Goal: Task Accomplishment & Management: Manage account settings

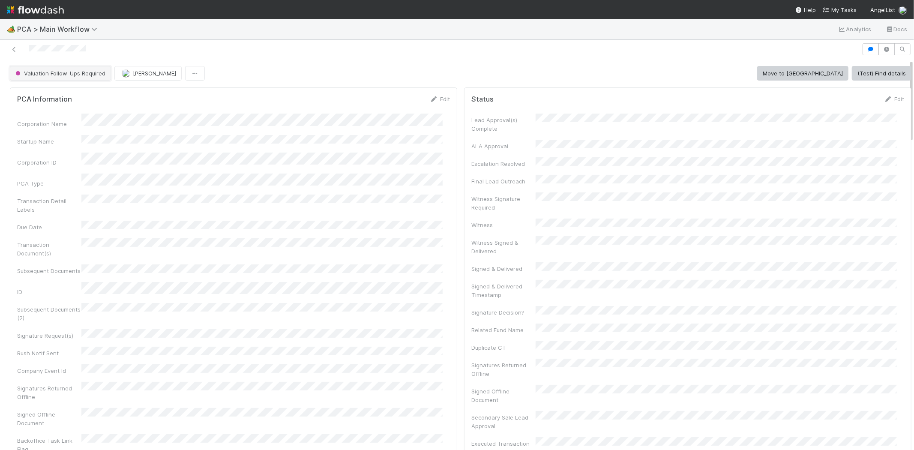
click at [51, 68] on button "Valuation Follow-Ups Required" at bounding box center [60, 73] width 101 height 15
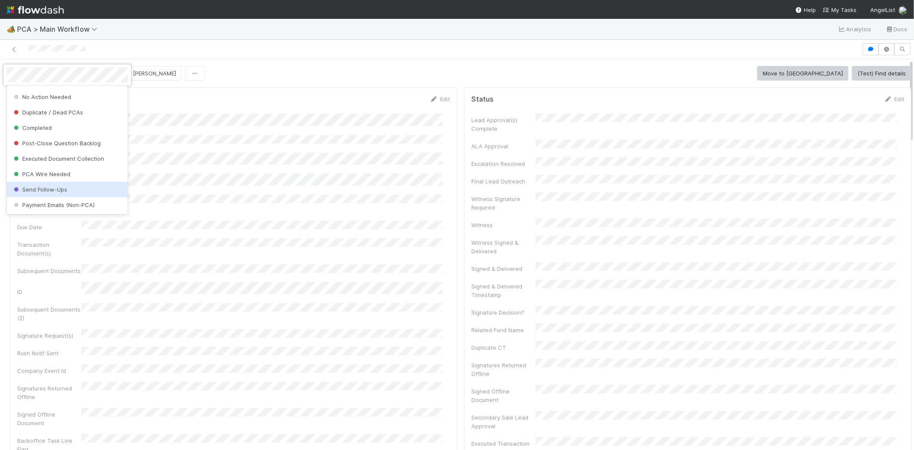
click at [75, 190] on div "Send Follow-Ups" at bounding box center [67, 189] width 121 height 15
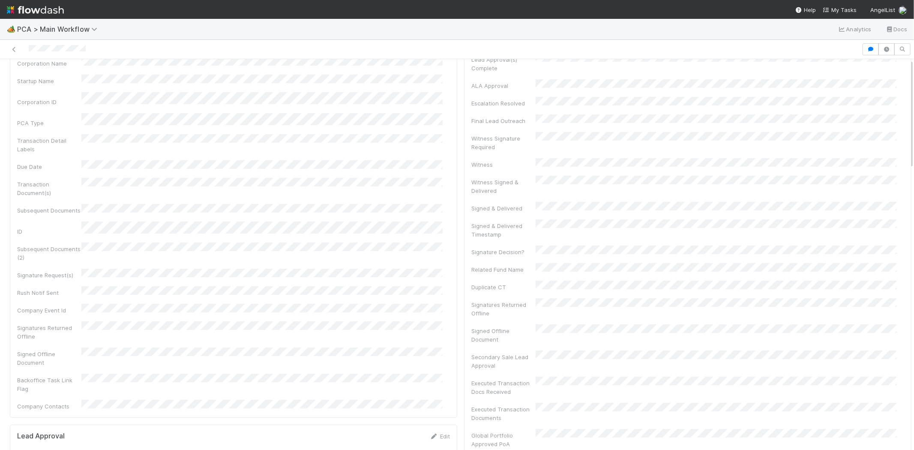
scroll to position [0, 0]
click at [51, 72] on span "Send Follow-Ups" at bounding box center [41, 73] width 55 height 7
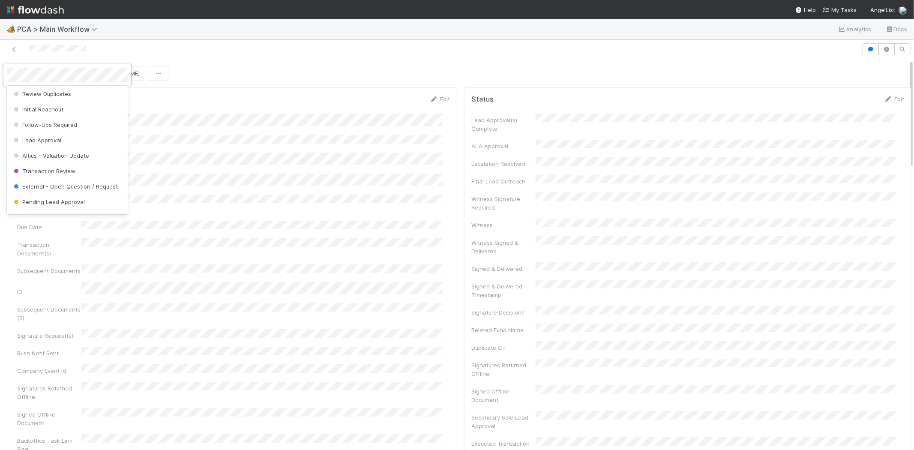
scroll to position [52, 0]
click at [95, 130] on div "Follow-Ups Required" at bounding box center [67, 135] width 121 height 15
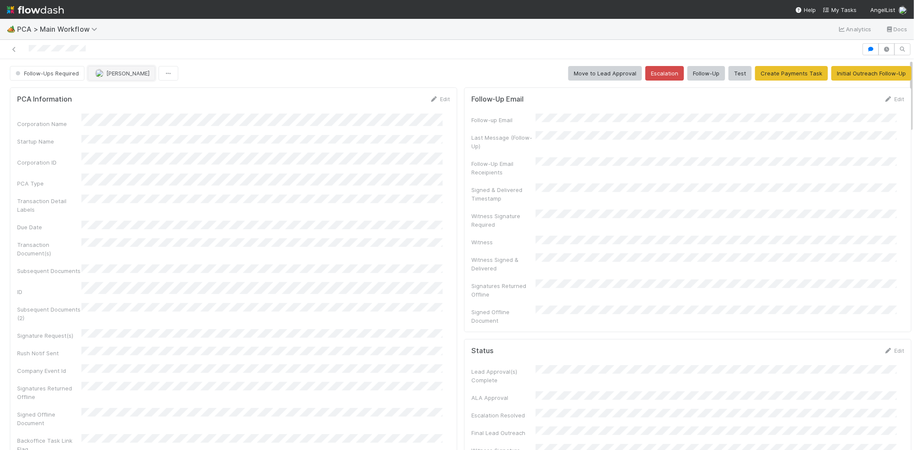
click at [122, 73] on span "[PERSON_NAME]" at bounding box center [127, 73] width 43 height 7
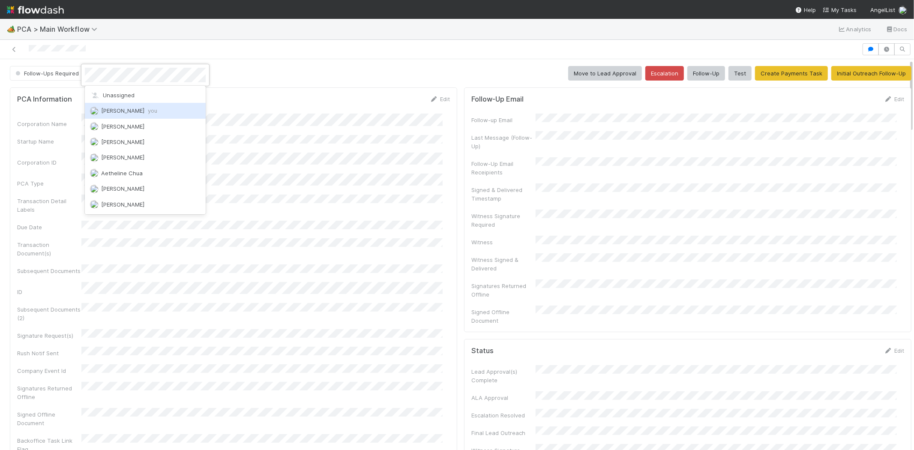
click at [164, 108] on div "Michael Capilitan you" at bounding box center [145, 110] width 121 height 15
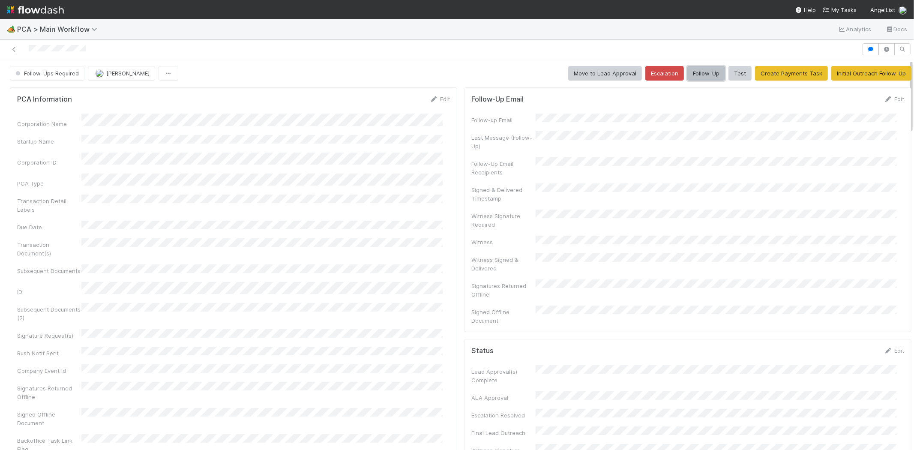
click at [687, 75] on button "Follow-Up" at bounding box center [706, 73] width 38 height 15
click at [443, 99] on div "Edit" at bounding box center [440, 99] width 20 height 9
click at [436, 98] on link "Edit" at bounding box center [440, 99] width 20 height 7
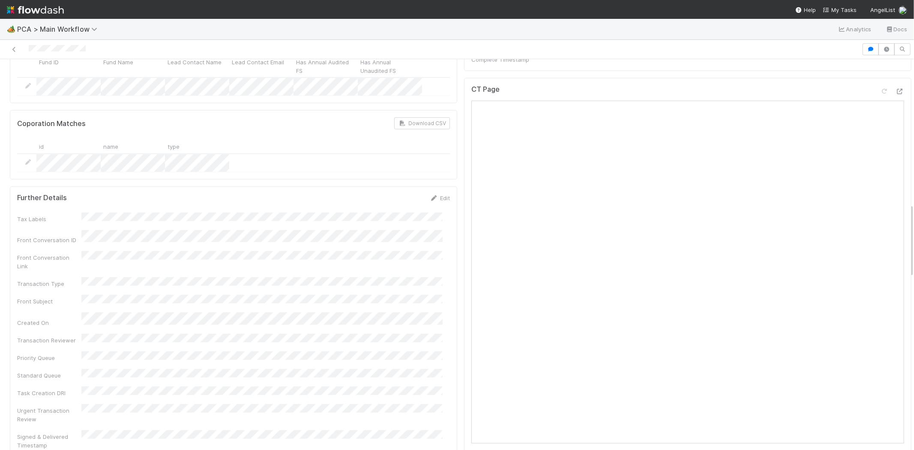
scroll to position [761, 0]
click at [437, 190] on link "Edit" at bounding box center [440, 193] width 20 height 7
click at [79, 238] on div "Front Conversation ID" at bounding box center [233, 246] width 433 height 17
click at [396, 189] on button "Save" at bounding box center [404, 196] width 24 height 15
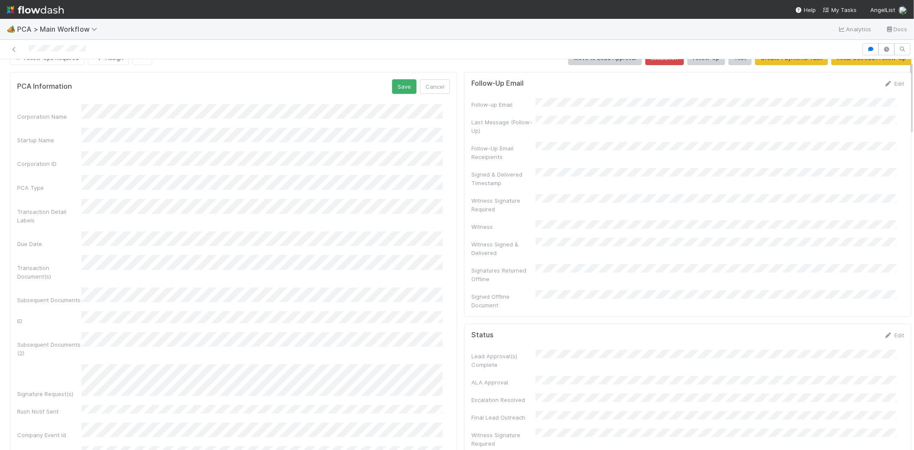
scroll to position [0, 0]
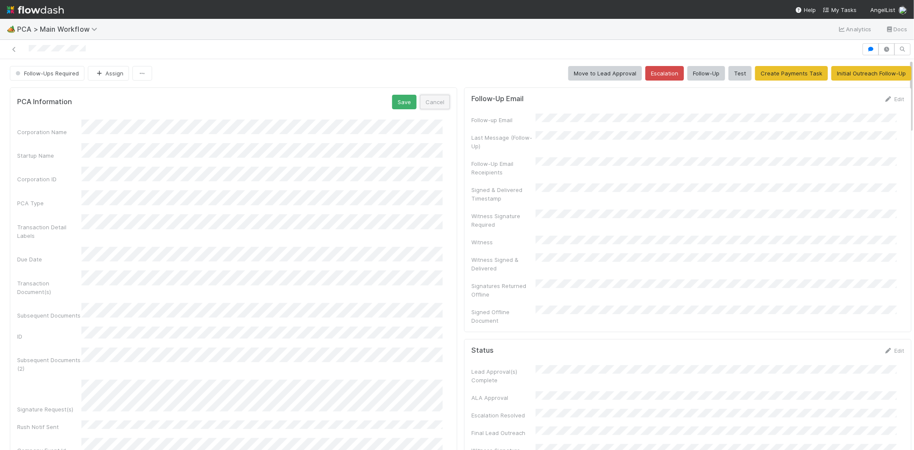
click at [420, 101] on button "Cancel" at bounding box center [435, 102] width 30 height 15
click at [884, 100] on link "Edit" at bounding box center [894, 99] width 20 height 7
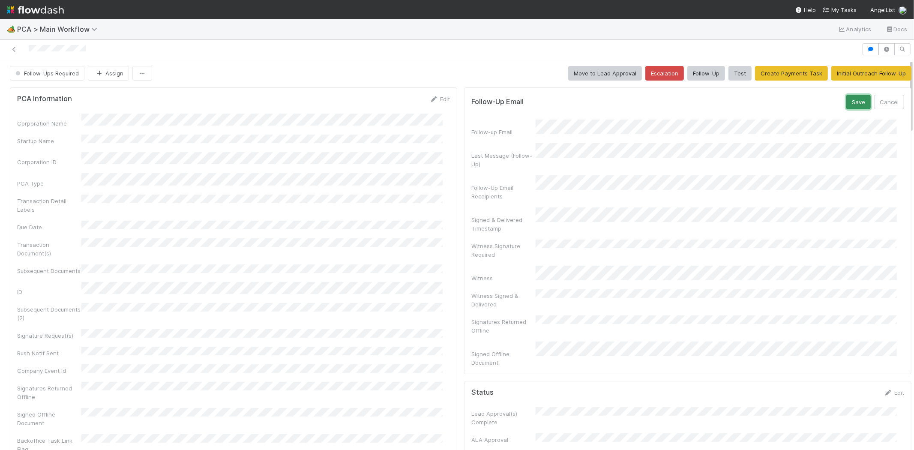
click at [846, 101] on button "Save" at bounding box center [858, 102] width 24 height 15
click at [696, 73] on button "Follow-Up" at bounding box center [706, 73] width 38 height 15
click at [884, 101] on icon at bounding box center [888, 99] width 9 height 6
click at [846, 104] on button "Save" at bounding box center [858, 102] width 24 height 15
click at [695, 73] on button "Follow-Up" at bounding box center [706, 73] width 38 height 15
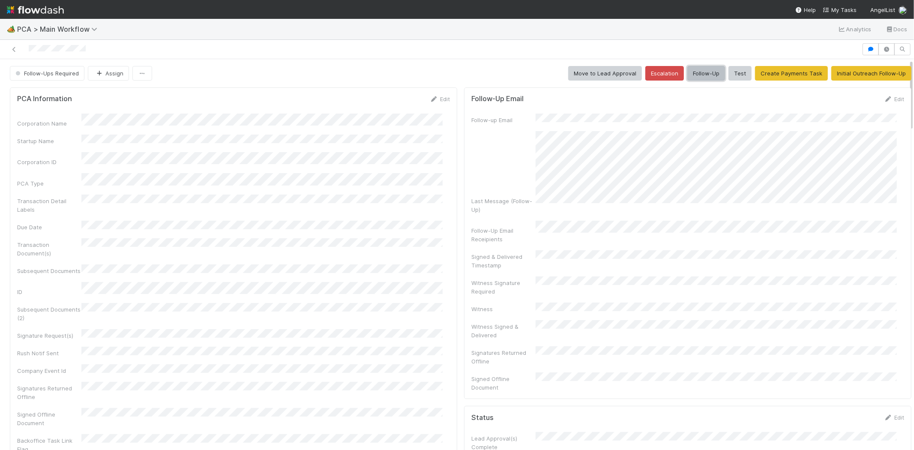
click at [689, 74] on button "Follow-Up" at bounding box center [706, 73] width 38 height 15
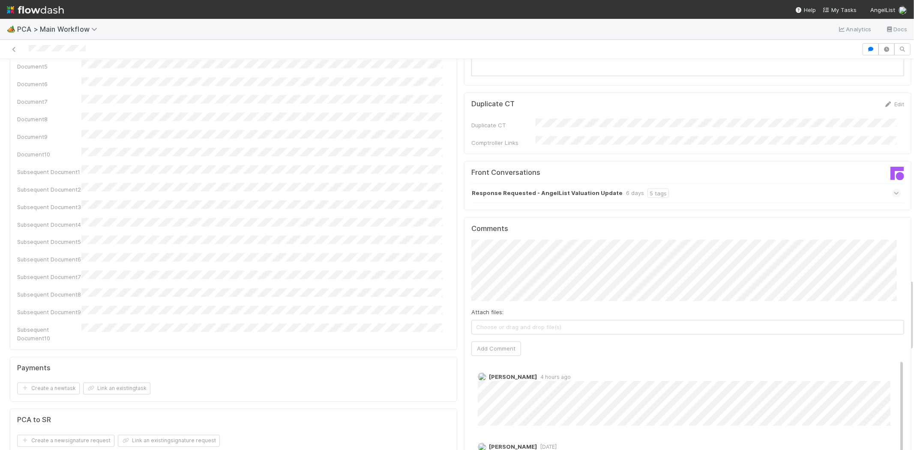
scroll to position [1190, 0]
click at [519, 239] on button "[PERSON_NAME]" at bounding box center [509, 235] width 65 height 12
click at [495, 343] on button "Add Comment" at bounding box center [496, 350] width 50 height 15
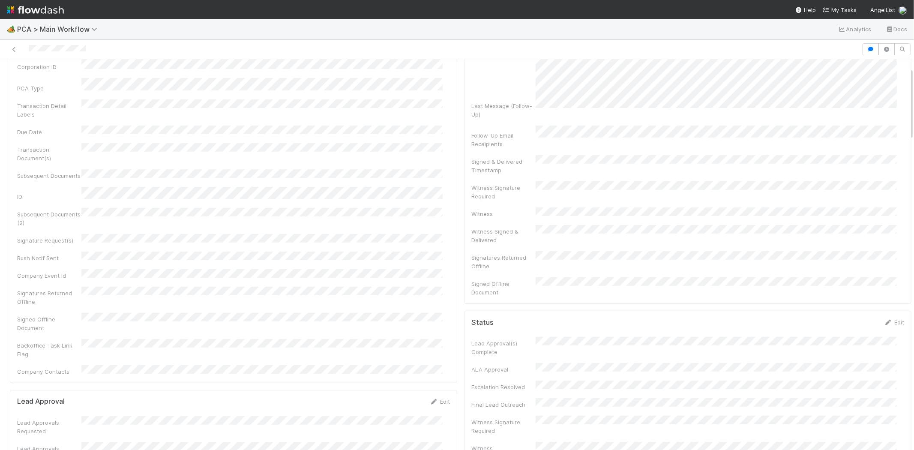
scroll to position [0, 0]
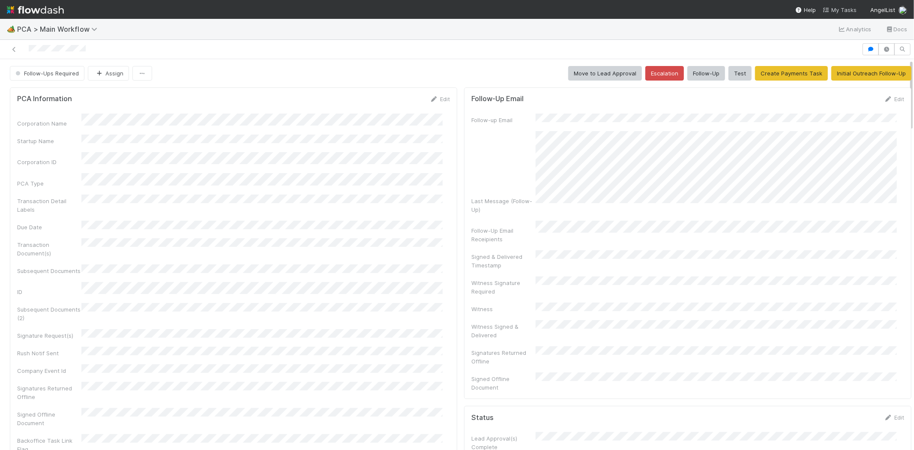
click at [839, 11] on span "My Tasks" at bounding box center [840, 9] width 34 height 7
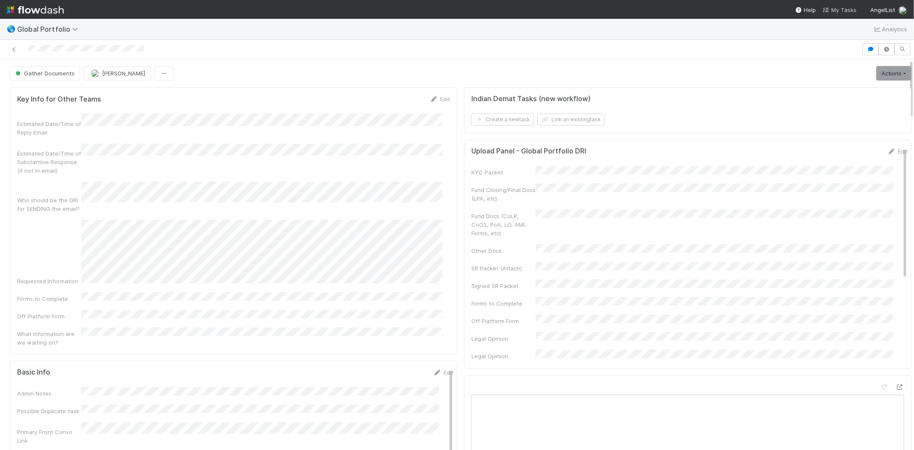
click at [841, 8] on span "My Tasks" at bounding box center [840, 9] width 34 height 7
click at [840, 9] on span "My Tasks" at bounding box center [840, 9] width 34 height 7
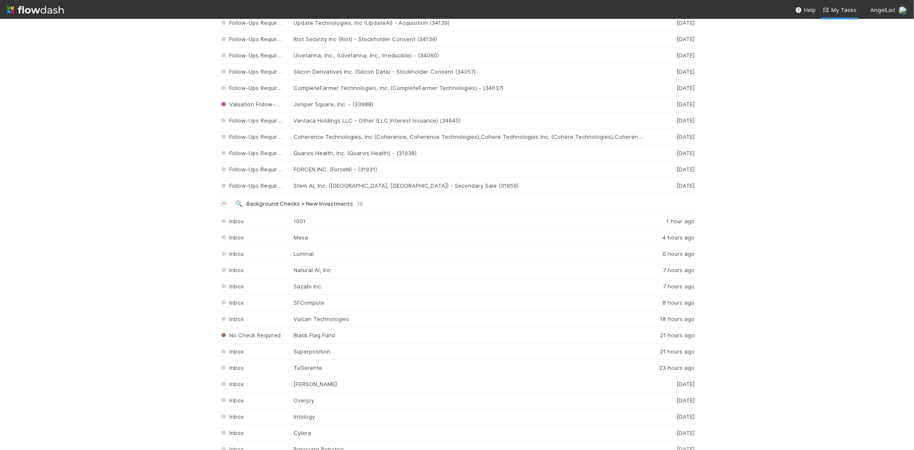
scroll to position [857, 0]
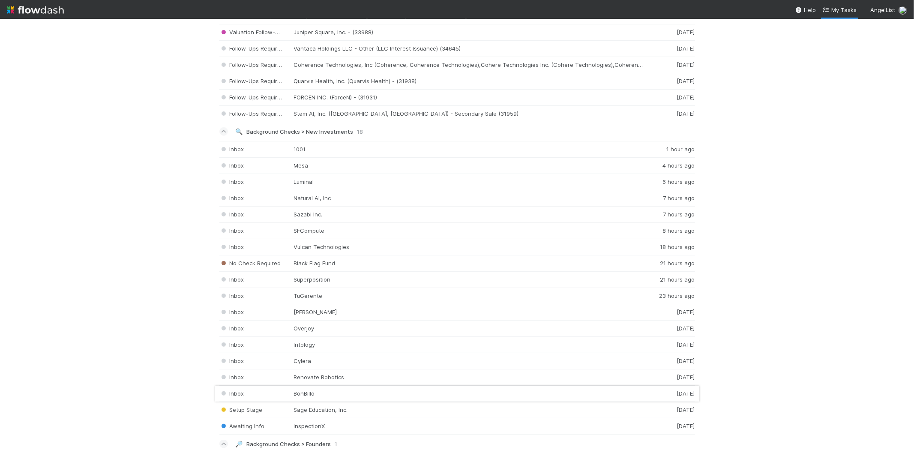
click at [318, 397] on div "Inbox BonBillo 1 day ago" at bounding box center [457, 394] width 476 height 16
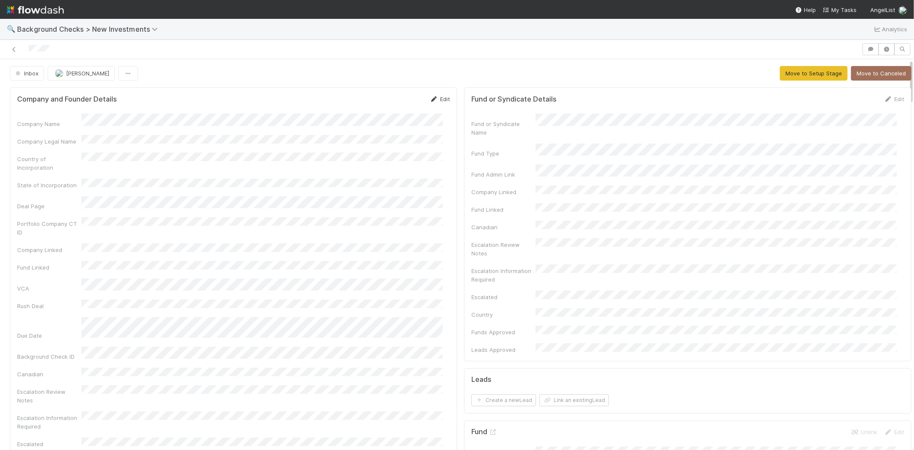
click at [434, 99] on link "Edit" at bounding box center [440, 99] width 20 height 7
click at [392, 100] on button "Save" at bounding box center [404, 102] width 24 height 15
click at [785, 73] on button "Move to Setup Stage" at bounding box center [814, 73] width 68 height 15
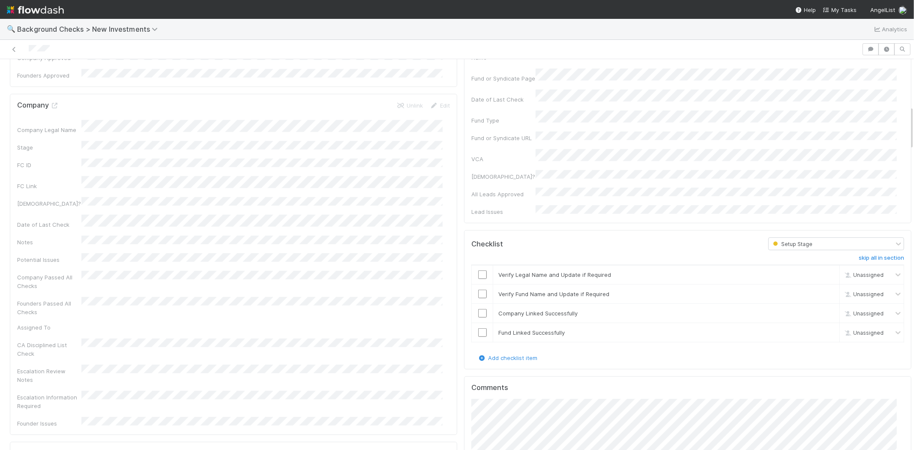
scroll to position [428, 0]
click at [478, 267] on input "checkbox" at bounding box center [482, 271] width 9 height 9
click at [478, 286] on input "checkbox" at bounding box center [482, 290] width 9 height 9
checkbox input "true"
click at [478, 306] on input "checkbox" at bounding box center [482, 310] width 9 height 9
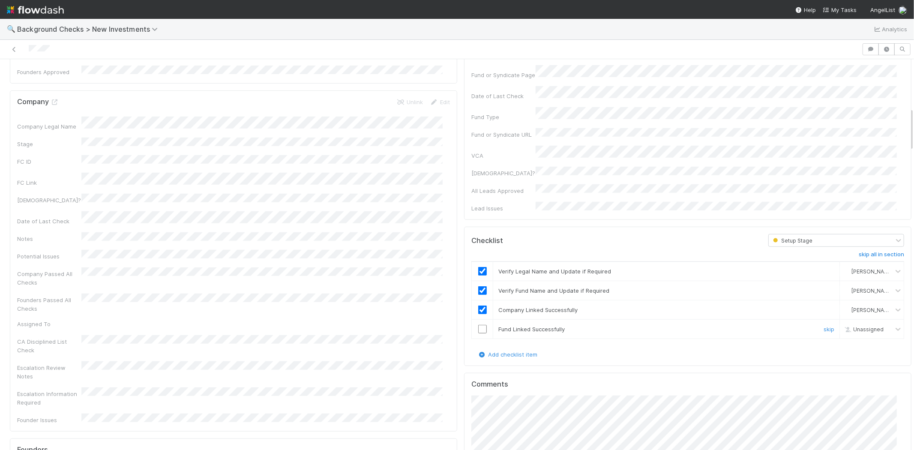
click at [478, 325] on input "checkbox" at bounding box center [482, 329] width 9 height 9
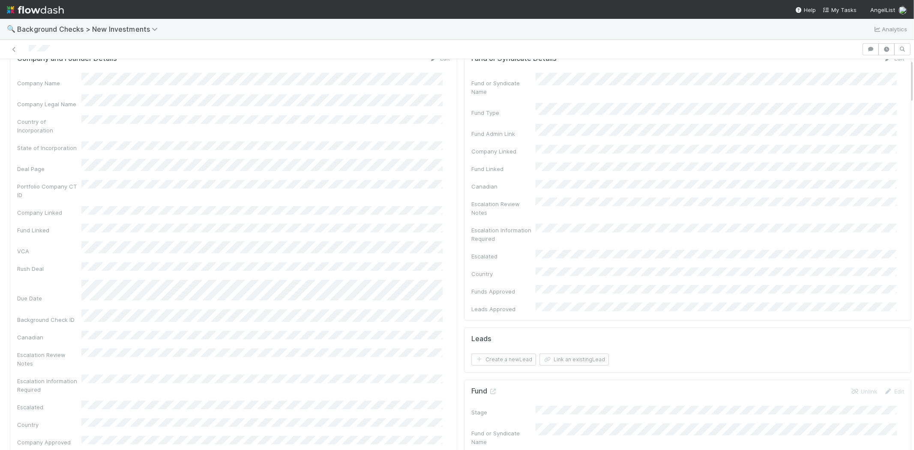
scroll to position [0, 0]
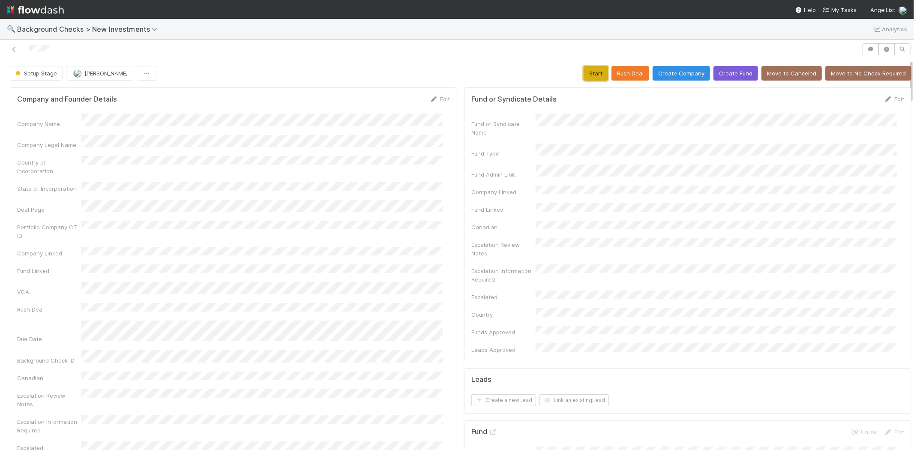
click at [586, 73] on button "Start" at bounding box center [596, 73] width 24 height 15
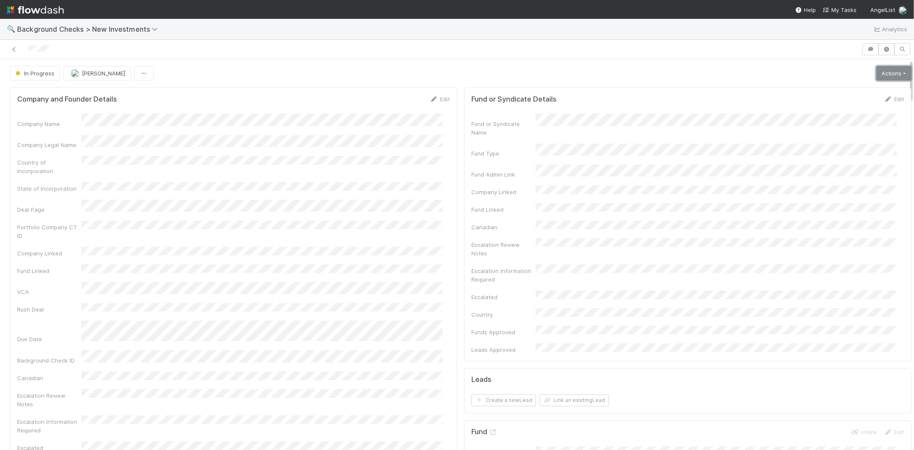
click at [885, 74] on link "Actions" at bounding box center [893, 73] width 35 height 15
click at [876, 76] on link "Actions" at bounding box center [893, 73] width 35 height 15
click at [830, 173] on button "Link Lead" at bounding box center [865, 175] width 96 height 12
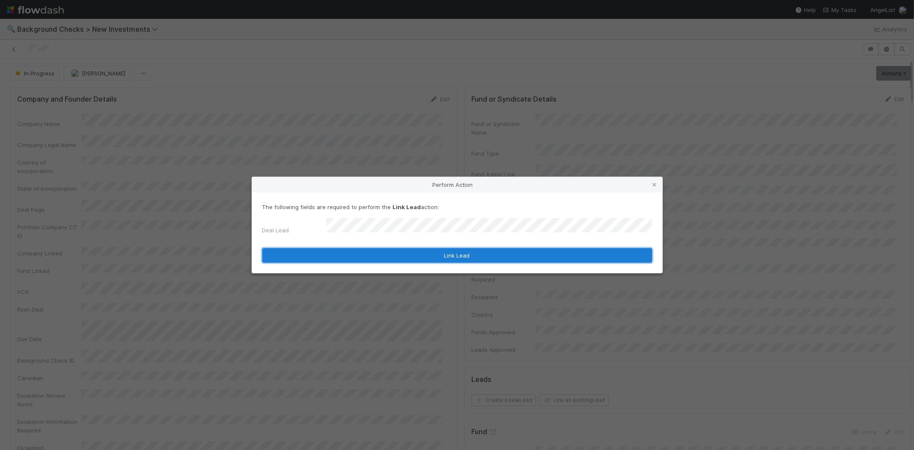
click at [474, 255] on button "Link Lead" at bounding box center [457, 255] width 390 height 15
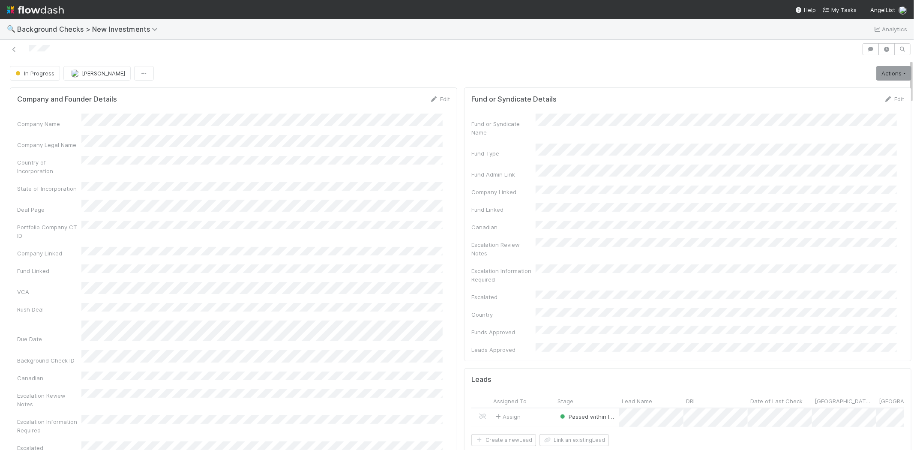
drag, startPoint x: 63, startPoint y: 48, endPoint x: 27, endPoint y: 48, distance: 35.1
click at [27, 48] on div at bounding box center [430, 49] width 855 height 12
click at [876, 73] on link "Actions" at bounding box center [893, 73] width 35 height 15
click at [855, 90] on button "Finish" at bounding box center [865, 91] width 96 height 12
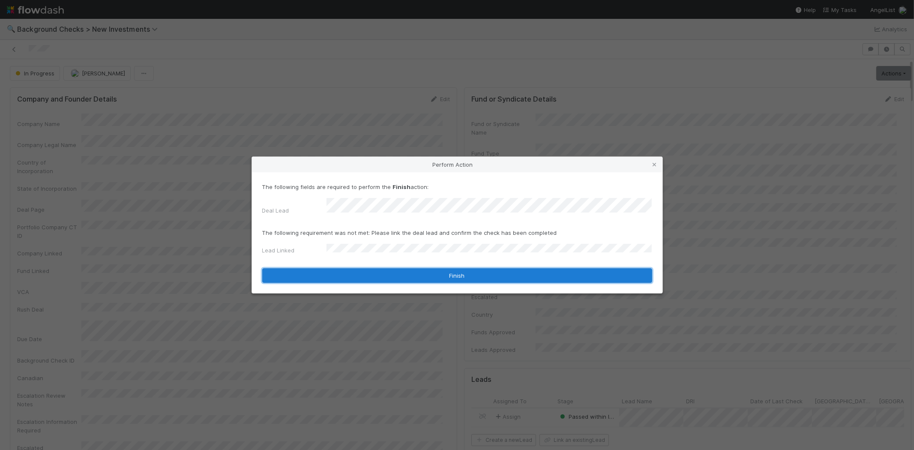
drag, startPoint x: 410, startPoint y: 273, endPoint x: 427, endPoint y: 272, distance: 16.3
click at [411, 273] on button "Finish" at bounding box center [457, 275] width 390 height 15
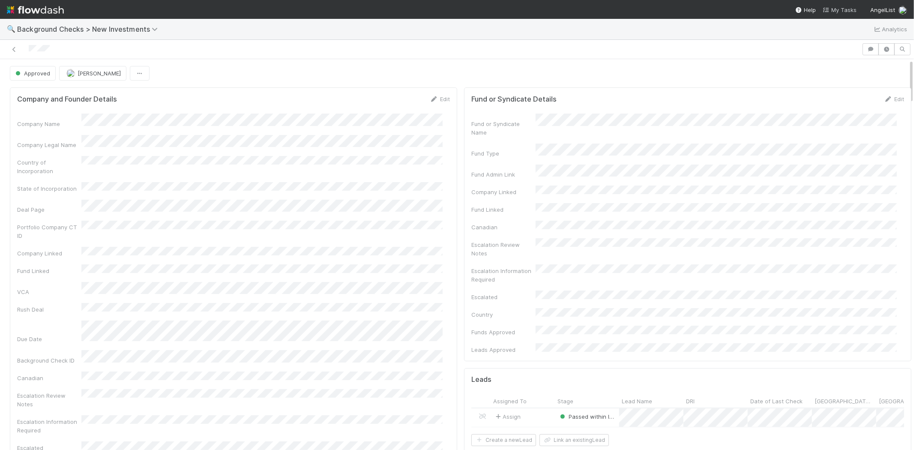
click at [847, 11] on span "My Tasks" at bounding box center [840, 9] width 34 height 7
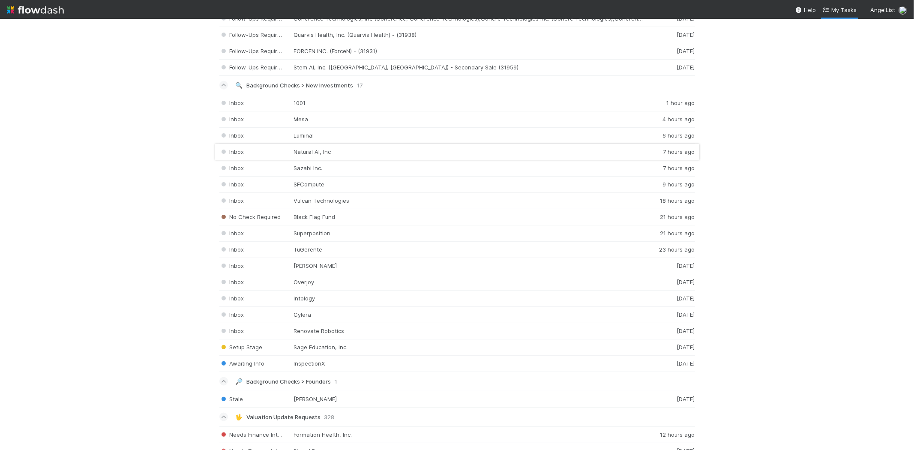
scroll to position [905, 0]
click at [321, 333] on div "Inbox Renovate Robotics 1 day ago" at bounding box center [457, 330] width 476 height 16
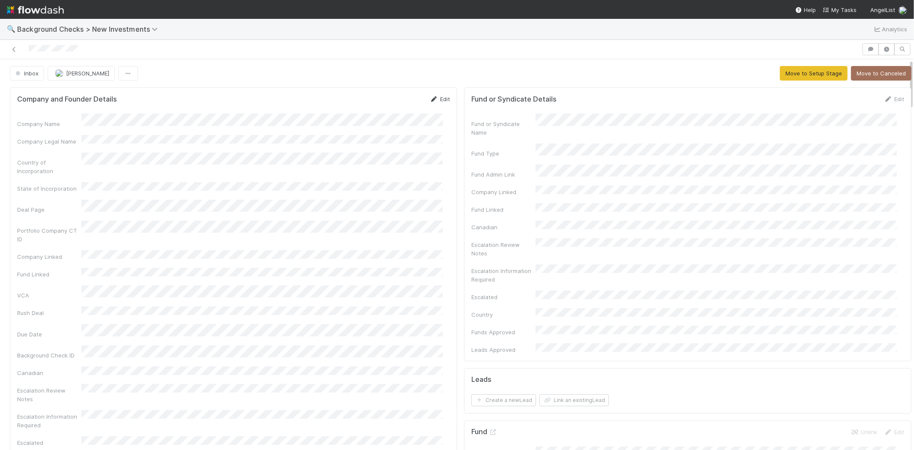
click at [436, 98] on link "Edit" at bounding box center [440, 99] width 20 height 7
click at [392, 100] on button "Save" at bounding box center [404, 102] width 24 height 15
click at [174, 150] on div "Company Name Company Legal Name Country of Incorporation State of Incorporation…" at bounding box center [233, 308] width 433 height 389
click at [324, 146] on div "Company Name Company Legal Name Country of Incorporation State of Incorporation…" at bounding box center [233, 308] width 433 height 389
click at [789, 79] on button "Move to Setup Stage" at bounding box center [814, 73] width 68 height 15
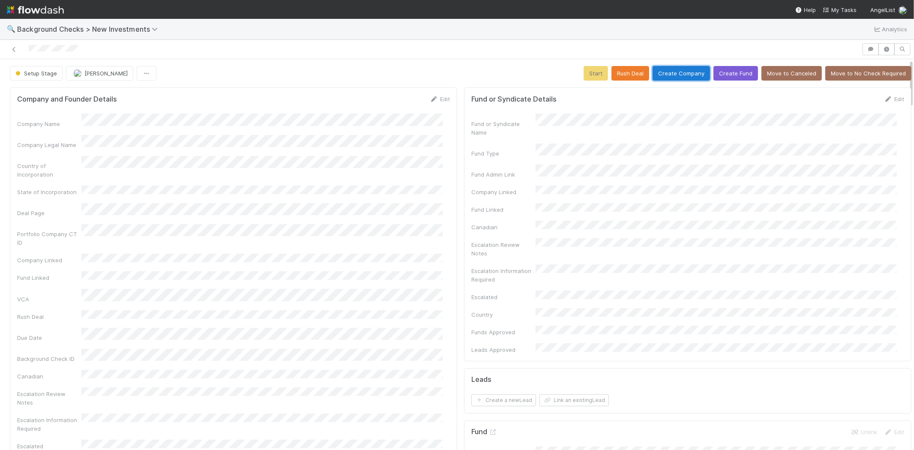
click at [677, 77] on button "Create Company" at bounding box center [681, 73] width 57 height 15
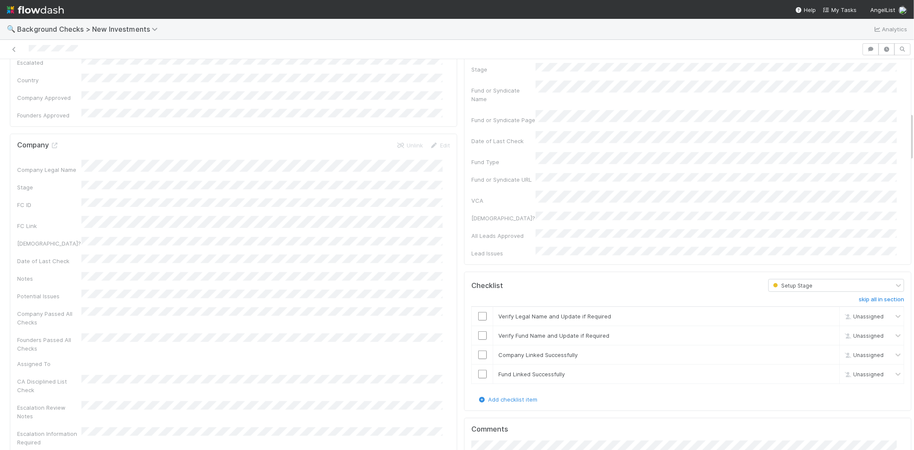
scroll to position [428, 0]
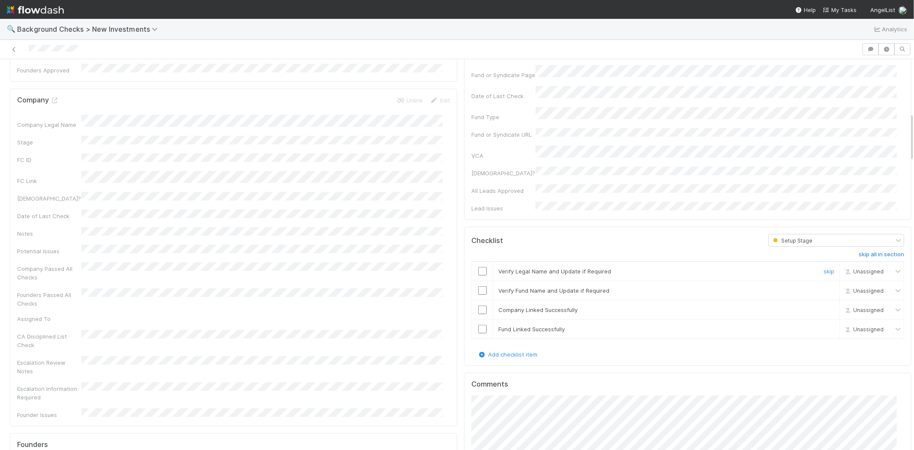
click at [478, 267] on input "checkbox" at bounding box center [482, 271] width 9 height 9
click at [478, 286] on input "checkbox" at bounding box center [482, 290] width 9 height 9
click at [478, 306] on input "checkbox" at bounding box center [482, 310] width 9 height 9
checkbox input "true"
drag, startPoint x: 478, startPoint y: 279, endPoint x: 494, endPoint y: 281, distance: 15.9
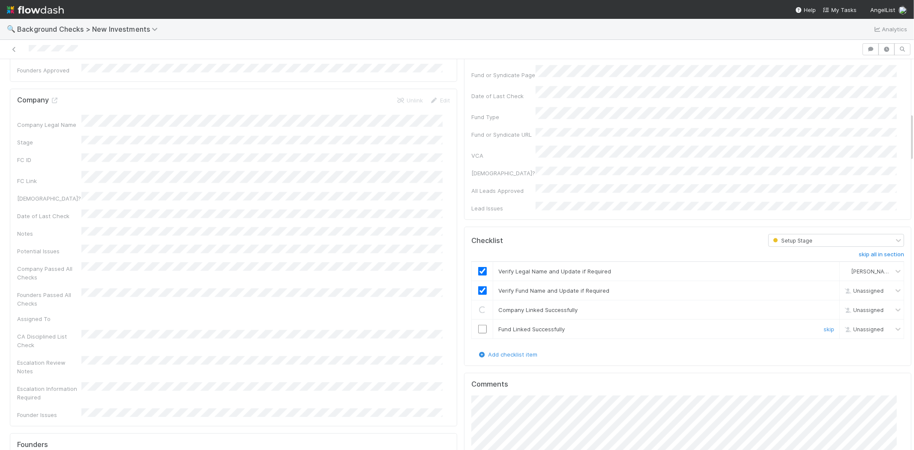
click at [480, 325] on div at bounding box center [482, 329] width 21 height 9
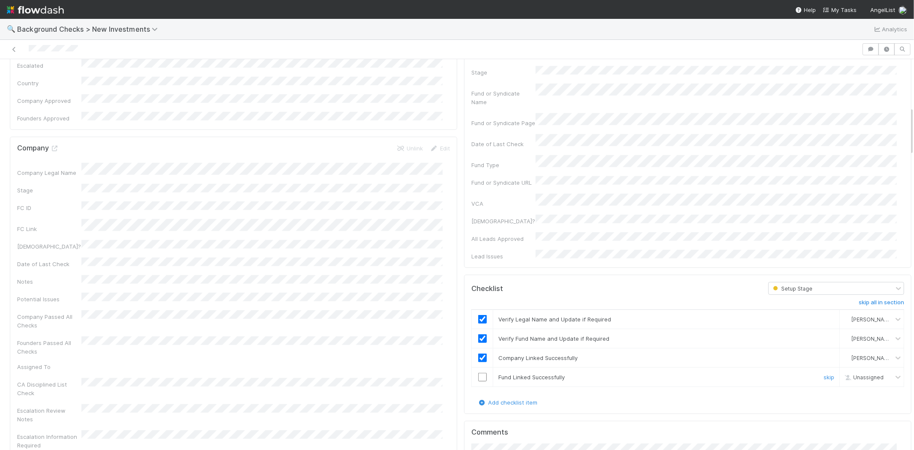
drag, startPoint x: 476, startPoint y: 330, endPoint x: 483, endPoint y: 328, distance: 7.1
click at [478, 373] on input "checkbox" at bounding box center [482, 377] width 9 height 9
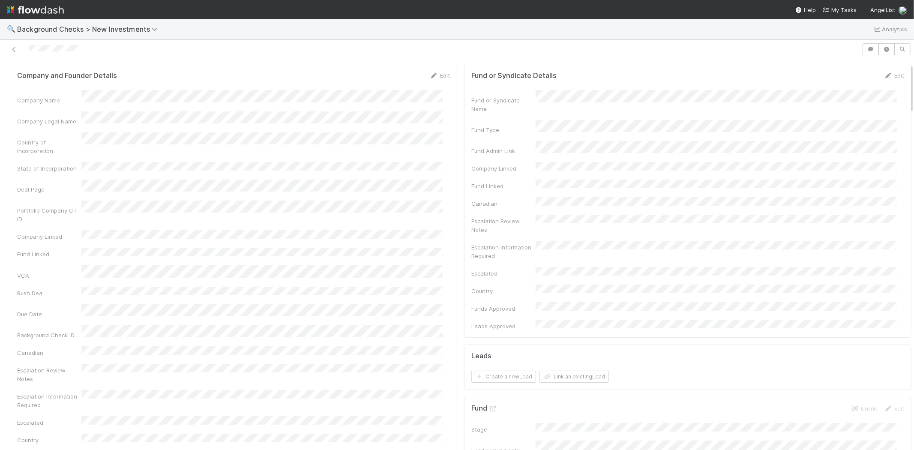
scroll to position [0, 0]
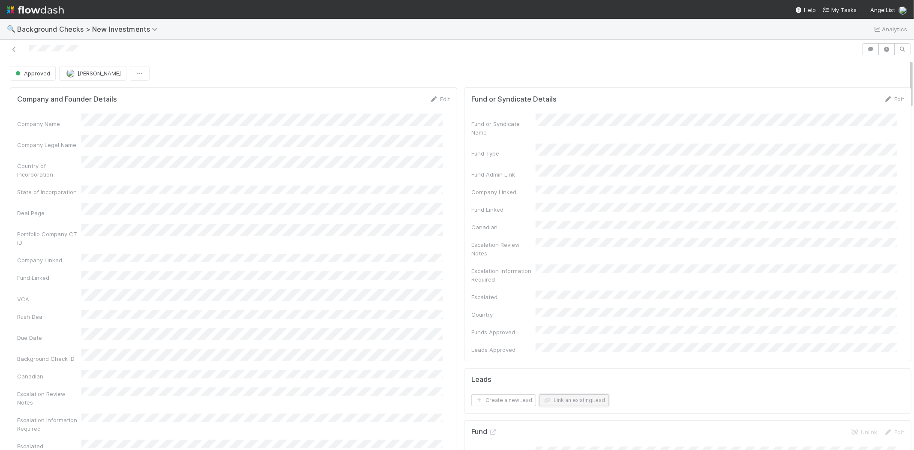
click at [554, 394] on button "Link an existing Lead" at bounding box center [573, 400] width 69 height 12
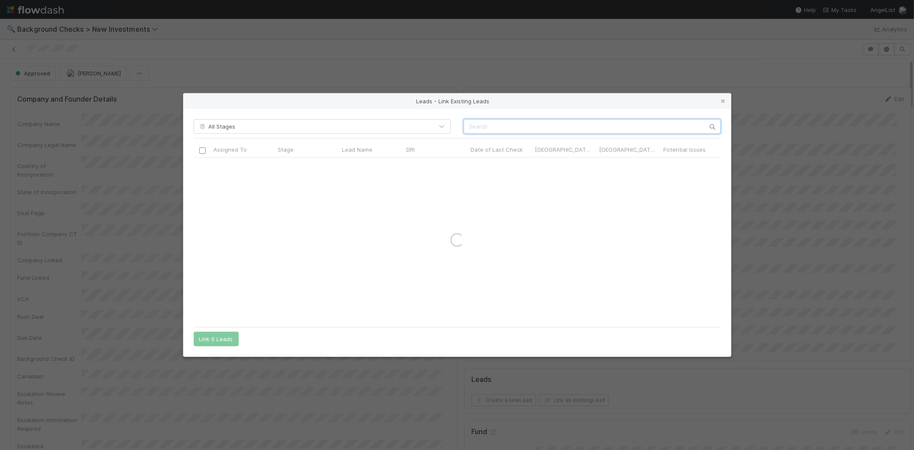
click at [530, 125] on input "text" at bounding box center [592, 126] width 257 height 15
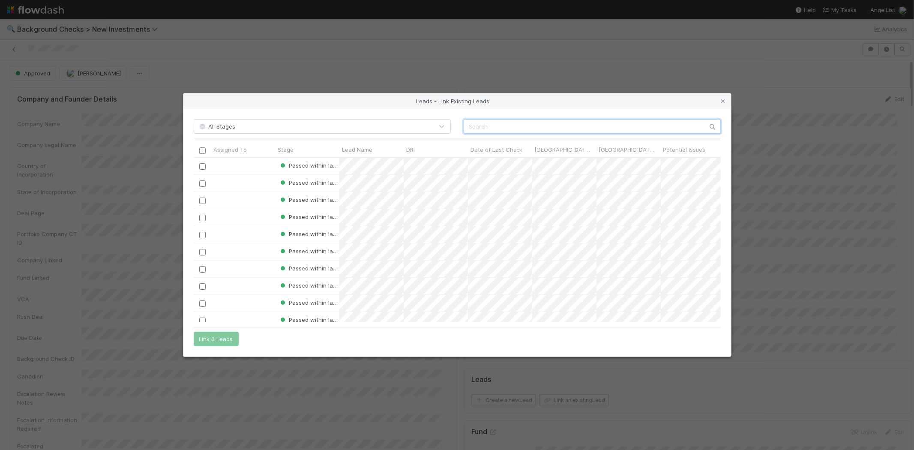
scroll to position [158, 520]
paste input "Cathy Bautista"
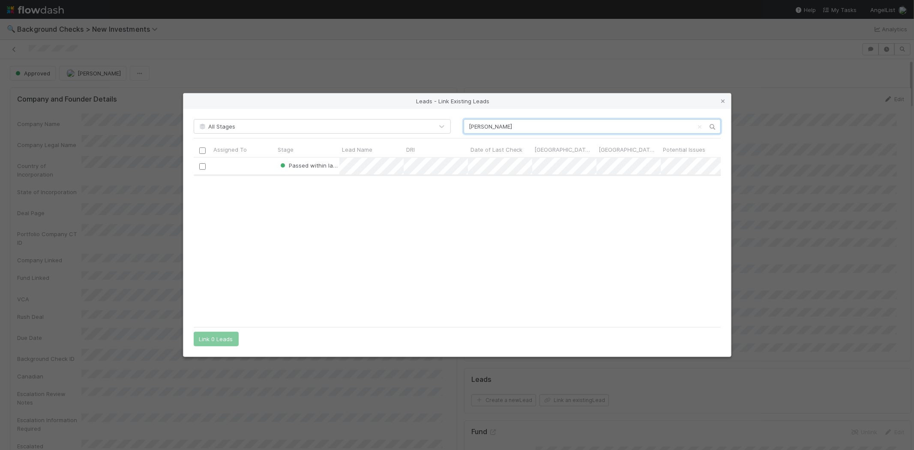
type input "Cathy Bautista"
click at [253, 164] on div at bounding box center [243, 166] width 64 height 17
click at [199, 168] on input "checkbox" at bounding box center [202, 166] width 6 height 6
click at [221, 333] on button "Link 1 Lead" at bounding box center [214, 339] width 41 height 15
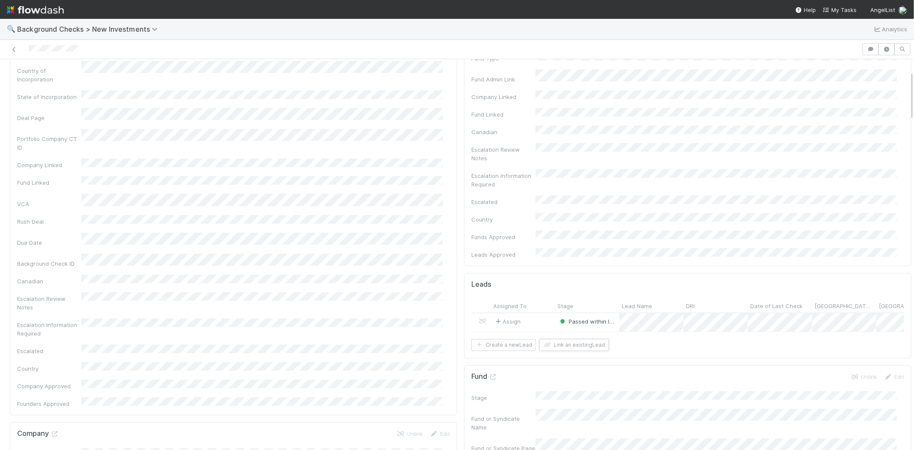
scroll to position [0, 0]
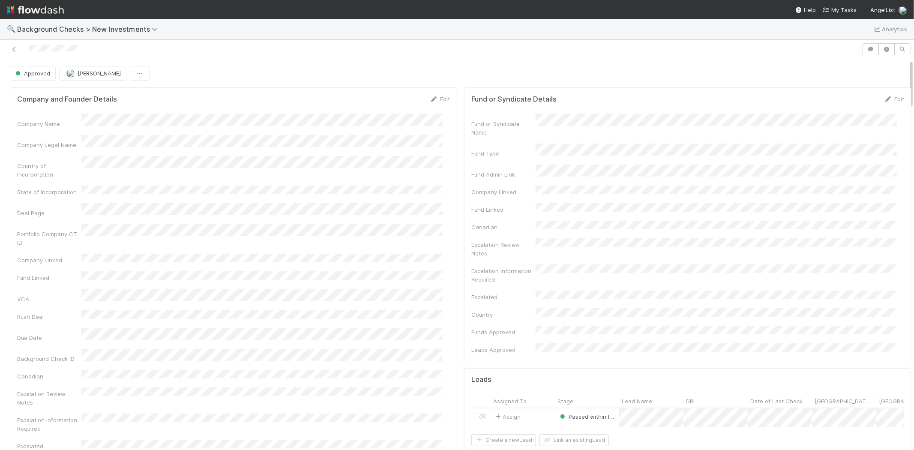
drag, startPoint x: 87, startPoint y: 49, endPoint x: 28, endPoint y: 49, distance: 58.7
click at [28, 49] on div at bounding box center [430, 49] width 855 height 12
click at [833, 6] on span "My Tasks" at bounding box center [840, 9] width 34 height 7
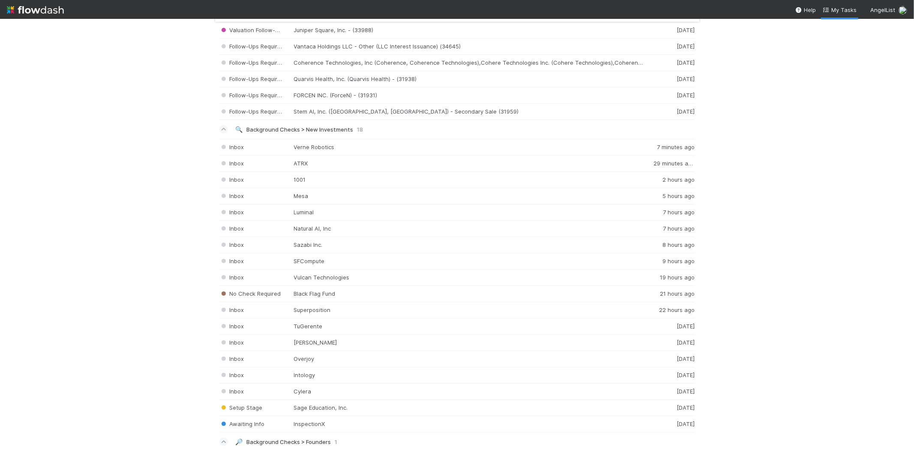
scroll to position [905, 0]
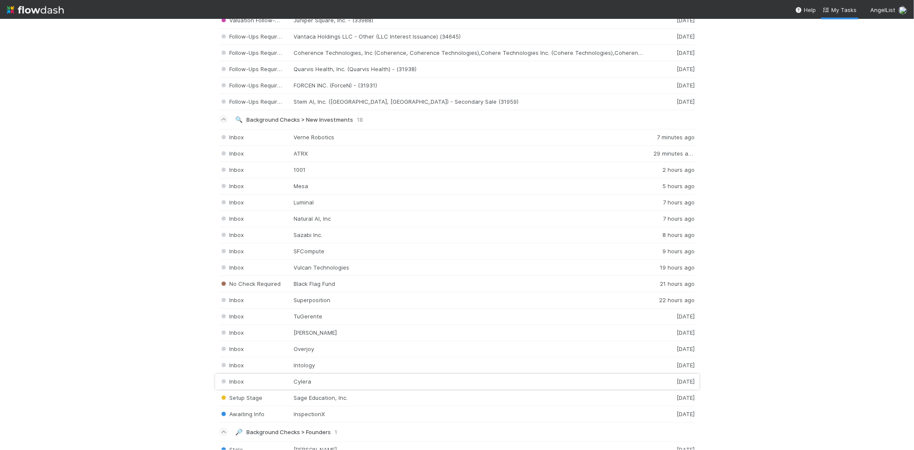
click at [300, 382] on div "Inbox Cylera 1 day ago" at bounding box center [457, 382] width 476 height 16
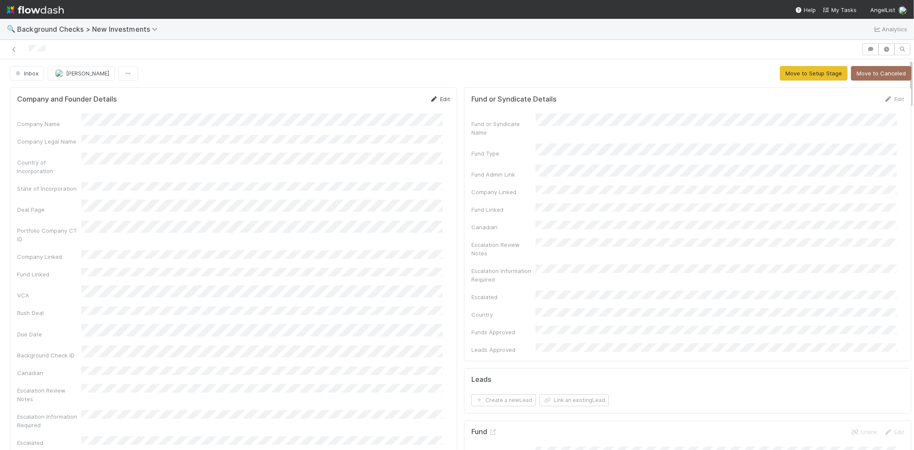
click at [440, 99] on link "Edit" at bounding box center [440, 99] width 20 height 7
click at [282, 96] on div "Company and Founder Details Save Cancel" at bounding box center [233, 102] width 433 height 15
click at [396, 103] on button "Save" at bounding box center [404, 102] width 24 height 15
click at [780, 71] on button "Move to Setup Stage" at bounding box center [814, 73] width 68 height 15
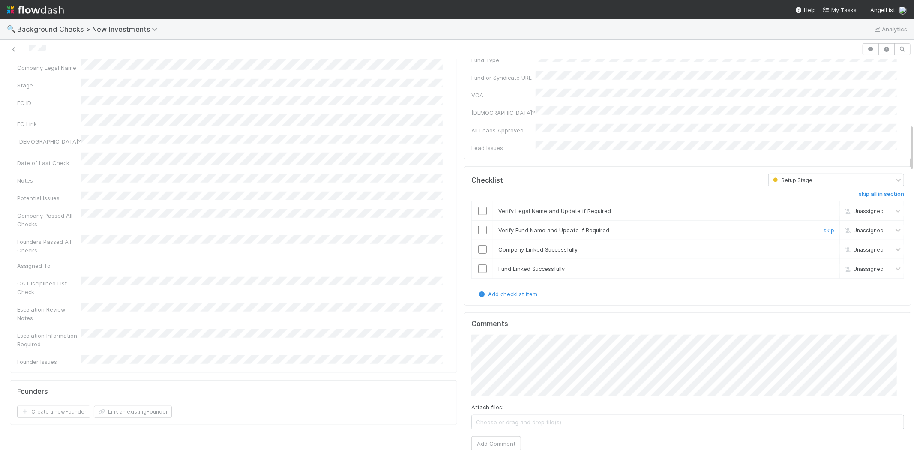
scroll to position [524, 0]
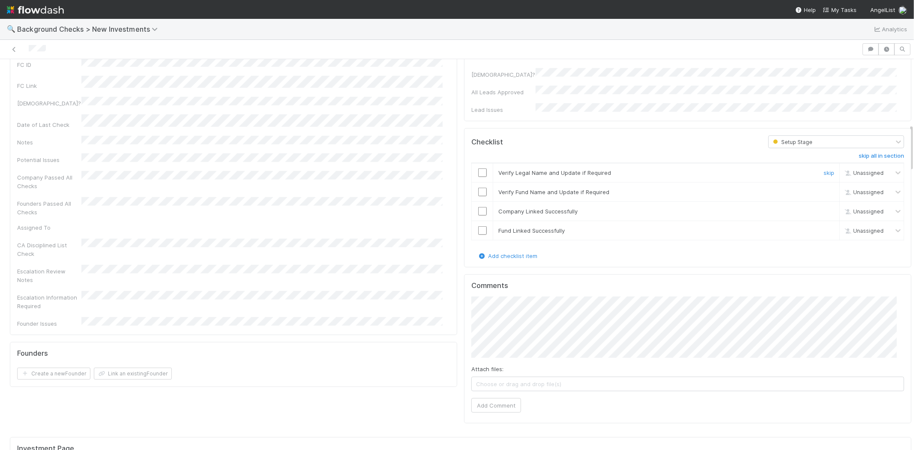
click at [478, 168] on input "checkbox" at bounding box center [482, 172] width 9 height 9
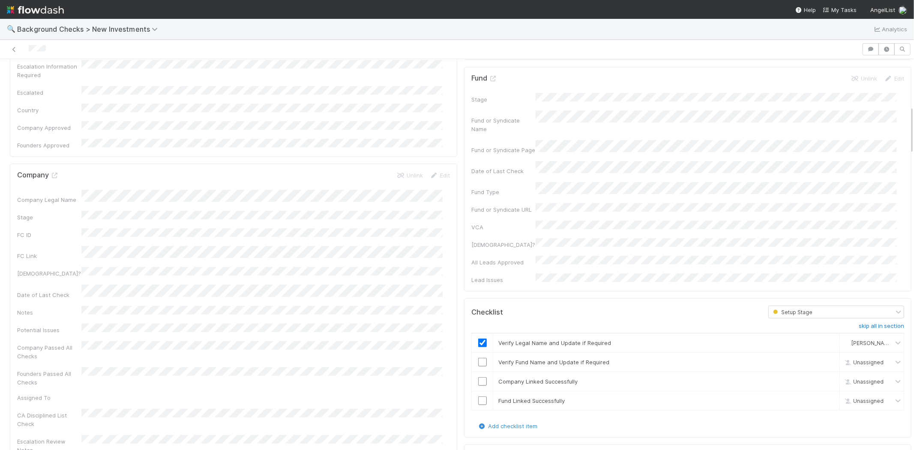
scroll to position [380, 0]
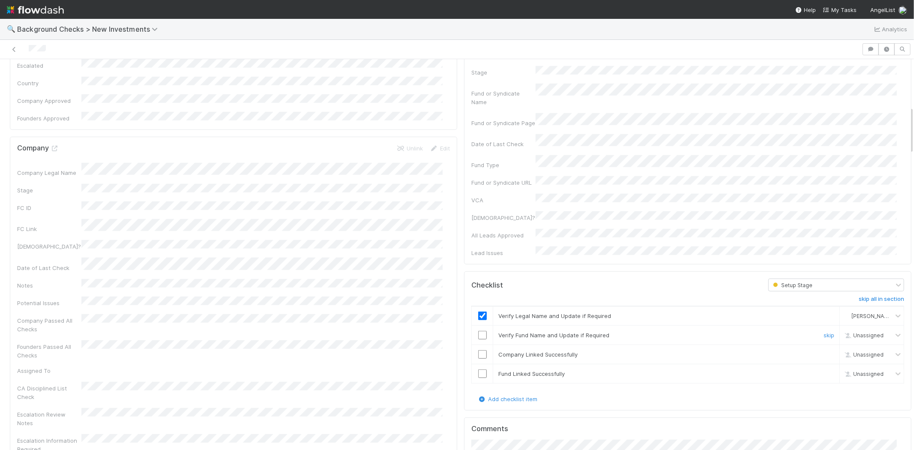
click at [478, 331] on input "checkbox" at bounding box center [482, 335] width 9 height 9
click at [478, 350] on input "checkbox" at bounding box center [482, 354] width 9 height 9
click at [478, 369] on input "checkbox" at bounding box center [482, 373] width 9 height 9
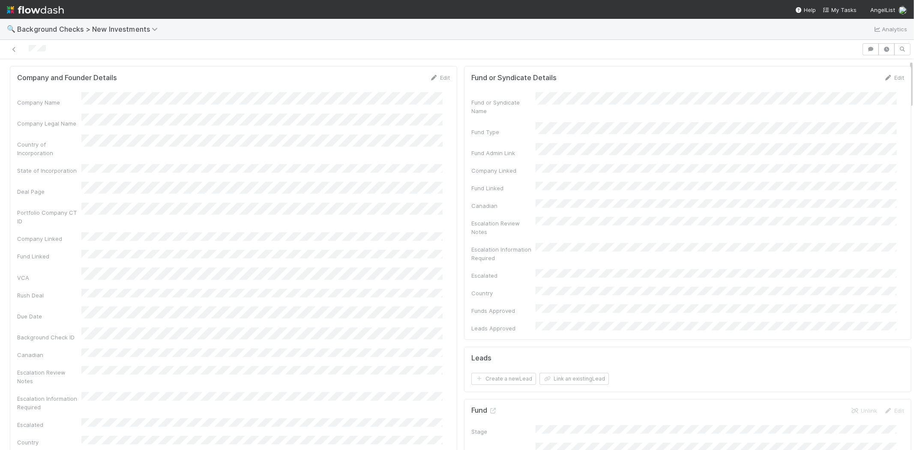
scroll to position [0, 0]
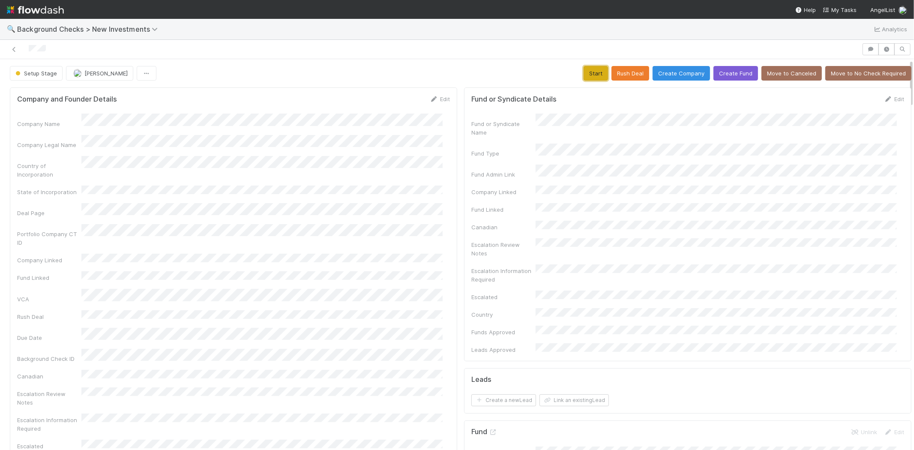
click at [585, 75] on button "Start" at bounding box center [596, 73] width 24 height 15
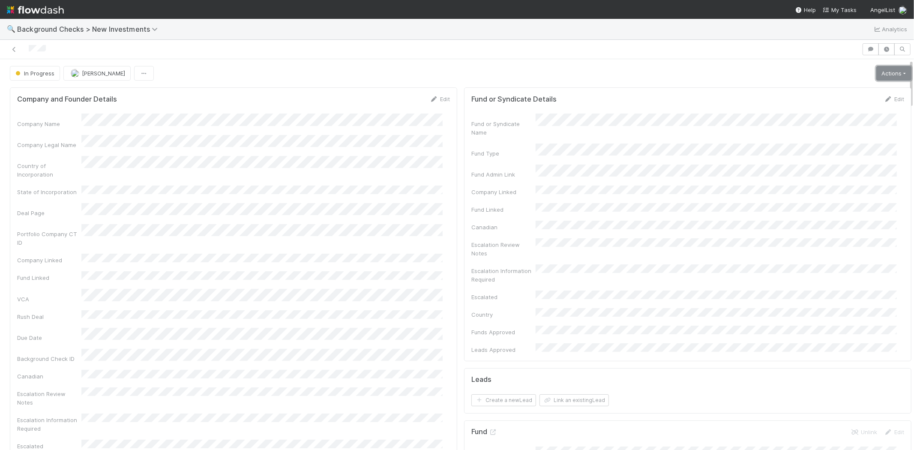
click at [881, 76] on link "Actions" at bounding box center [893, 73] width 35 height 15
click at [843, 171] on button "Link Lead" at bounding box center [865, 175] width 96 height 12
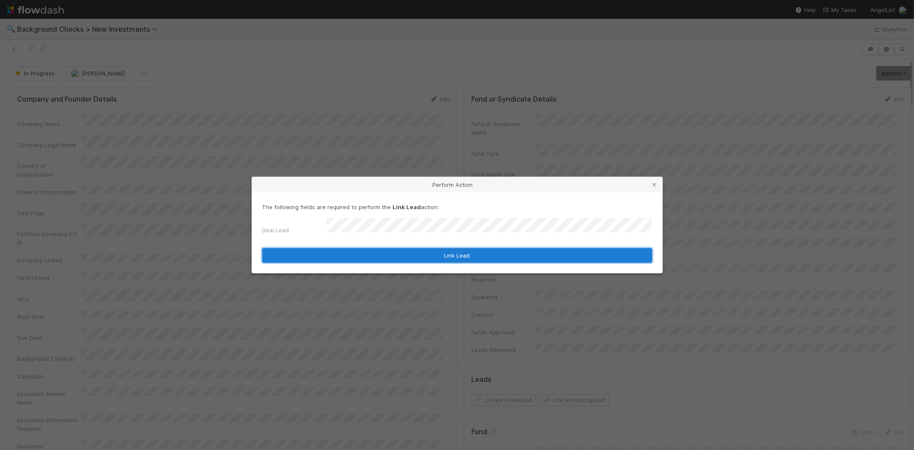
click at [455, 252] on button "Link Lead" at bounding box center [457, 255] width 390 height 15
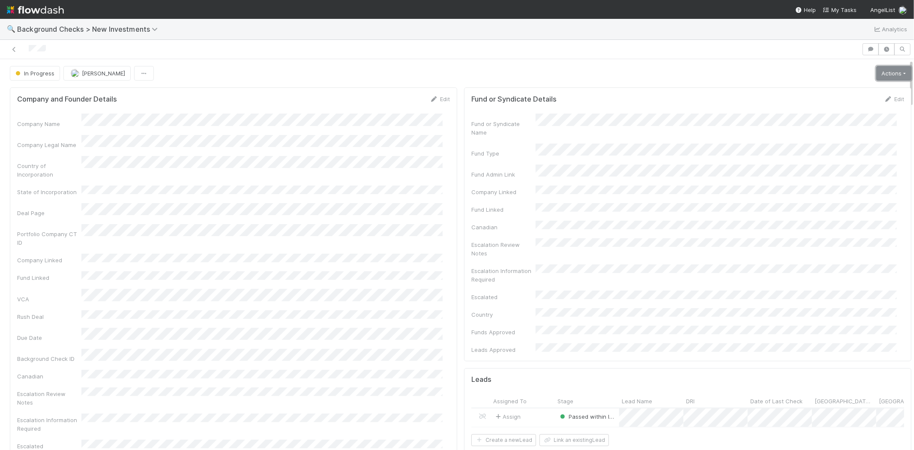
click at [881, 75] on link "Actions" at bounding box center [893, 73] width 35 height 15
click at [854, 92] on button "Finish" at bounding box center [865, 91] width 96 height 12
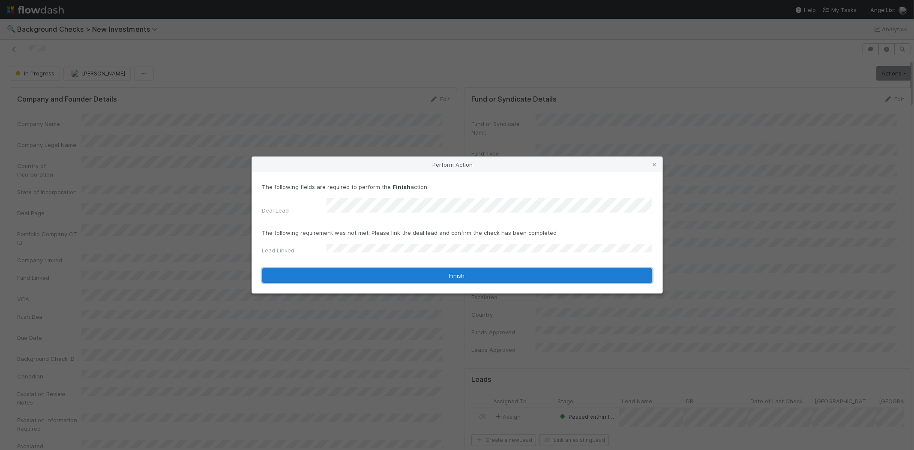
click at [397, 269] on button "Finish" at bounding box center [457, 275] width 390 height 15
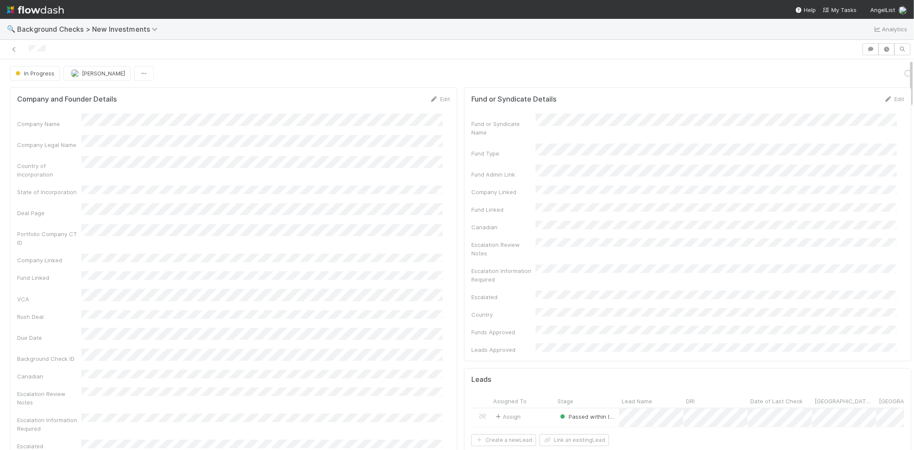
click at [30, 48] on div at bounding box center [430, 49] width 855 height 12
click at [837, 11] on span "My Tasks" at bounding box center [840, 9] width 34 height 7
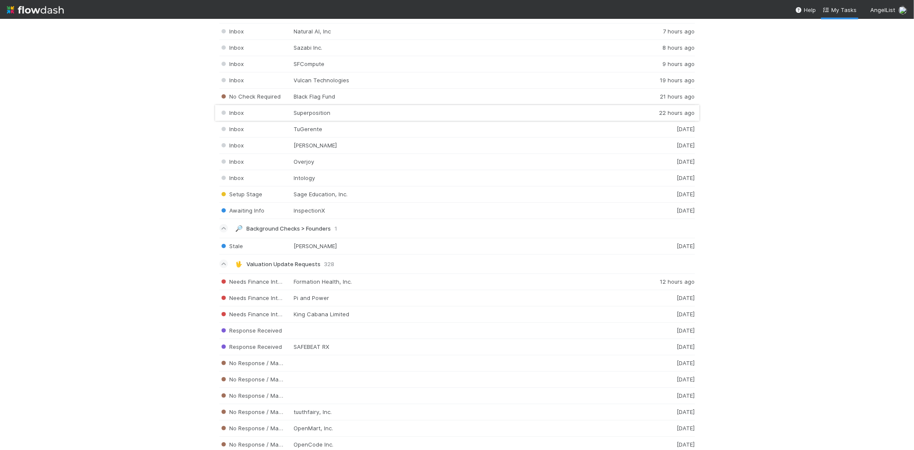
scroll to position [1095, 0]
click at [315, 177] on div "Inbox Intology 1 day ago" at bounding box center [457, 175] width 476 height 16
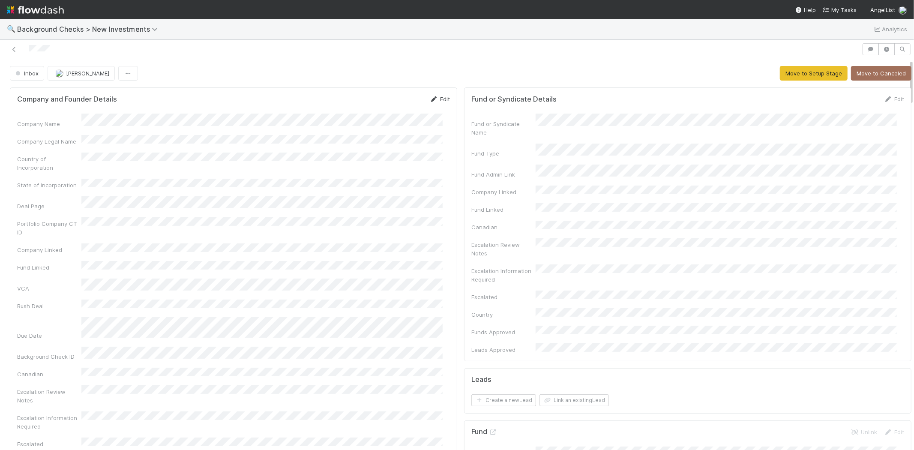
click at [439, 101] on link "Edit" at bounding box center [440, 99] width 20 height 7
click at [399, 99] on button "Save" at bounding box center [404, 102] width 24 height 15
click at [142, 130] on div "Company Name Company Legal Name Country of Incorporation State of Incorporation…" at bounding box center [233, 309] width 433 height 391
drag, startPoint x: 905, startPoint y: 79, endPoint x: 907, endPoint y: 122, distance: 42.9
click at [907, 122] on div "🔍 Background Checks > New Investments Analytics Inbox Michael Capilitan Move to…" at bounding box center [457, 234] width 914 height 431
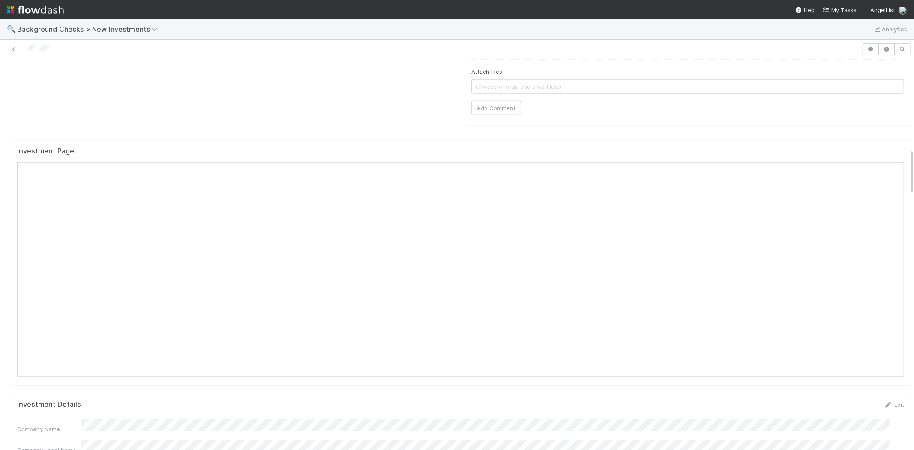
scroll to position [761, 0]
drag, startPoint x: 903, startPoint y: 101, endPoint x: 905, endPoint y: 190, distance: 89.6
click at [905, 190] on div "Inbox Michael Capilitan Move to Setup Stage Move to Canceled Company and Founde…" at bounding box center [457, 254] width 914 height 391
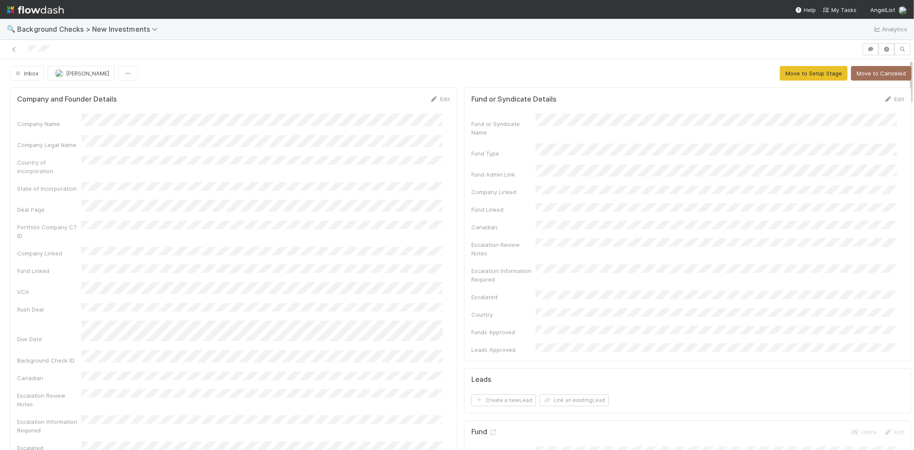
drag, startPoint x: 903, startPoint y: 164, endPoint x: 846, endPoint y: 37, distance: 139.6
click at [910, 37] on div "🔍 Background Checks > New Investments Analytics Inbox Michael Capilitan Move to…" at bounding box center [457, 234] width 914 height 431
click at [438, 95] on div "Edit" at bounding box center [440, 99] width 20 height 9
click at [439, 99] on link "Edit" at bounding box center [440, 99] width 20 height 7
click at [392, 101] on button "Save" at bounding box center [404, 102] width 24 height 15
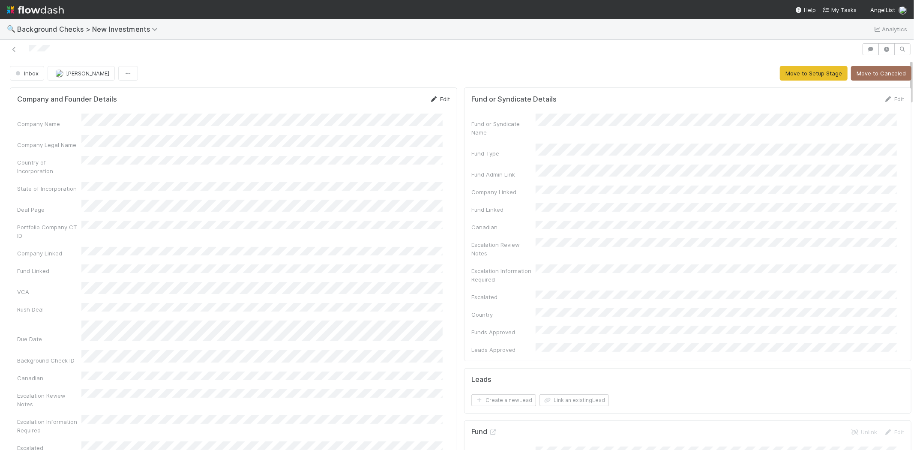
click at [436, 96] on link "Edit" at bounding box center [440, 99] width 20 height 7
click at [392, 99] on button "Save" at bounding box center [404, 102] width 24 height 15
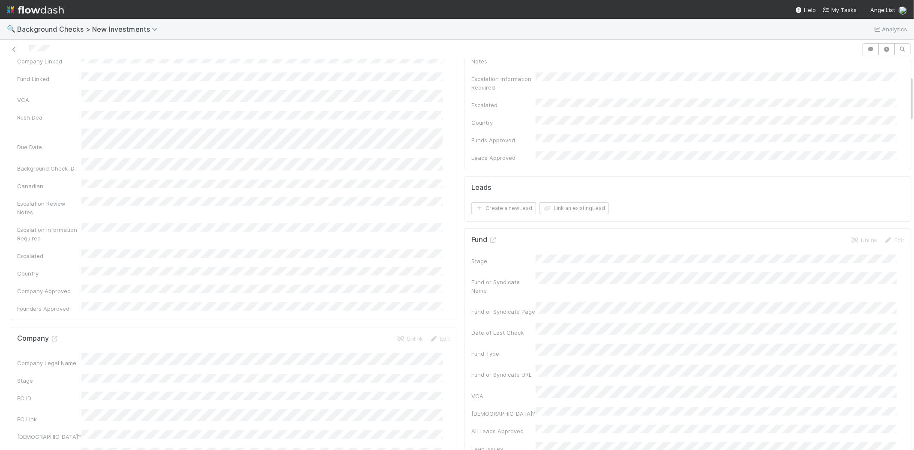
scroll to position [143, 0]
click at [563, 252] on button "Link an existing Lead" at bounding box center [573, 258] width 69 height 12
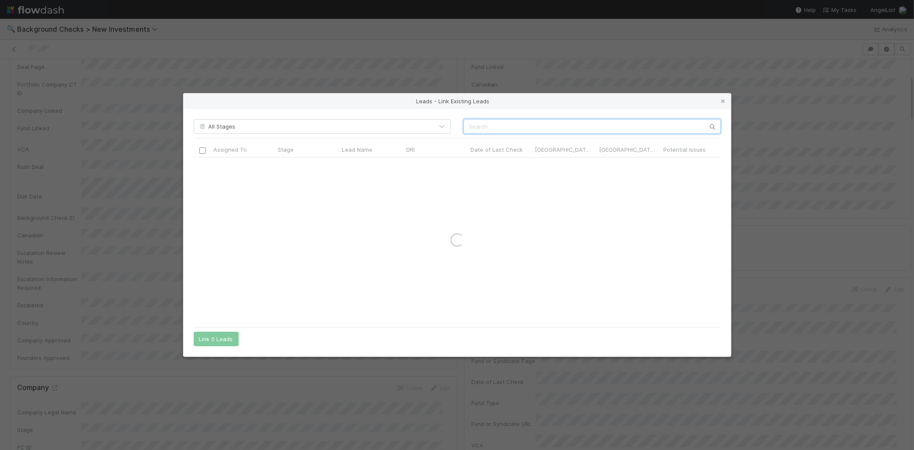
click at [500, 123] on input "text" at bounding box center [592, 126] width 257 height 15
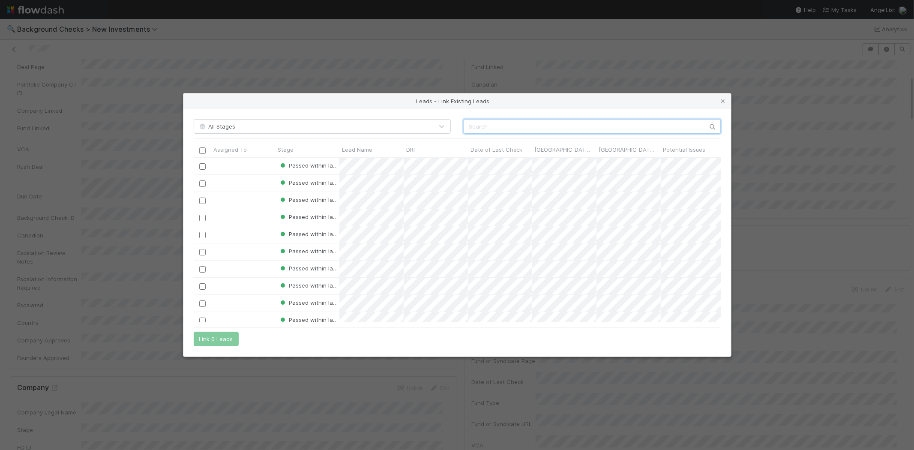
paste input "Allison Pickens"
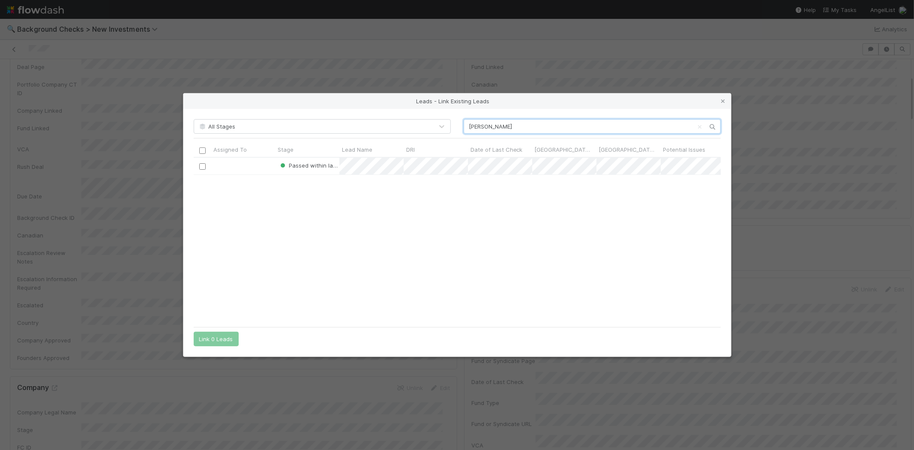
scroll to position [158, 520]
type input "Allison Pickens"
click at [200, 166] on input "checkbox" at bounding box center [202, 166] width 6 height 6
click at [217, 342] on button "Link 1 Lead" at bounding box center [214, 339] width 41 height 15
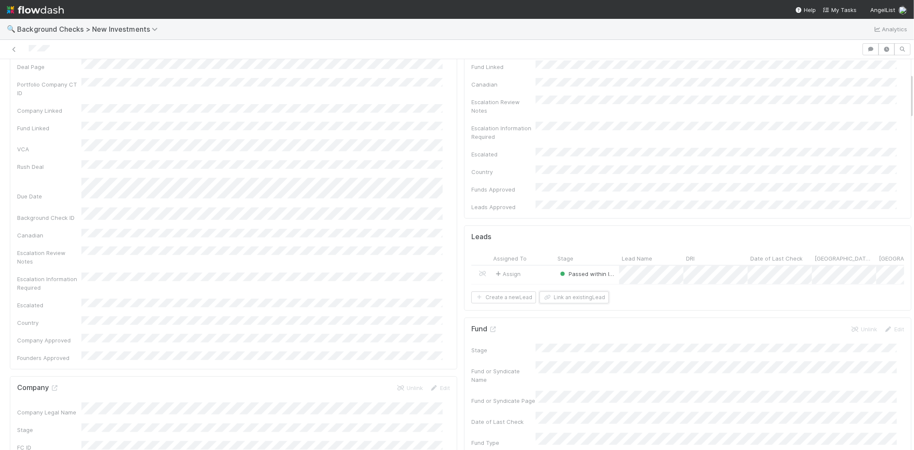
scroll to position [0, 0]
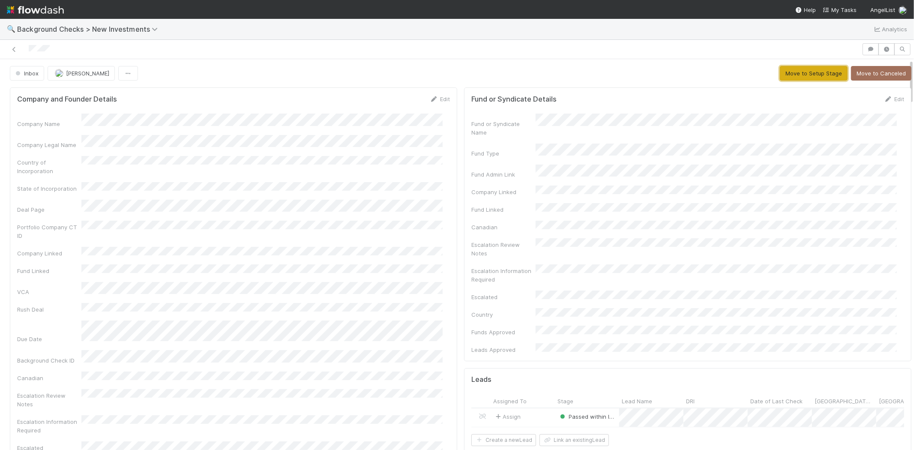
click at [781, 74] on button "Move to Setup Stage" at bounding box center [814, 73] width 68 height 15
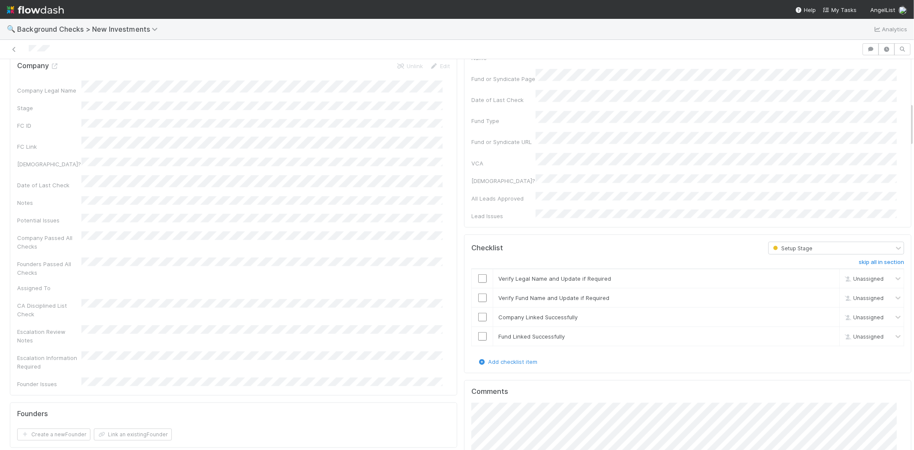
scroll to position [476, 0]
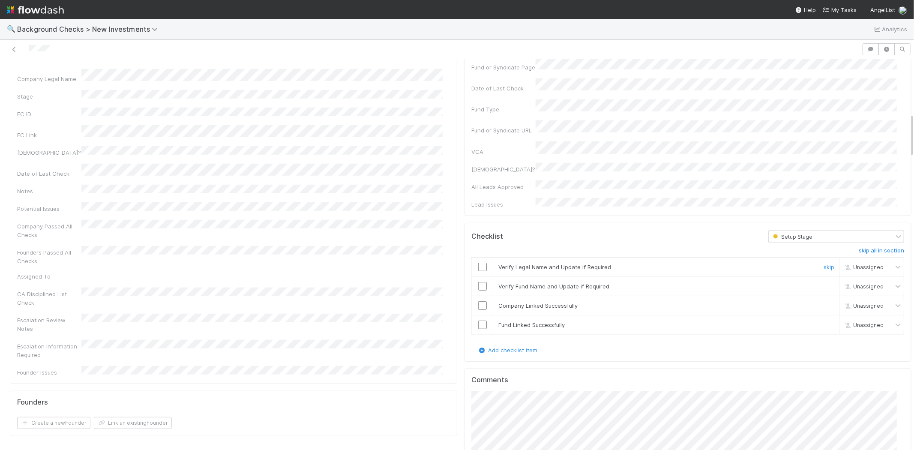
click at [478, 263] on input "checkbox" at bounding box center [482, 267] width 9 height 9
click at [478, 282] on input "checkbox" at bounding box center [482, 286] width 9 height 9
click at [478, 301] on input "checkbox" at bounding box center [482, 305] width 9 height 9
click at [478, 321] on input "checkbox" at bounding box center [482, 325] width 9 height 9
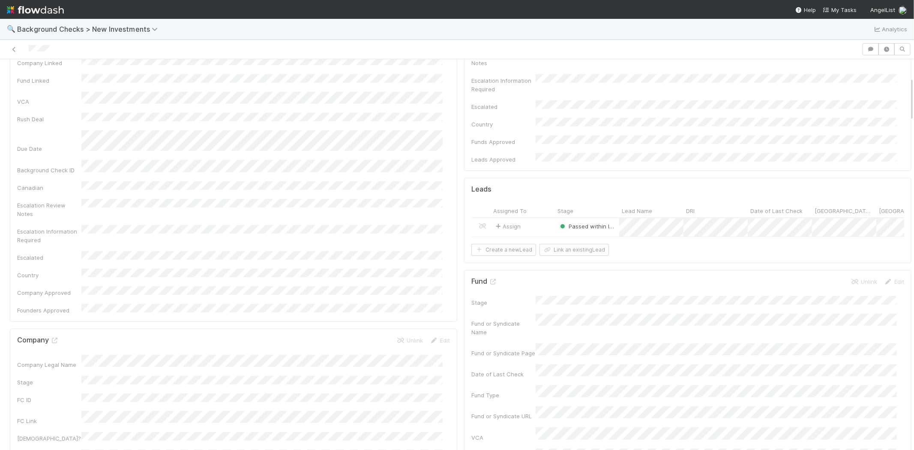
scroll to position [0, 0]
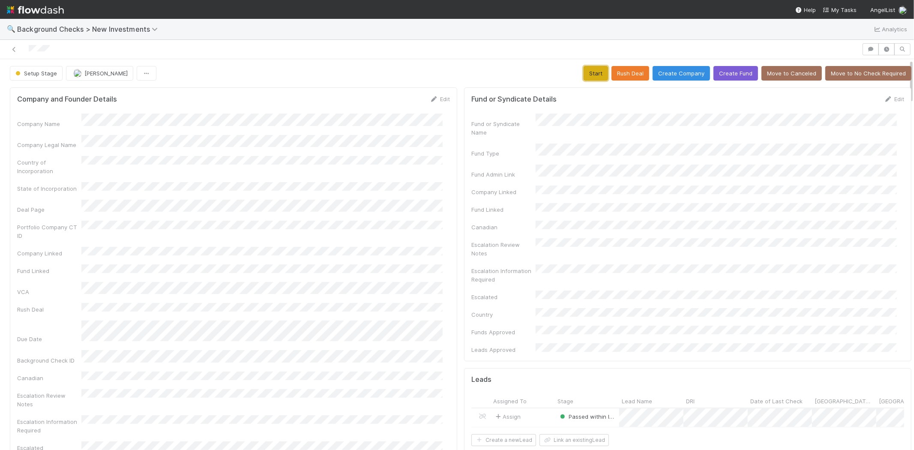
click at [587, 72] on button "Start" at bounding box center [596, 73] width 24 height 15
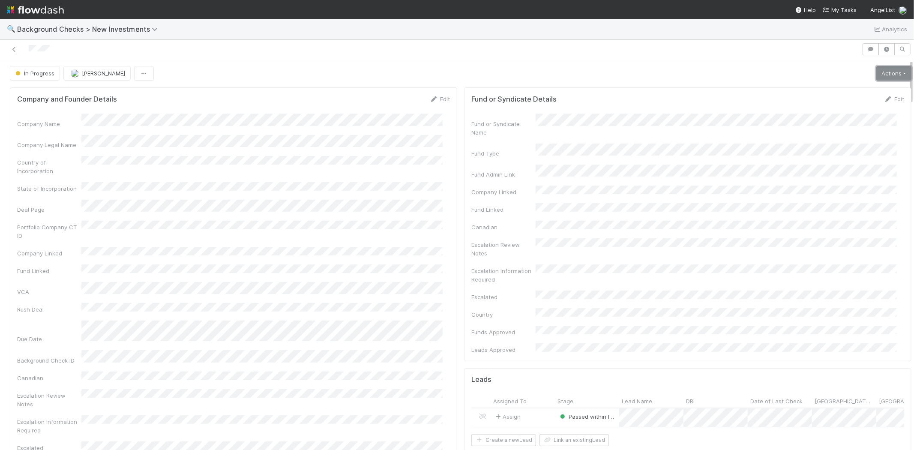
click at [880, 77] on link "Actions" at bounding box center [893, 73] width 35 height 15
click at [823, 95] on button "Finish" at bounding box center [865, 91] width 96 height 12
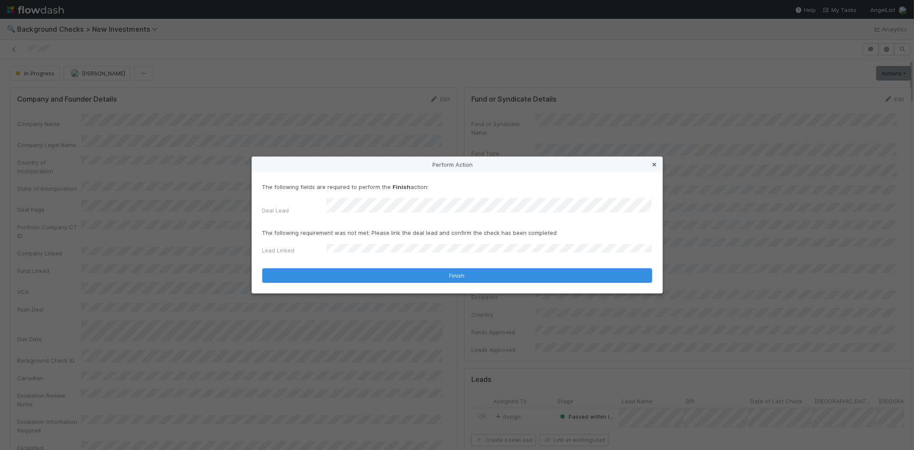
click at [653, 167] on icon at bounding box center [654, 165] width 9 height 6
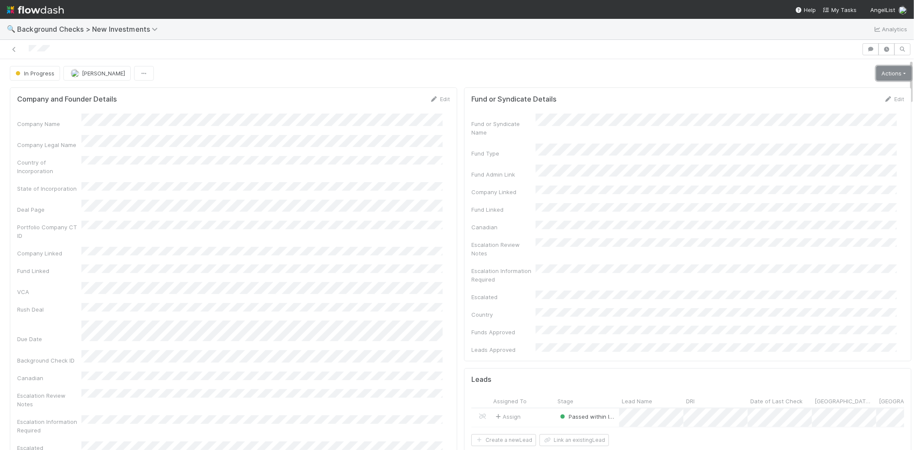
click at [878, 75] on link "Actions" at bounding box center [893, 73] width 35 height 15
click at [843, 88] on button "Finish" at bounding box center [865, 91] width 96 height 12
click at [536, 408] on div "Assign" at bounding box center [523, 417] width 64 height 18
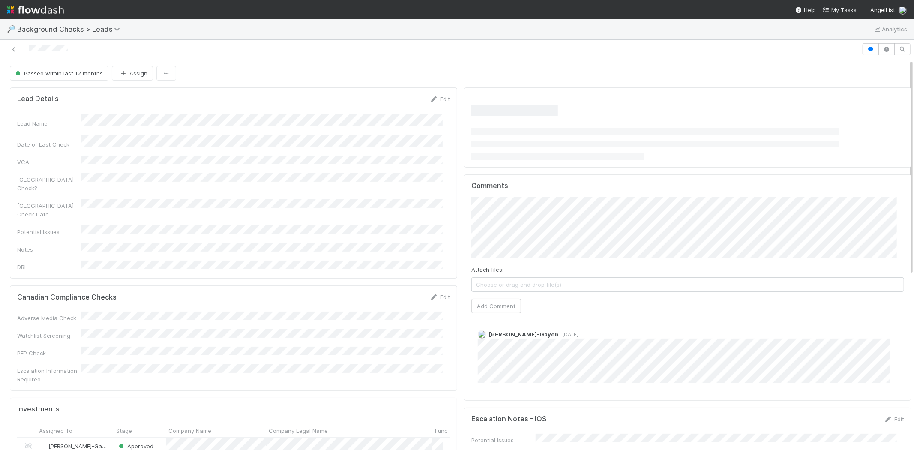
scroll to position [167, 418]
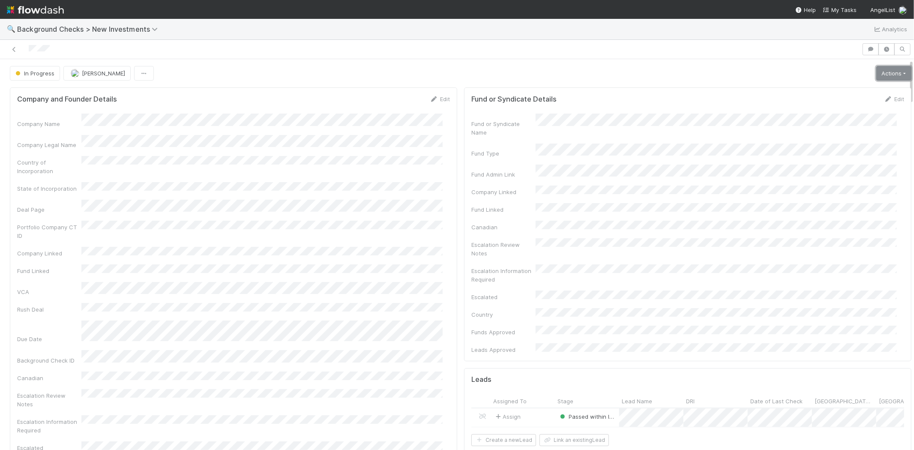
click at [876, 69] on link "Actions" at bounding box center [893, 73] width 35 height 15
click at [817, 90] on button "Finish" at bounding box center [865, 91] width 96 height 12
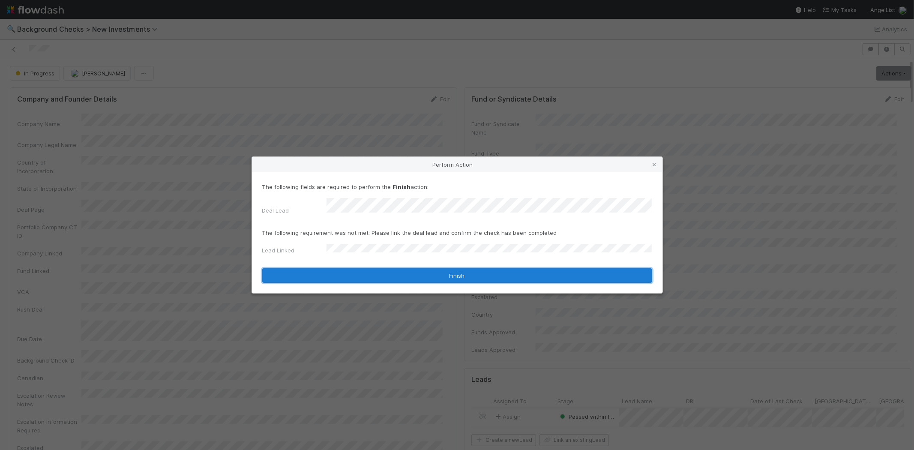
click at [384, 275] on button "Finish" at bounding box center [457, 275] width 390 height 15
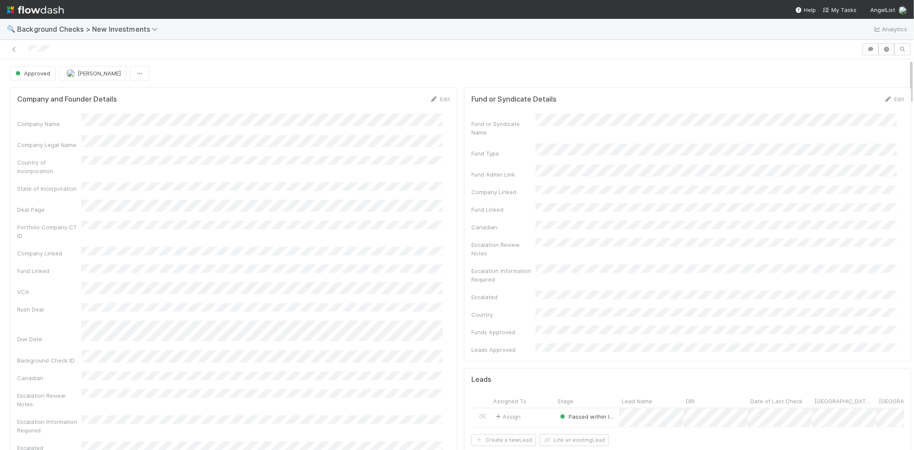
drag, startPoint x: 62, startPoint y: 49, endPoint x: 28, endPoint y: 48, distance: 33.9
click at [28, 48] on div at bounding box center [430, 49] width 855 height 12
click at [845, 7] on span "My Tasks" at bounding box center [840, 9] width 34 height 7
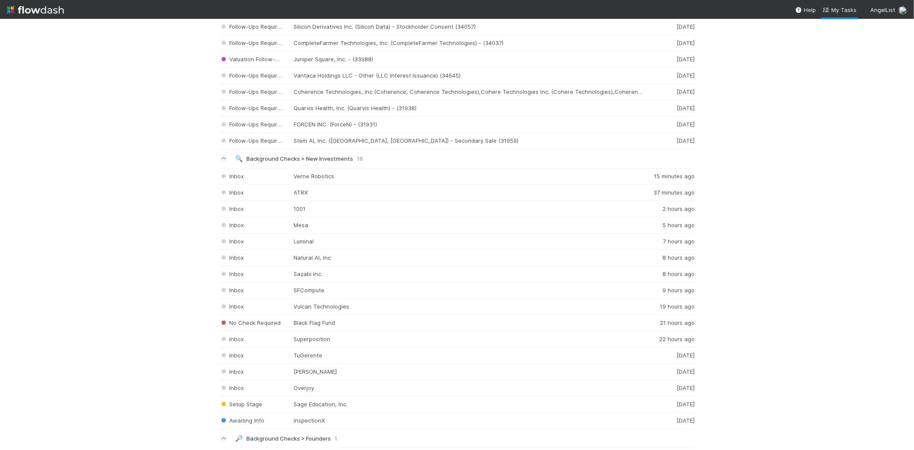
scroll to position [905, 0]
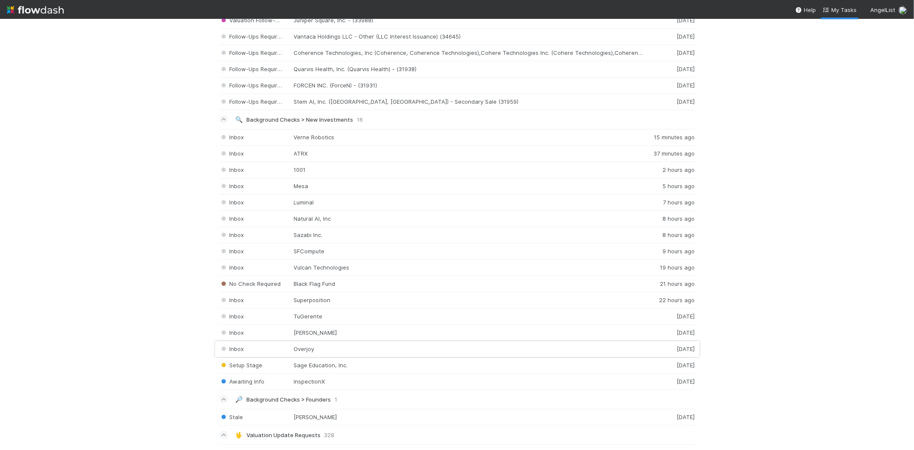
click at [306, 349] on div "Inbox Overjoy 1 day ago" at bounding box center [457, 349] width 476 height 16
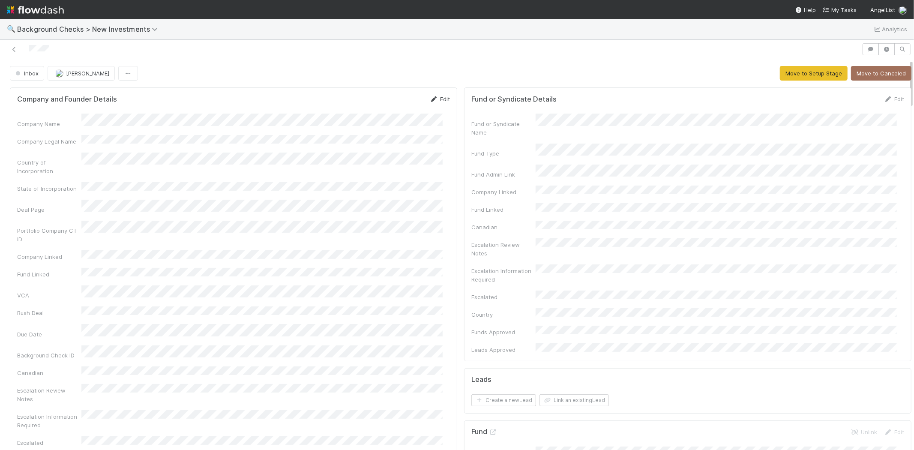
click at [435, 97] on link "Edit" at bounding box center [440, 99] width 20 height 7
click at [394, 100] on button "Save" at bounding box center [404, 102] width 24 height 15
click at [780, 73] on button "Move to Setup Stage" at bounding box center [814, 73] width 68 height 15
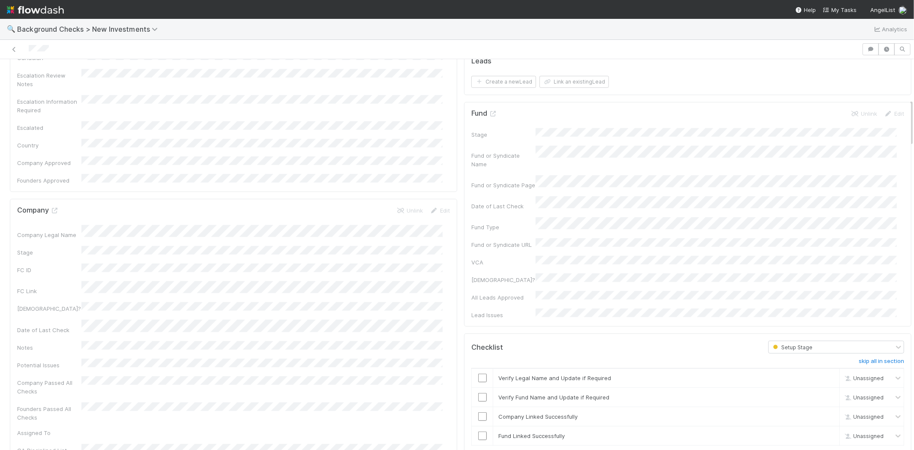
scroll to position [333, 0]
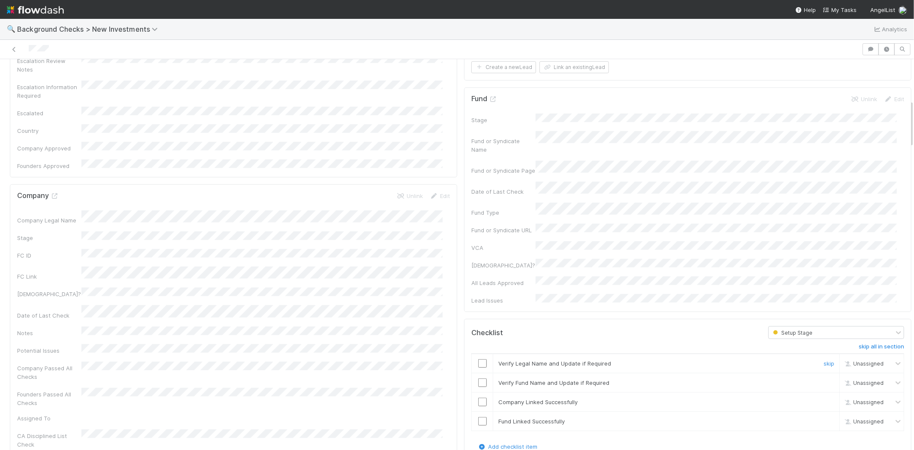
click at [478, 359] on input "checkbox" at bounding box center [482, 363] width 9 height 9
click at [478, 378] on input "checkbox" at bounding box center [482, 382] width 9 height 9
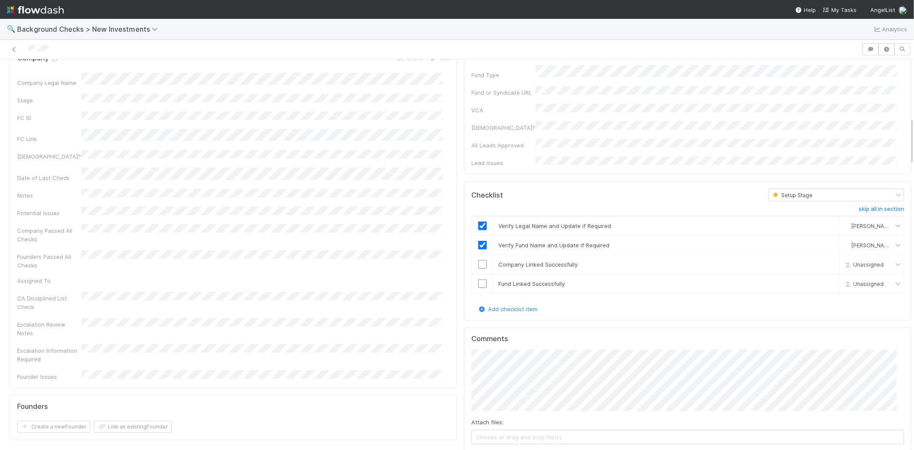
scroll to position [476, 0]
click at [478, 255] on input "checkbox" at bounding box center [482, 259] width 9 height 9
click at [478, 274] on input "checkbox" at bounding box center [482, 278] width 9 height 9
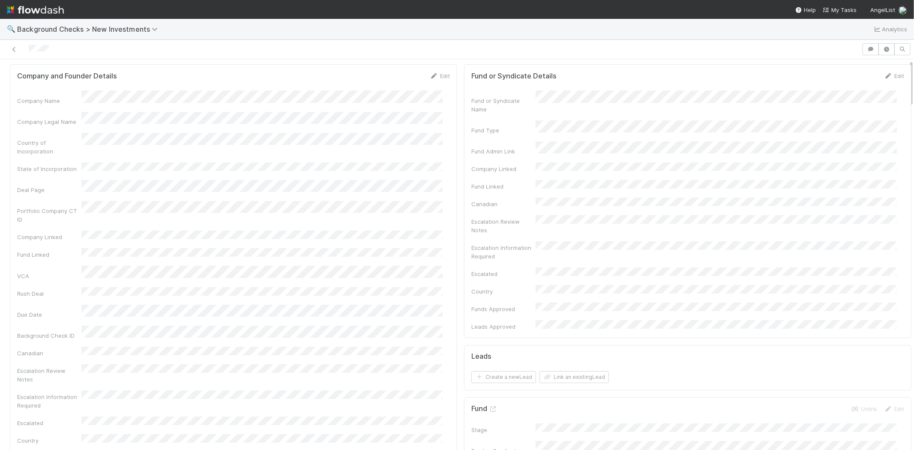
scroll to position [0, 0]
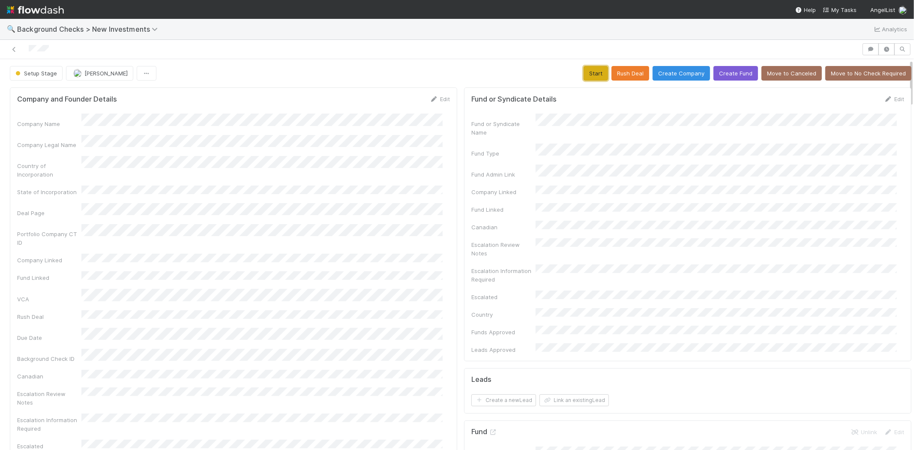
click at [586, 71] on button "Start" at bounding box center [596, 73] width 24 height 15
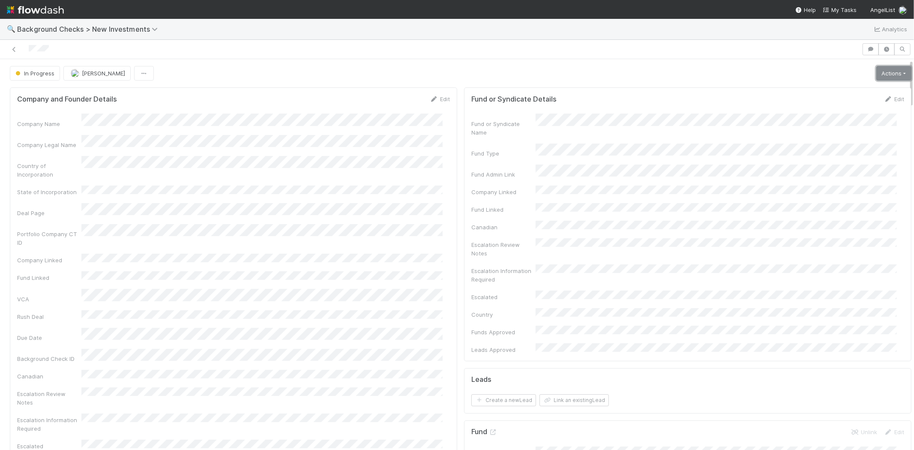
click at [878, 74] on link "Actions" at bounding box center [893, 73] width 35 height 15
click at [826, 172] on button "Link Lead" at bounding box center [865, 175] width 96 height 12
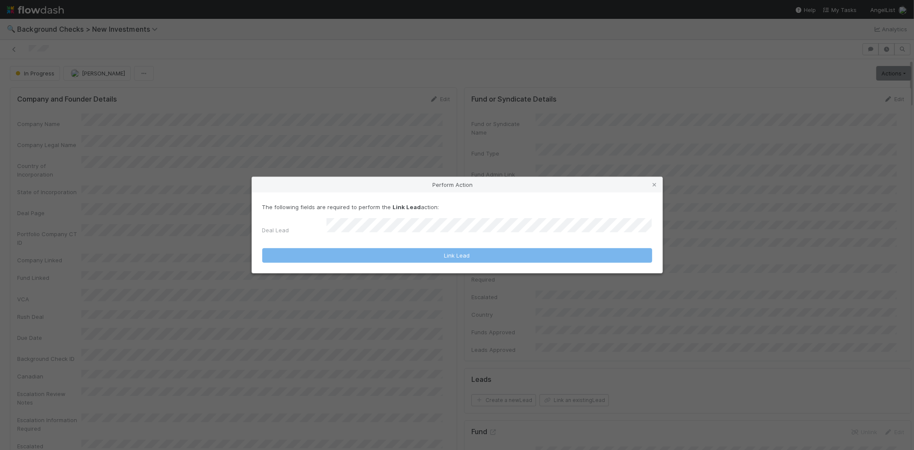
click at [430, 219] on div "The following fields are required to perform the Link Lead action: Deal Lead" at bounding box center [457, 221] width 390 height 36
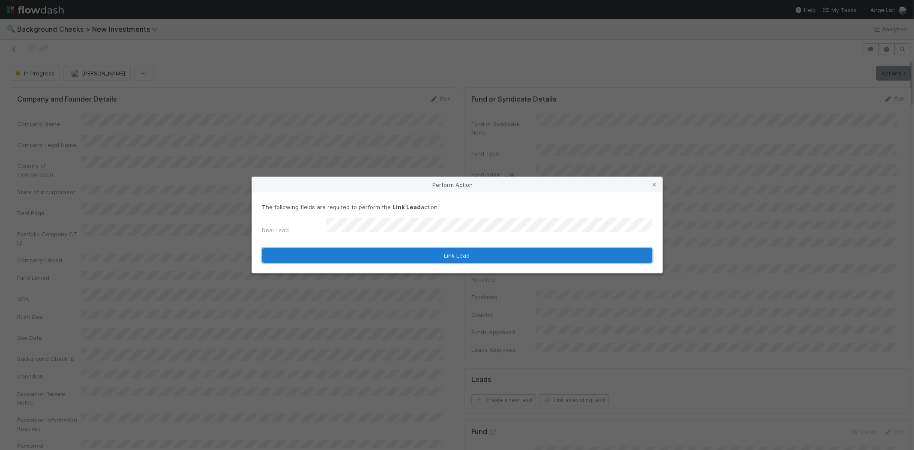
click at [444, 249] on button "Link Lead" at bounding box center [457, 255] width 390 height 15
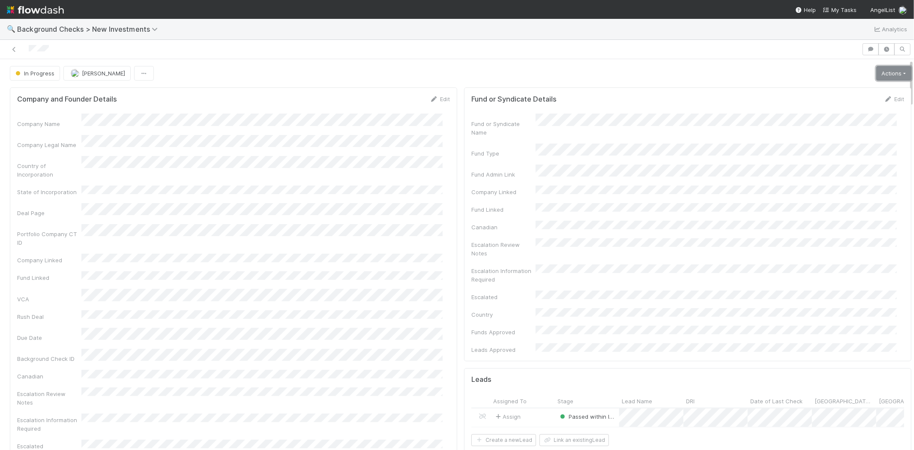
click at [876, 75] on link "Actions" at bounding box center [893, 73] width 35 height 15
click at [854, 91] on button "Finish" at bounding box center [865, 91] width 96 height 12
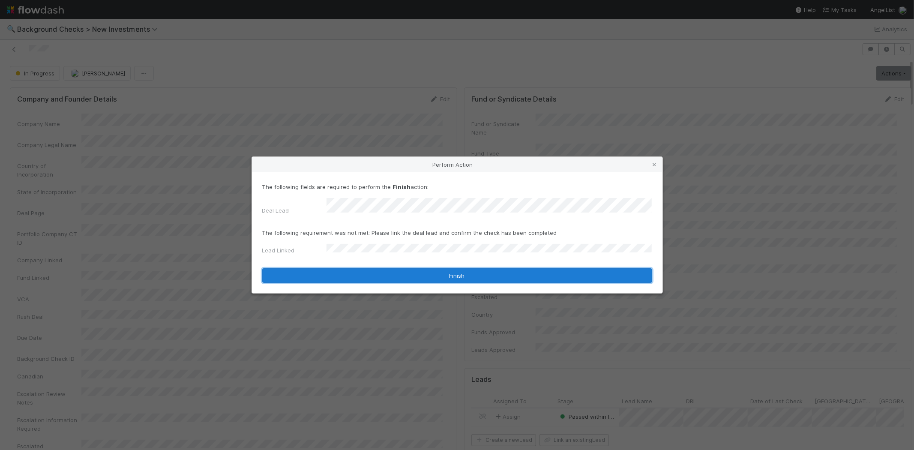
click at [380, 269] on button "Finish" at bounding box center [457, 275] width 390 height 15
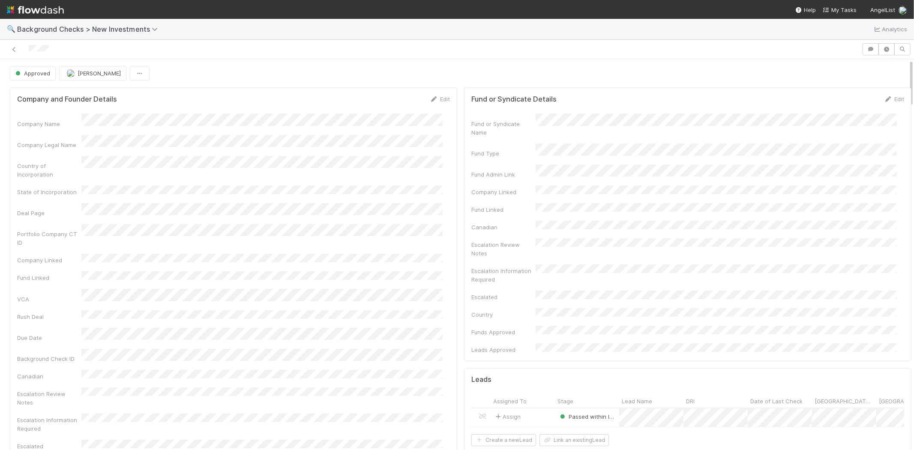
click at [29, 48] on div at bounding box center [430, 49] width 855 height 12
click at [850, 8] on span "My Tasks" at bounding box center [840, 9] width 34 height 7
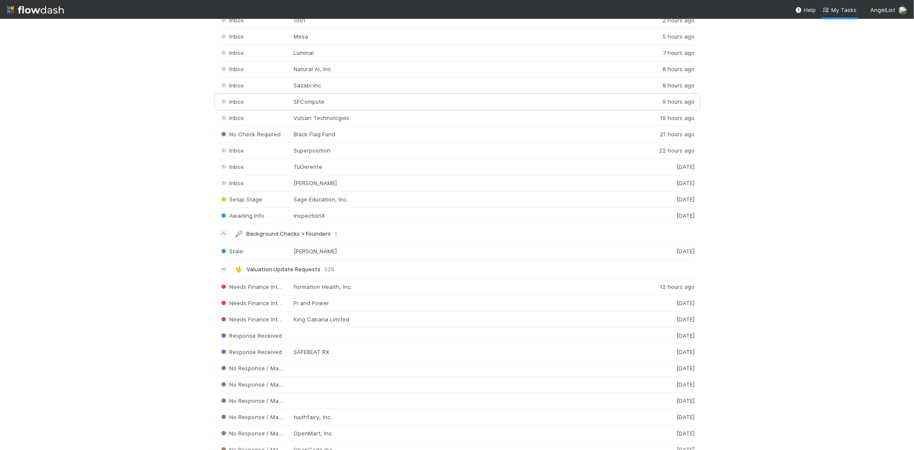
scroll to position [1095, 0]
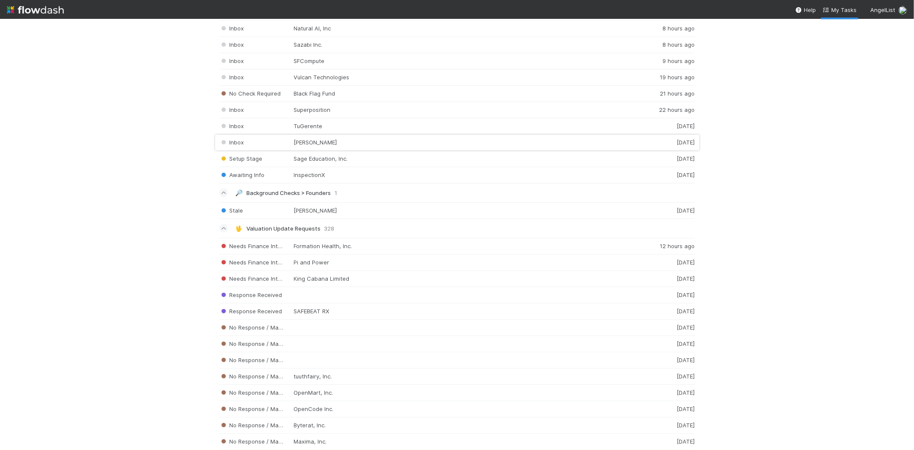
click at [316, 144] on div "Inbox Elise AI 1 day ago" at bounding box center [457, 143] width 476 height 16
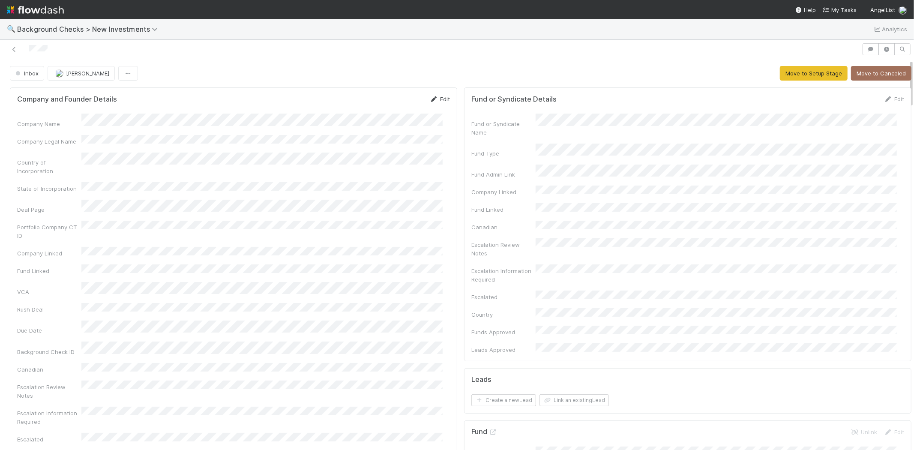
click at [435, 98] on link "Edit" at bounding box center [440, 99] width 20 height 7
click at [392, 101] on button "Save" at bounding box center [404, 102] width 24 height 15
click at [794, 68] on button "Move to Setup Stage" at bounding box center [814, 73] width 68 height 15
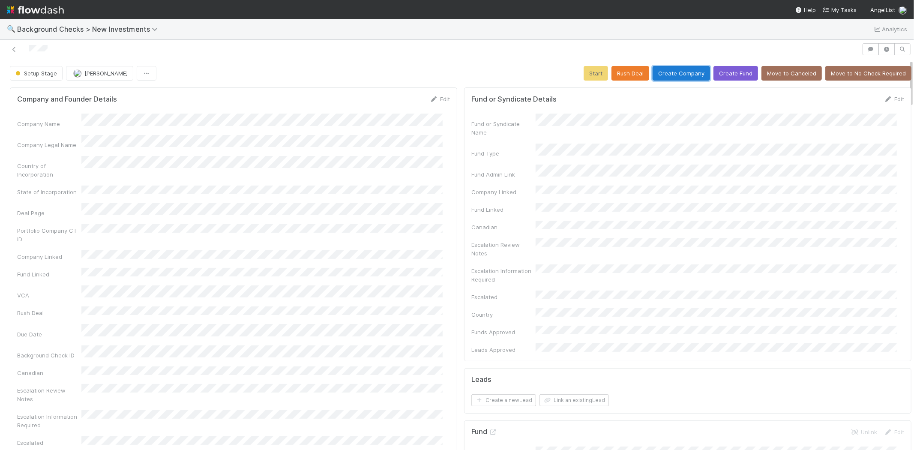
drag, startPoint x: 680, startPoint y: 71, endPoint x: 639, endPoint y: 138, distance: 79.0
click at [668, 72] on button "Create Company" at bounding box center [681, 73] width 57 height 15
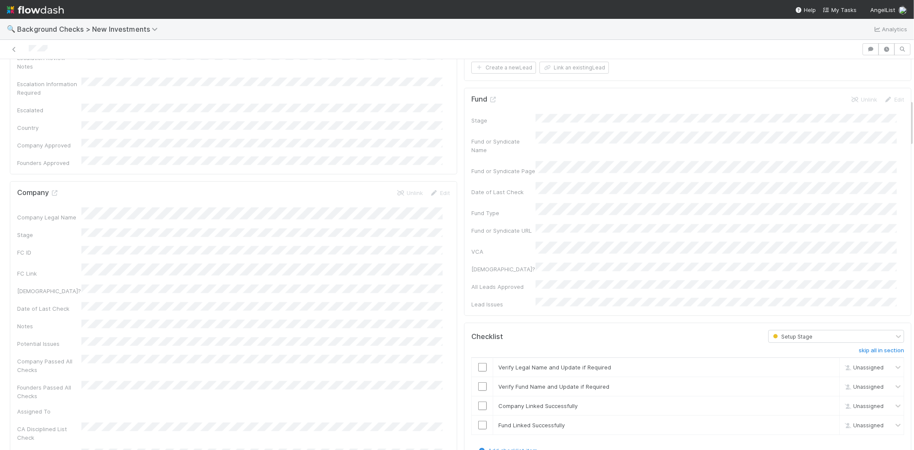
scroll to position [333, 0]
click at [478, 362] on input "checkbox" at bounding box center [482, 366] width 9 height 9
click at [478, 382] on input "checkbox" at bounding box center [482, 386] width 9 height 9
click at [478, 401] on input "checkbox" at bounding box center [482, 405] width 9 height 9
click at [478, 420] on input "checkbox" at bounding box center [482, 424] width 9 height 9
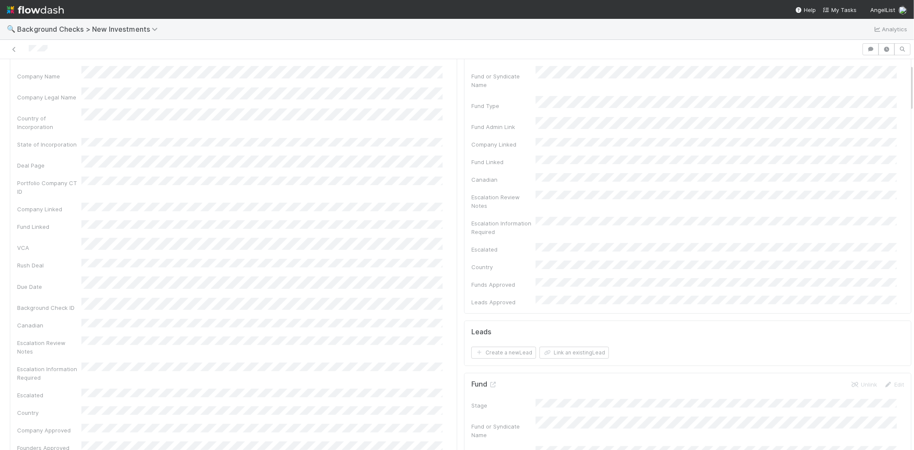
scroll to position [0, 0]
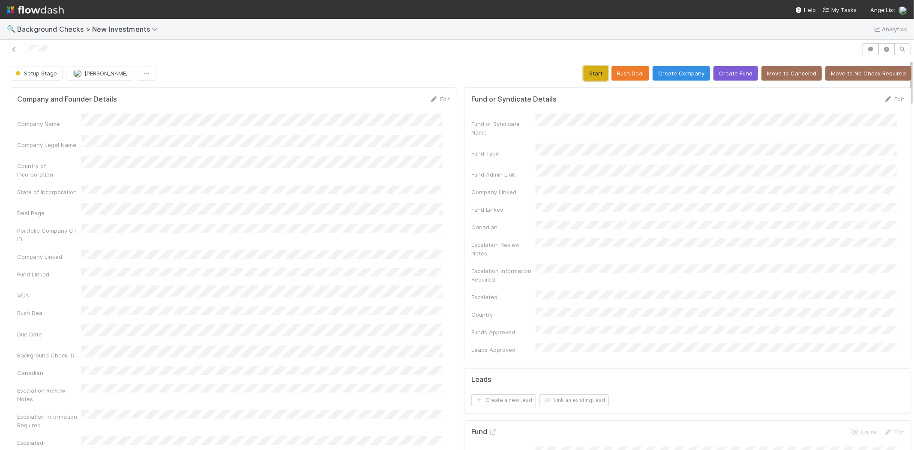
click at [585, 69] on button "Start" at bounding box center [596, 73] width 24 height 15
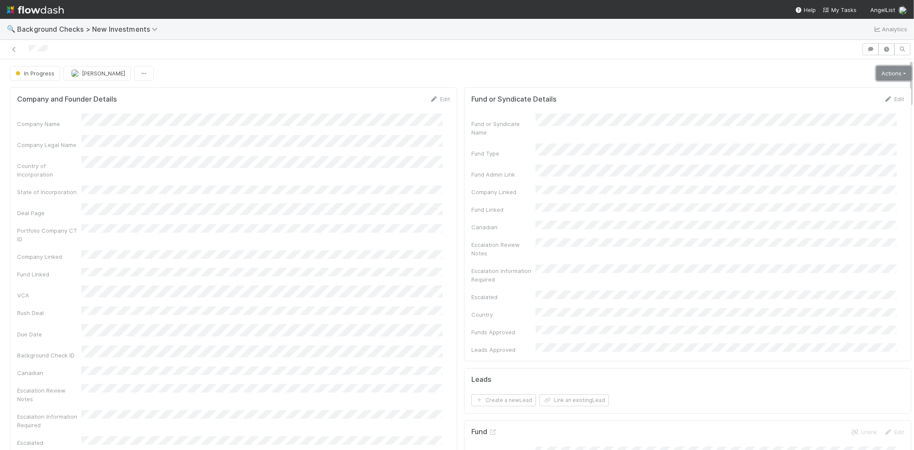
click at [877, 78] on link "Actions" at bounding box center [893, 73] width 35 height 15
click at [849, 100] on button "Request Info" at bounding box center [865, 103] width 96 height 12
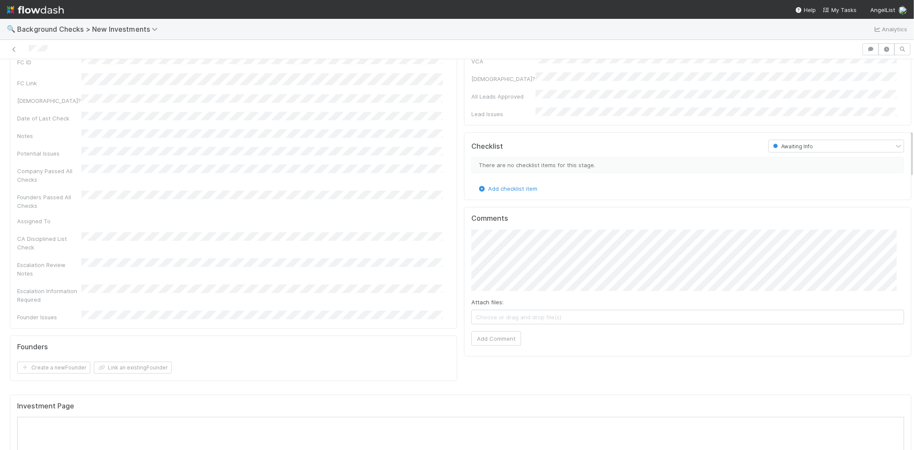
scroll to position [476, 0]
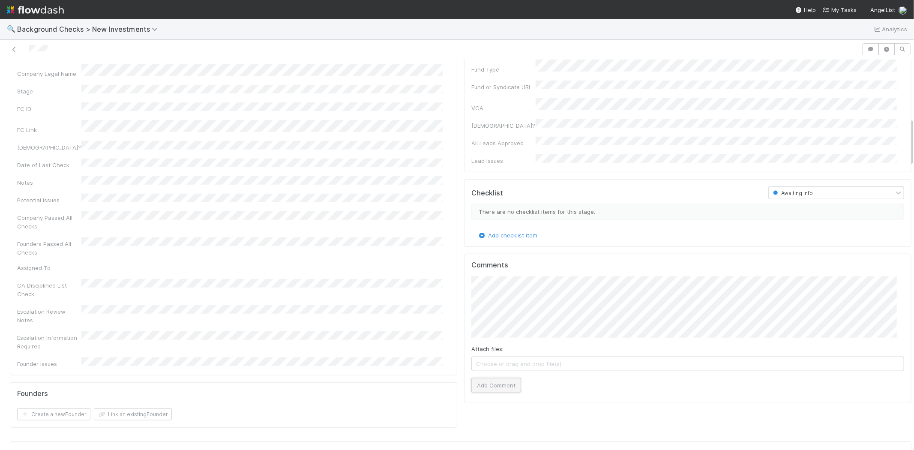
click at [497, 378] on button "Add Comment" at bounding box center [496, 385] width 50 height 15
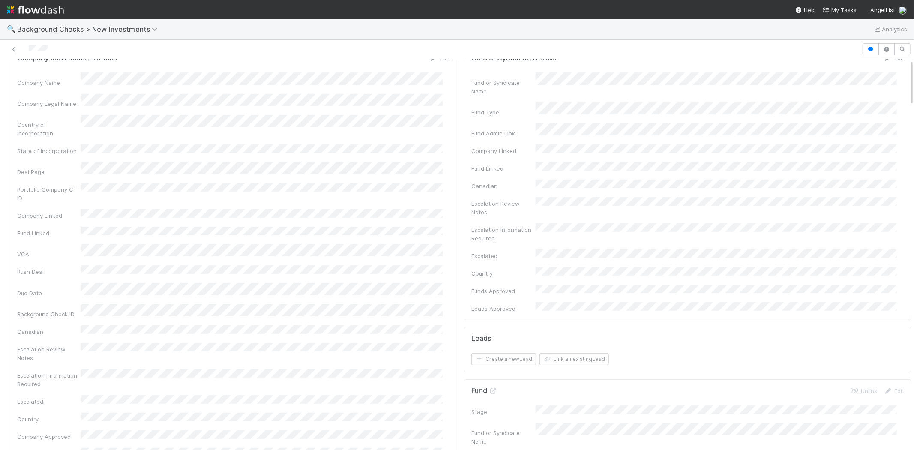
scroll to position [0, 0]
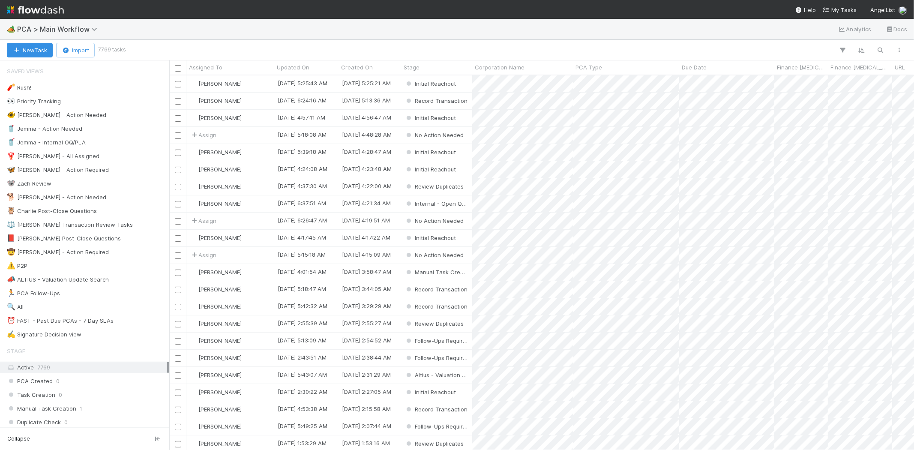
scroll to position [367, 737]
click at [30, 8] on img at bounding box center [35, 10] width 57 height 15
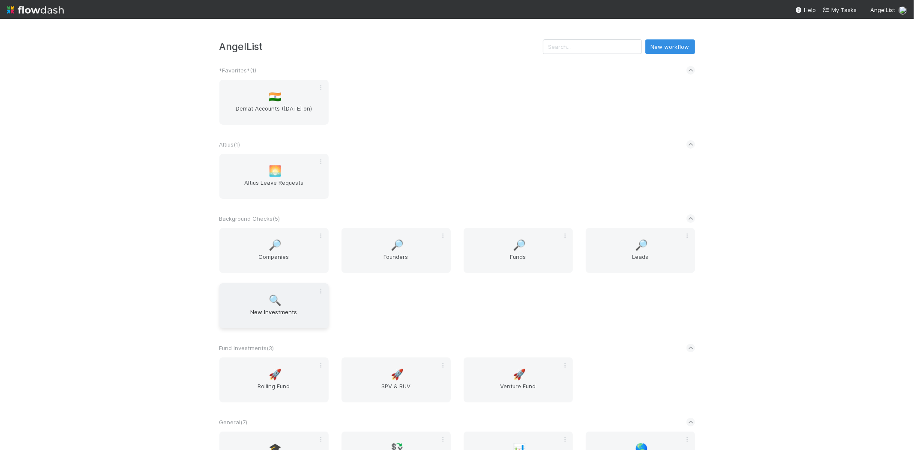
click at [270, 298] on span "🔍" at bounding box center [275, 300] width 13 height 11
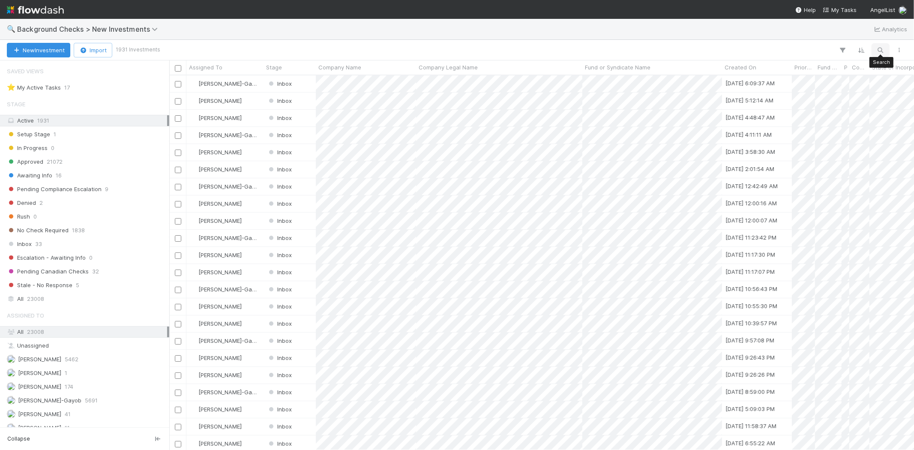
click at [881, 48] on icon "button" at bounding box center [880, 50] width 9 height 8
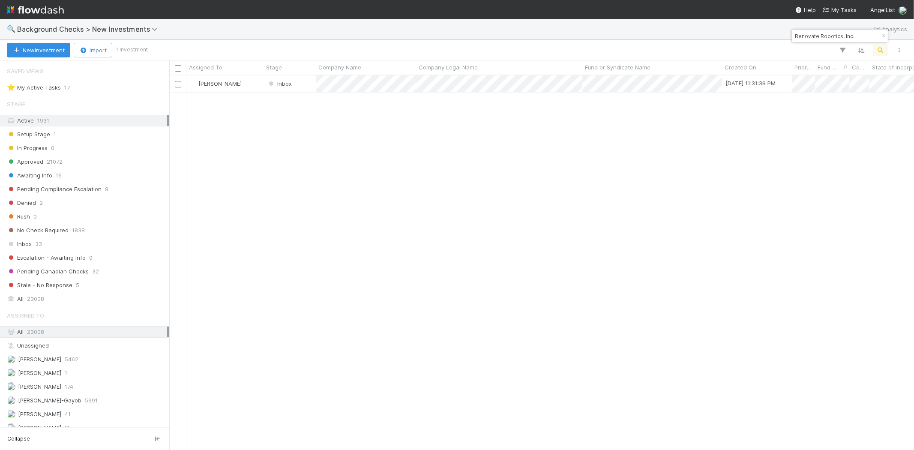
scroll to position [367, 737]
click at [854, 35] on input "Renovate Robotics, Inc." at bounding box center [836, 36] width 86 height 10
drag, startPoint x: 834, startPoint y: 33, endPoint x: 794, endPoint y: 33, distance: 39.9
click at [794, 33] on input "Renovate" at bounding box center [836, 36] width 86 height 10
paste input "[PERSON_NAME] Technologies Corp."
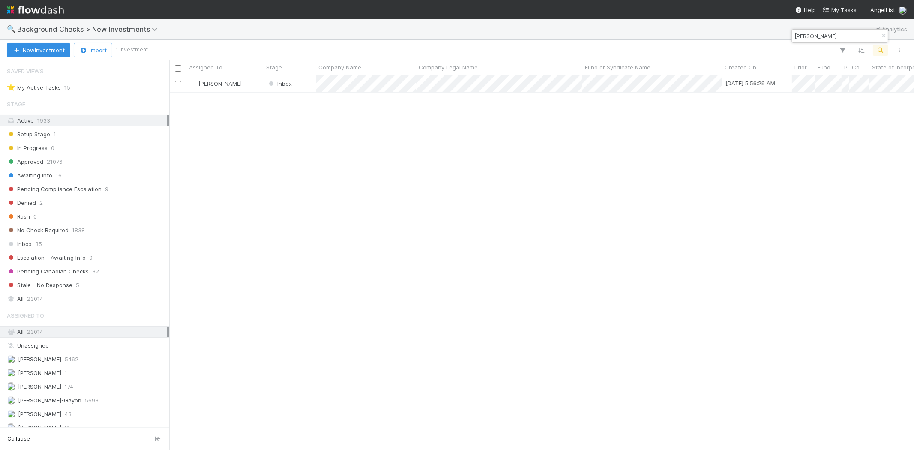
type input "Elise"
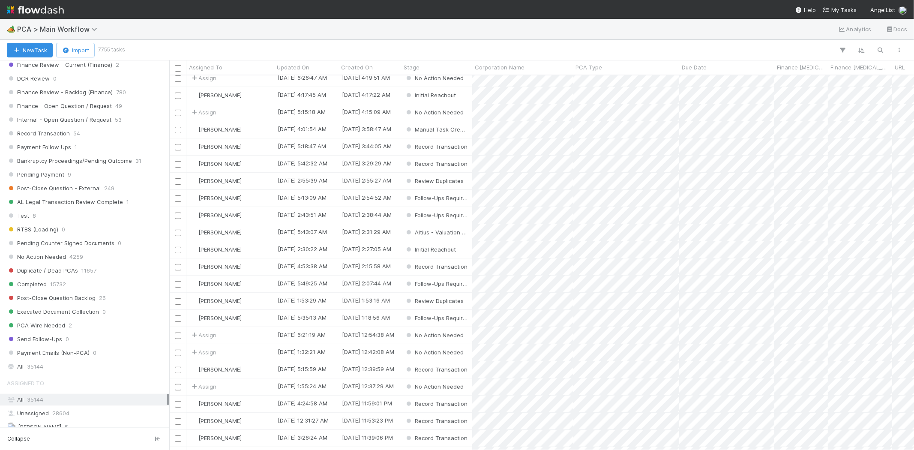
scroll to position [666, 0]
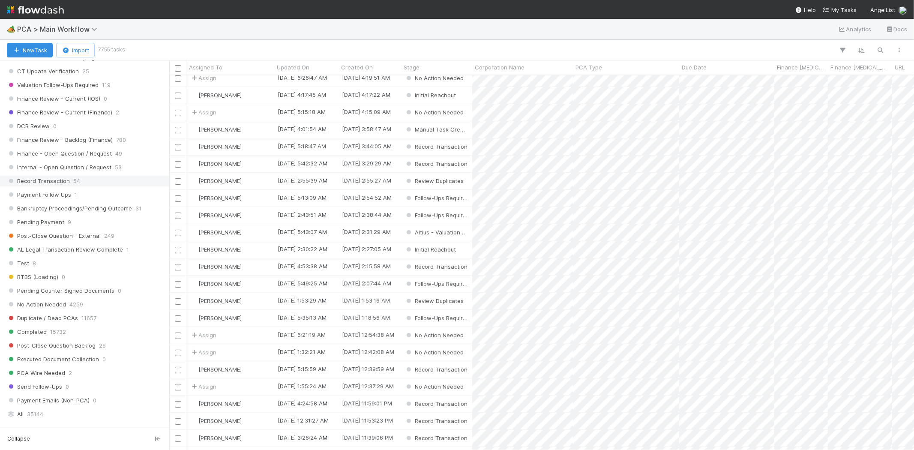
click at [61, 185] on span "Record Transaction" at bounding box center [38, 181] width 63 height 11
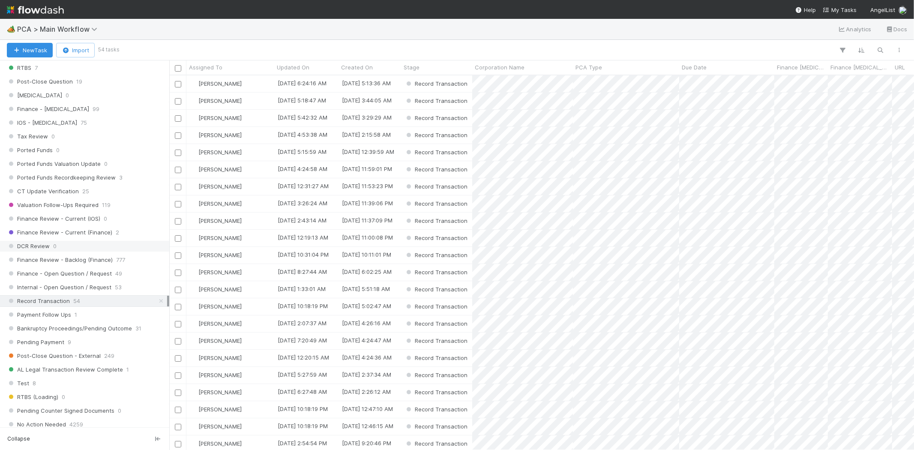
scroll to position [524, 0]
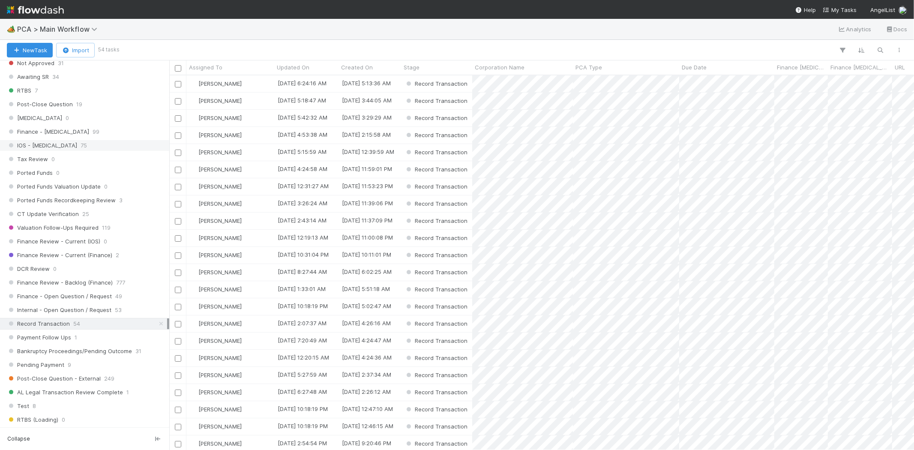
click at [81, 147] on span "75" at bounding box center [84, 145] width 6 height 11
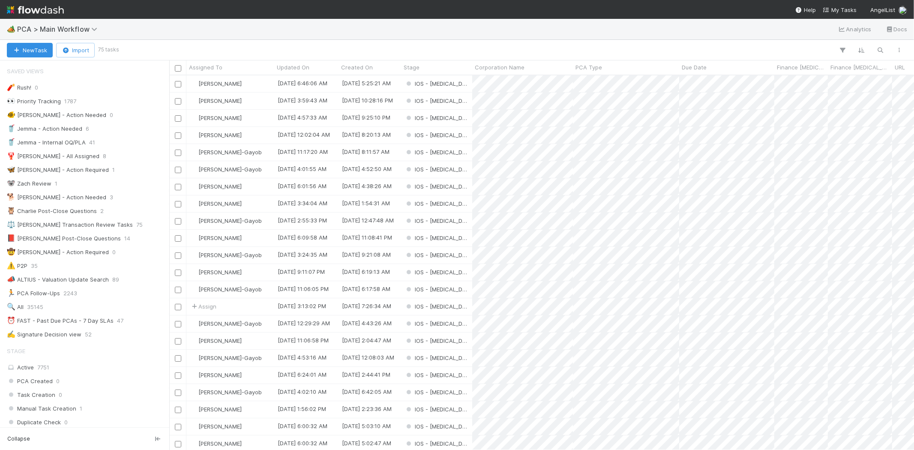
click at [42, 6] on img at bounding box center [35, 10] width 57 height 15
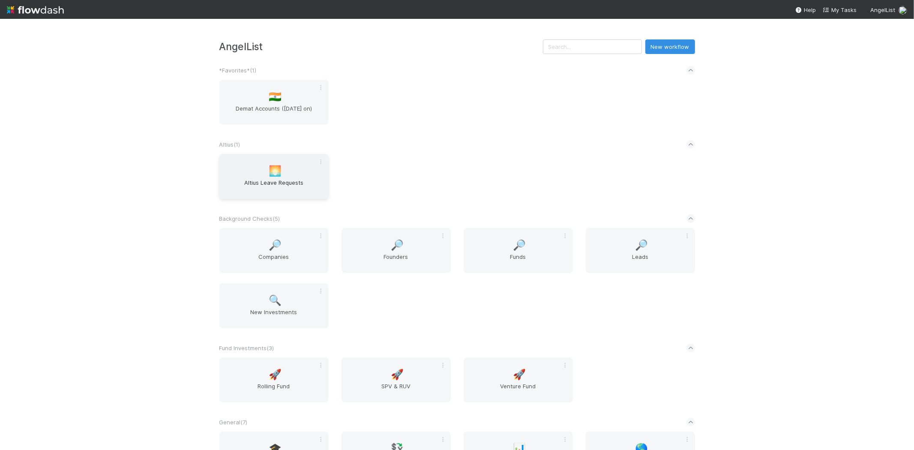
click at [274, 171] on span "🌅" at bounding box center [275, 170] width 13 height 11
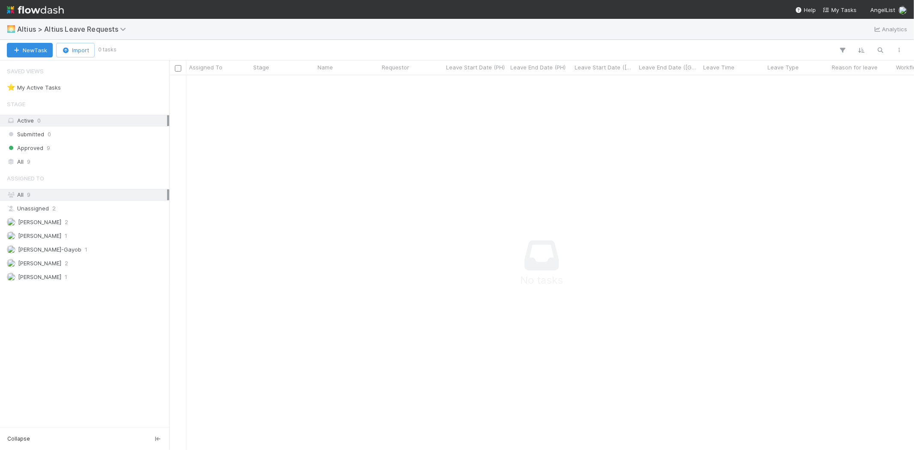
scroll to position [360, 730]
click at [59, 224] on span "[PERSON_NAME]" at bounding box center [39, 222] width 43 height 7
click at [18, 50] on icon "button" at bounding box center [16, 51] width 9 height 6
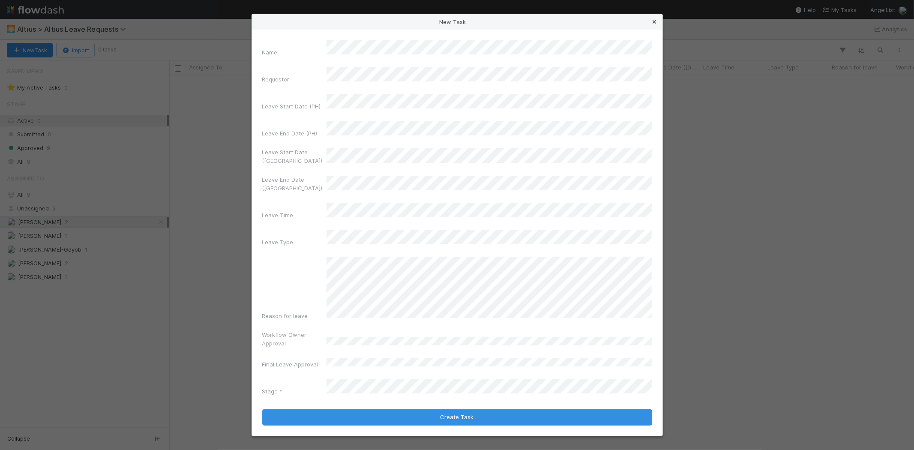
click at [656, 25] on icon at bounding box center [654, 22] width 9 height 6
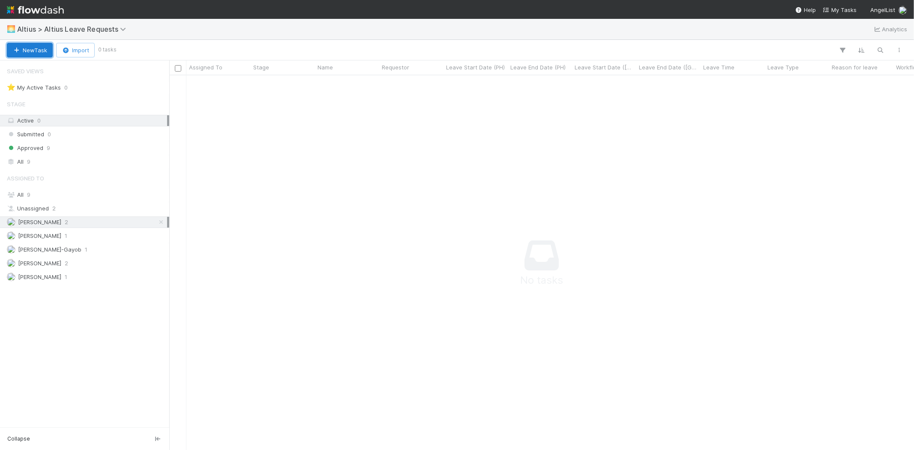
click at [39, 50] on button "New Task" at bounding box center [30, 50] width 46 height 15
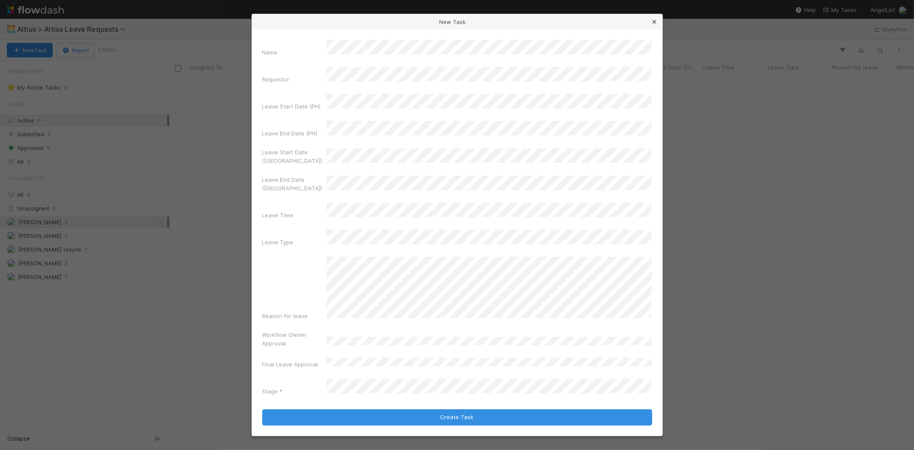
click at [653, 25] on icon at bounding box center [654, 22] width 9 height 6
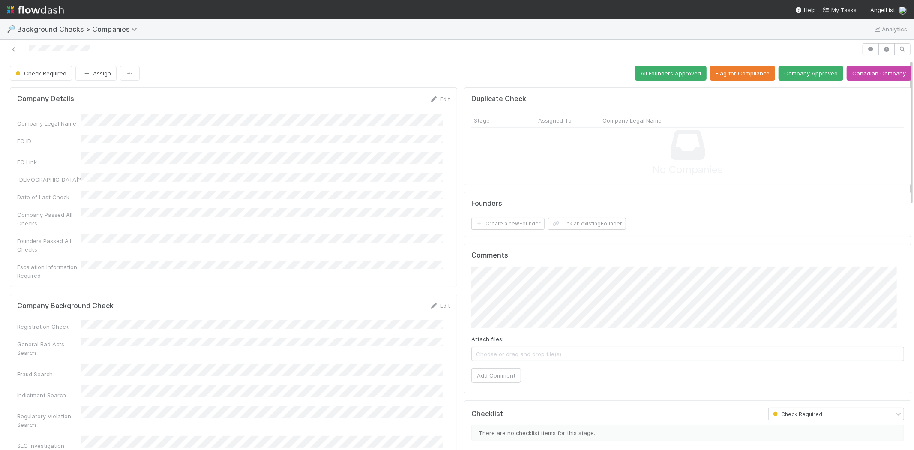
scroll to position [95, 0]
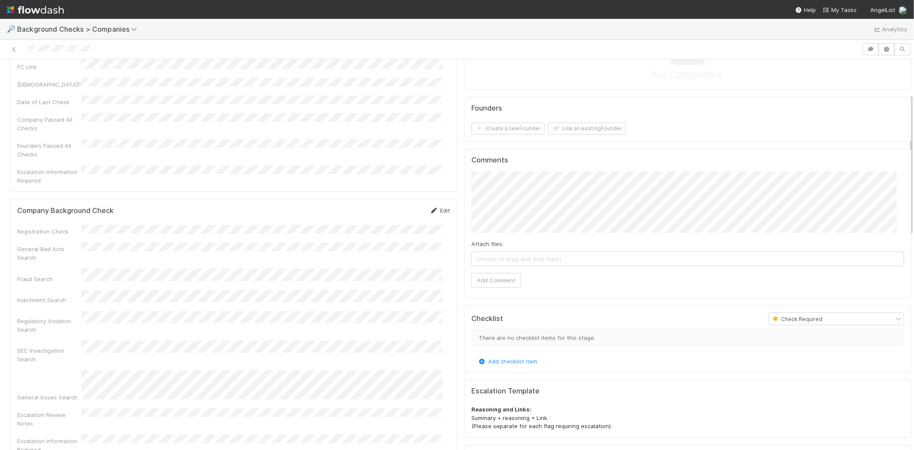
click at [434, 207] on link "Edit" at bounding box center [440, 210] width 20 height 7
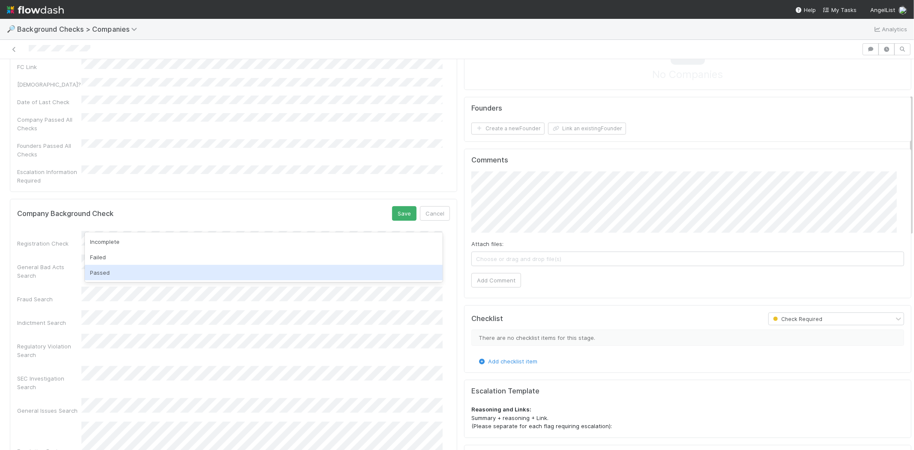
drag, startPoint x: 181, startPoint y: 254, endPoint x: 181, endPoint y: 270, distance: 15.9
click at [181, 270] on div "Incomplete Failed Passed" at bounding box center [264, 257] width 358 height 50
click at [181, 270] on div "Passed" at bounding box center [264, 272] width 358 height 15
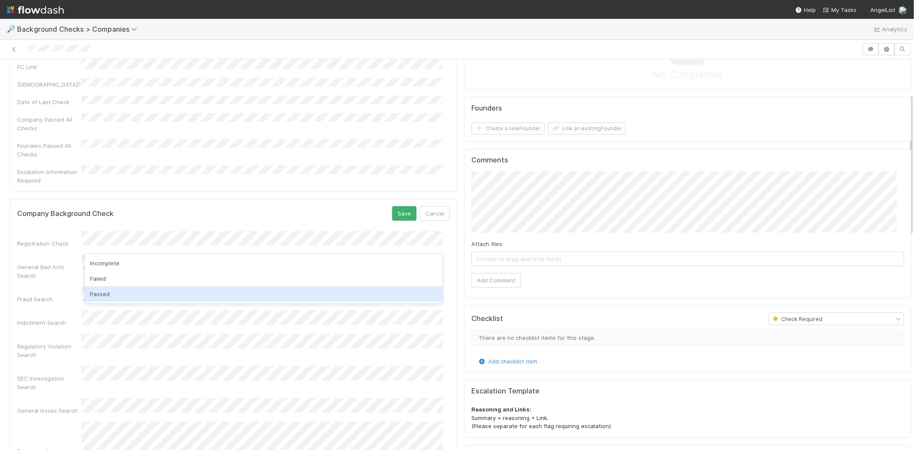
click at [157, 292] on div "Passed" at bounding box center [264, 293] width 358 height 15
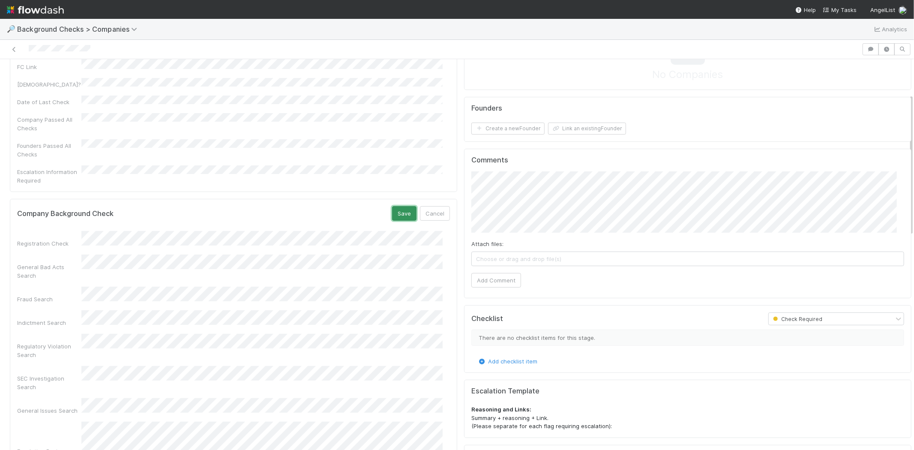
click at [392, 206] on button "Save" at bounding box center [404, 213] width 24 height 15
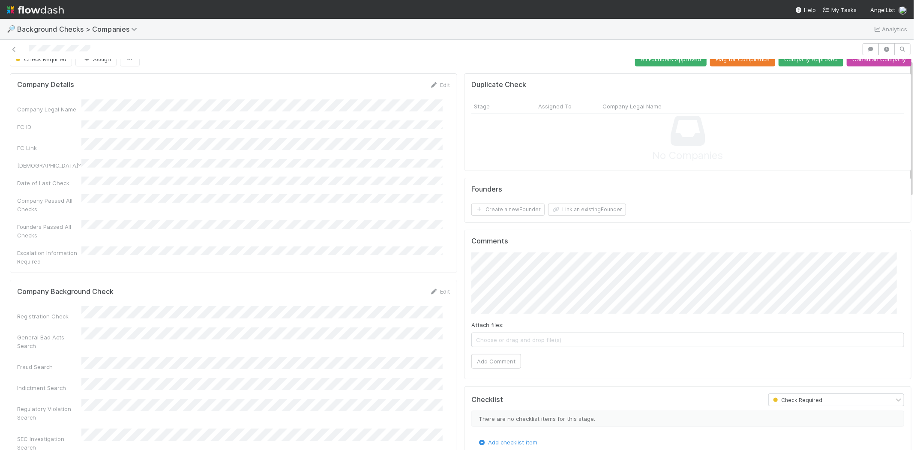
scroll to position [0, 0]
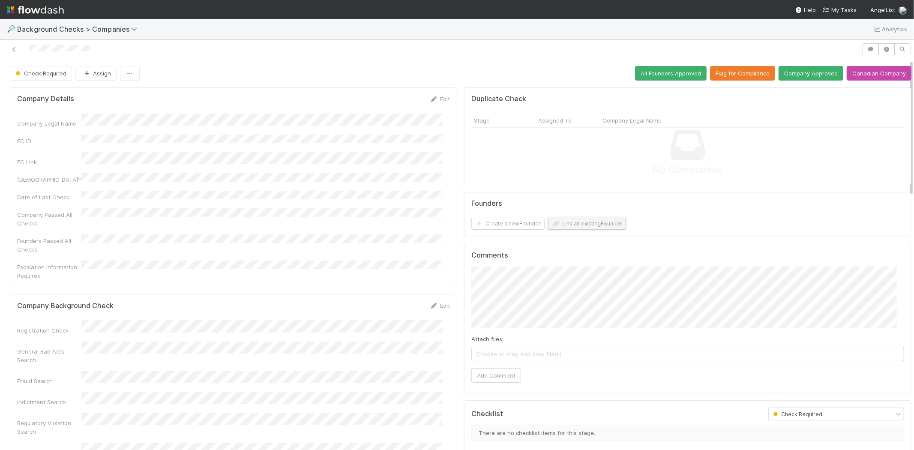
click at [566, 225] on button "Link an existing Founder" at bounding box center [587, 224] width 78 height 12
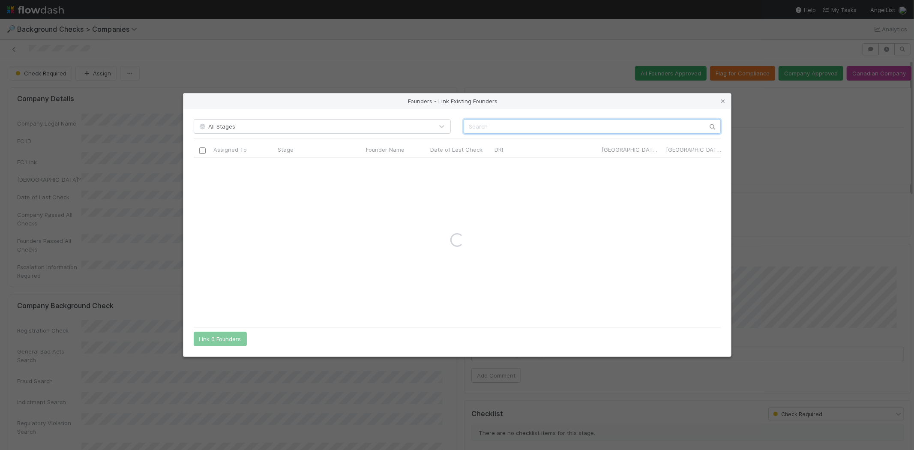
click at [496, 126] on input "text" at bounding box center [592, 126] width 257 height 15
paste input "Andy Stulc"
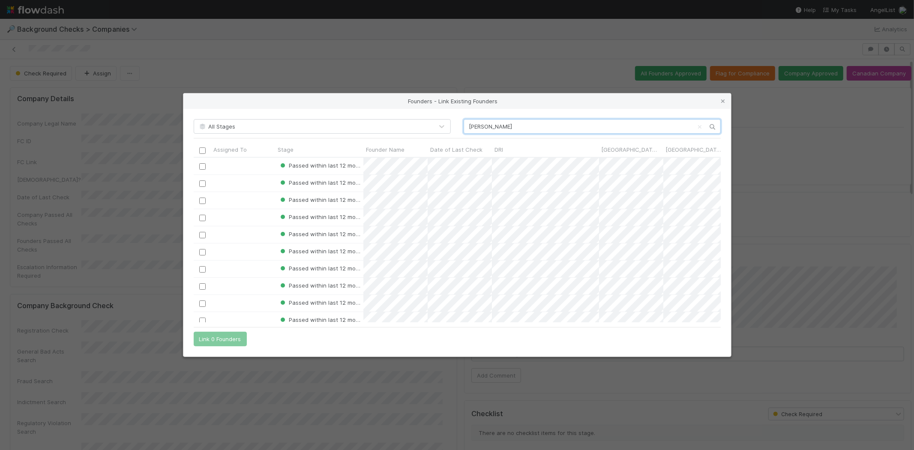
scroll to position [158, 520]
type input "Andy"
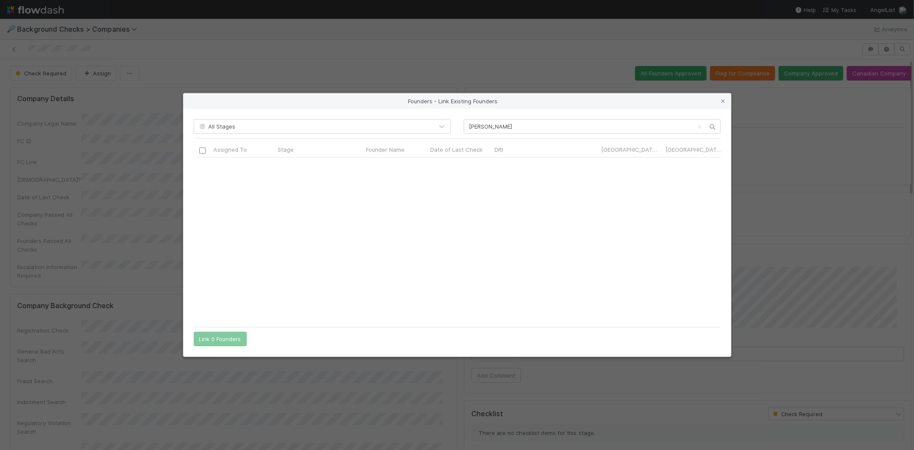
scroll to position [0, 0]
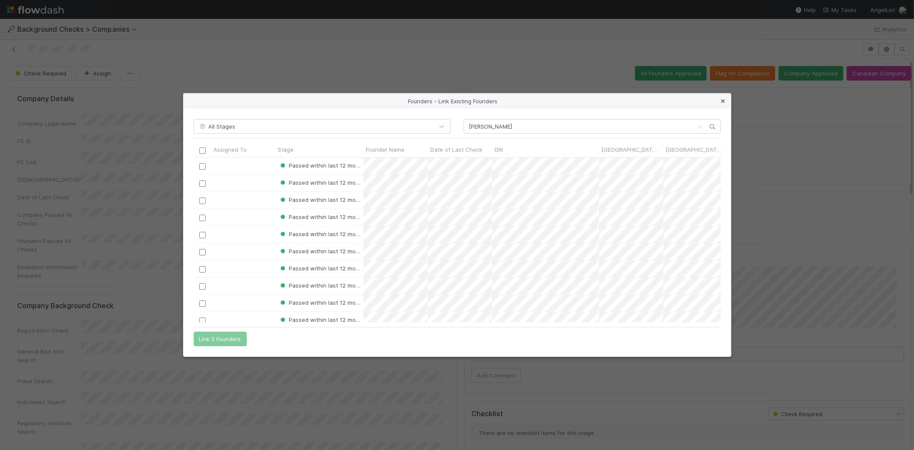
click at [722, 102] on icon at bounding box center [723, 102] width 9 height 6
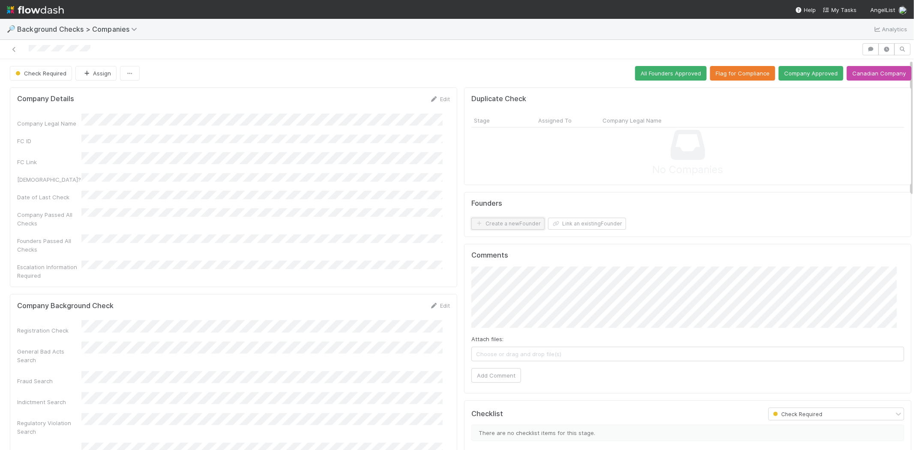
click at [506, 224] on button "Create a new Founder" at bounding box center [507, 224] width 73 height 12
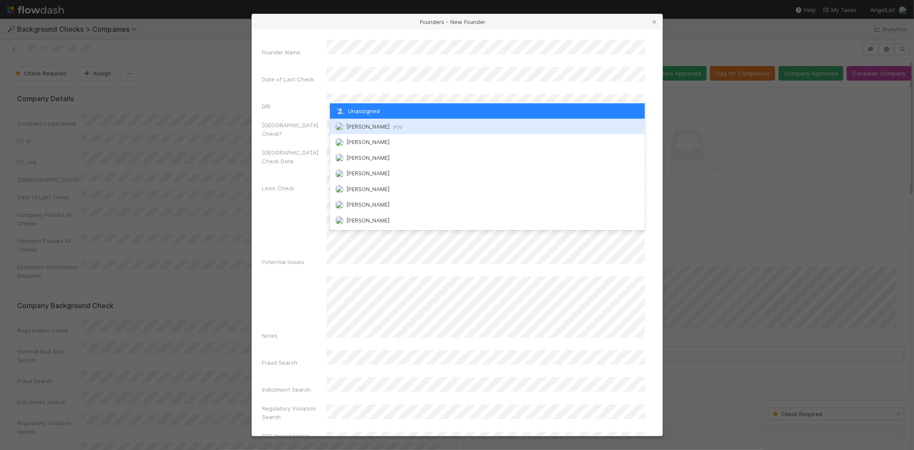
click at [373, 123] on span "Michael Capilitan you" at bounding box center [374, 126] width 56 height 7
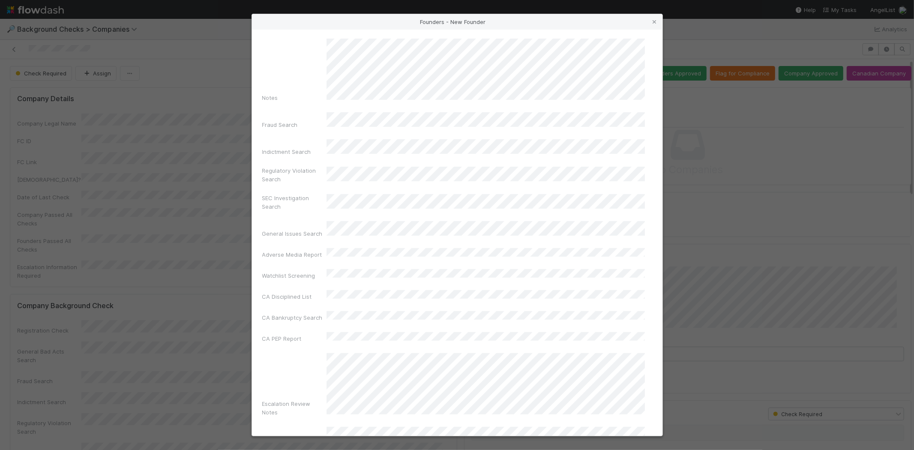
scroll to position [287, 0]
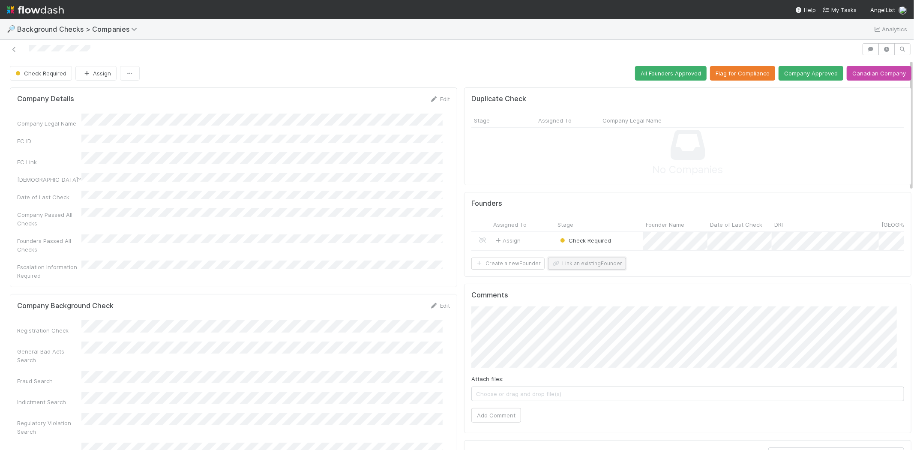
click at [575, 270] on button "Link an existing Founder" at bounding box center [587, 264] width 78 height 12
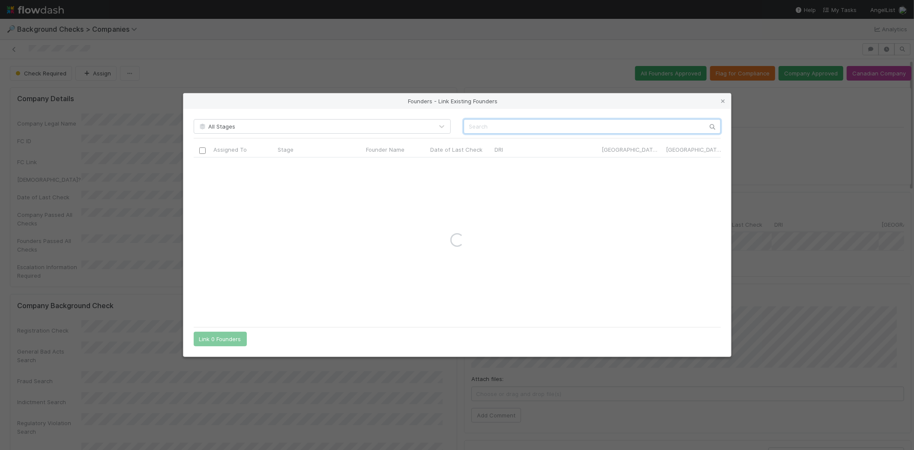
click at [525, 123] on input "text" at bounding box center [592, 126] width 257 height 15
paste input "Dylan Crow"
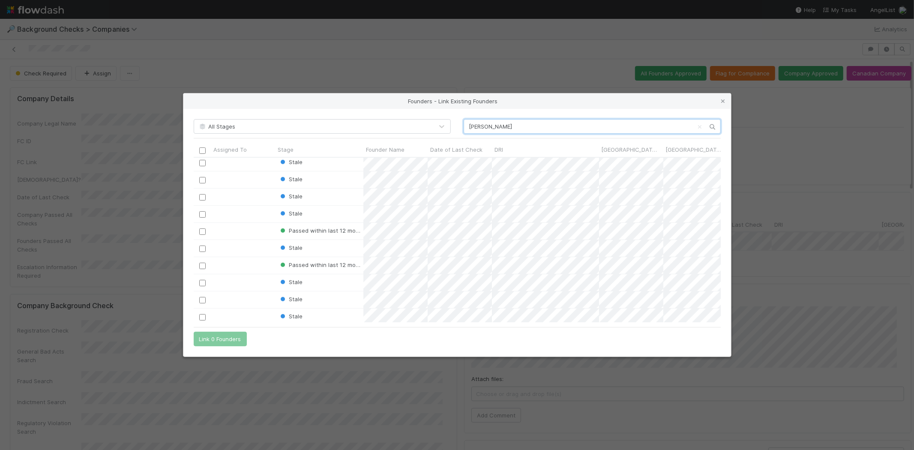
scroll to position [408, 0]
type input "Dylan"
click at [723, 99] on icon at bounding box center [723, 102] width 9 height 6
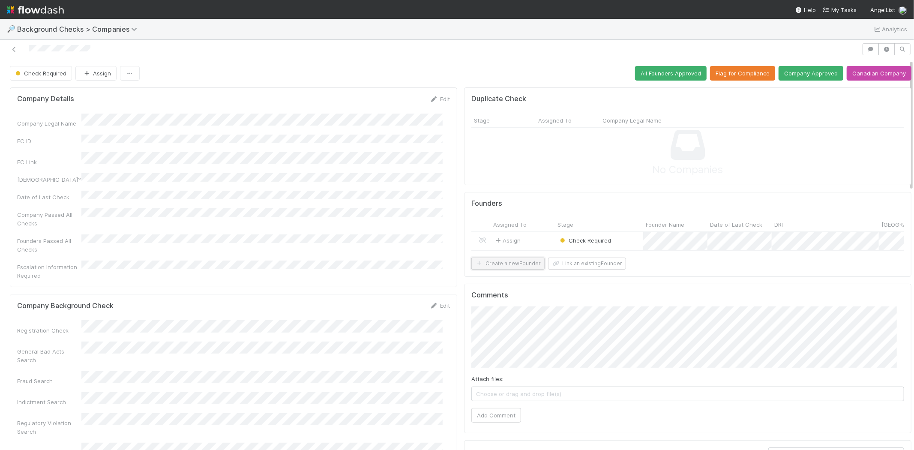
click at [506, 270] on button "Create a new Founder" at bounding box center [507, 264] width 73 height 12
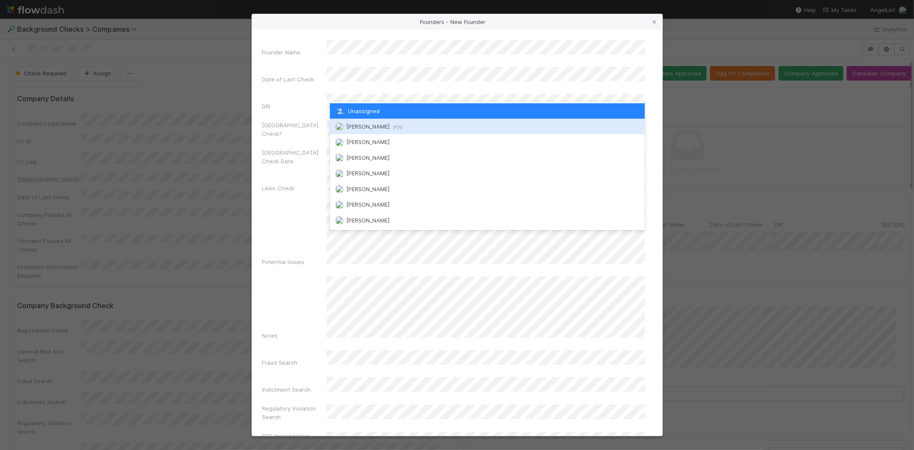
click at [369, 123] on span "Michael Capilitan you" at bounding box center [374, 126] width 56 height 7
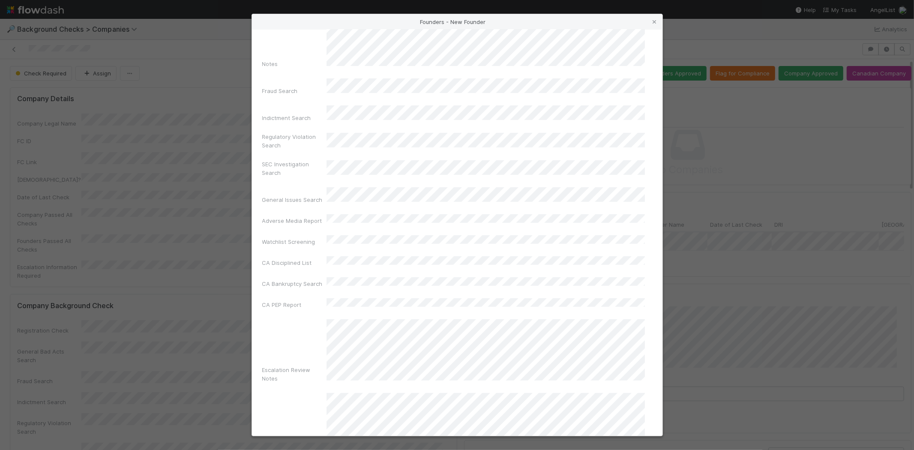
scroll to position [285, 0]
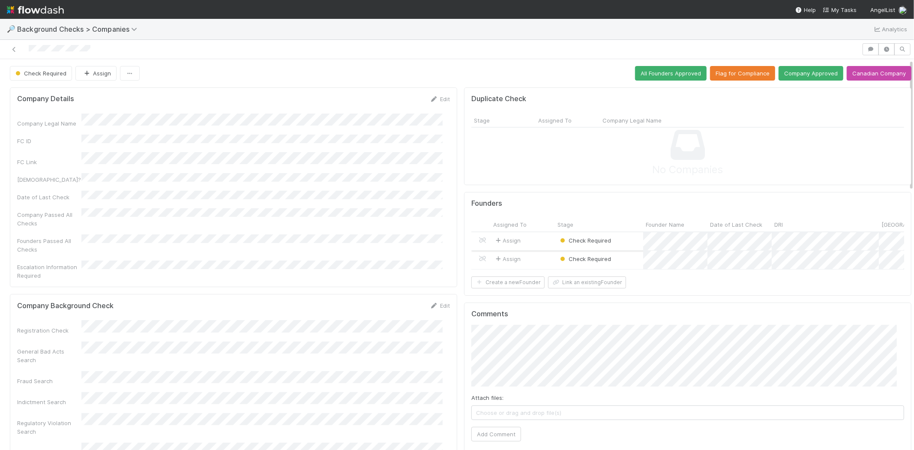
click at [532, 239] on div "Assign" at bounding box center [523, 241] width 64 height 18
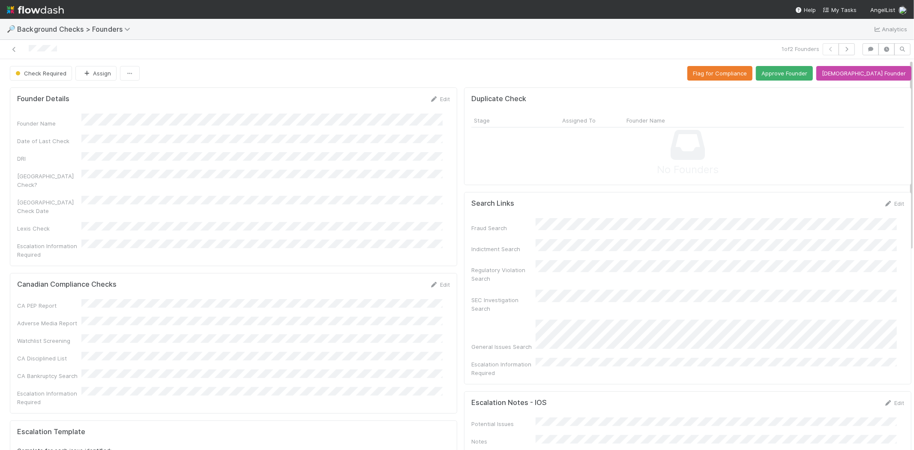
drag, startPoint x: 604, startPoint y: 306, endPoint x: 582, endPoint y: 303, distance: 22.4
click at [582, 303] on div "Fraud Search Indictment Search Regulatory Violation Search SEC Investigation Se…" at bounding box center [687, 297] width 433 height 159
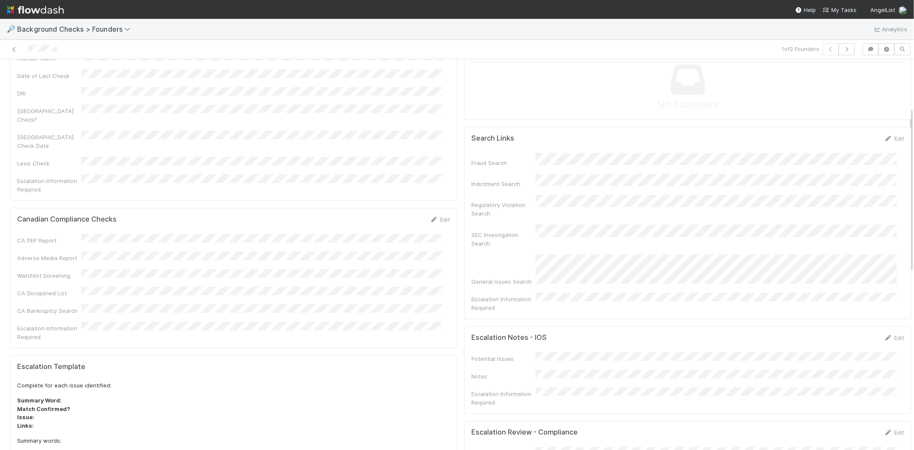
scroll to position [238, 0]
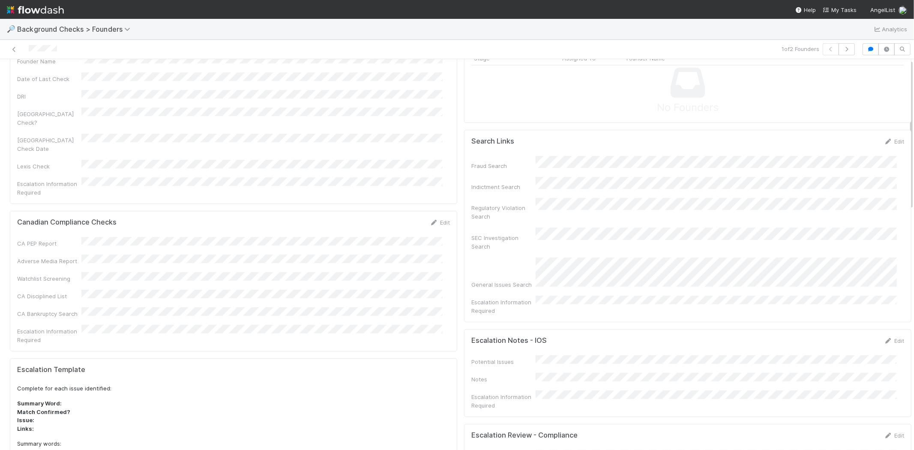
scroll to position [0, 0]
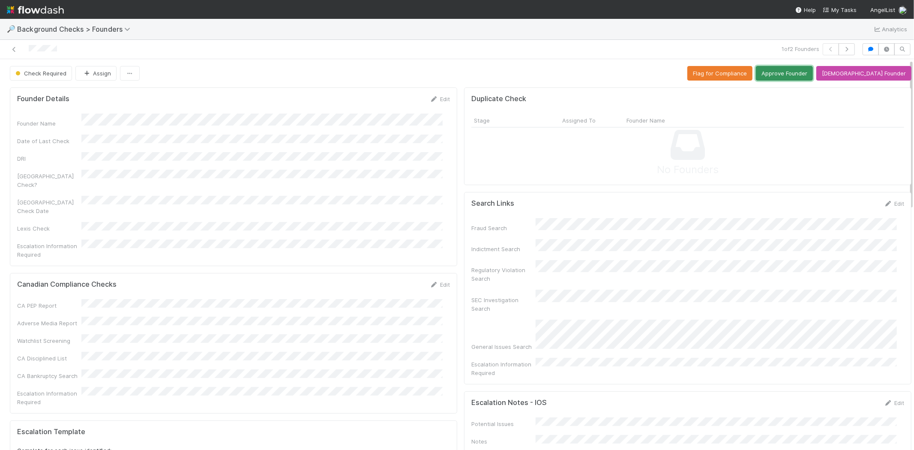
click at [806, 73] on button "Approve Founder" at bounding box center [784, 73] width 57 height 15
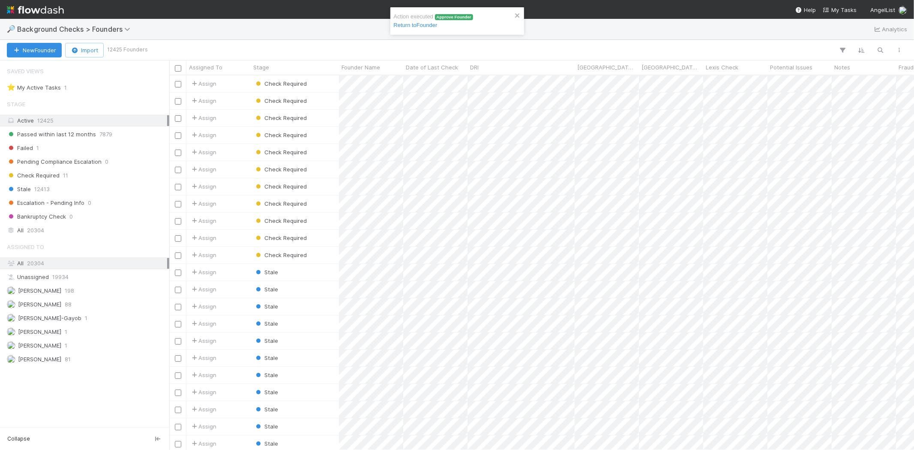
scroll to position [367, 737]
click at [229, 84] on div "Assign" at bounding box center [218, 83] width 64 height 17
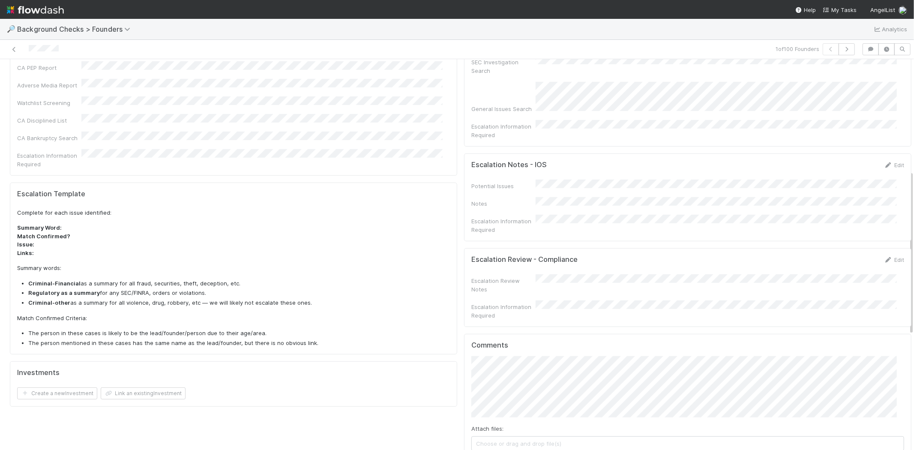
scroll to position [285, 0]
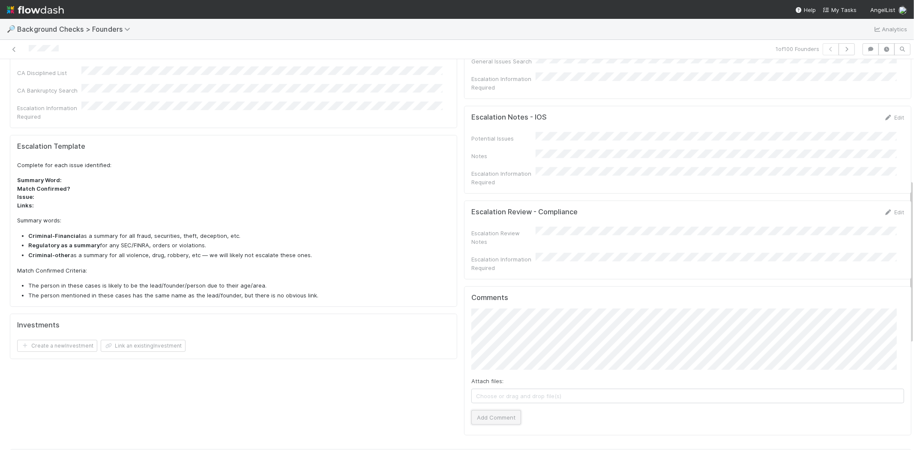
click at [502, 410] on button "Add Comment" at bounding box center [496, 417] width 50 height 15
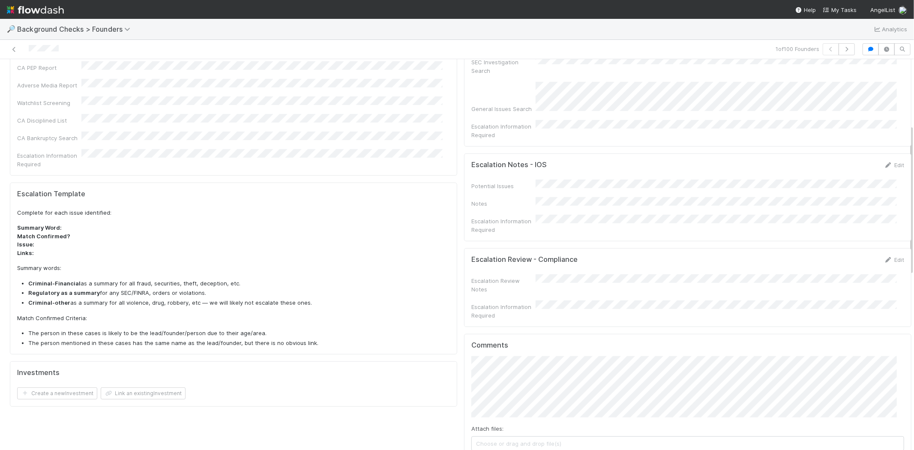
scroll to position [0, 0]
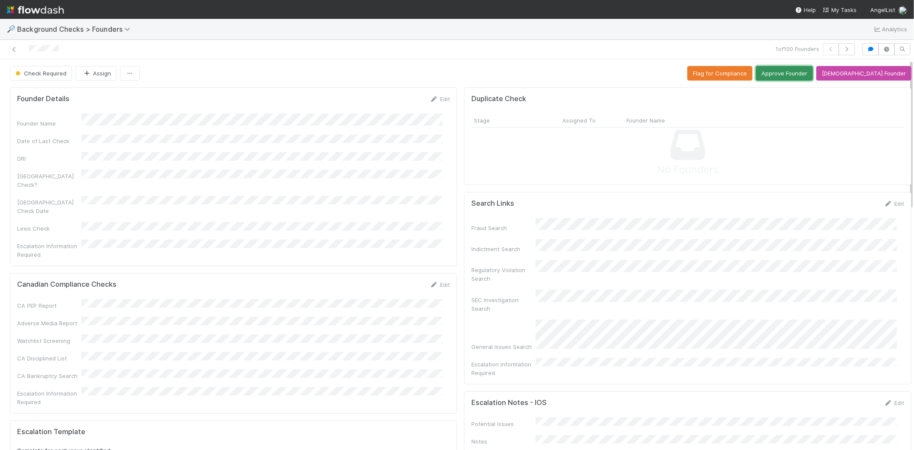
click at [804, 74] on button "Approve Founder" at bounding box center [784, 73] width 57 height 15
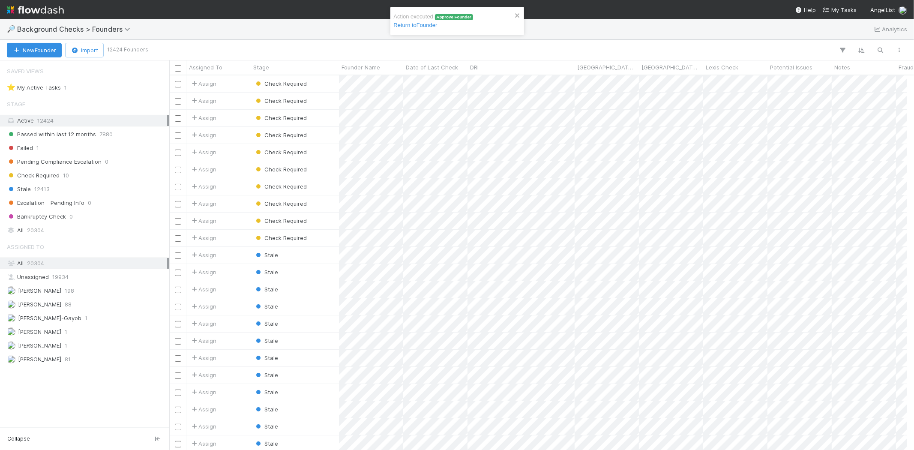
scroll to position [7, 7]
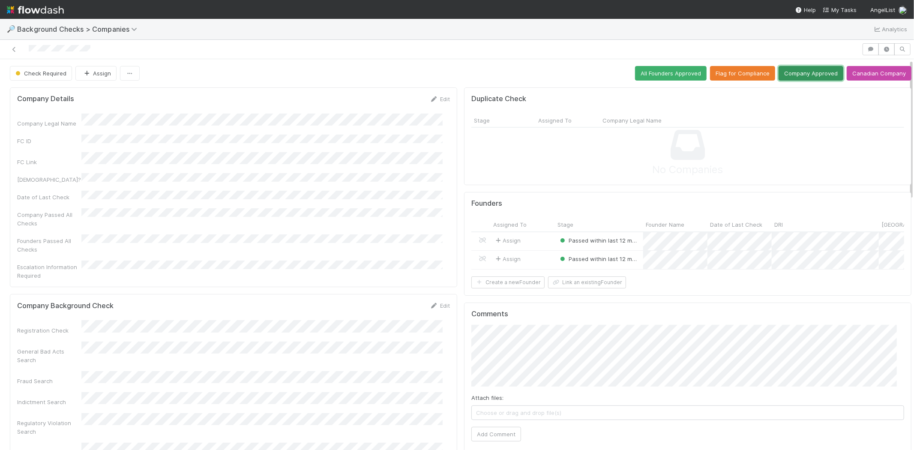
click at [796, 74] on button "Company Approved" at bounding box center [811, 73] width 65 height 15
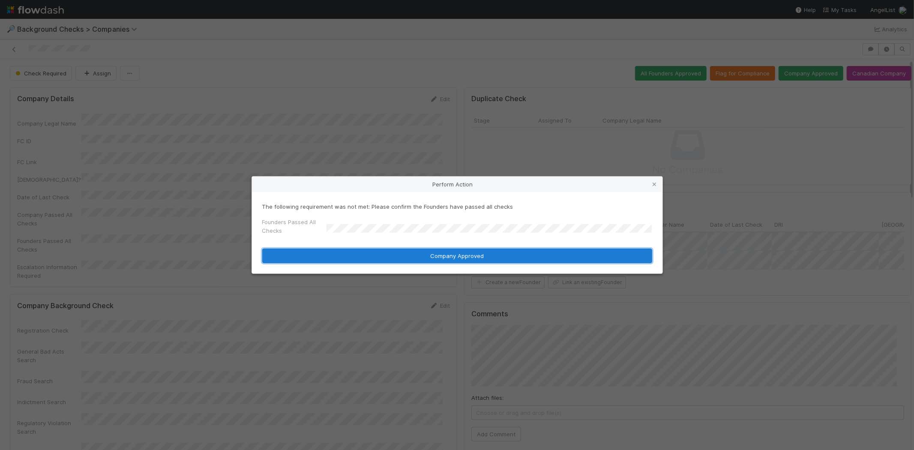
click at [439, 256] on button "Company Approved" at bounding box center [457, 256] width 390 height 15
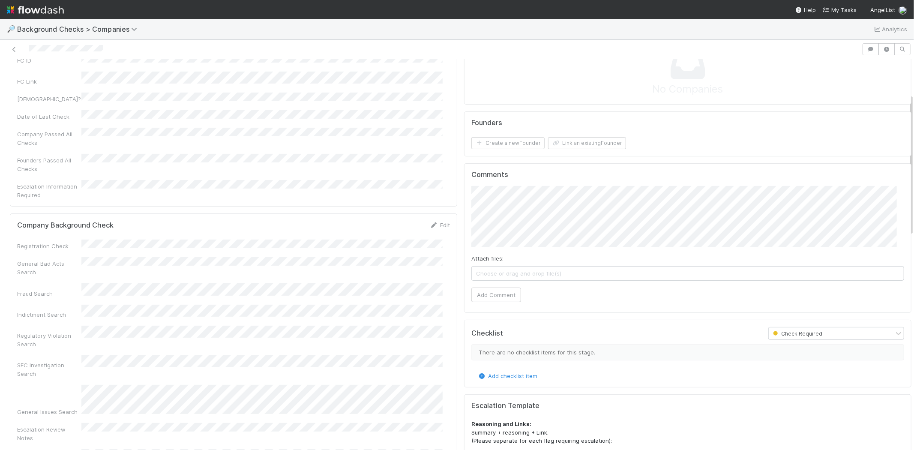
scroll to position [95, 0]
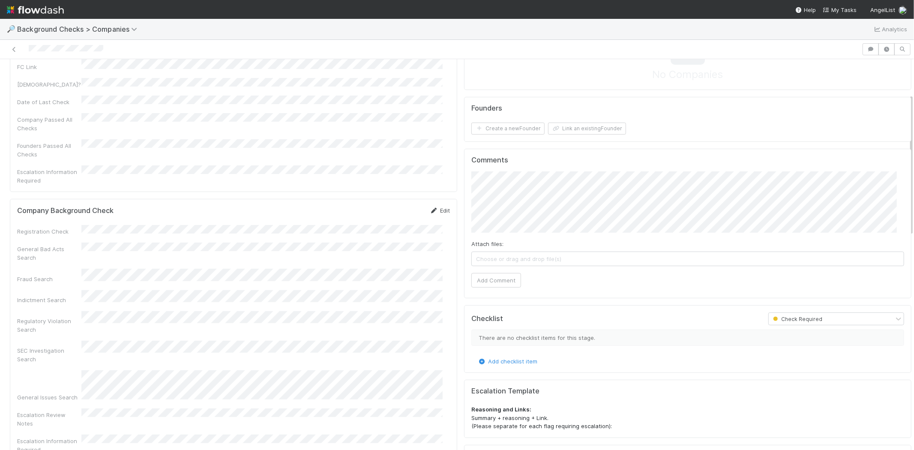
click at [431, 208] on icon at bounding box center [434, 211] width 9 height 6
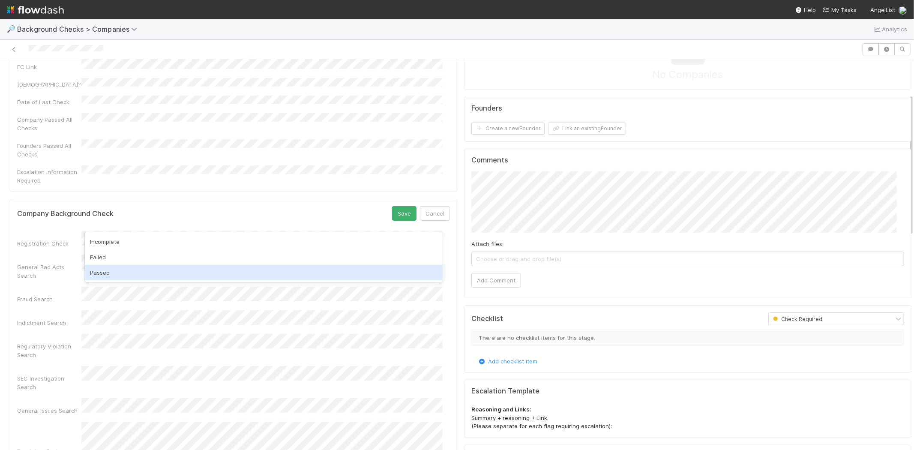
click at [191, 271] on div "Passed" at bounding box center [264, 272] width 358 height 15
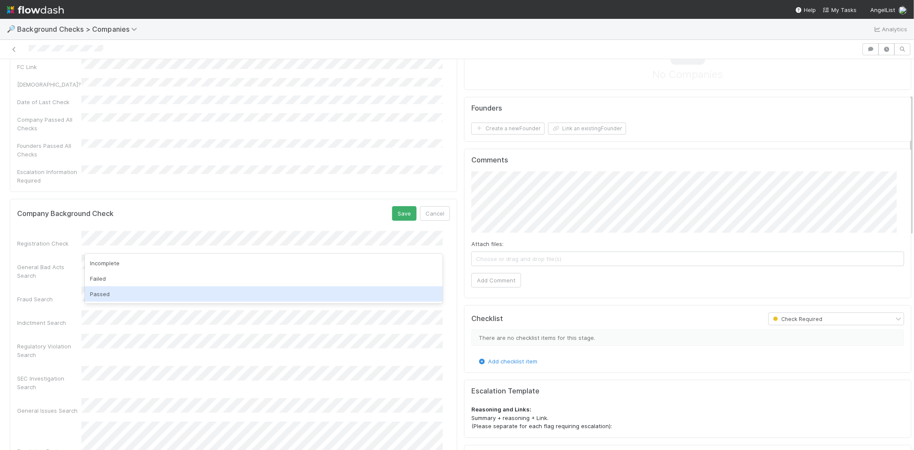
click at [184, 290] on div "Passed" at bounding box center [264, 293] width 358 height 15
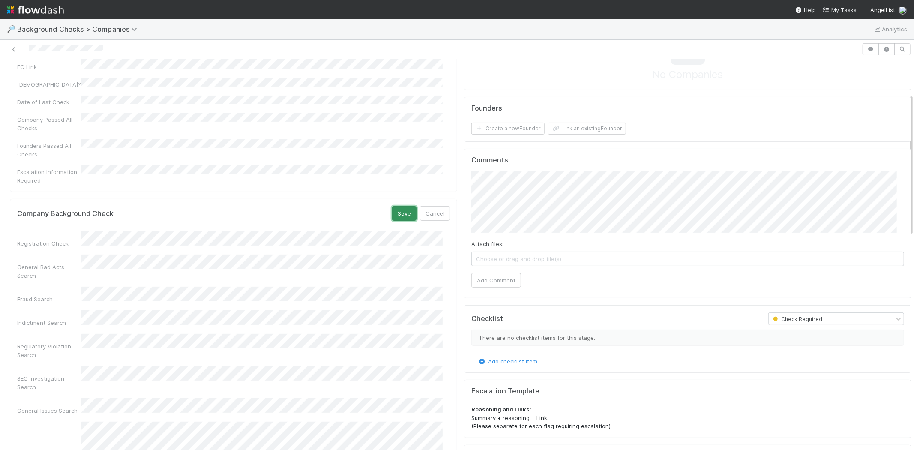
click at [396, 206] on button "Save" at bounding box center [404, 213] width 24 height 15
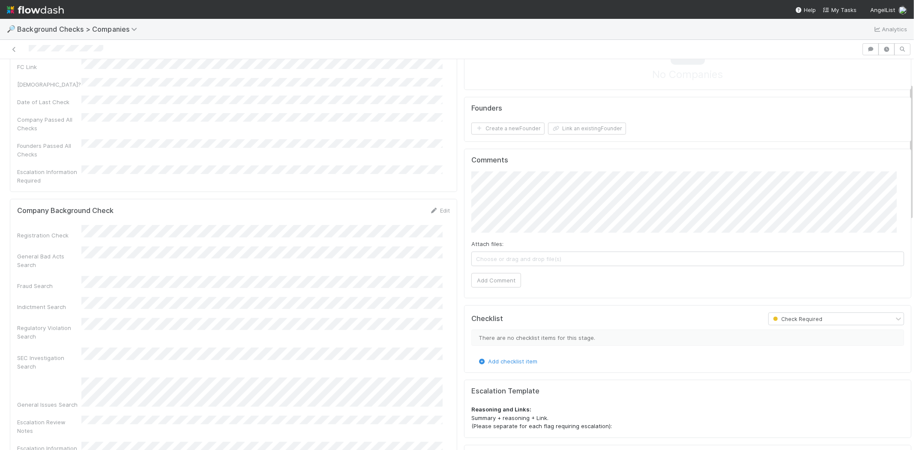
scroll to position [0, 0]
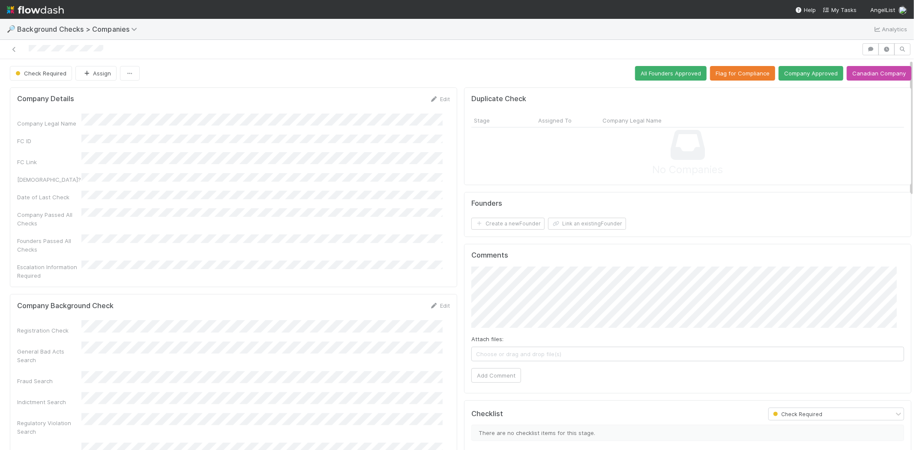
click at [104, 48] on div at bounding box center [430, 49] width 855 height 12
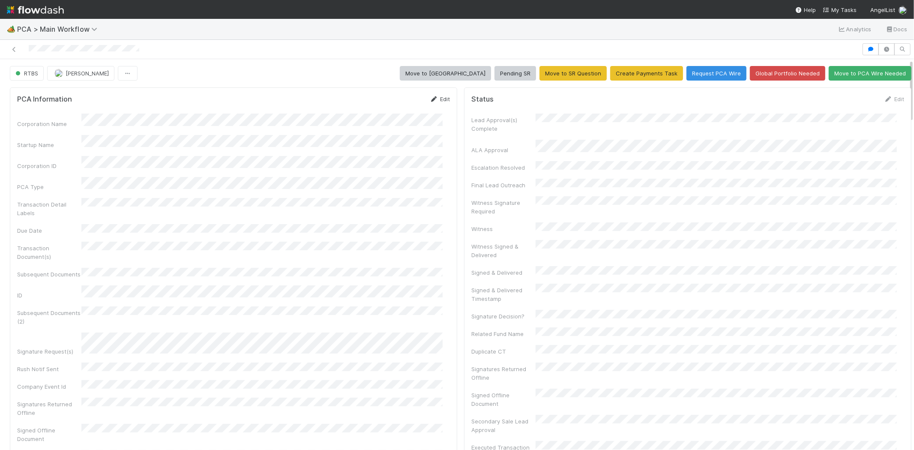
click at [436, 97] on link "Edit" at bounding box center [440, 99] width 20 height 7
click at [395, 101] on button "Save" at bounding box center [404, 102] width 24 height 15
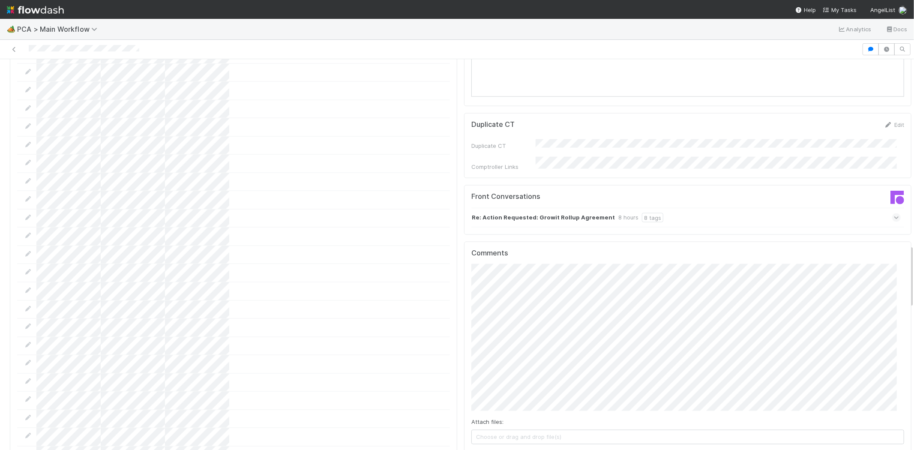
scroll to position [1142, 0]
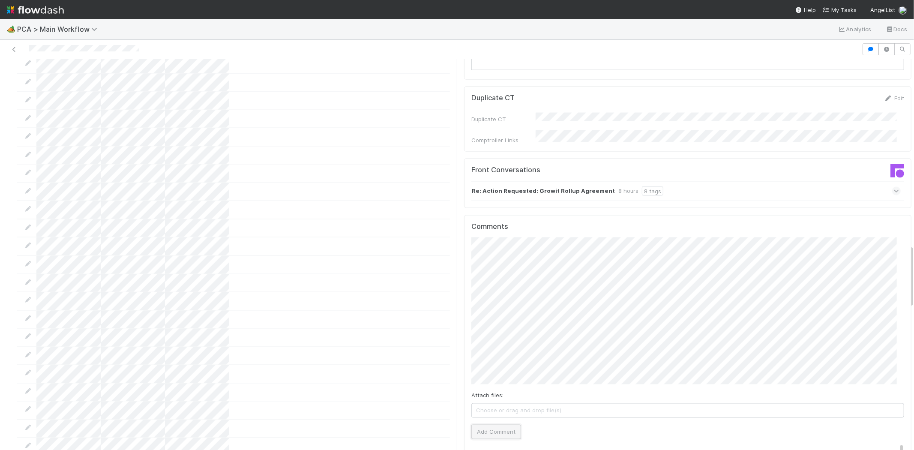
click at [494, 425] on button "Add Comment" at bounding box center [496, 432] width 50 height 15
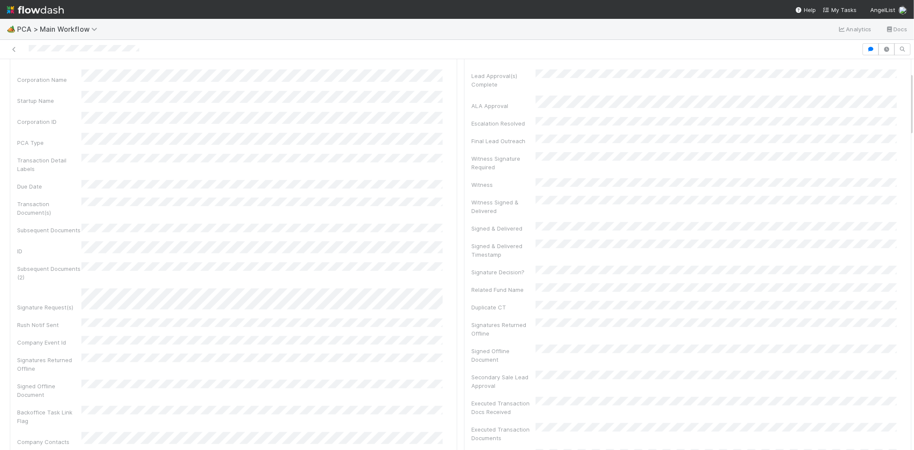
scroll to position [0, 0]
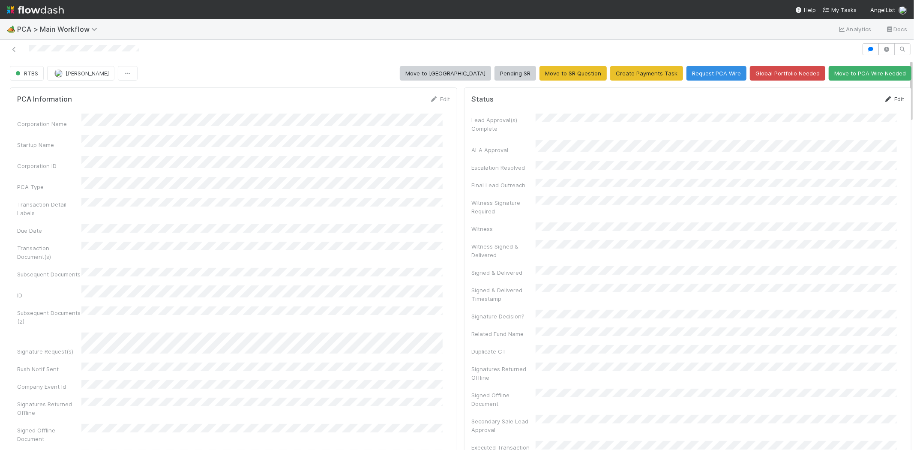
click at [884, 97] on link "Edit" at bounding box center [894, 99] width 20 height 7
click at [846, 103] on button "Save" at bounding box center [858, 102] width 24 height 15
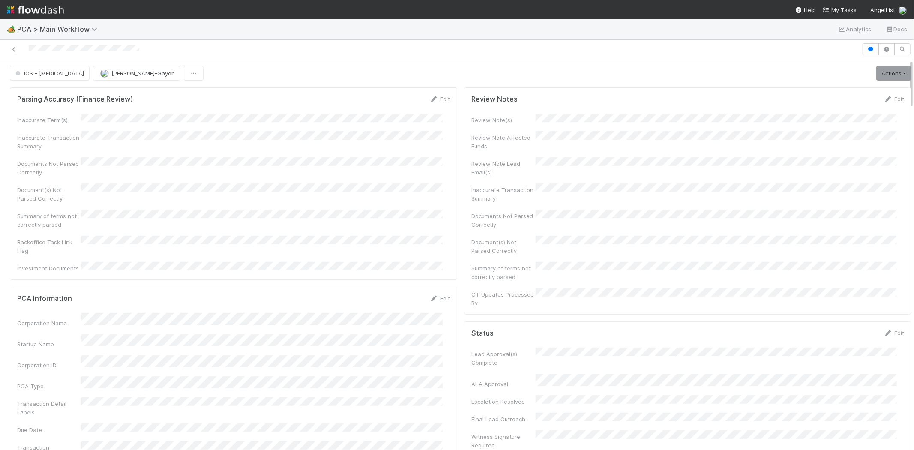
drag, startPoint x: 27, startPoint y: 49, endPoint x: 59, endPoint y: 53, distance: 31.6
click at [59, 53] on div at bounding box center [430, 49] width 855 height 12
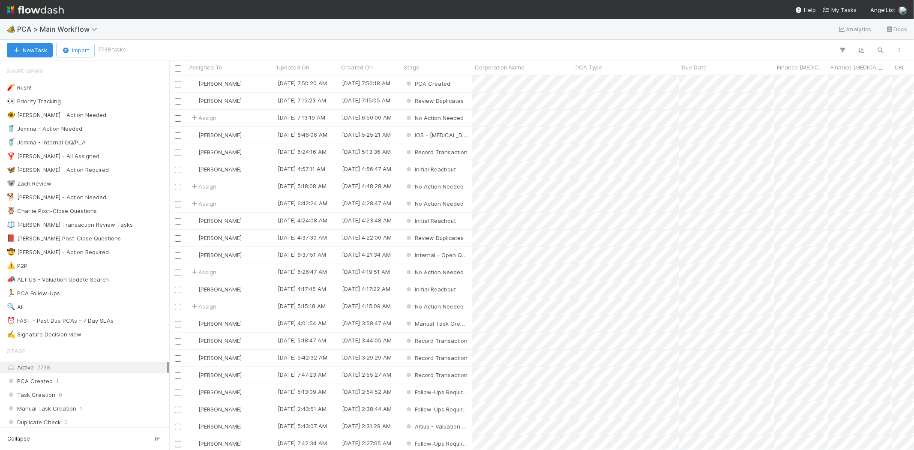
scroll to position [367, 737]
click at [834, 9] on span "My Tasks" at bounding box center [840, 9] width 34 height 7
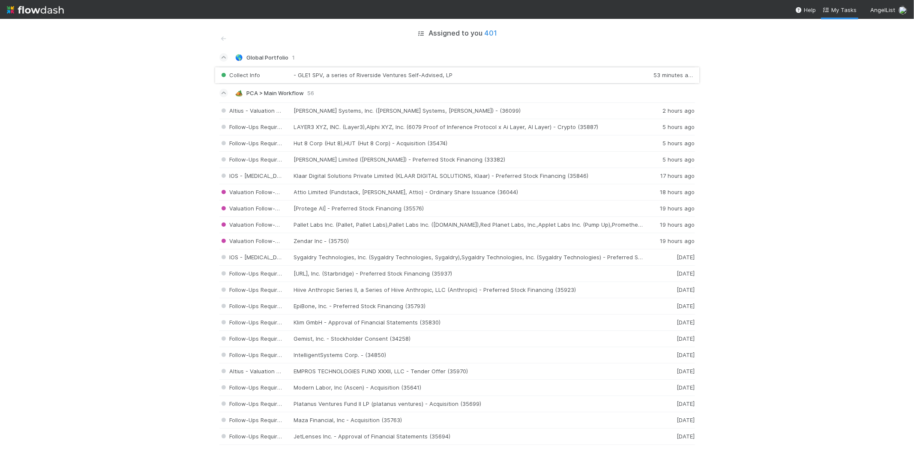
click at [386, 75] on div "Collect Info - GLE1 SPV, a series of Riverside Ventures Self-Advised, LP 53 min…" at bounding box center [457, 75] width 476 height 17
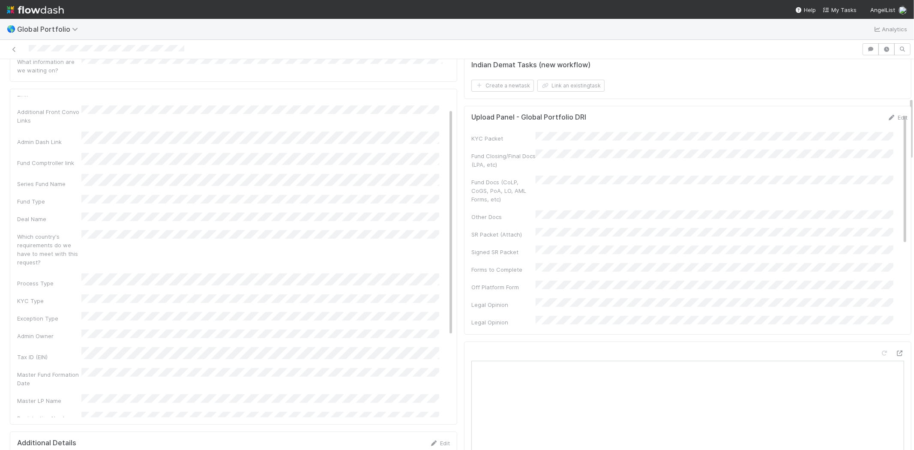
scroll to position [95, 0]
drag, startPoint x: 442, startPoint y: 198, endPoint x: 442, endPoint y: 186, distance: 12.4
click at [442, 186] on div "Basic Info Edit Admin Notes Possible Duplicate task Primary Front Convo Link Ad…" at bounding box center [238, 258] width 443 height 514
click at [433, 97] on link "Edit" at bounding box center [443, 100] width 20 height 7
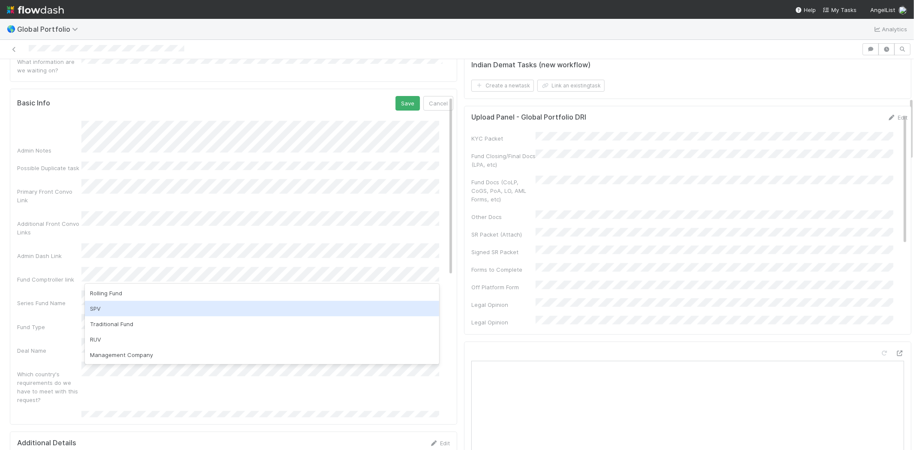
click at [183, 308] on div "SPV" at bounding box center [262, 308] width 354 height 15
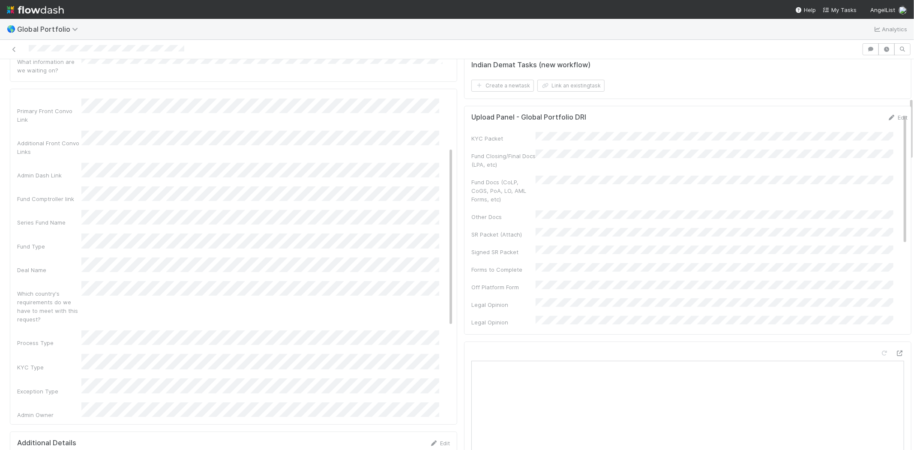
scroll to position [95, 0]
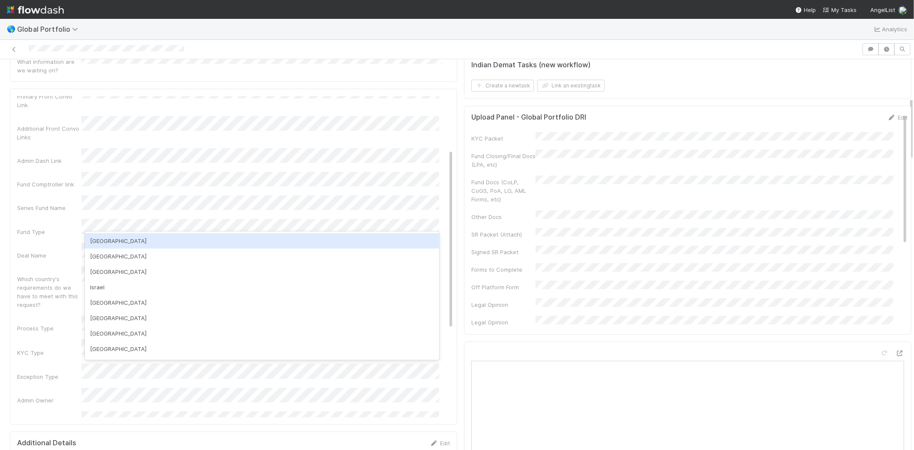
click at [151, 240] on div "[GEOGRAPHIC_DATA]" at bounding box center [262, 240] width 354 height 15
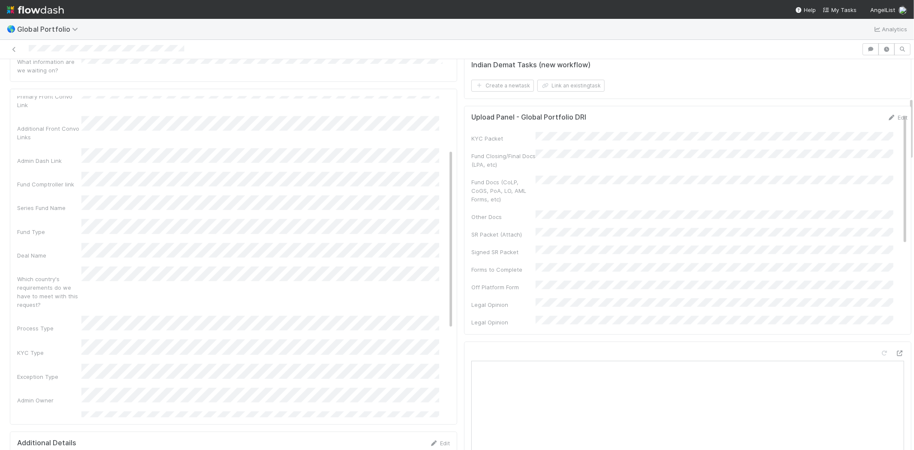
click at [223, 267] on div "Which country's requirements do we have to meet with this request?" at bounding box center [235, 288] width 436 height 42
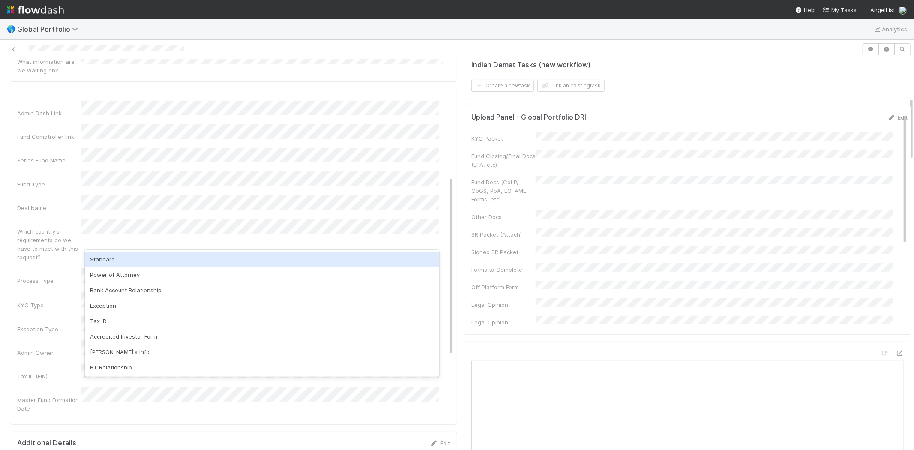
click at [198, 262] on div "Standard" at bounding box center [262, 259] width 354 height 15
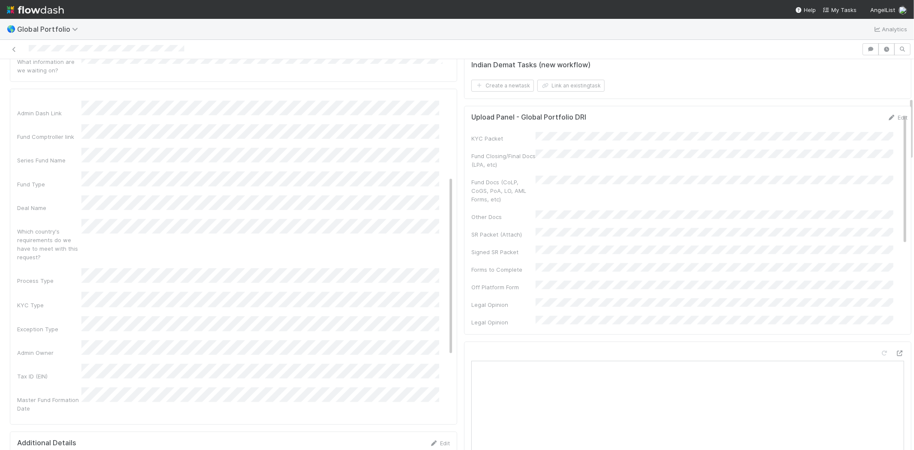
click at [89, 219] on div "Which country's requirements do we have to meet with this request?" at bounding box center [235, 240] width 436 height 42
click at [48, 218] on div "Admin Notes Possible Duplicate task Primary Front Convo Link Additional Front C…" at bounding box center [235, 196] width 436 height 626
click at [396, 96] on button "Save" at bounding box center [407, 103] width 24 height 15
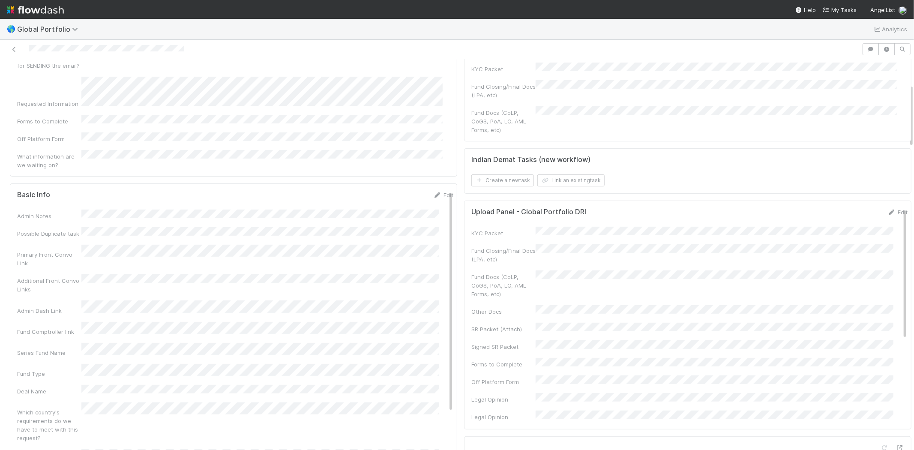
scroll to position [143, 0]
click at [435, 192] on link "Edit" at bounding box center [443, 195] width 20 height 7
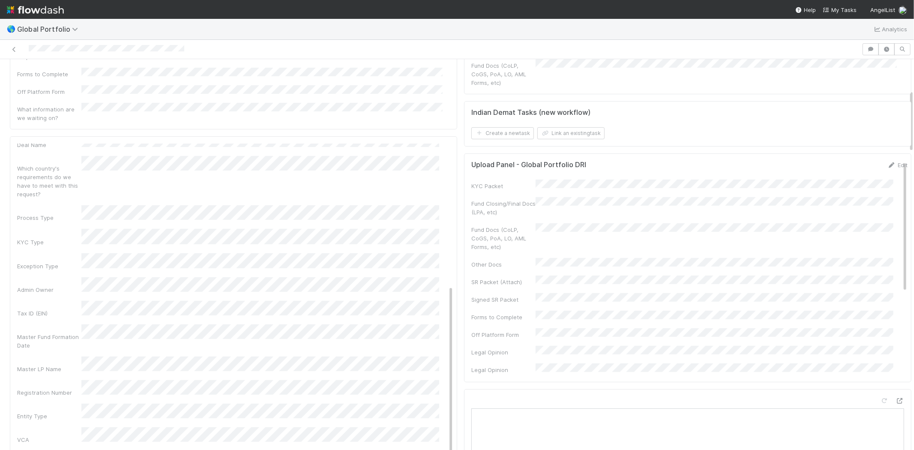
scroll to position [238, 0]
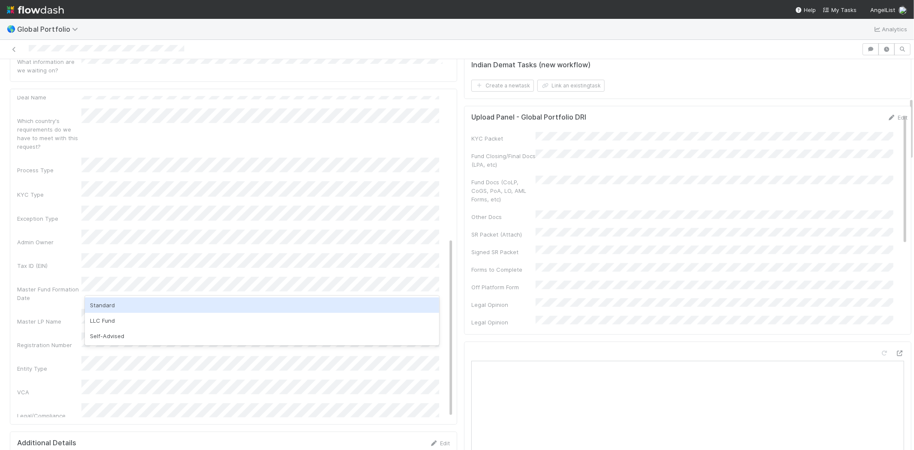
click at [94, 306] on div "Standard" at bounding box center [262, 304] width 354 height 15
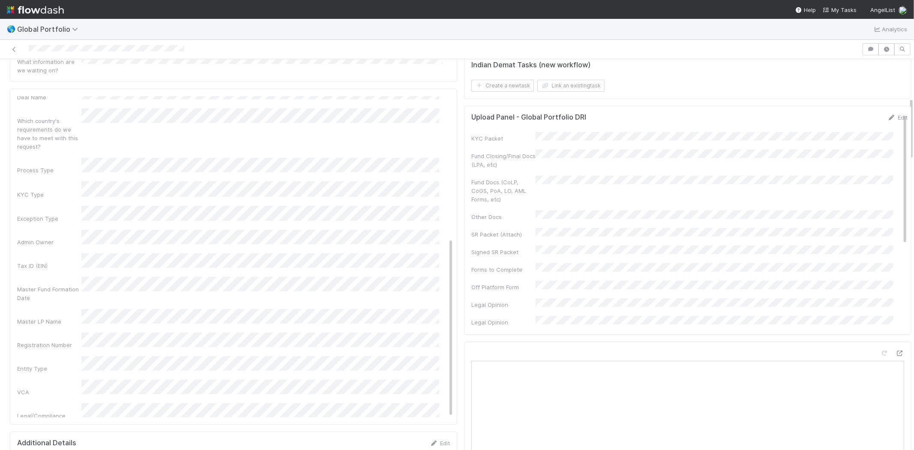
click at [57, 296] on div "Admin Notes Possible Duplicate task Primary Front Convo Link Additional Front C…" at bounding box center [235, 181] width 436 height 626
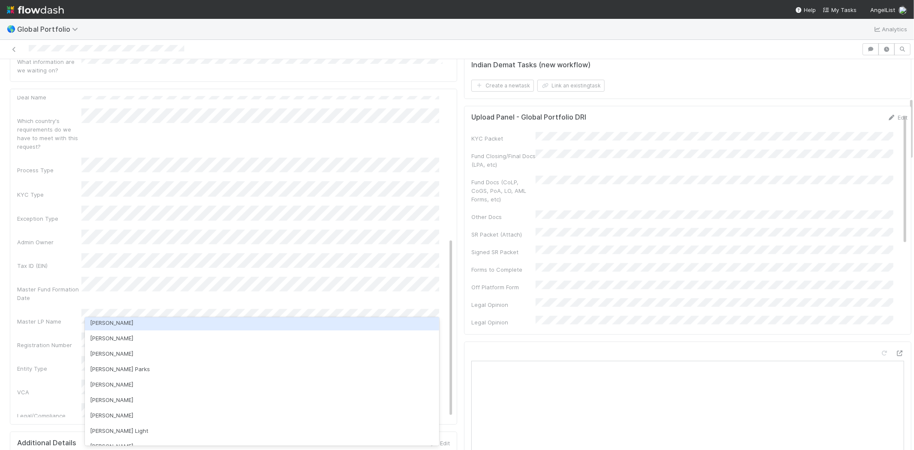
scroll to position [143, 0]
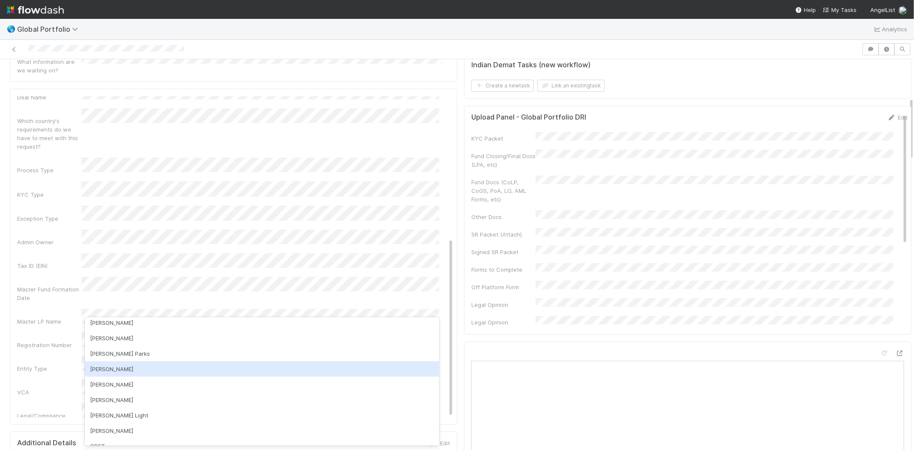
click at [144, 365] on div "Durga Arjun" at bounding box center [262, 368] width 354 height 15
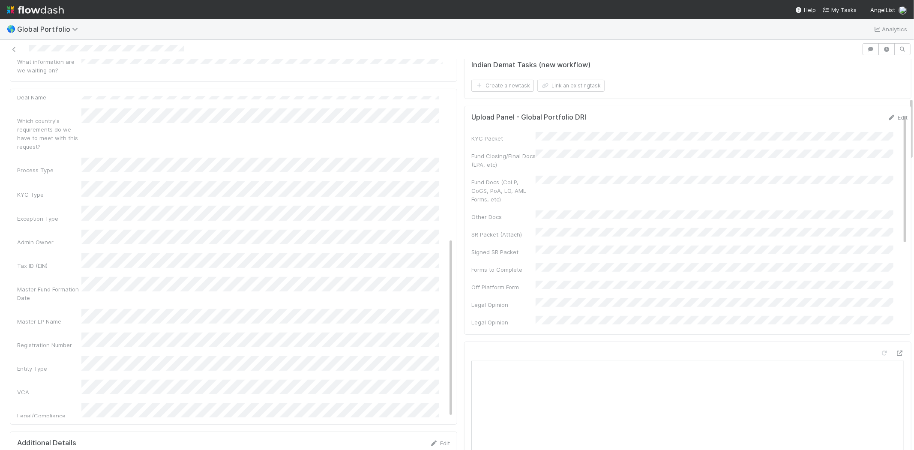
click at [54, 388] on div "VCA" at bounding box center [49, 392] width 64 height 9
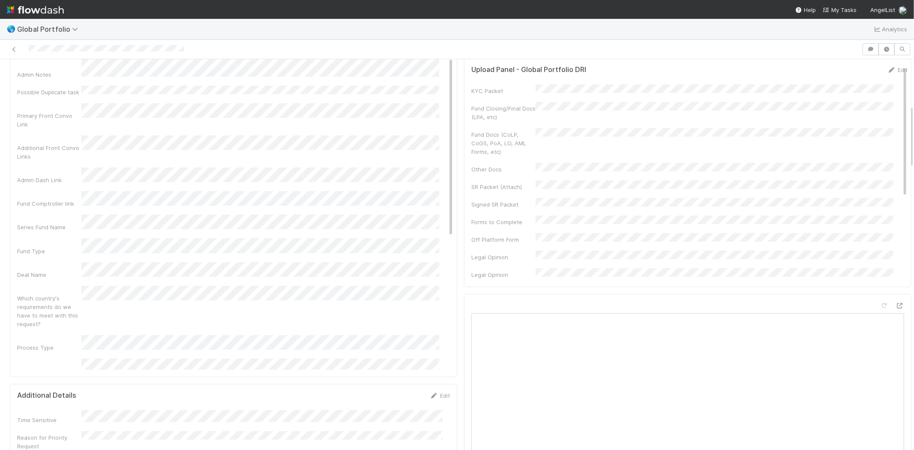
scroll to position [15, 0]
click at [87, 299] on div "Which country's requirements do we have to meet with this request?" at bounding box center [235, 320] width 436 height 42
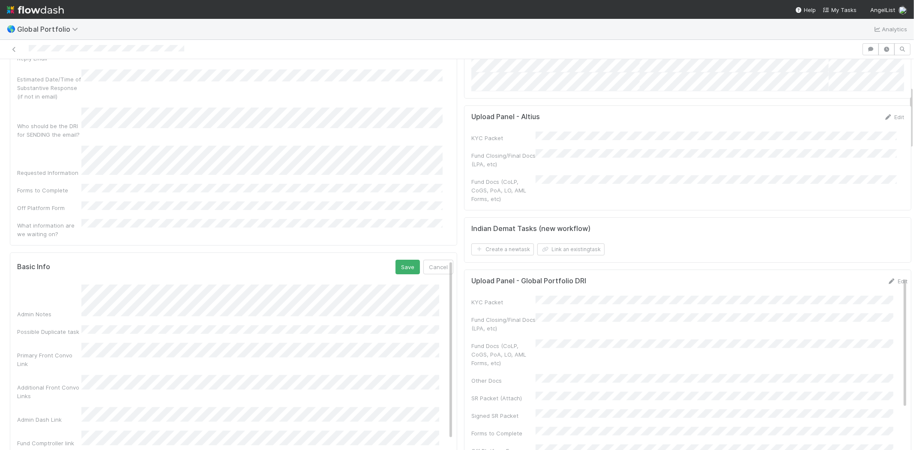
scroll to position [0, 0]
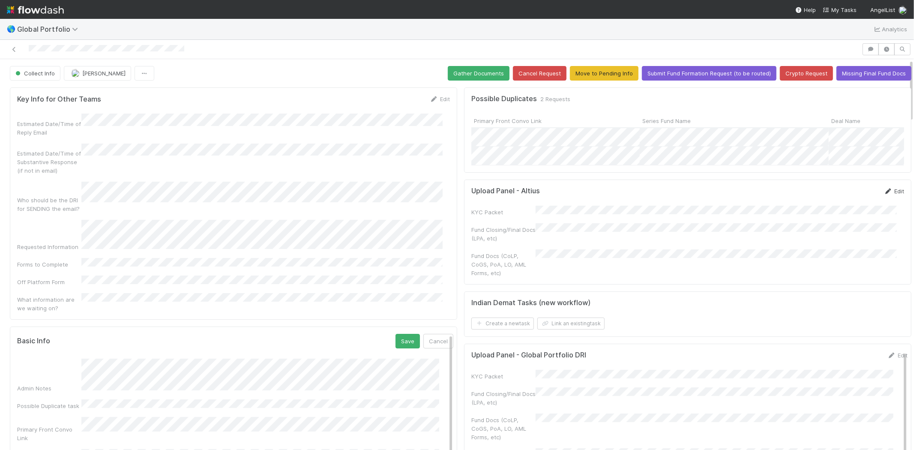
click at [884, 195] on link "Edit" at bounding box center [894, 191] width 20 height 7
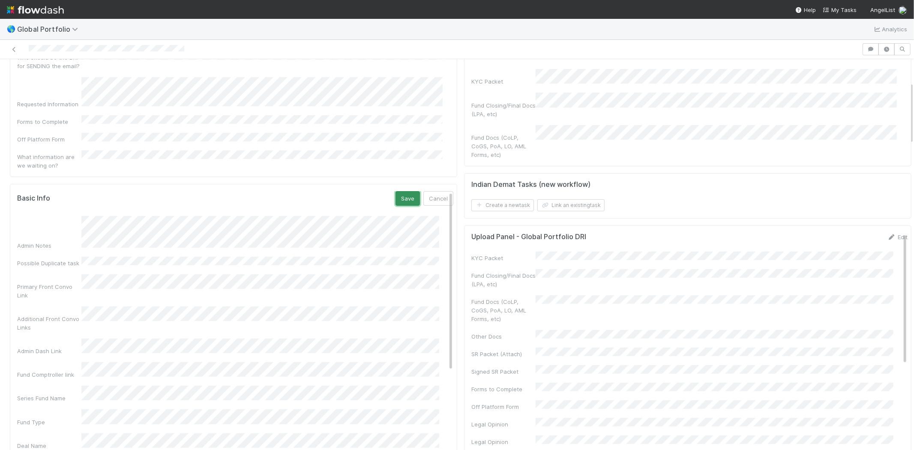
click at [395, 191] on button "Save" at bounding box center [407, 198] width 24 height 15
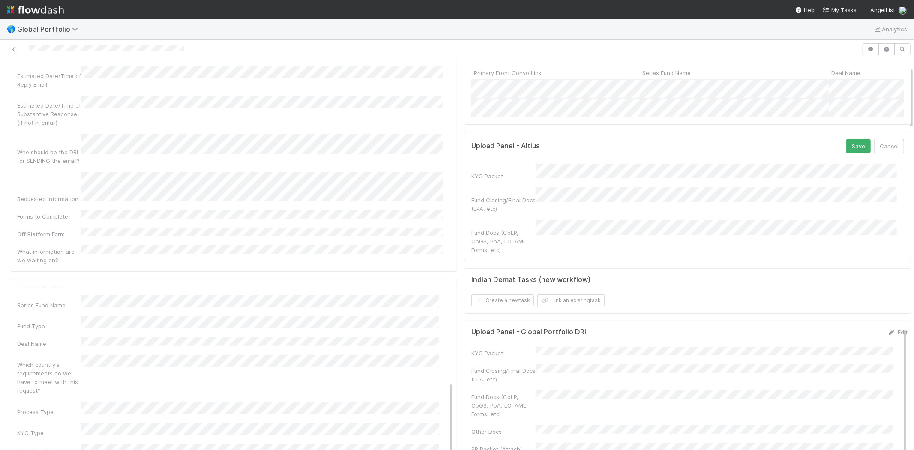
scroll to position [48, 0]
click at [847, 153] on button "Save" at bounding box center [858, 146] width 24 height 15
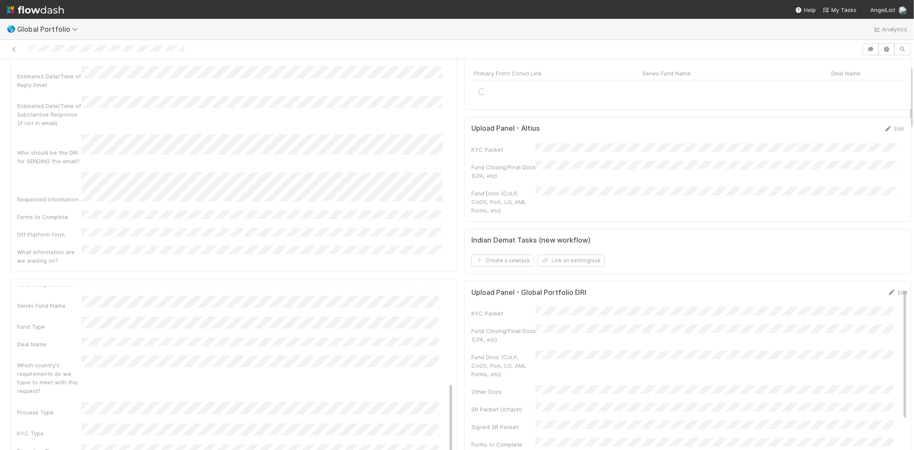
scroll to position [0, 0]
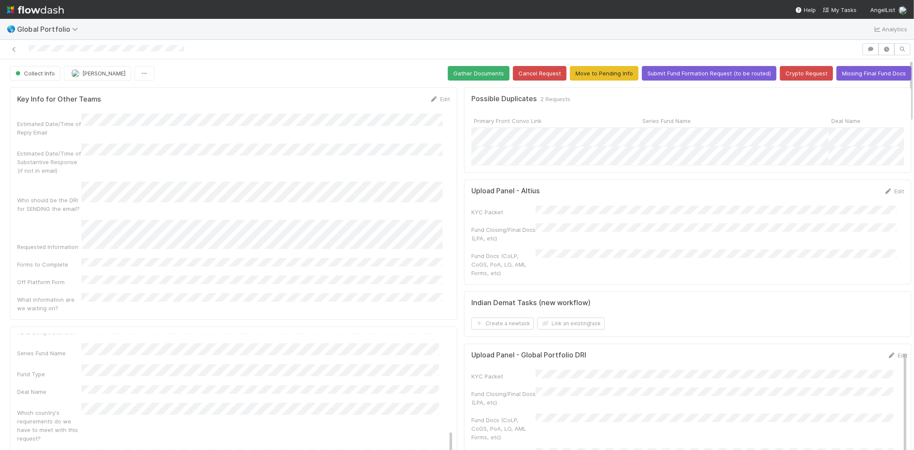
click at [183, 42] on div at bounding box center [457, 49] width 914 height 19
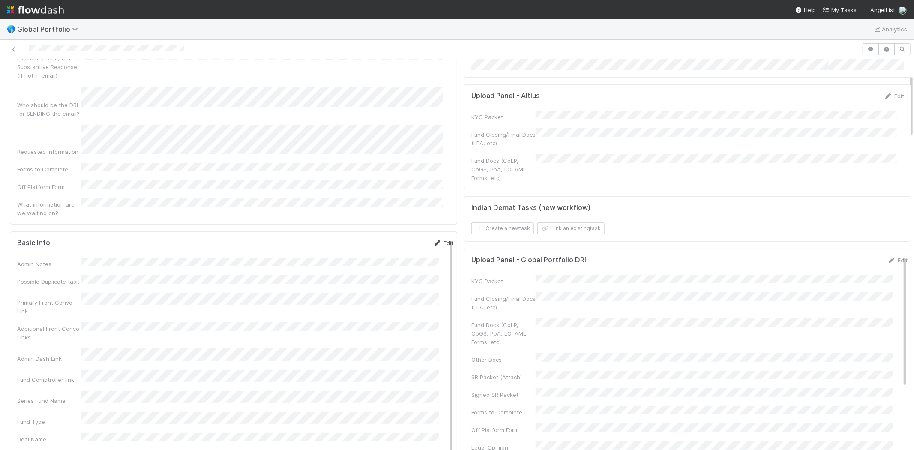
click at [433, 240] on link "Edit" at bounding box center [443, 243] width 20 height 7
click at [395, 239] on button "Save" at bounding box center [407, 246] width 24 height 15
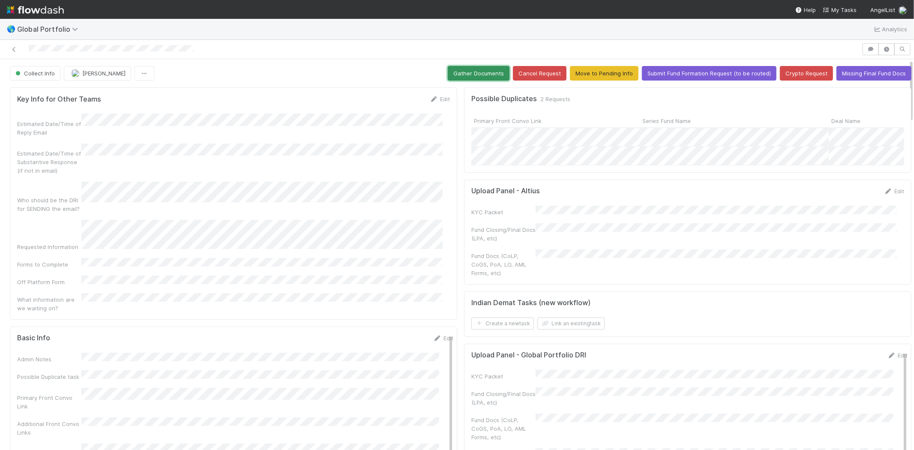
click at [459, 71] on button "Gather Documents" at bounding box center [479, 73] width 62 height 15
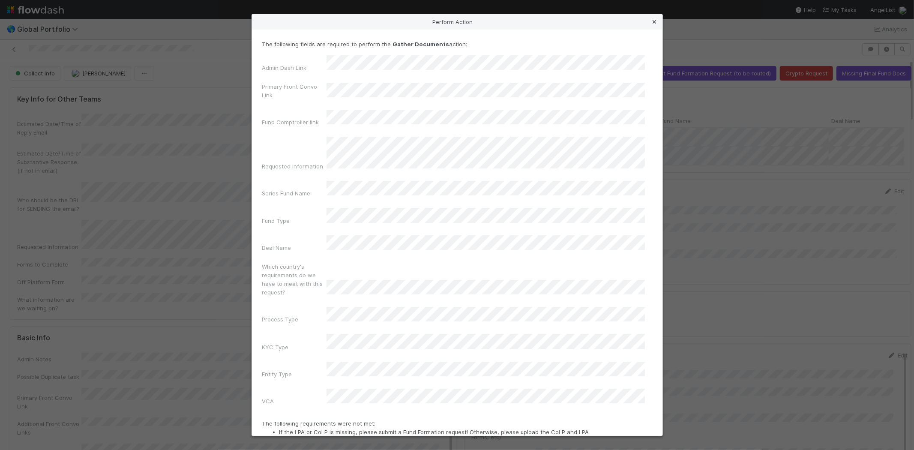
click at [653, 20] on icon at bounding box center [654, 22] width 9 height 6
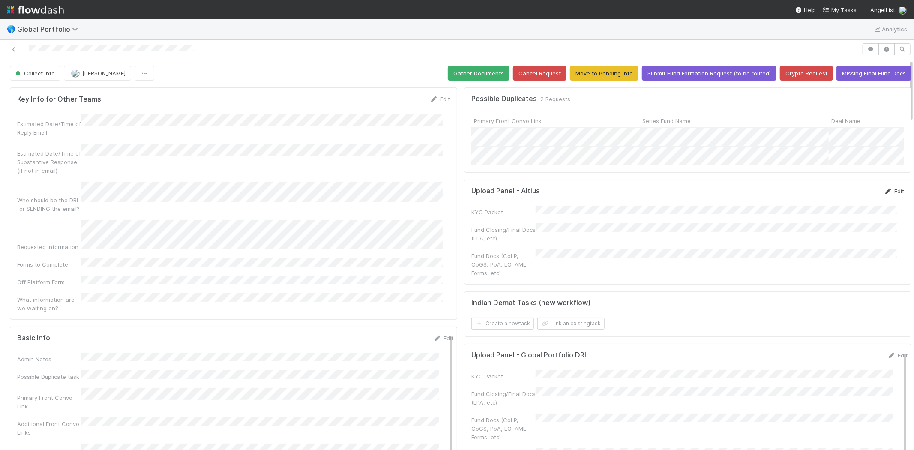
click at [884, 195] on link "Edit" at bounding box center [894, 191] width 20 height 7
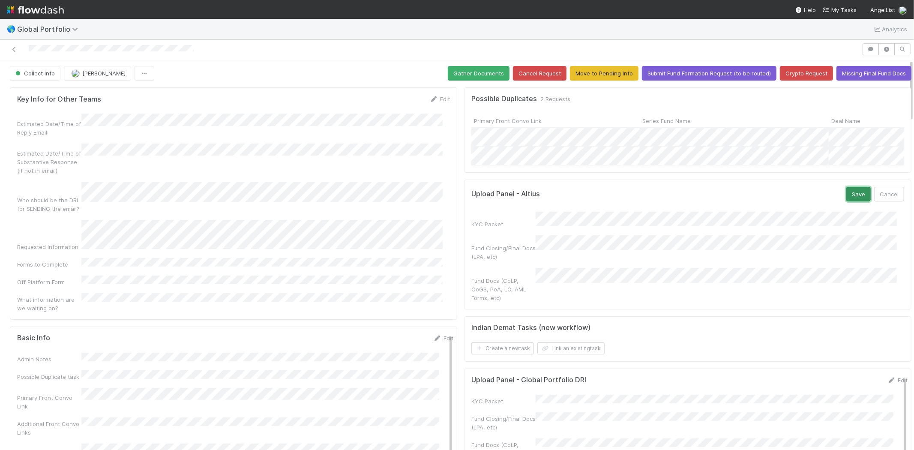
click at [846, 200] on button "Save" at bounding box center [858, 194] width 24 height 15
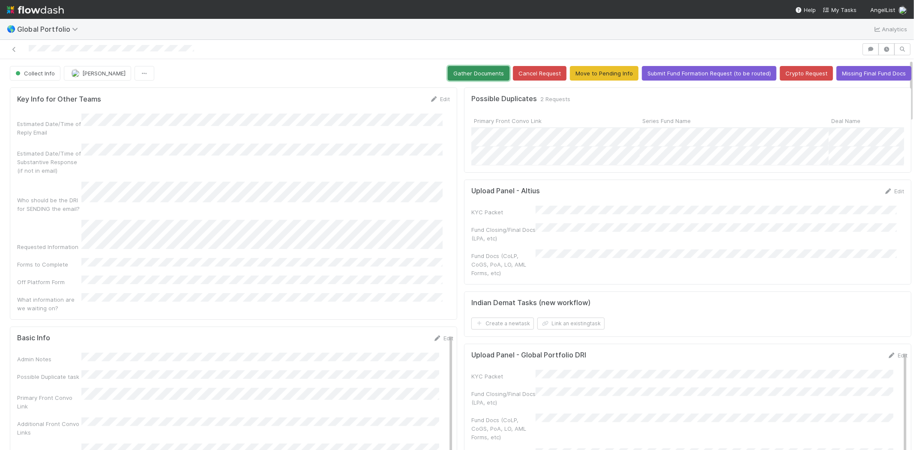
click at [448, 73] on button "Gather Documents" at bounding box center [479, 73] width 62 height 15
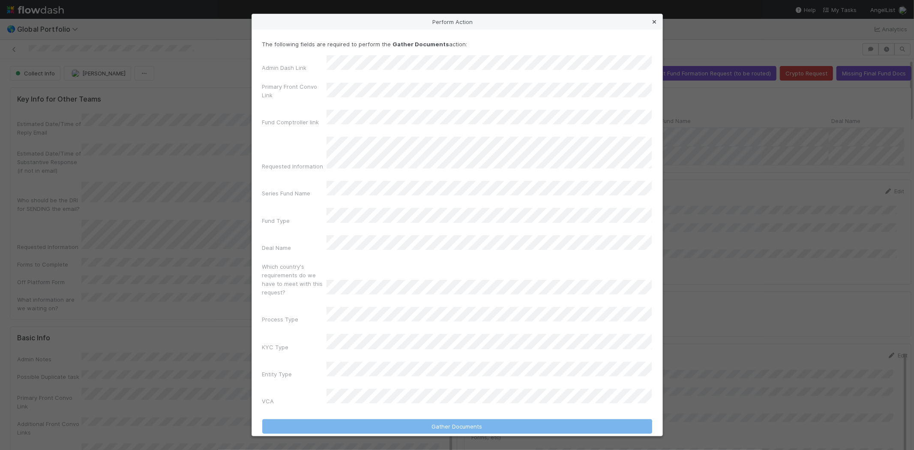
click at [653, 25] on icon at bounding box center [654, 22] width 9 height 6
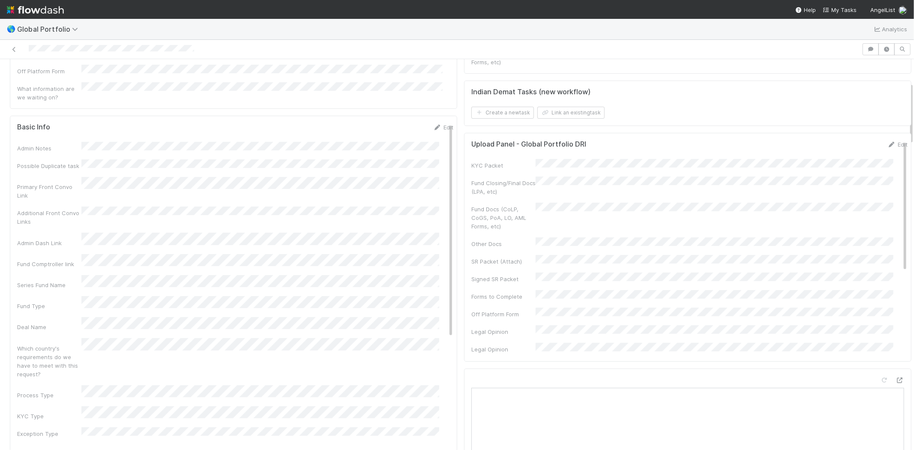
scroll to position [143, 0]
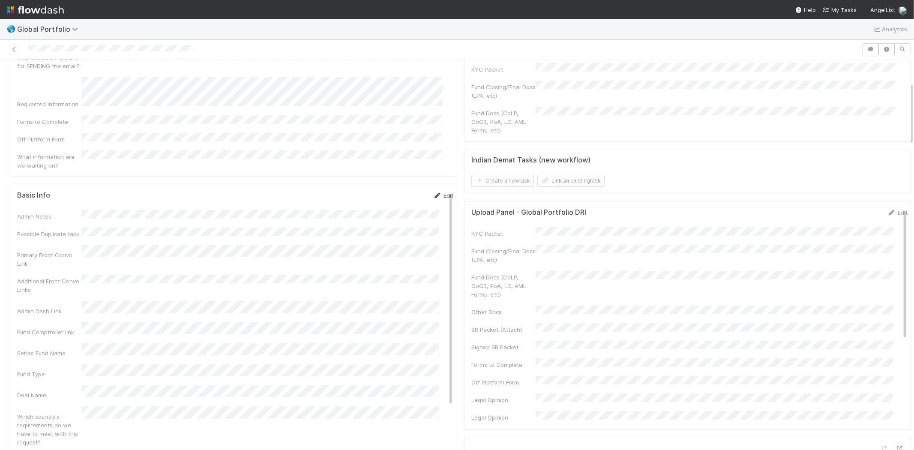
click at [433, 192] on link "Edit" at bounding box center [443, 195] width 20 height 7
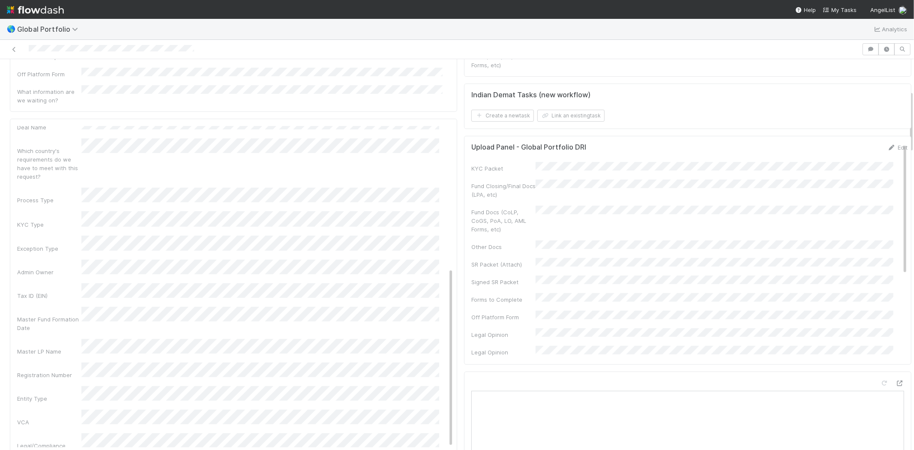
scroll to position [238, 0]
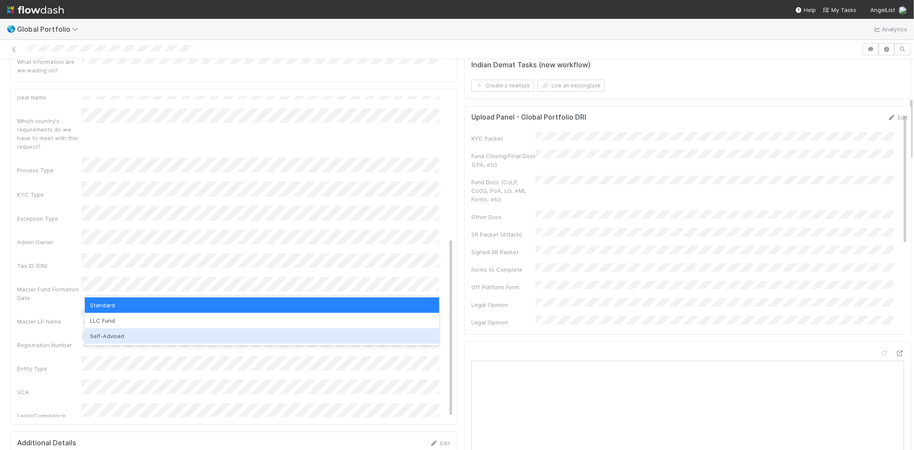
click at [155, 341] on div "Self-Advised" at bounding box center [262, 335] width 354 height 15
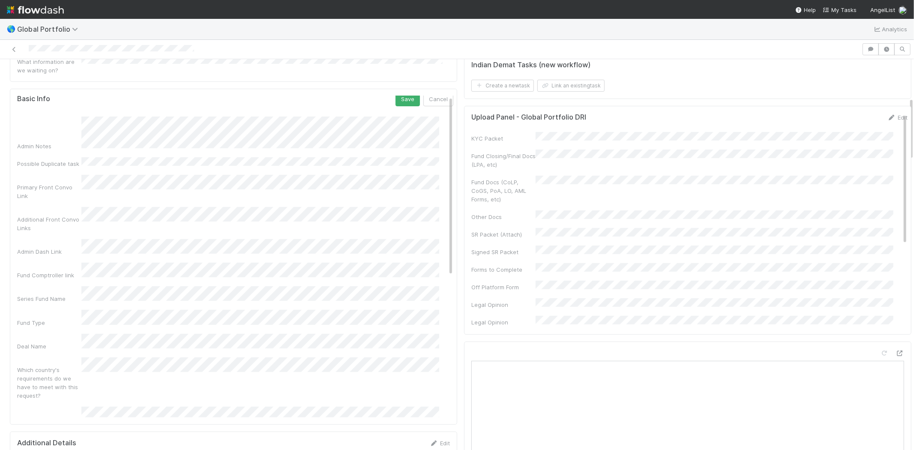
scroll to position [0, 0]
click at [395, 96] on button "Save" at bounding box center [407, 103] width 24 height 15
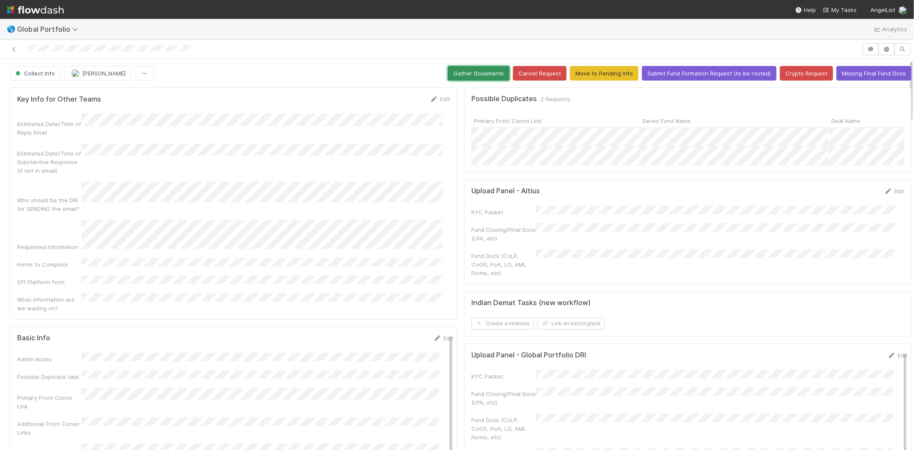
click at [475, 68] on button "Gather Documents" at bounding box center [479, 73] width 62 height 15
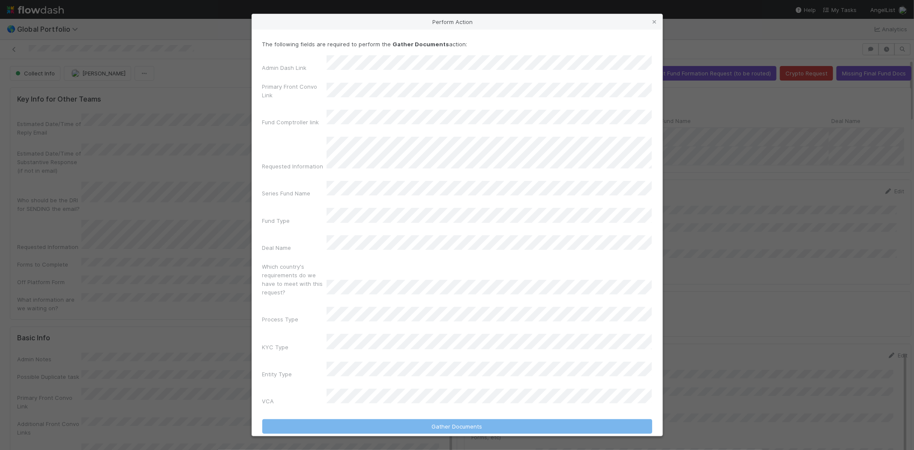
click at [862, 271] on div "Perform Action The following fields are required to perform the Gather Document…" at bounding box center [457, 225] width 914 height 450
click at [655, 25] on icon at bounding box center [654, 22] width 9 height 6
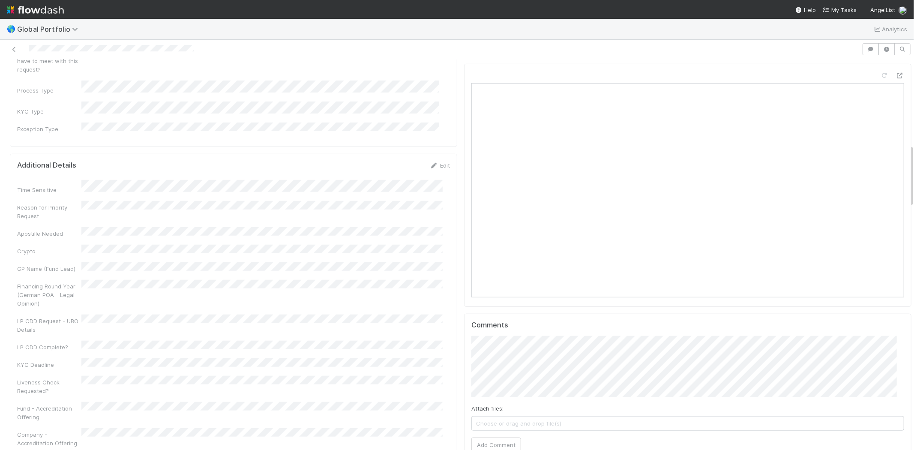
scroll to position [753, 0]
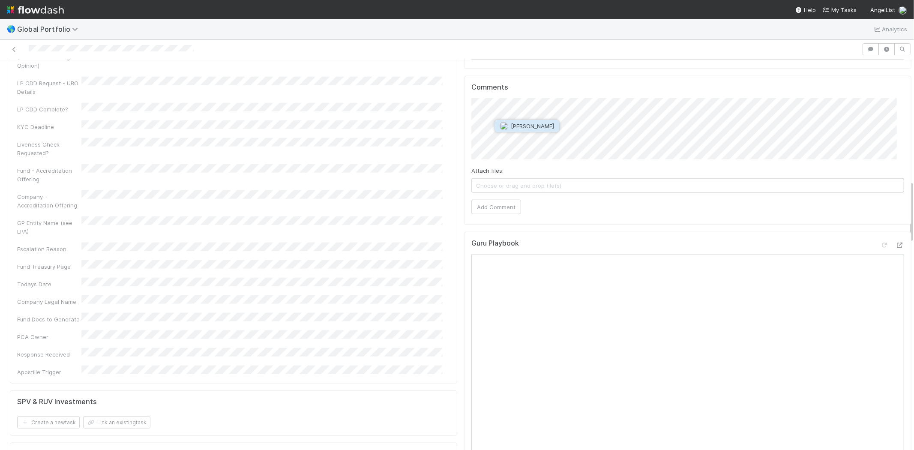
click at [511, 127] on span "Gabe Wieder" at bounding box center [532, 126] width 43 height 7
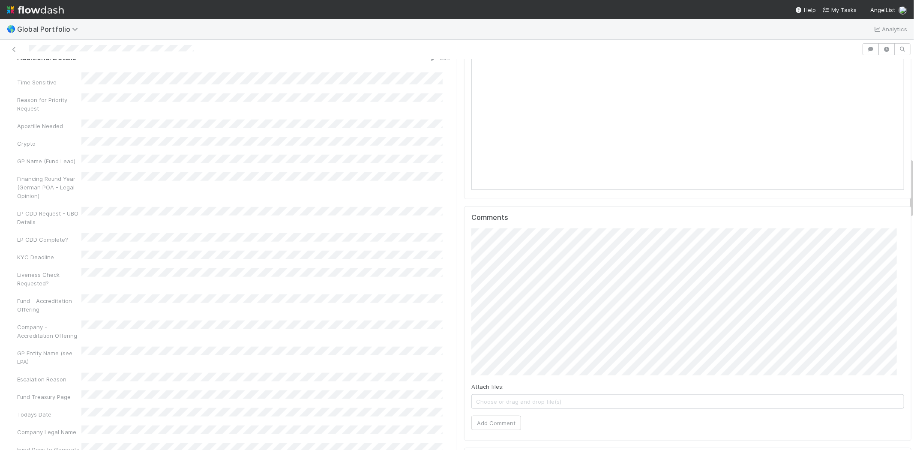
scroll to position [611, 0]
click at [499, 430] on button "Add Comment" at bounding box center [496, 435] width 50 height 15
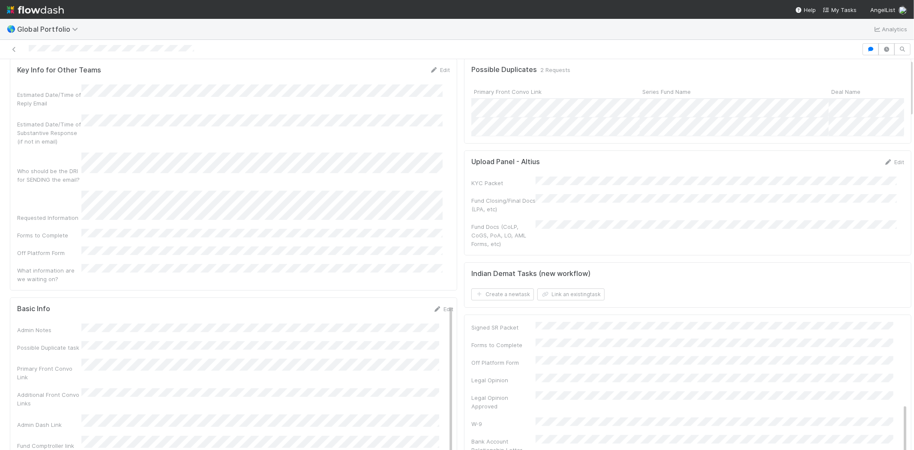
scroll to position [0, 0]
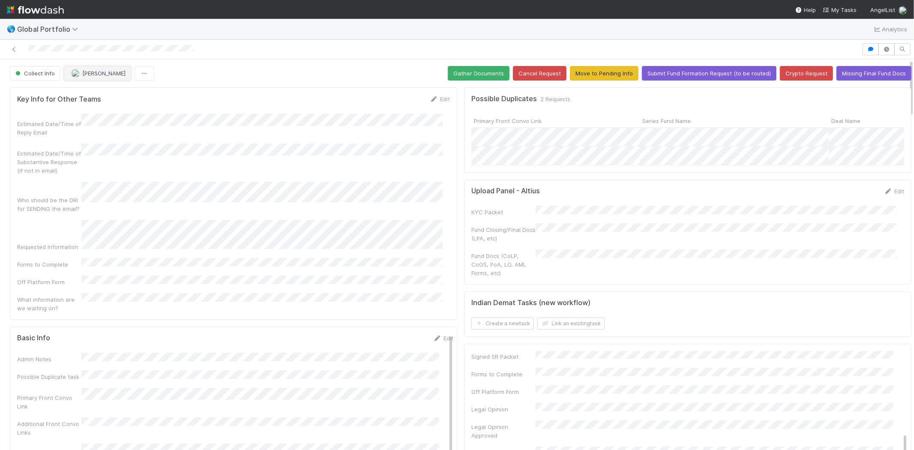
click at [104, 70] on span "[PERSON_NAME]" at bounding box center [103, 73] width 43 height 7
click at [234, 87] on div at bounding box center [457, 225] width 914 height 450
click at [391, 266] on div at bounding box center [457, 225] width 914 height 450
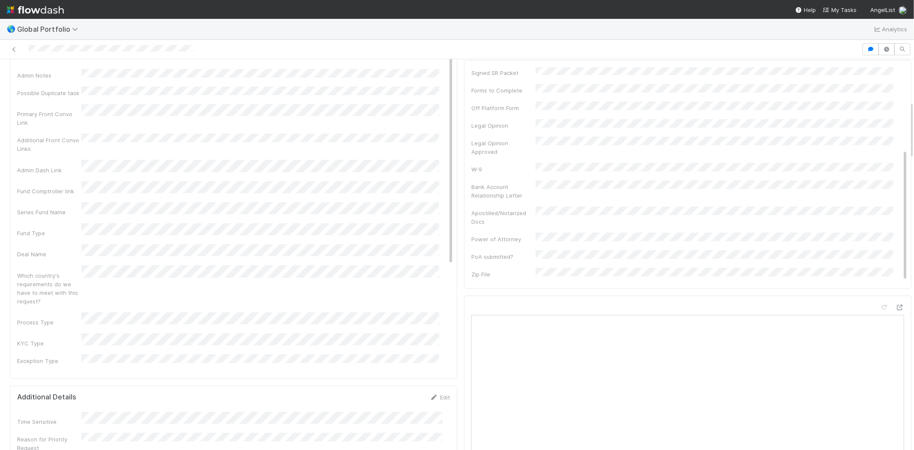
scroll to position [0, 0]
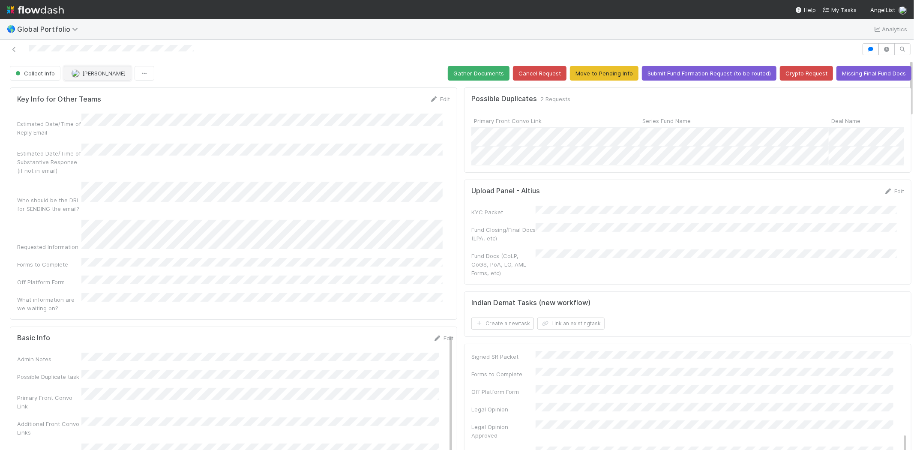
click at [98, 66] on button "[PERSON_NAME]" at bounding box center [97, 73] width 67 height 15
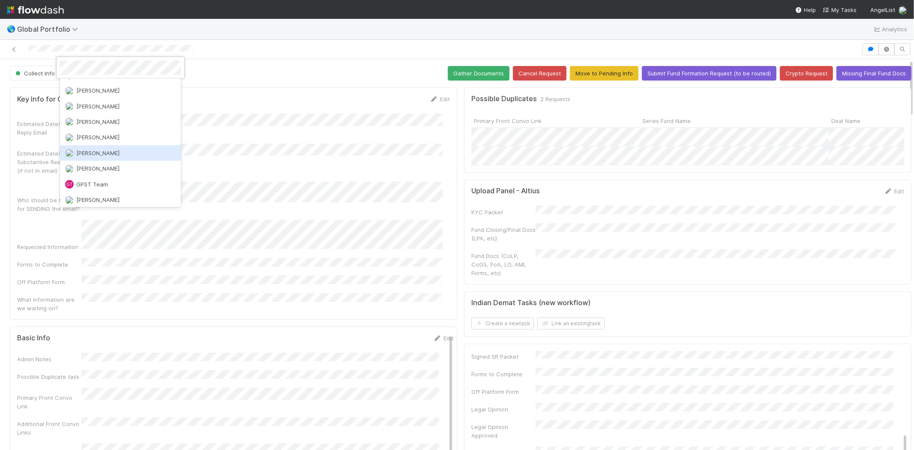
click at [122, 145] on div "Gabe Wieder" at bounding box center [120, 152] width 121 height 15
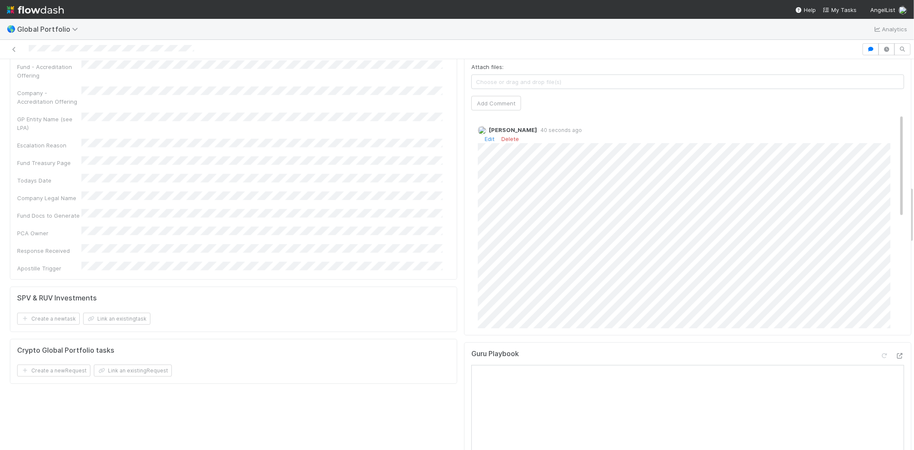
scroll to position [0, 0]
click at [860, 143] on div "Michael Capilitan 40 seconds ago Edit Delete" at bounding box center [691, 334] width 440 height 426
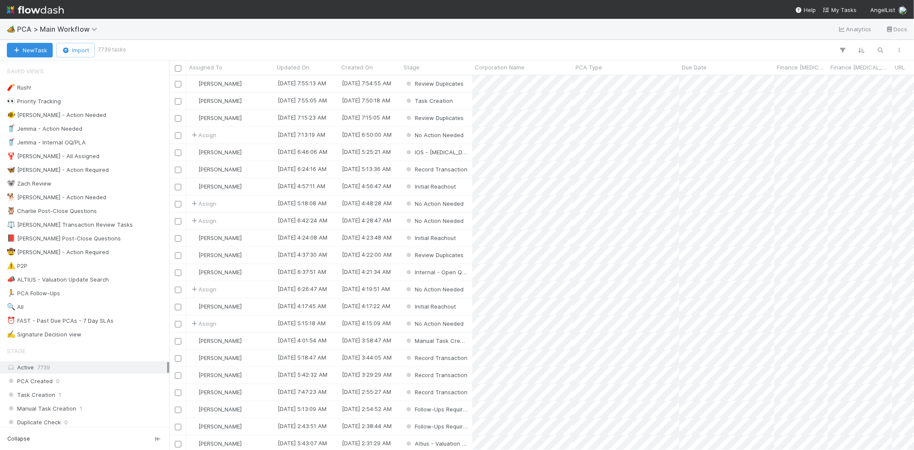
scroll to position [367, 737]
click at [841, 8] on span "My Tasks" at bounding box center [840, 9] width 34 height 7
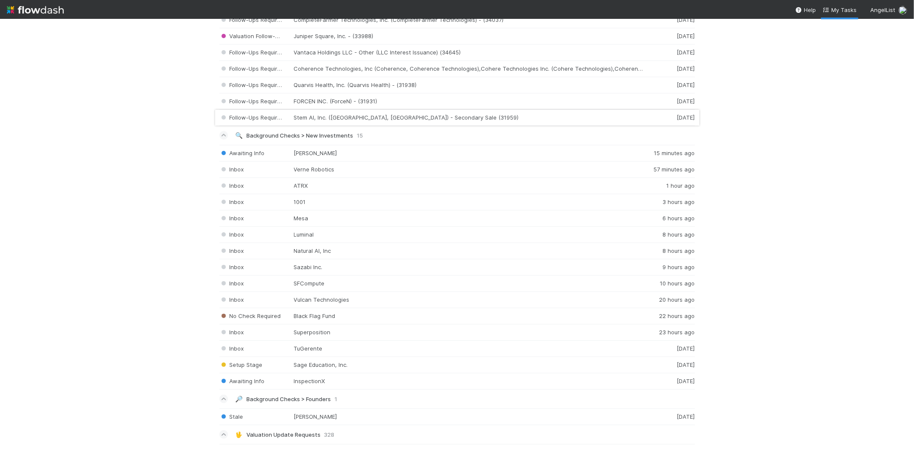
scroll to position [907, 0]
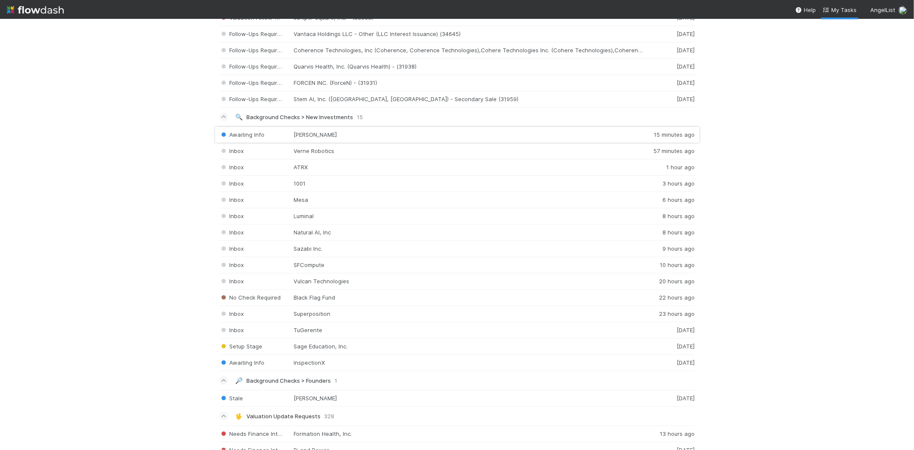
click at [333, 138] on div "Awaiting Info [PERSON_NAME] AI 15 minutes ago" at bounding box center [457, 134] width 476 height 17
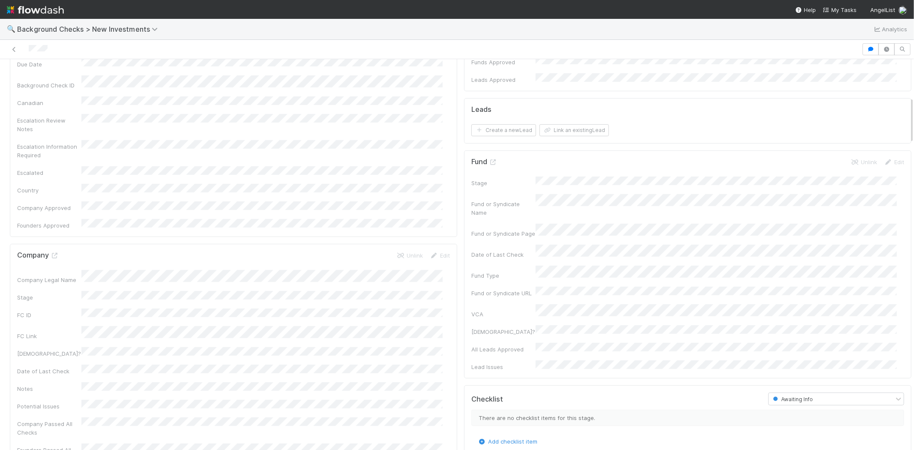
scroll to position [190, 0]
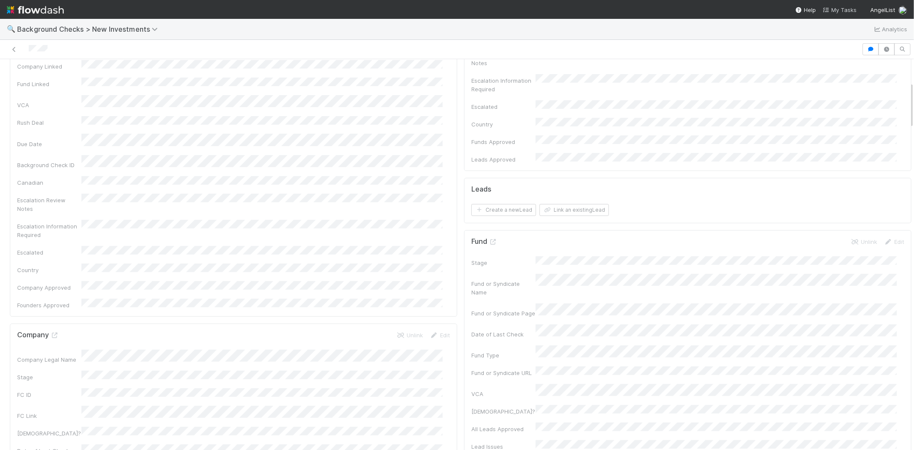
click at [841, 11] on span "My Tasks" at bounding box center [840, 9] width 34 height 7
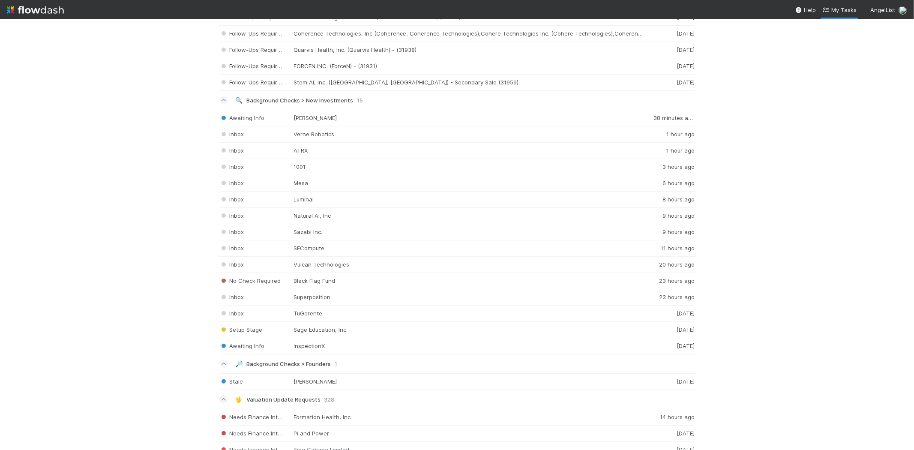
scroll to position [916, 0]
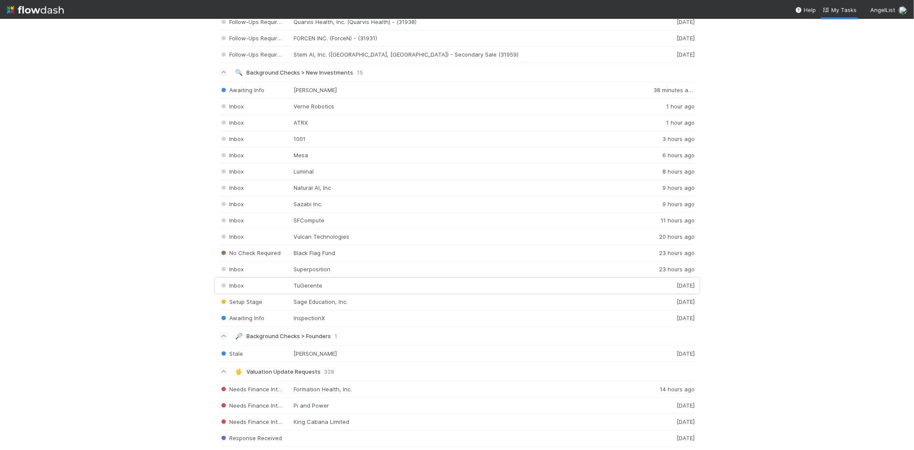
click at [331, 288] on div "Inbox TuGerente [DATE]" at bounding box center [457, 286] width 476 height 16
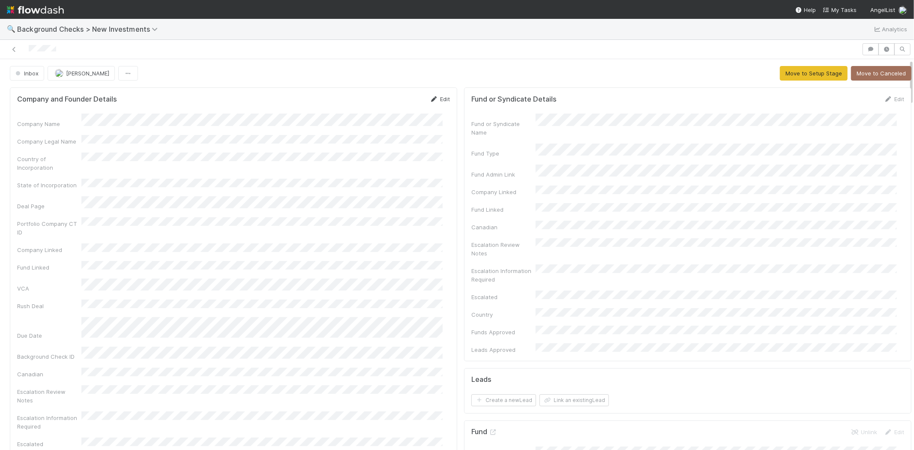
click at [438, 99] on link "Edit" at bounding box center [440, 99] width 20 height 7
click at [204, 100] on div "Company and Founder Details Save Cancel" at bounding box center [233, 102] width 433 height 15
click at [404, 100] on button "Save" at bounding box center [404, 102] width 24 height 15
click at [780, 72] on button "Move to Setup Stage" at bounding box center [814, 73] width 68 height 15
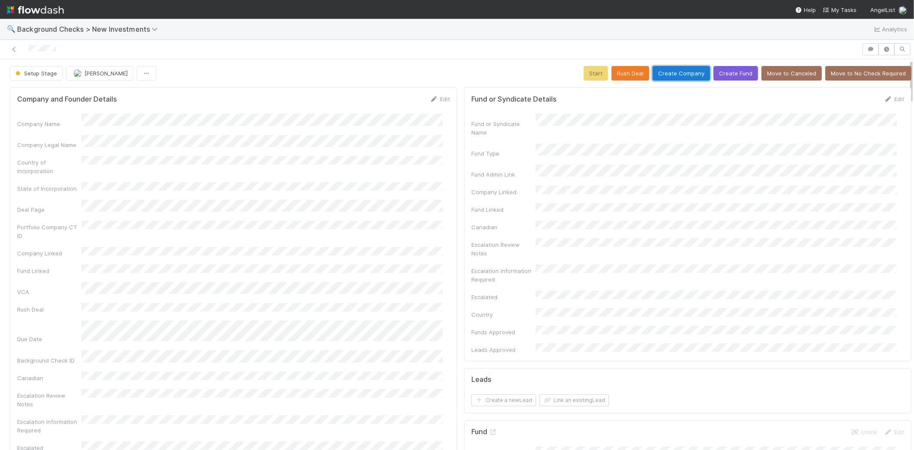
click at [662, 75] on button "Create Company" at bounding box center [681, 73] width 57 height 15
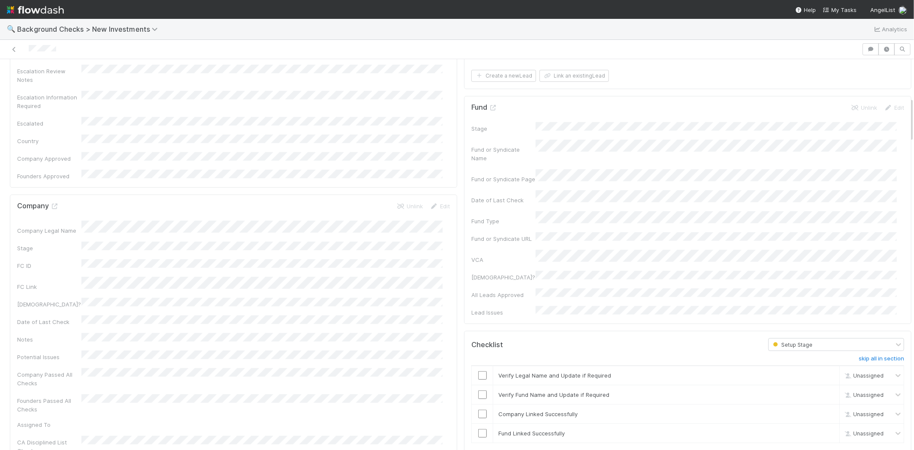
scroll to position [333, 0]
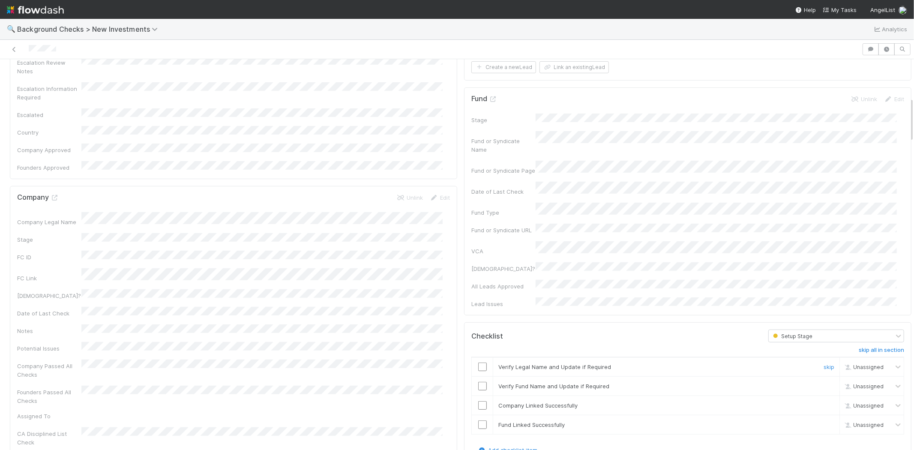
click at [478, 362] on input "checkbox" at bounding box center [482, 366] width 9 height 9
click at [478, 382] on input "checkbox" at bounding box center [482, 386] width 9 height 9
click at [478, 401] on input "checkbox" at bounding box center [482, 405] width 9 height 9
click at [478, 420] on input "checkbox" at bounding box center [482, 424] width 9 height 9
click at [478, 401] on input "checkbox" at bounding box center [482, 405] width 9 height 9
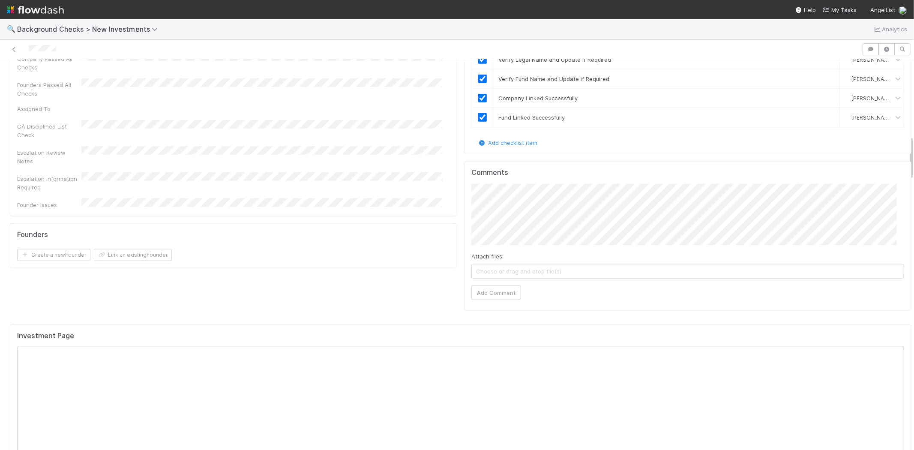
scroll to position [666, 0]
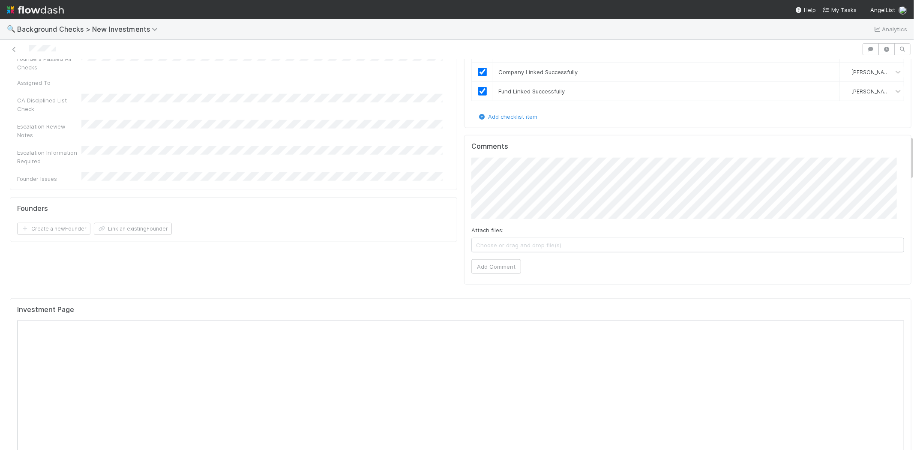
drag, startPoint x: 63, startPoint y: 49, endPoint x: 27, endPoint y: 51, distance: 35.2
click at [27, 50] on div at bounding box center [430, 49] width 855 height 12
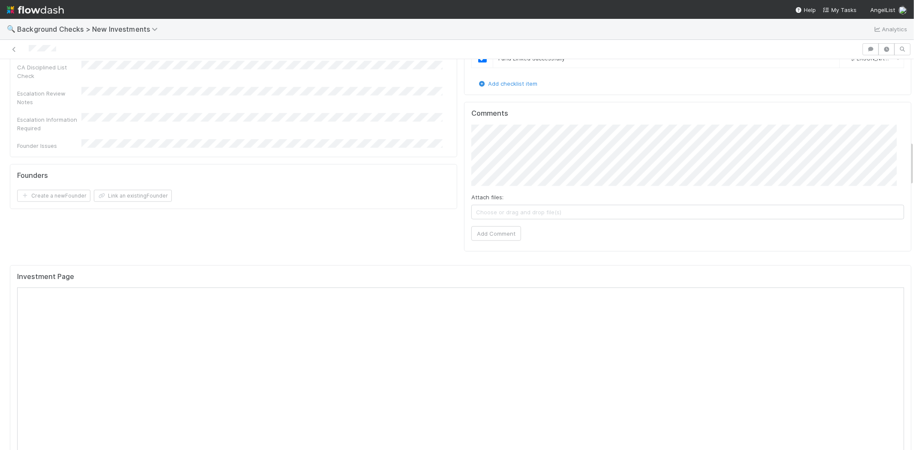
scroll to position [714, 0]
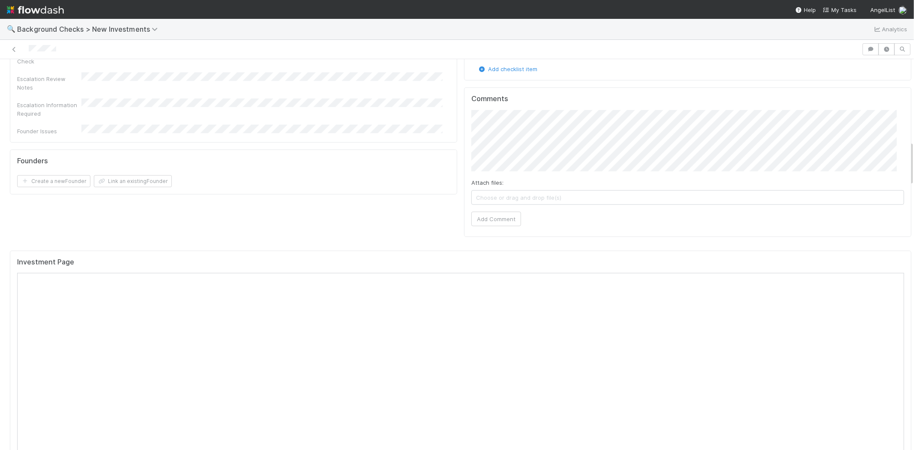
click at [61, 49] on div at bounding box center [430, 49] width 855 height 12
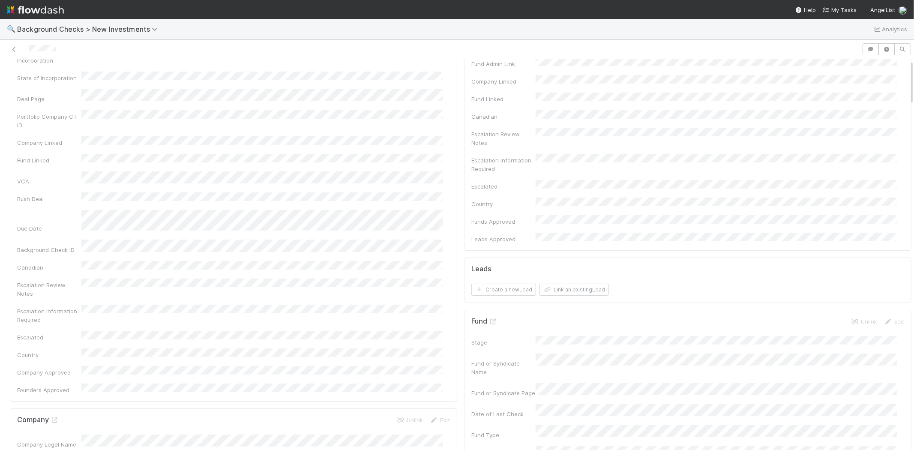
scroll to position [0, 0]
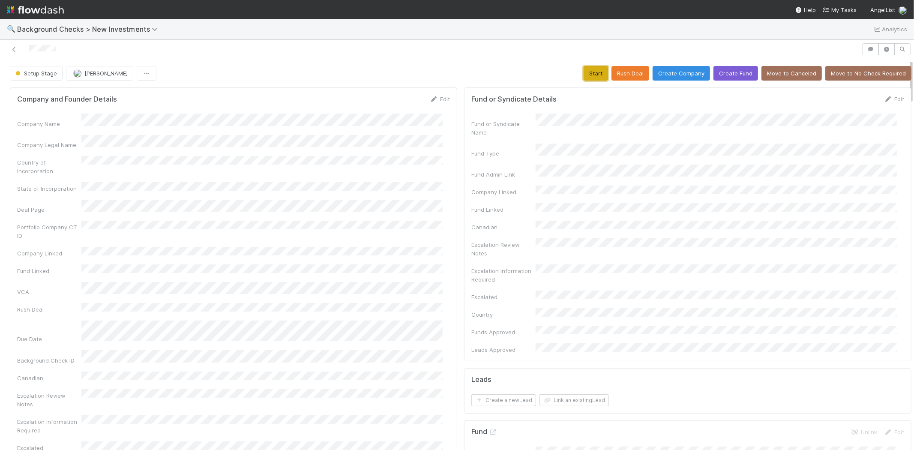
click at [584, 76] on button "Start" at bounding box center [596, 73] width 24 height 15
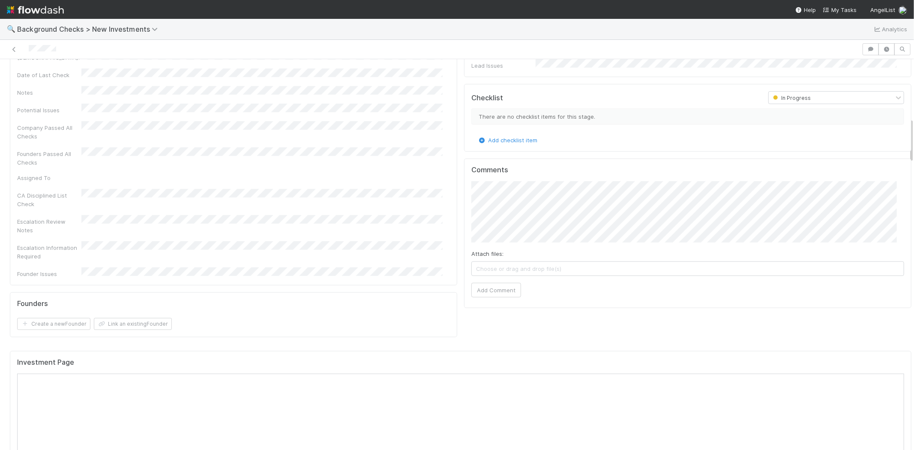
scroll to position [428, 0]
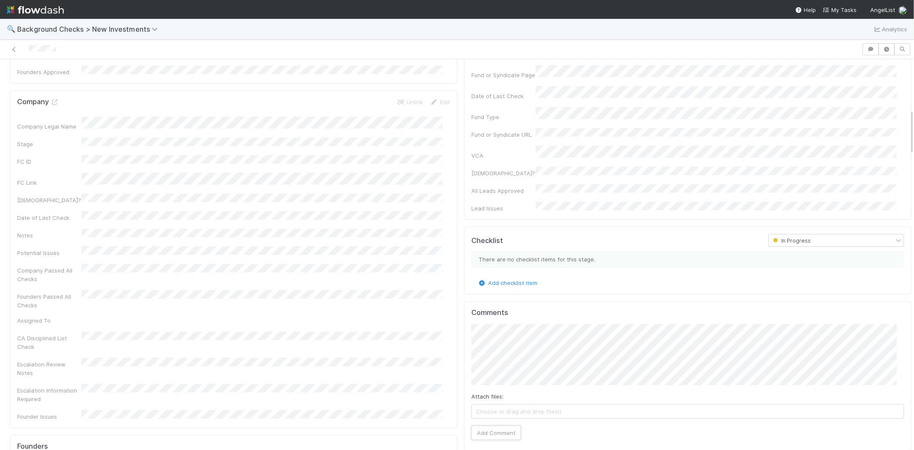
drag, startPoint x: 500, startPoint y: 380, endPoint x: 568, endPoint y: 361, distance: 70.4
click at [555, 376] on div "Attach files: Choose or drag and drop file(s) Add Comment" at bounding box center [687, 382] width 433 height 116
click at [497, 433] on button "Add Comment" at bounding box center [496, 444] width 50 height 15
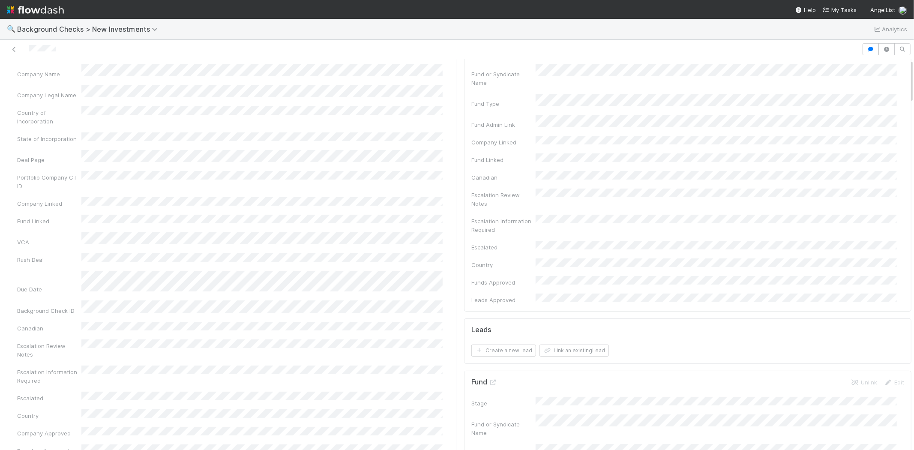
scroll to position [0, 0]
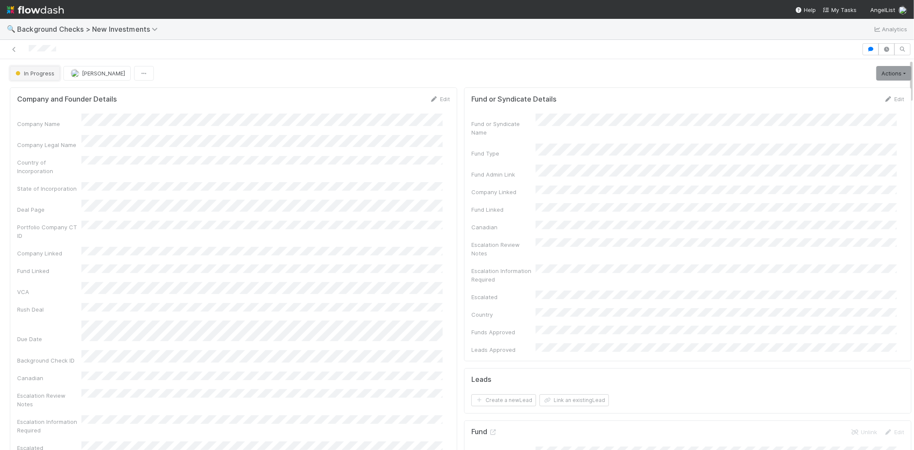
click at [30, 74] on span "In Progress" at bounding box center [34, 73] width 41 height 7
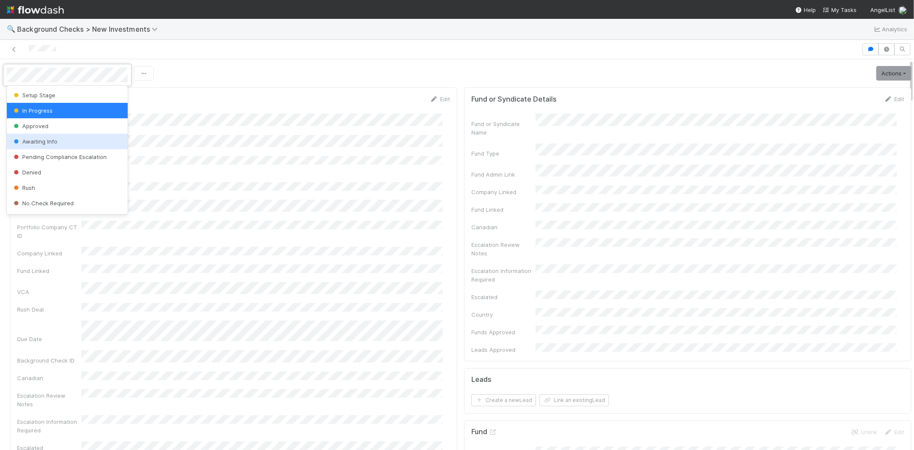
click at [55, 142] on span "Awaiting Info" at bounding box center [34, 141] width 45 height 7
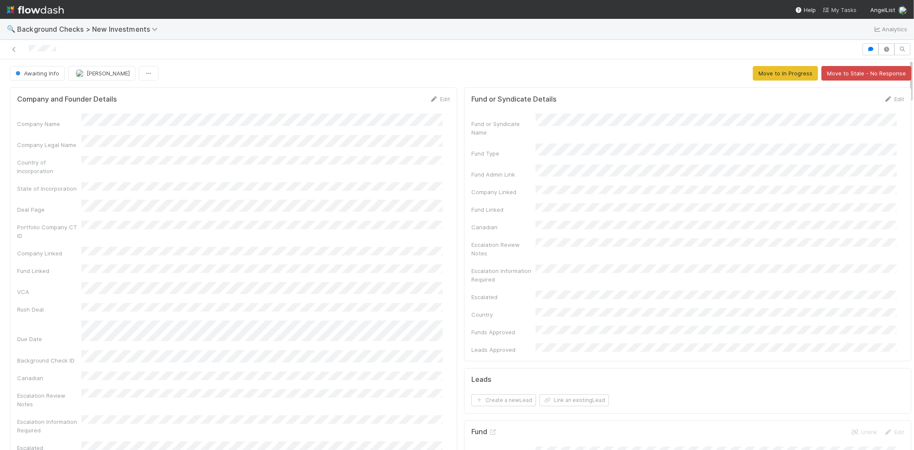
click at [841, 6] on span "My Tasks" at bounding box center [840, 9] width 34 height 7
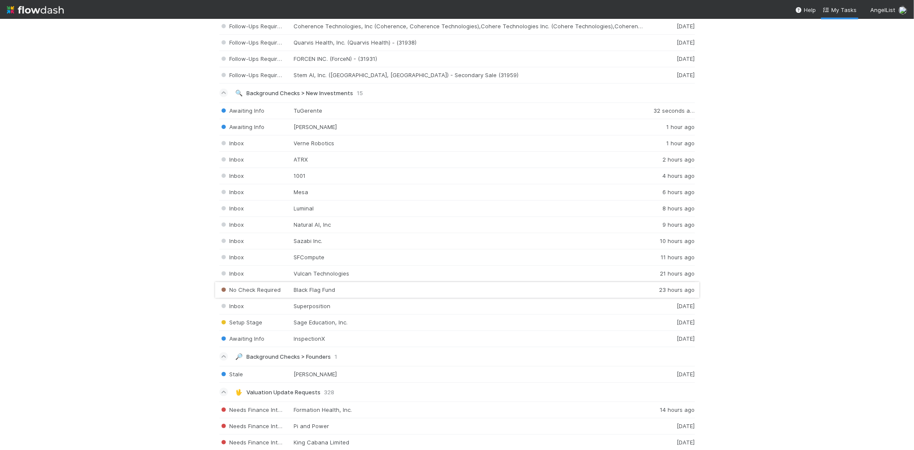
scroll to position [952, 0]
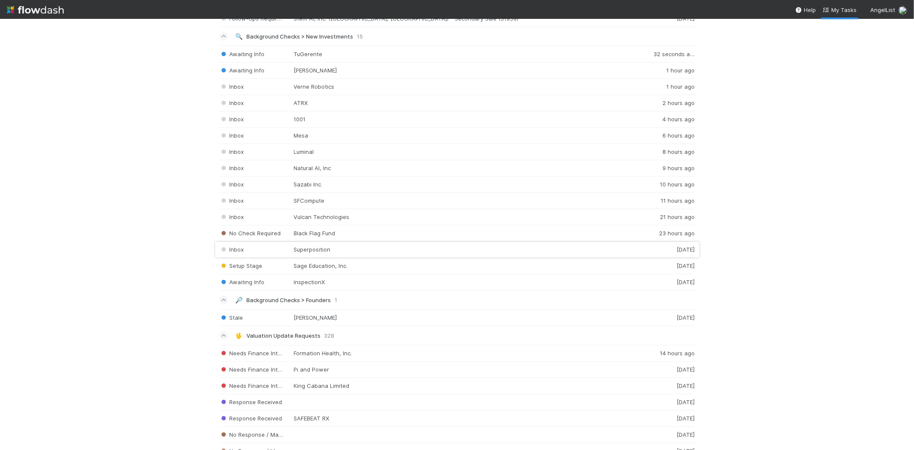
click at [332, 255] on div "Inbox Superposition 1 day ago" at bounding box center [457, 250] width 476 height 16
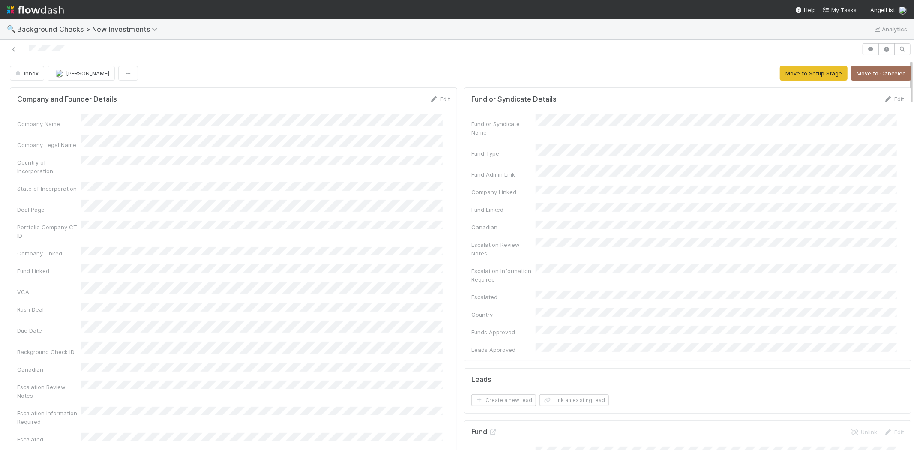
click at [135, 132] on div "Company Name Company Legal Name Country of Incorporation State of Incorporation…" at bounding box center [233, 305] width 433 height 382
click at [782, 74] on button "Move to Setup Stage" at bounding box center [814, 73] width 68 height 15
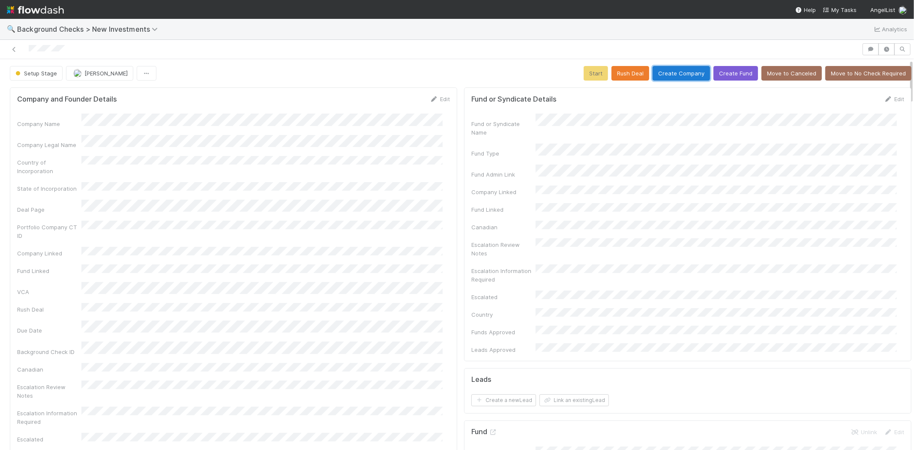
click at [666, 70] on button "Create Company" at bounding box center [681, 73] width 57 height 15
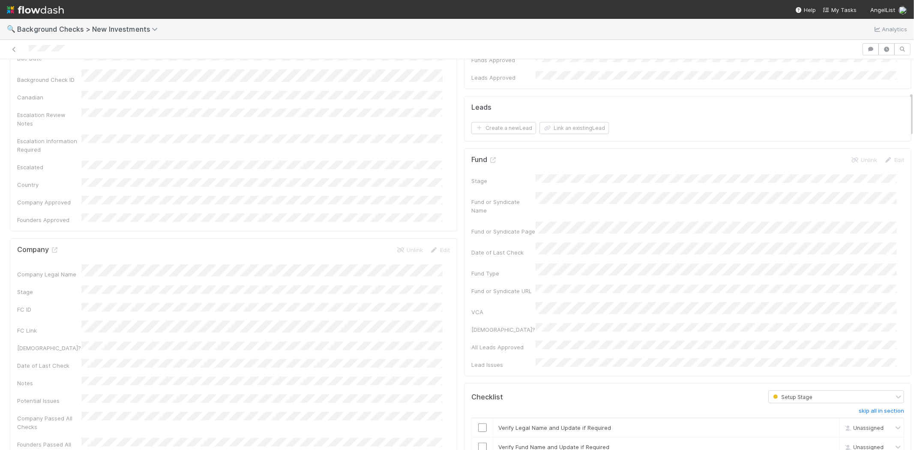
scroll to position [285, 0]
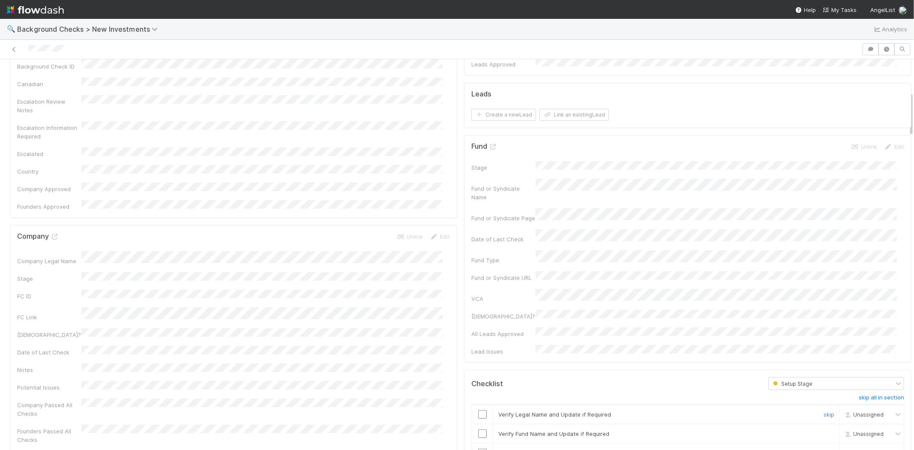
click at [478, 410] on input "checkbox" at bounding box center [482, 414] width 9 height 9
click at [478, 429] on input "checkbox" at bounding box center [482, 433] width 9 height 9
click at [478, 433] on input "checkbox" at bounding box center [482, 453] width 9 height 9
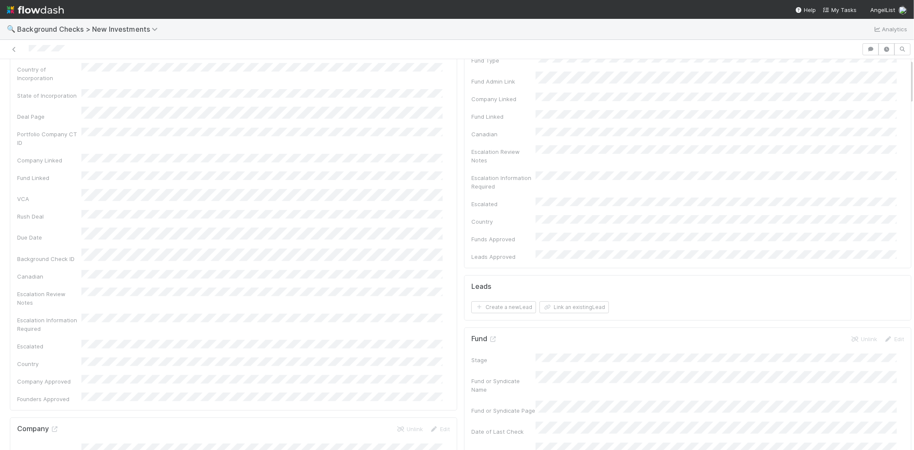
scroll to position [0, 0]
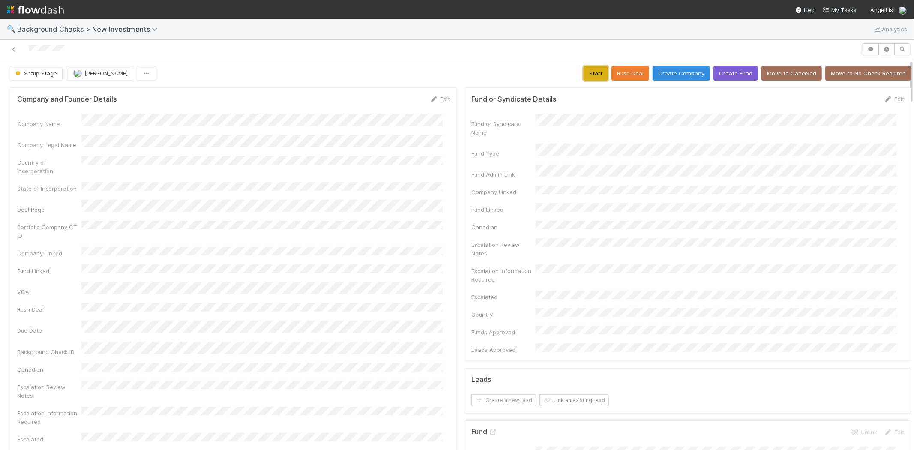
click at [585, 69] on button "Start" at bounding box center [596, 73] width 24 height 15
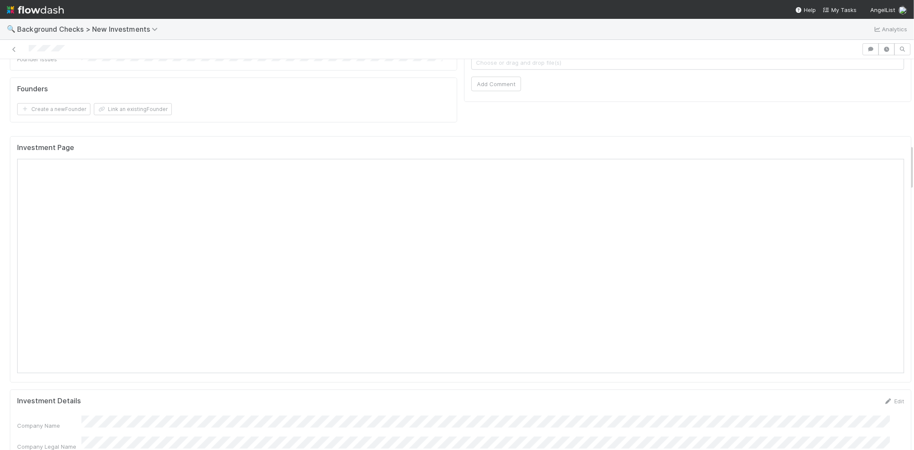
scroll to position [809, 0]
drag, startPoint x: 75, startPoint y: 46, endPoint x: 27, endPoint y: 48, distance: 47.6
click at [27, 48] on div at bounding box center [430, 49] width 855 height 12
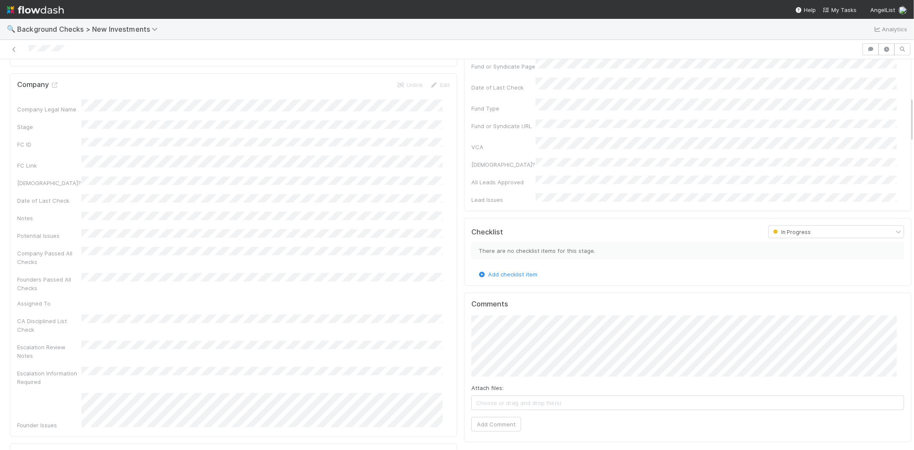
scroll to position [0, 0]
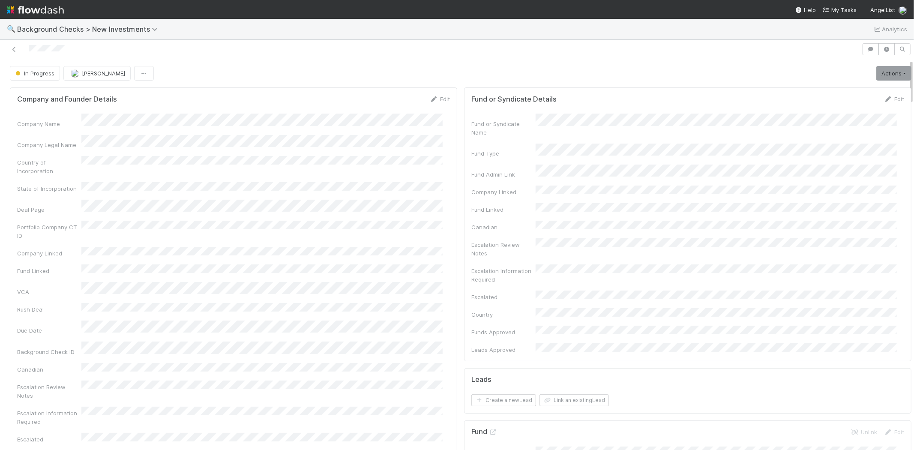
drag, startPoint x: 905, startPoint y: 164, endPoint x: 760, endPoint y: 56, distance: 180.3
click at [904, 50] on div "In Progress Michael Capilitan Actions Finish Request Info Escalate Rush Deal Mo…" at bounding box center [457, 245] width 914 height 410
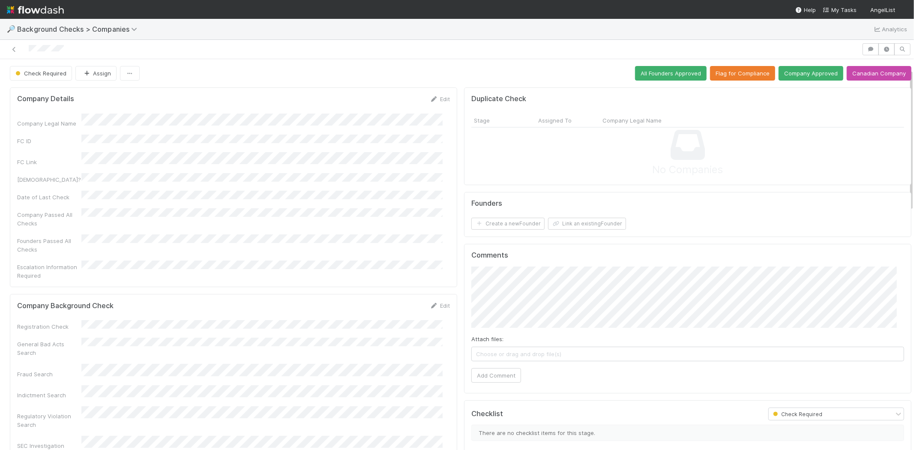
scroll to position [48, 0]
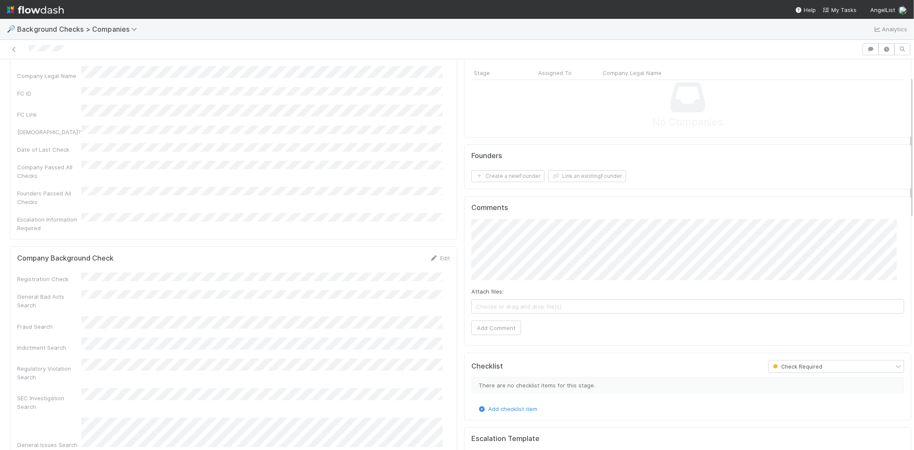
drag, startPoint x: 256, startPoint y: 313, endPoint x: 246, endPoint y: 265, distance: 49.3
click at [246, 273] on div "Registration Check General Bad Acts Search Fraud Search Indictment Search Regul…" at bounding box center [233, 387] width 433 height 229
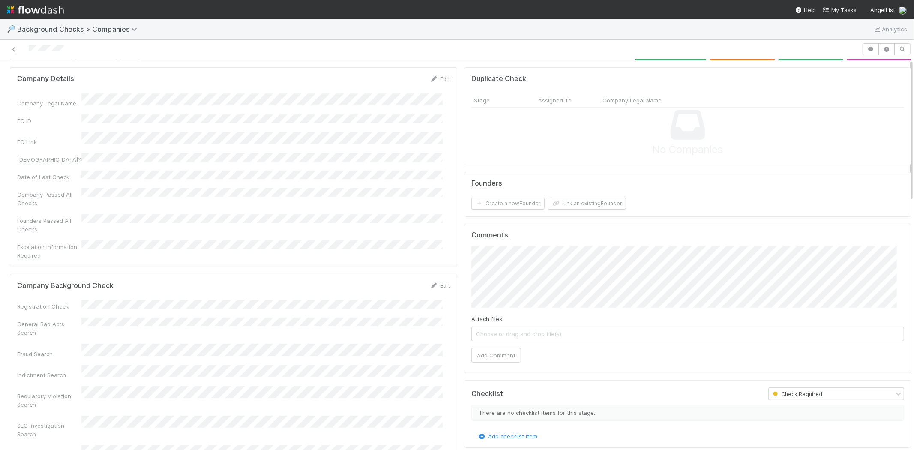
scroll to position [0, 0]
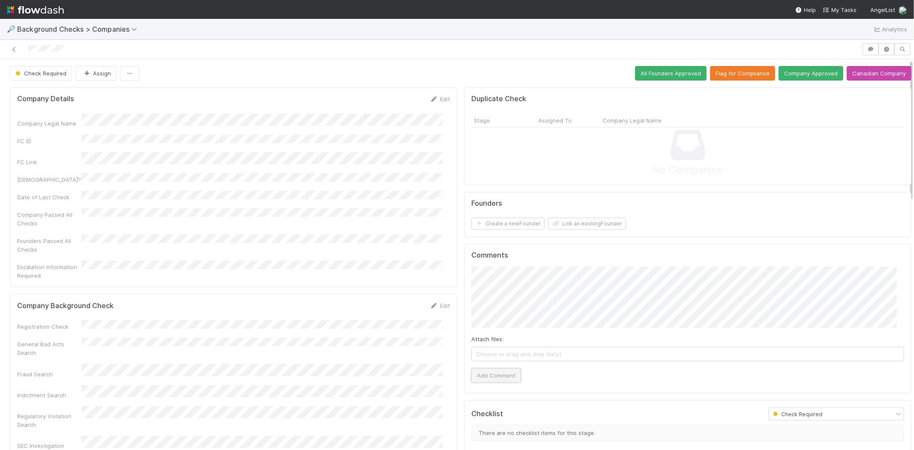
click at [489, 374] on button "Add Comment" at bounding box center [496, 375] width 50 height 15
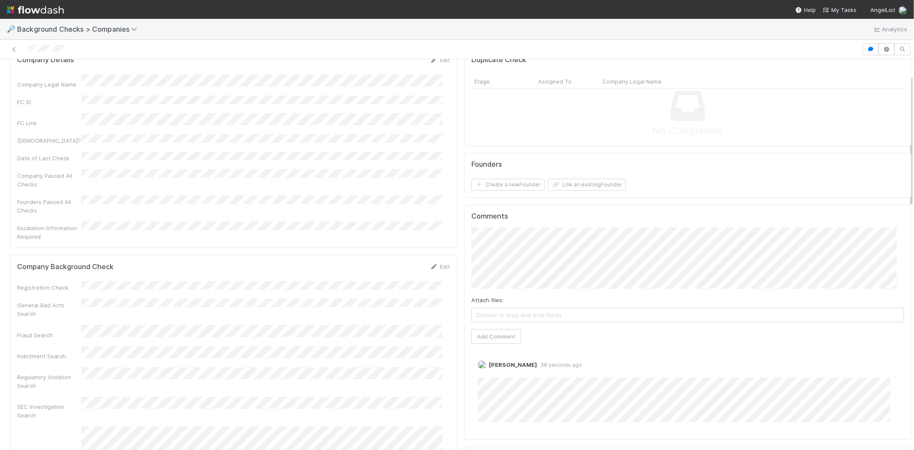
scroll to position [48, 0]
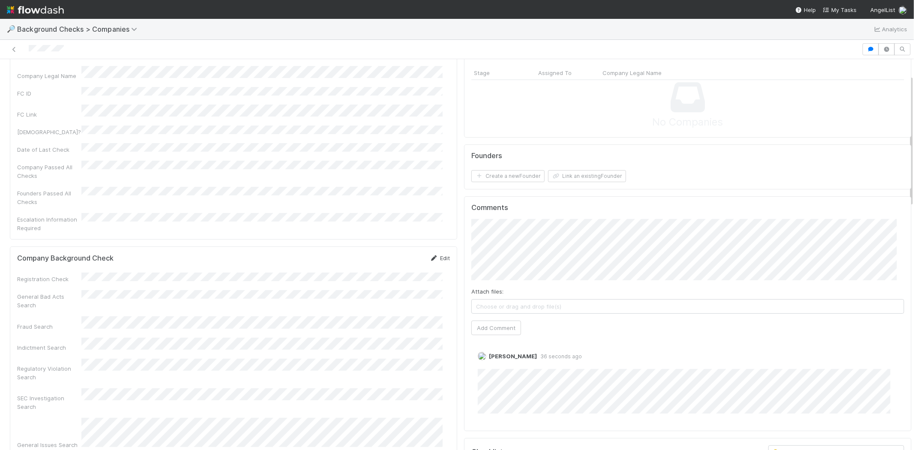
click at [435, 255] on link "Edit" at bounding box center [440, 258] width 20 height 7
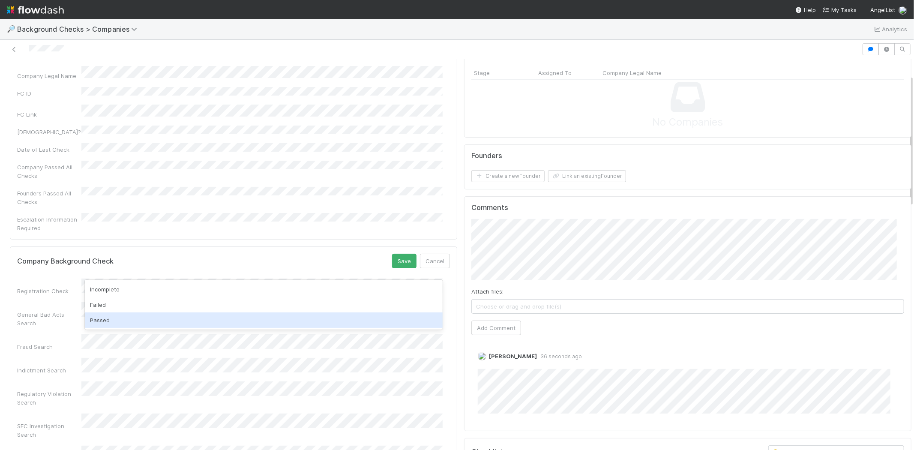
click at [147, 318] on div "Passed" at bounding box center [264, 319] width 358 height 15
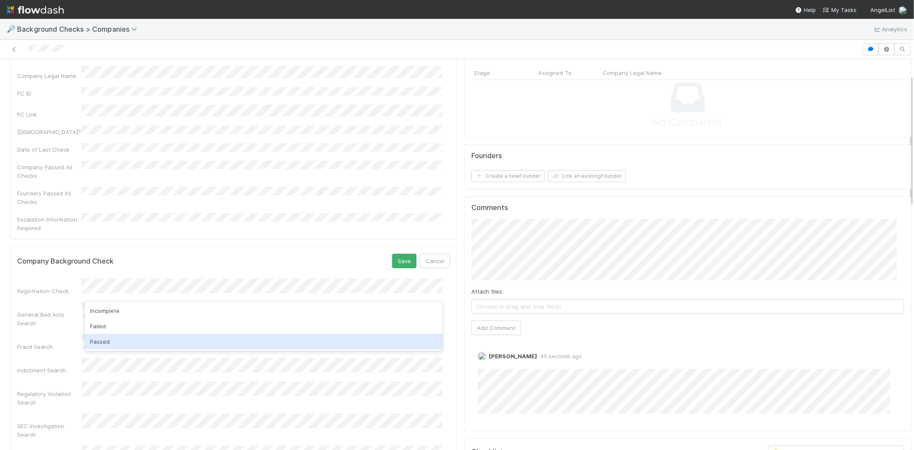
click at [132, 339] on div "Passed" at bounding box center [264, 341] width 358 height 15
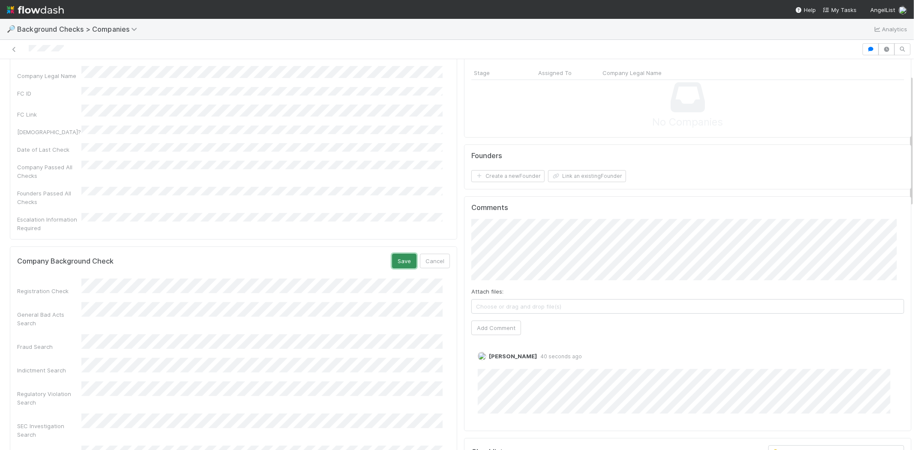
click at [392, 254] on button "Save" at bounding box center [404, 261] width 24 height 15
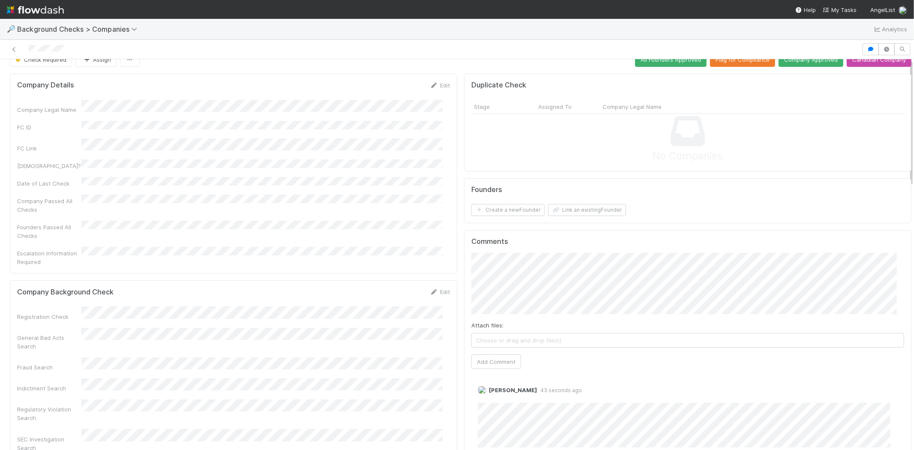
scroll to position [0, 0]
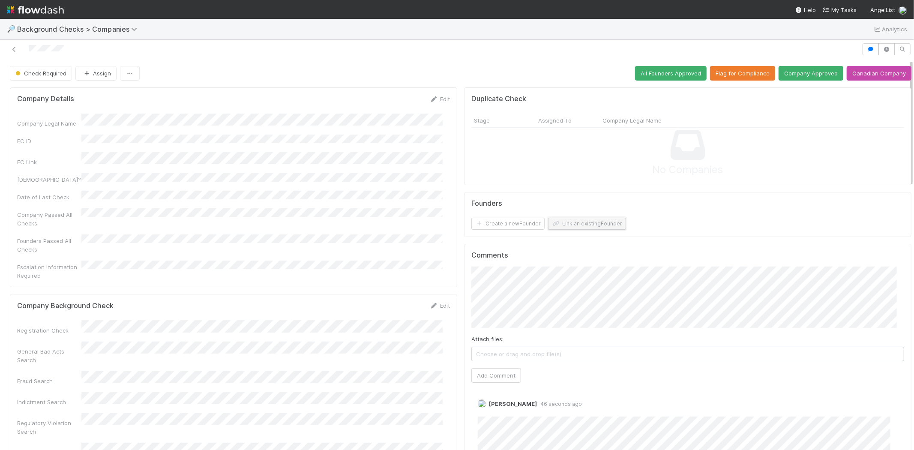
click at [567, 222] on button "Link an existing Founder" at bounding box center [587, 224] width 78 height 12
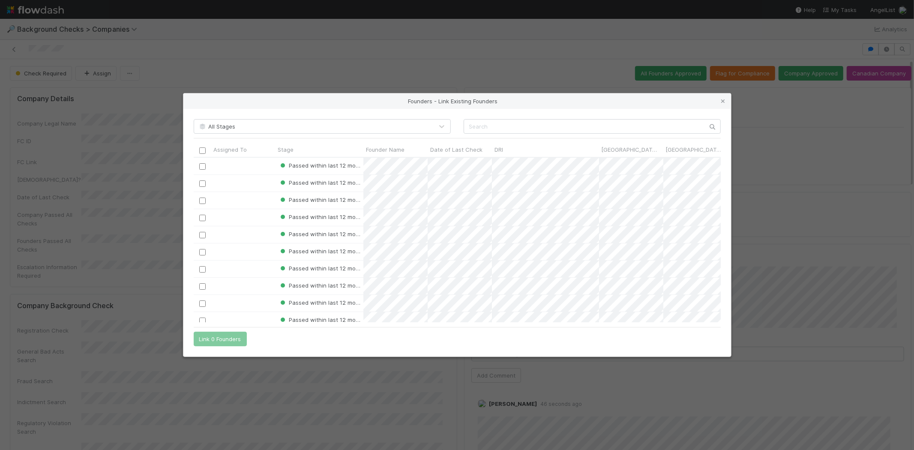
scroll to position [158, 520]
click at [553, 122] on input "text" at bounding box center [592, 126] width 257 height 15
paste input "[PERSON_NAME]"
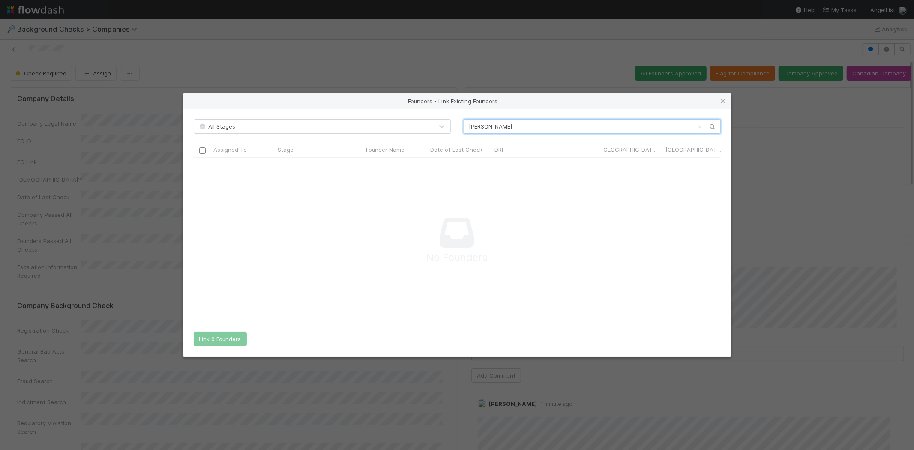
scroll to position [151, 512]
type input "[PERSON_NAME]"
click at [723, 103] on icon at bounding box center [723, 102] width 9 height 6
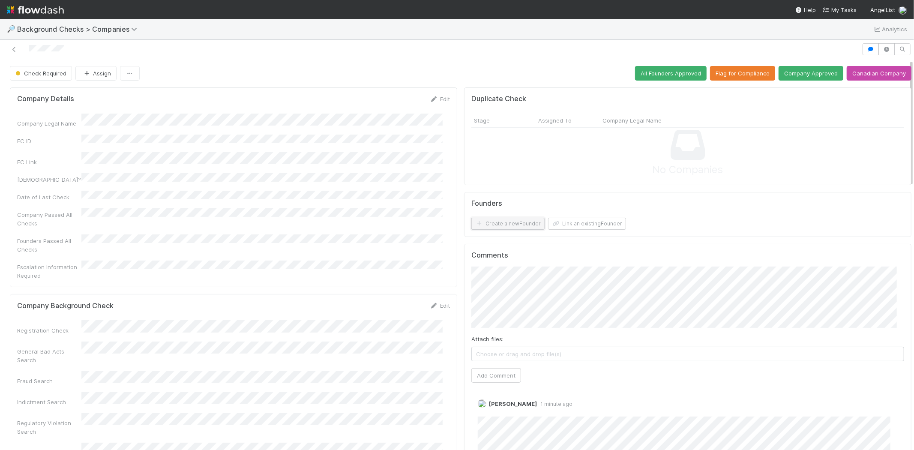
click at [512, 222] on button "Create a new Founder" at bounding box center [507, 224] width 73 height 12
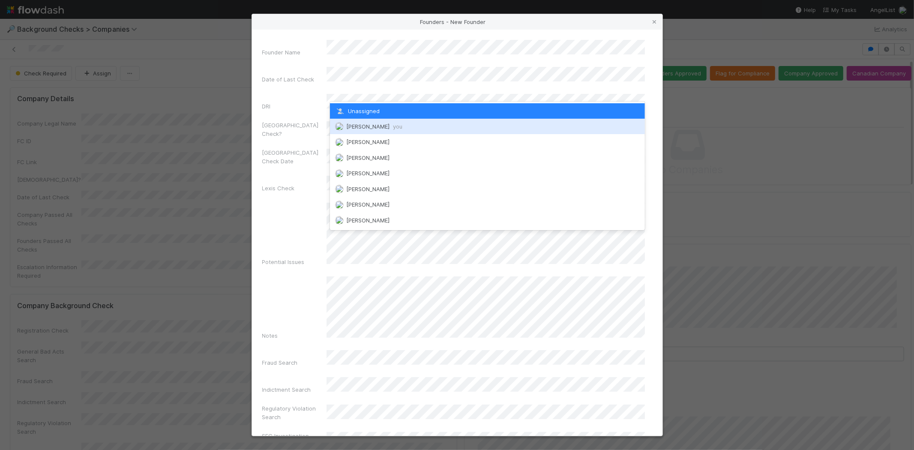
click at [380, 124] on span "[PERSON_NAME] you" at bounding box center [374, 126] width 56 height 7
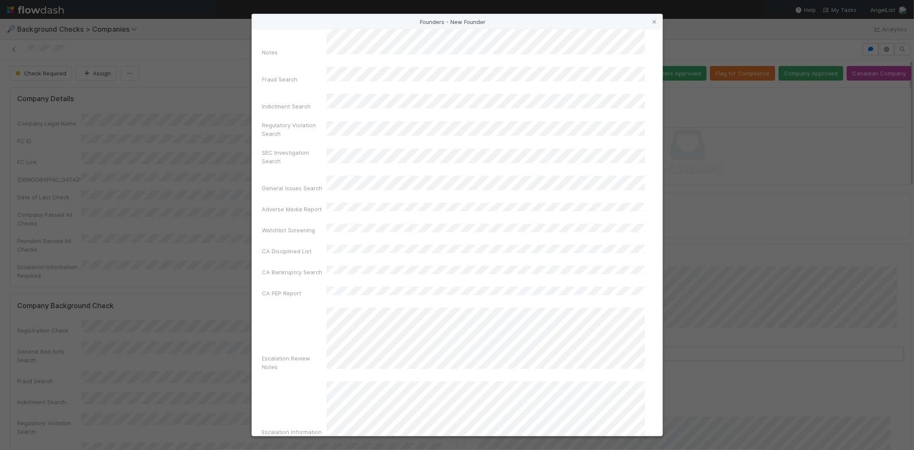
scroll to position [287, 0]
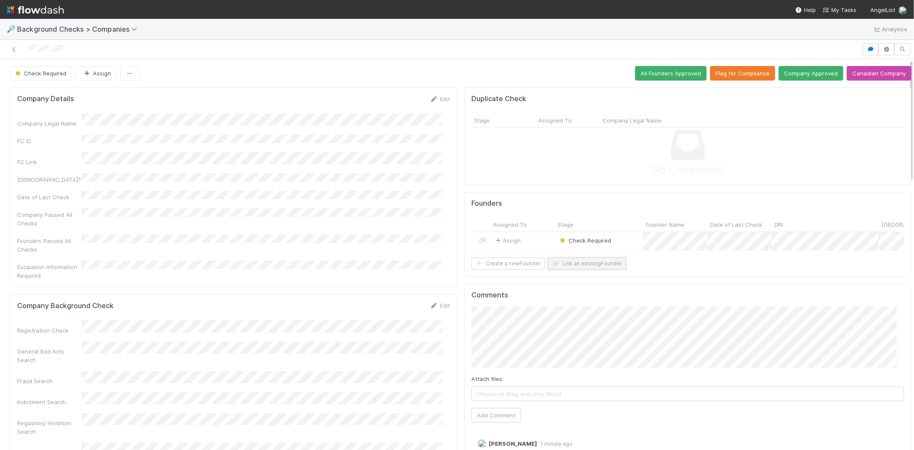
click at [566, 270] on button "Link an existing Founder" at bounding box center [587, 264] width 78 height 12
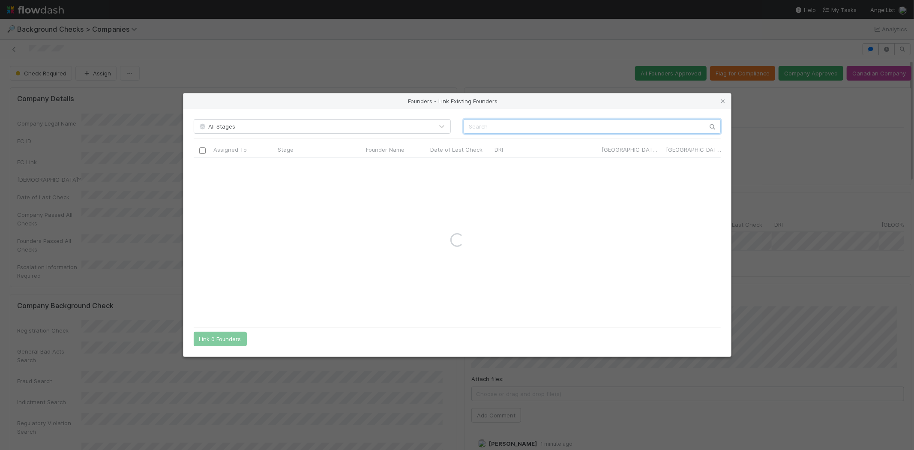
click at [507, 126] on input "text" at bounding box center [592, 126] width 257 height 15
paste input "[PERSON_NAME]"
type input "[PERSON_NAME]"
click at [720, 99] on icon at bounding box center [723, 102] width 9 height 6
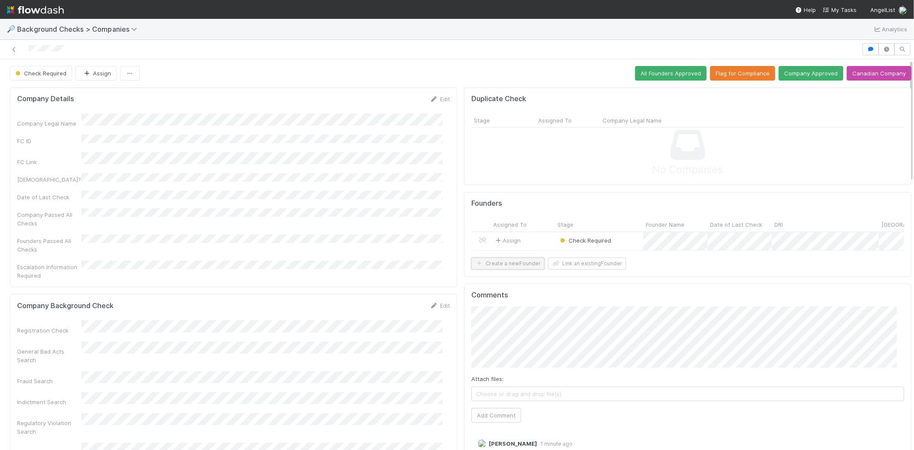
click at [506, 269] on button "Create a new Founder" at bounding box center [507, 264] width 73 height 12
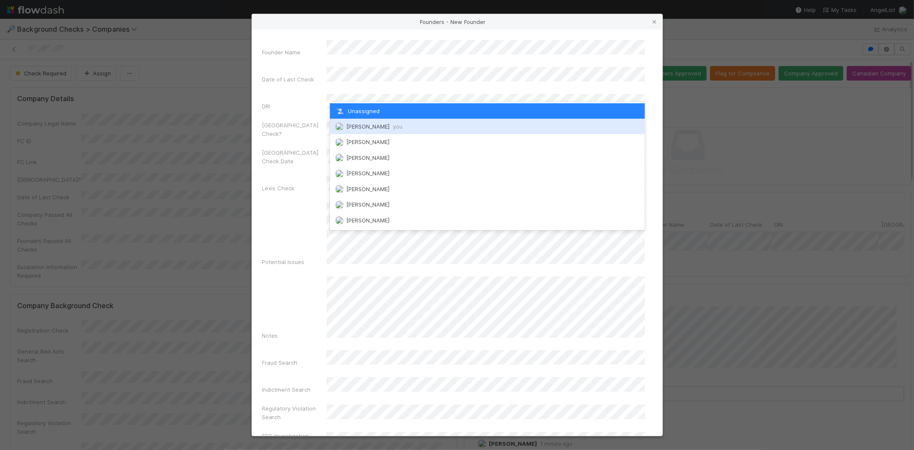
click at [390, 125] on span "[PERSON_NAME] you" at bounding box center [374, 126] width 56 height 7
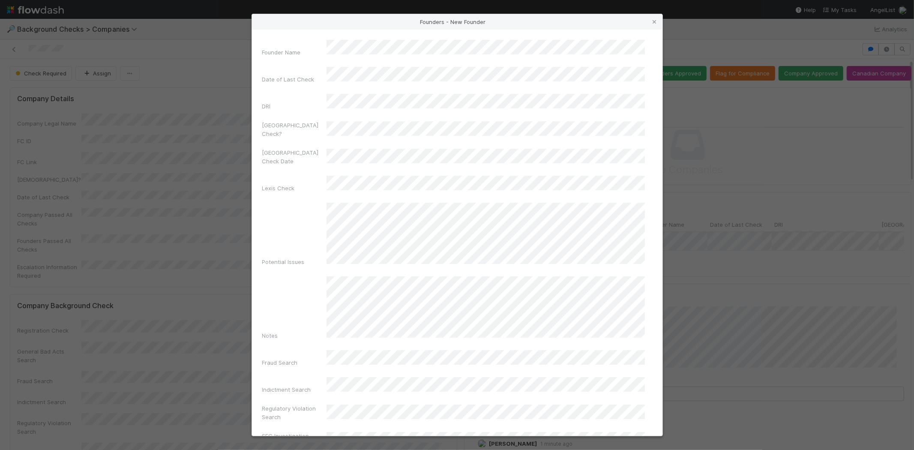
click at [291, 176] on div "Lexis Check" at bounding box center [457, 186] width 390 height 20
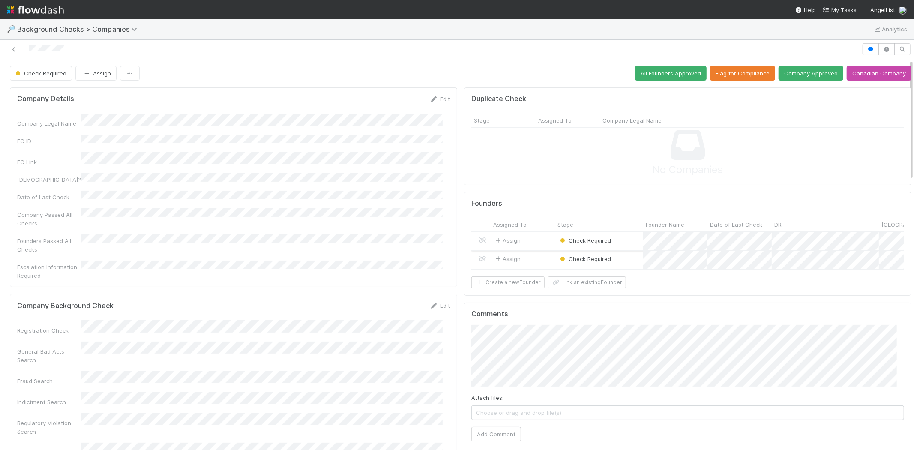
drag, startPoint x: 532, startPoint y: 241, endPoint x: 526, endPoint y: 243, distance: 6.2
click at [526, 243] on div "Assign" at bounding box center [523, 241] width 64 height 18
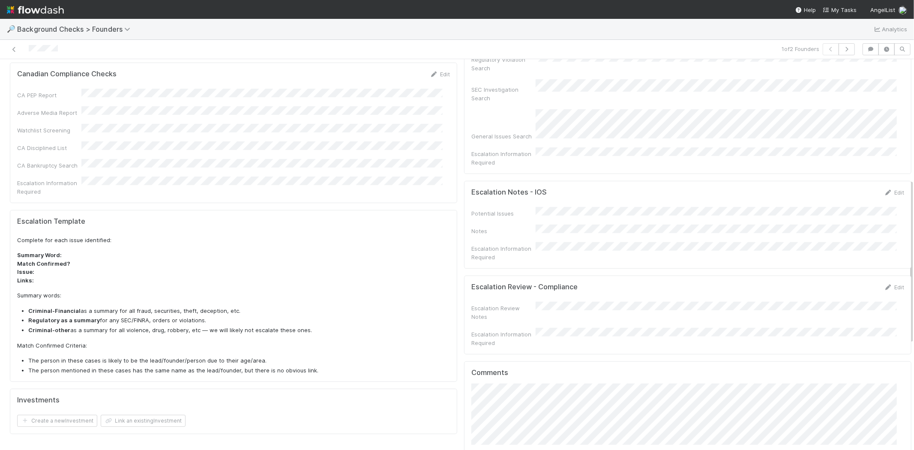
scroll to position [285, 0]
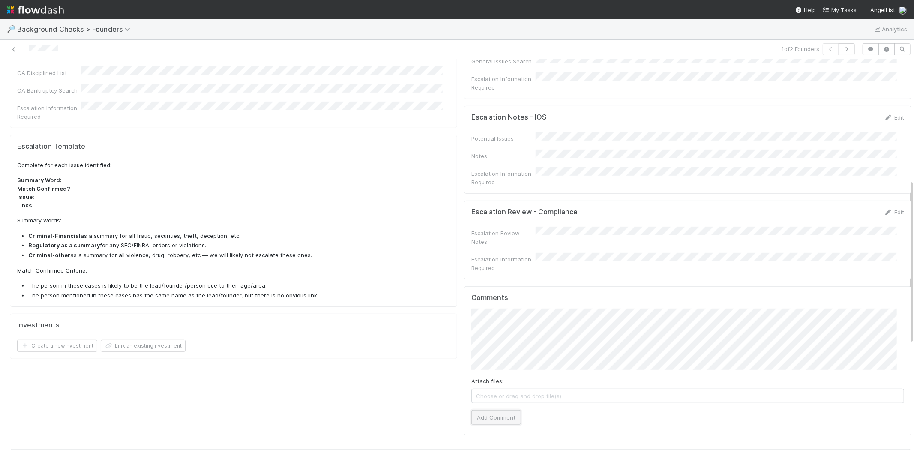
click at [496, 410] on button "Add Comment" at bounding box center [496, 417] width 50 height 15
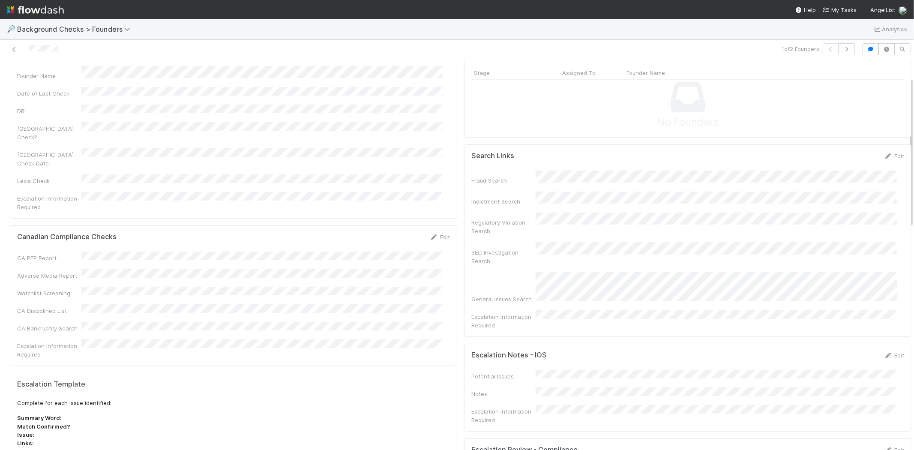
scroll to position [0, 0]
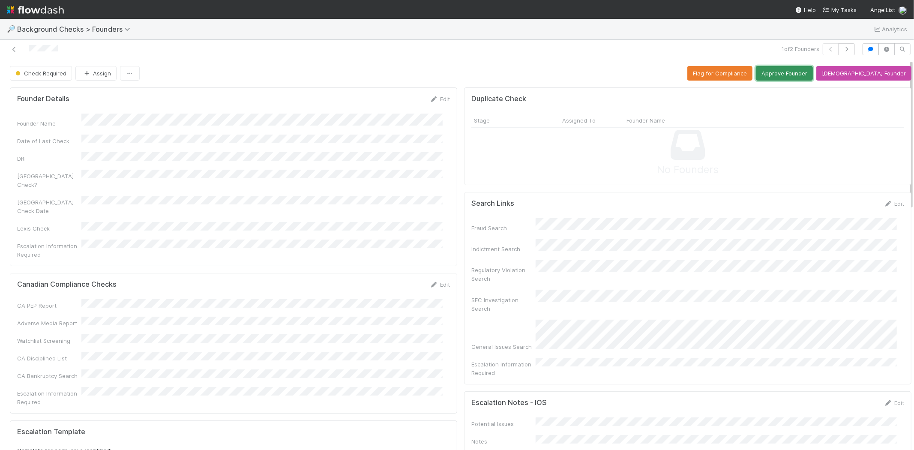
click at [811, 69] on button "Approve Founder" at bounding box center [784, 73] width 57 height 15
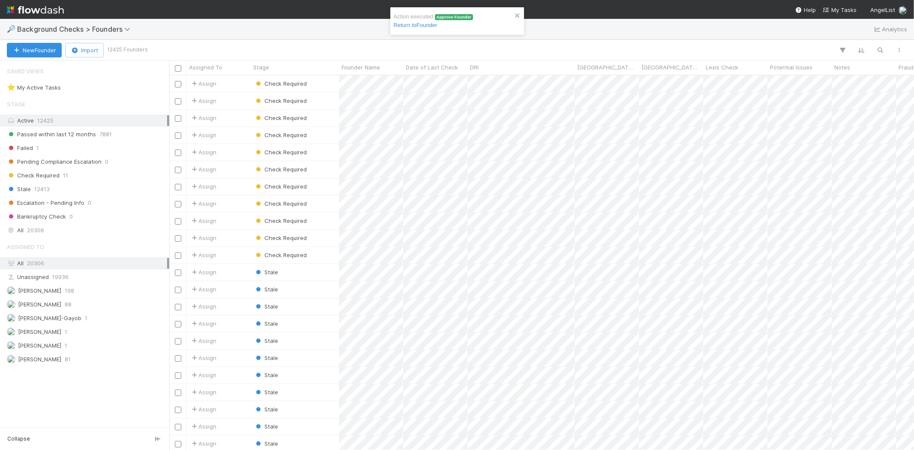
scroll to position [367, 737]
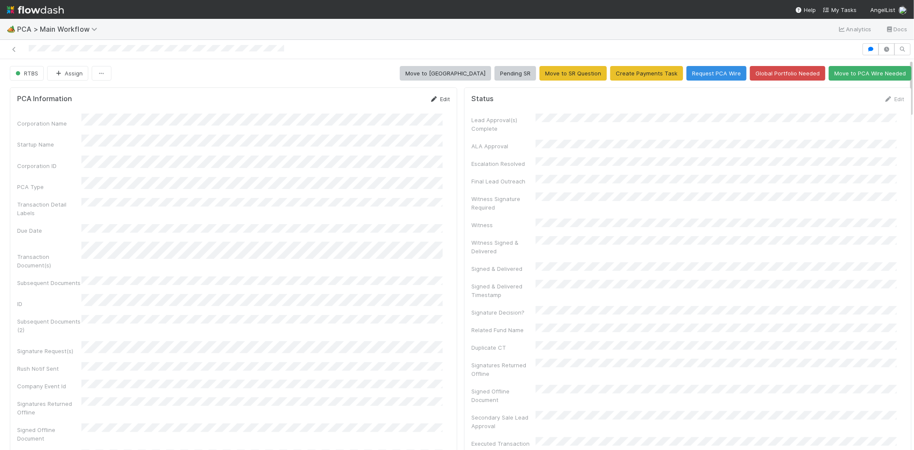
click at [433, 99] on link "Edit" at bounding box center [440, 99] width 20 height 7
click at [392, 105] on button "Save" at bounding box center [404, 102] width 24 height 15
click at [884, 97] on link "Edit" at bounding box center [894, 99] width 20 height 7
click at [846, 99] on button "Save" at bounding box center [858, 102] width 24 height 15
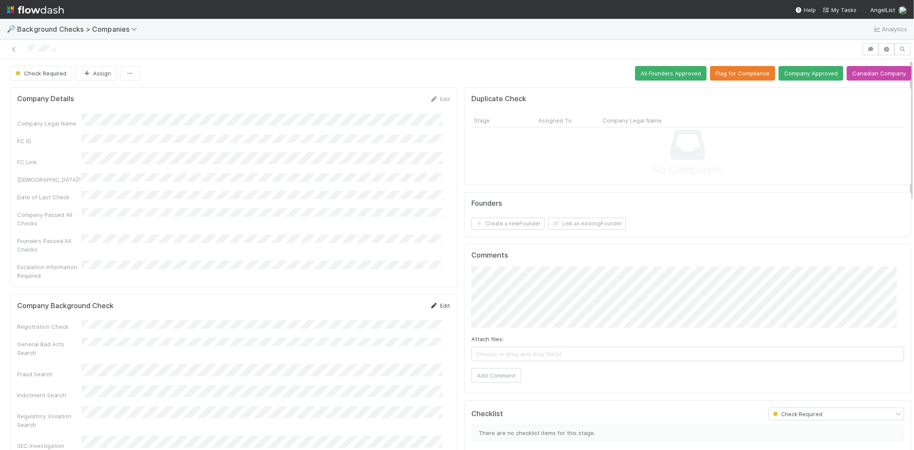
click at [439, 302] on link "Edit" at bounding box center [440, 305] width 20 height 7
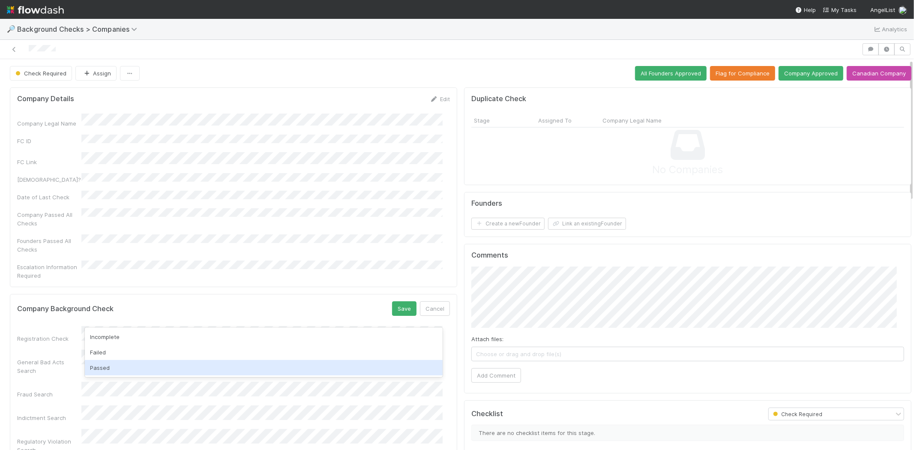
click at [225, 369] on div "Passed" at bounding box center [264, 367] width 358 height 15
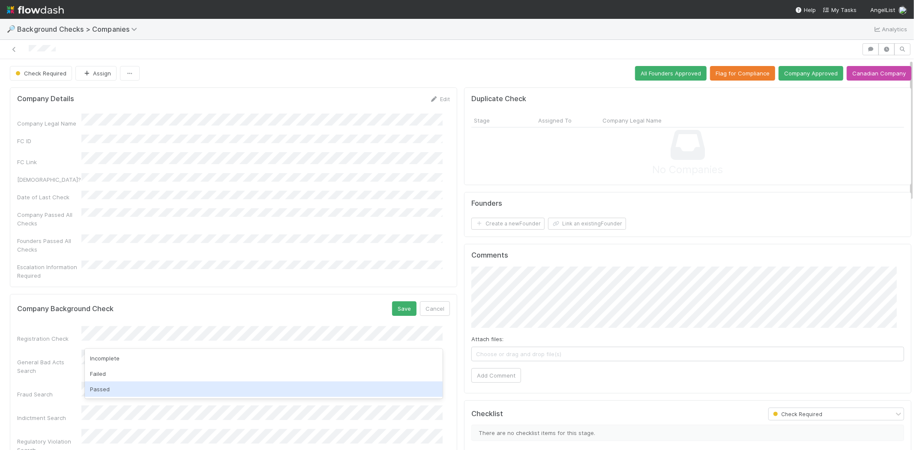
click at [211, 386] on div "Passed" at bounding box center [264, 388] width 358 height 15
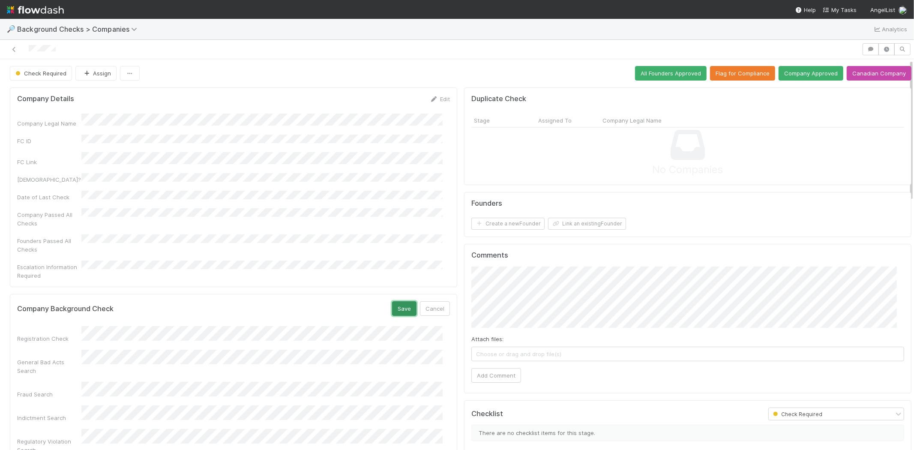
click at [400, 301] on button "Save" at bounding box center [404, 308] width 24 height 15
click at [568, 225] on button "Link an existing Founder" at bounding box center [587, 224] width 78 height 12
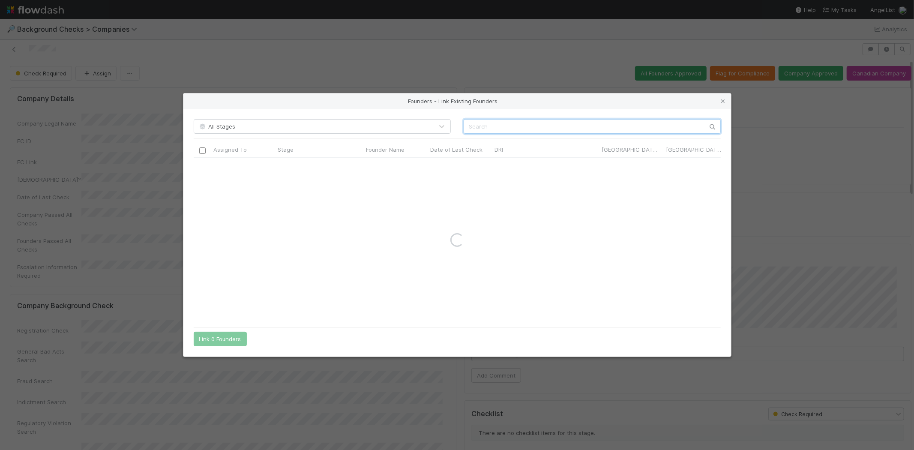
click at [563, 126] on input "text" at bounding box center [592, 126] width 257 height 15
paste input "Edmund Cuthbert"
type input "Edmund"
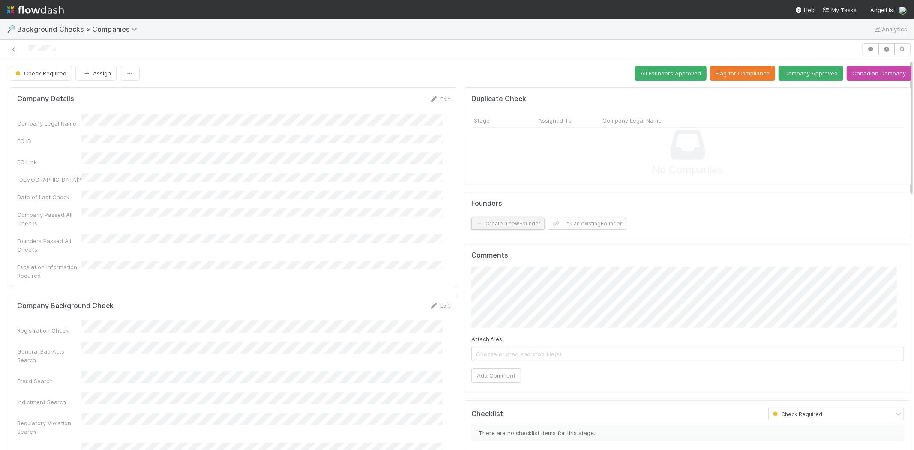
click at [499, 223] on button "Create a new Founder" at bounding box center [507, 224] width 73 height 12
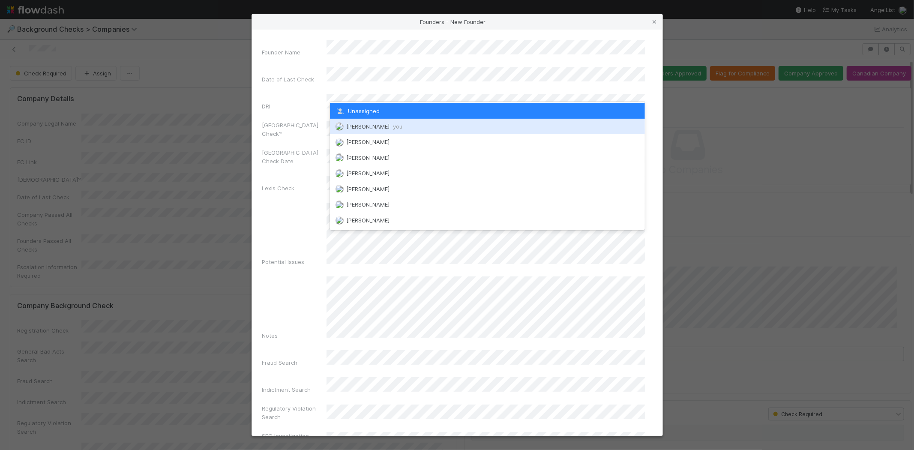
click at [377, 125] on span "Michael Capilitan you" at bounding box center [374, 126] width 56 height 7
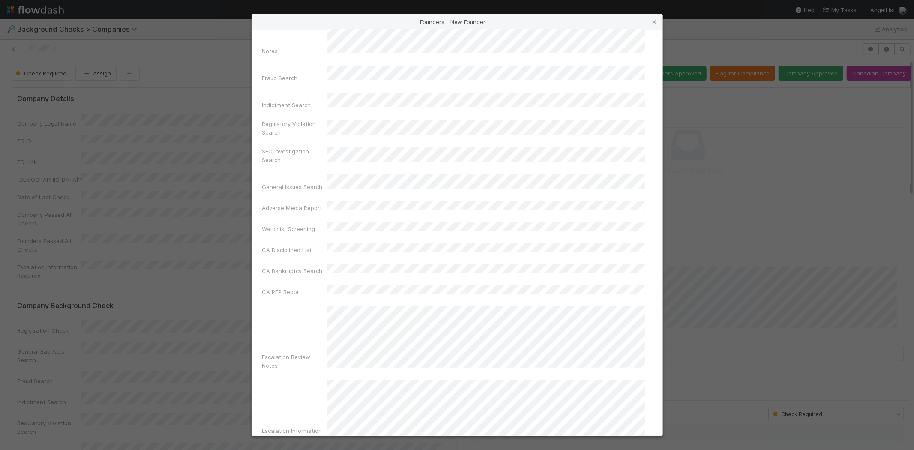
scroll to position [285, 0]
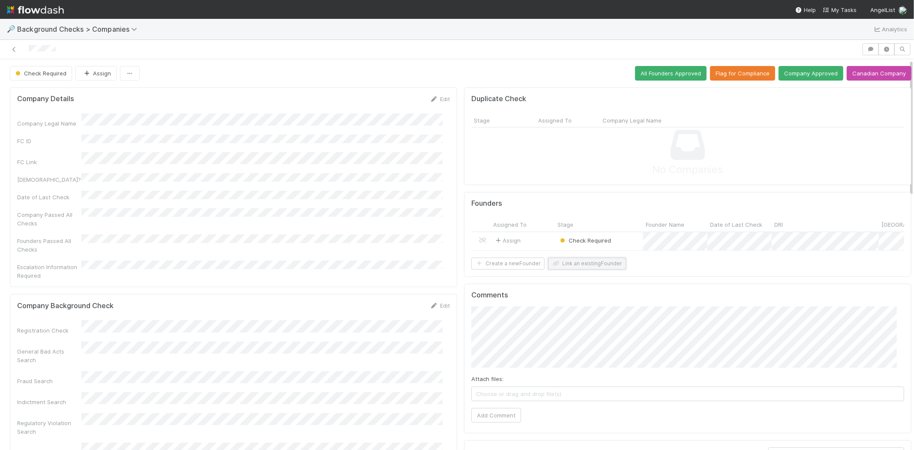
click at [554, 270] on button "Link an existing Founder" at bounding box center [587, 264] width 78 height 12
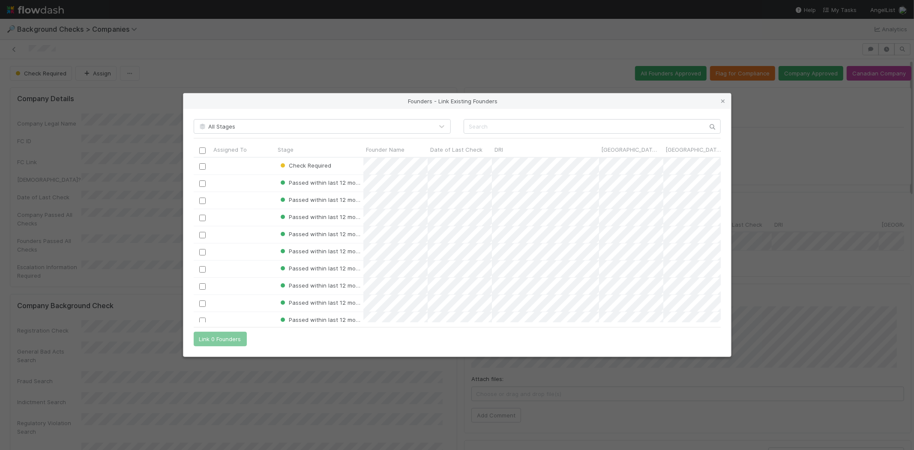
scroll to position [7, 7]
click at [507, 124] on input "text" at bounding box center [592, 126] width 257 height 15
paste input "Xiang Li"
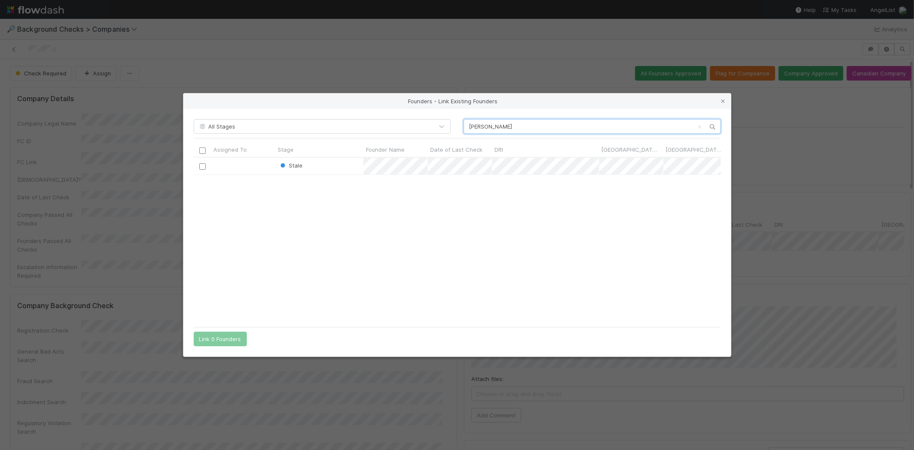
scroll to position [158, 520]
type input "Xiang Li"
click at [724, 100] on icon at bounding box center [723, 102] width 9 height 6
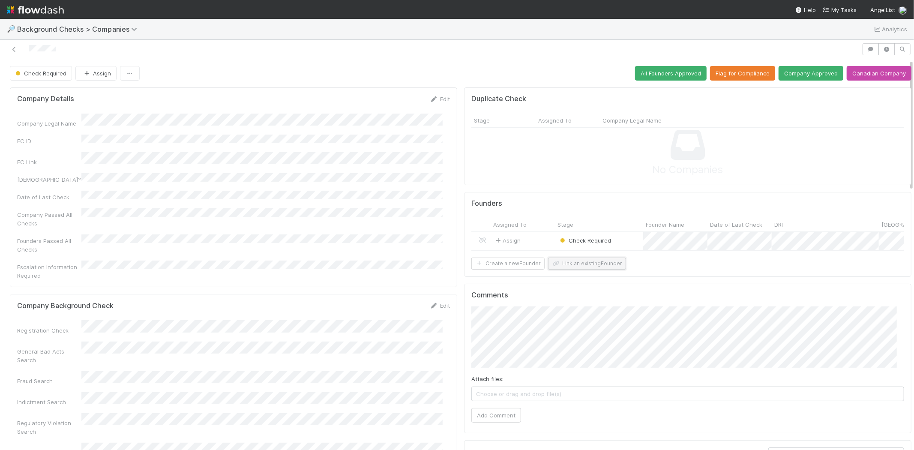
click at [560, 270] on button "Link an existing Founder" at bounding box center [587, 264] width 78 height 12
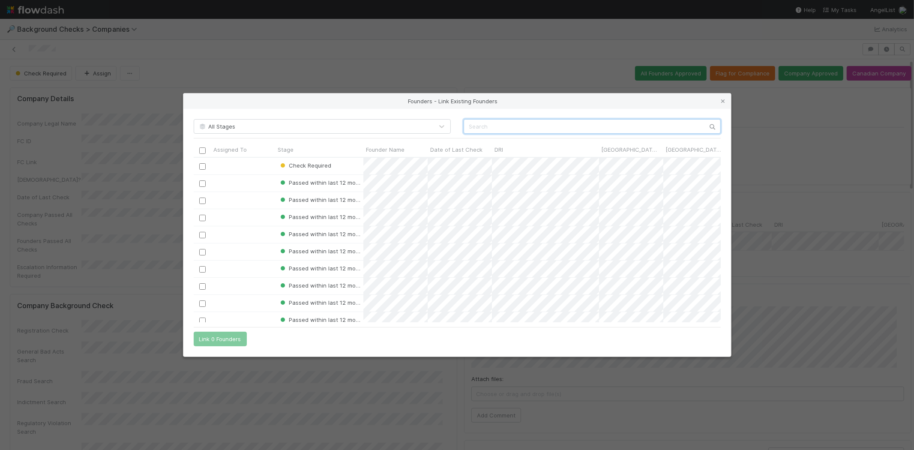
click at [515, 129] on input "text" at bounding box center [592, 126] width 257 height 15
paste input "Xiang Li"
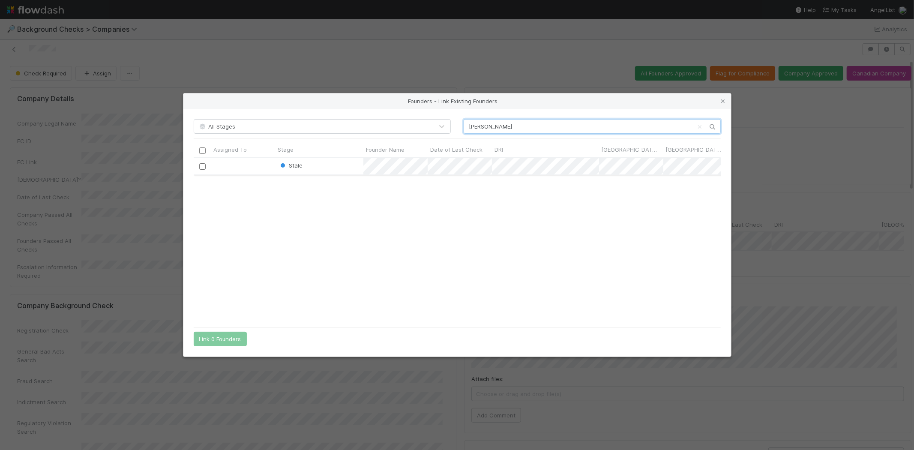
type input "Xiang Li"
click at [200, 168] on input "checkbox" at bounding box center [202, 166] width 6 height 6
click at [219, 339] on button "Link 1 Founder" at bounding box center [218, 339] width 49 height 15
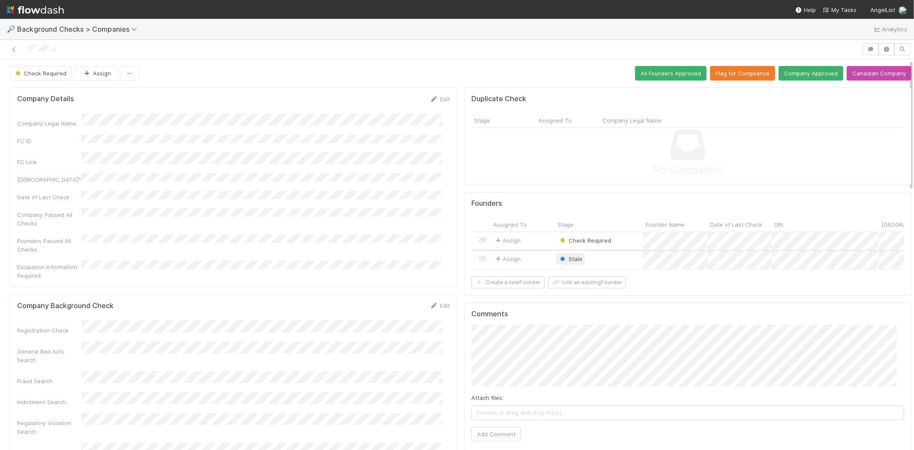
click at [566, 255] on span "Stale" at bounding box center [570, 258] width 24 height 7
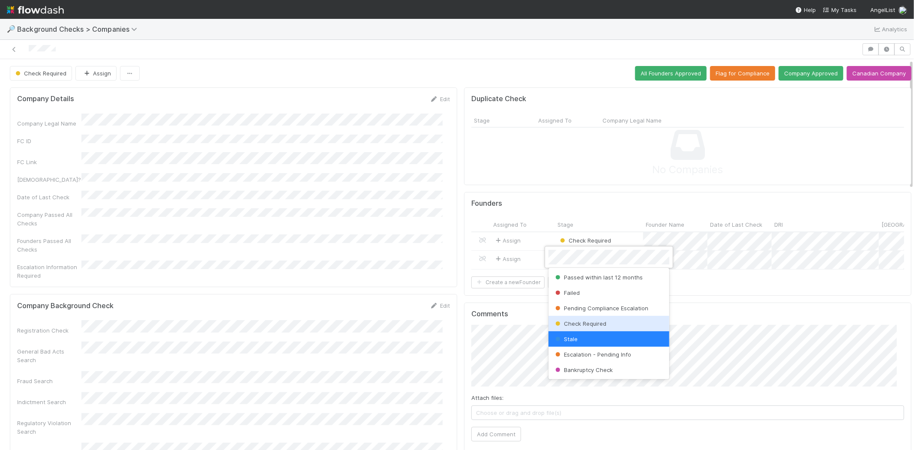
click at [576, 322] on span "Check Required" at bounding box center [580, 323] width 53 height 7
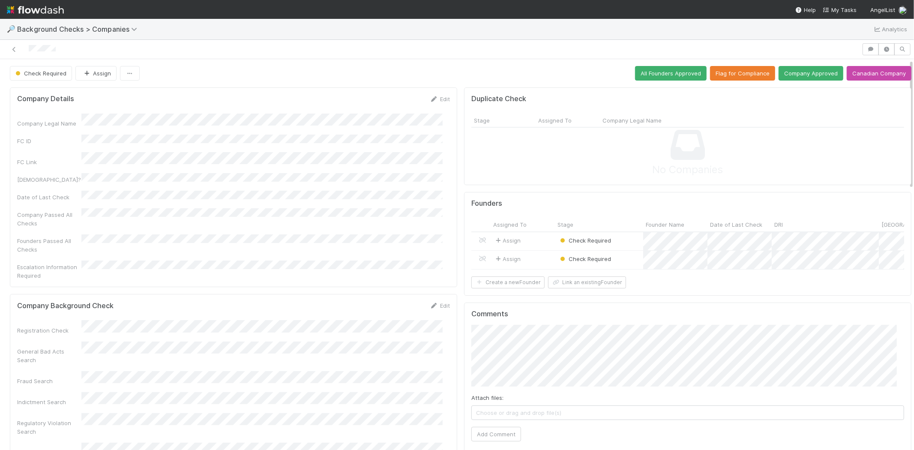
drag, startPoint x: 554, startPoint y: 269, endPoint x: 579, endPoint y: 271, distance: 24.5
click at [579, 270] on div "Assign Check Required 8/20/25, 9:10:09 AM 8/20/25, 9:10:10 AM Assign Check Requ…" at bounding box center [687, 250] width 433 height 37
click at [536, 241] on div "Assign" at bounding box center [523, 241] width 64 height 18
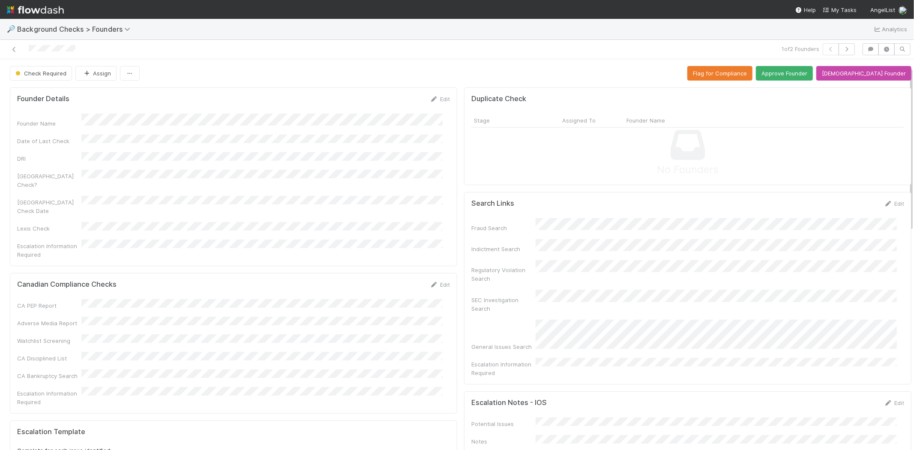
scroll to position [48, 0]
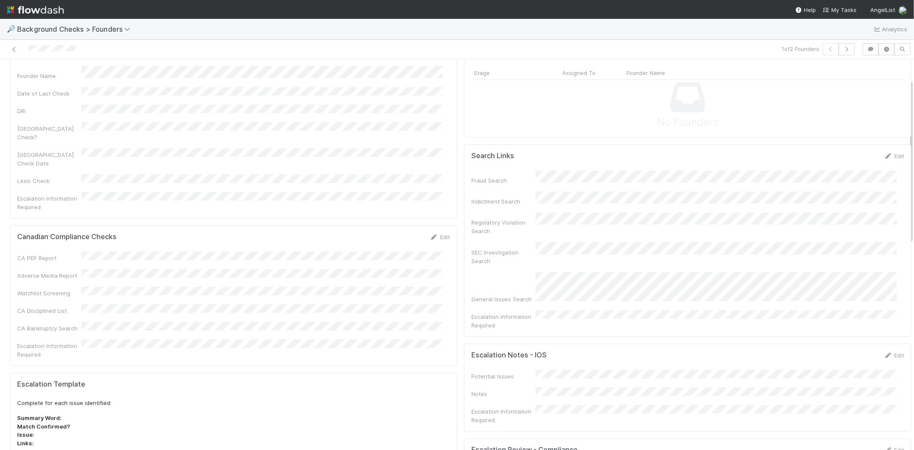
drag, startPoint x: 609, startPoint y: 258, endPoint x: 569, endPoint y: 252, distance: 40.4
click at [569, 252] on div "SEC Investigation Search" at bounding box center [687, 253] width 433 height 23
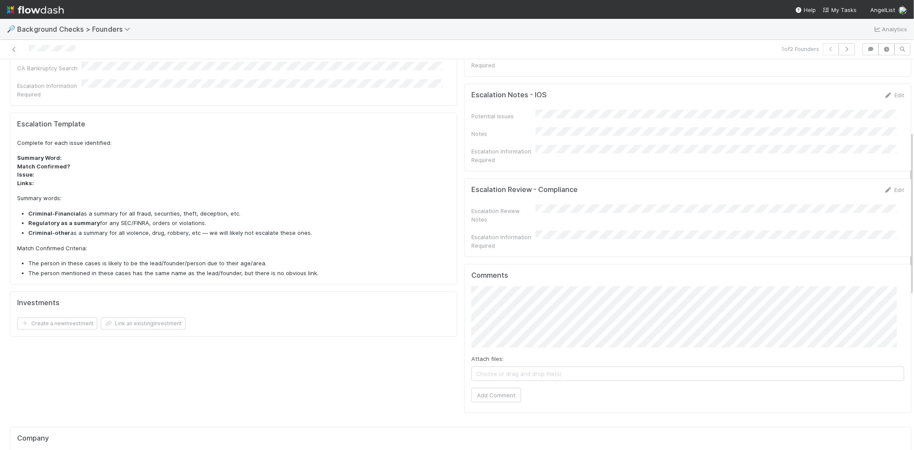
scroll to position [380, 0]
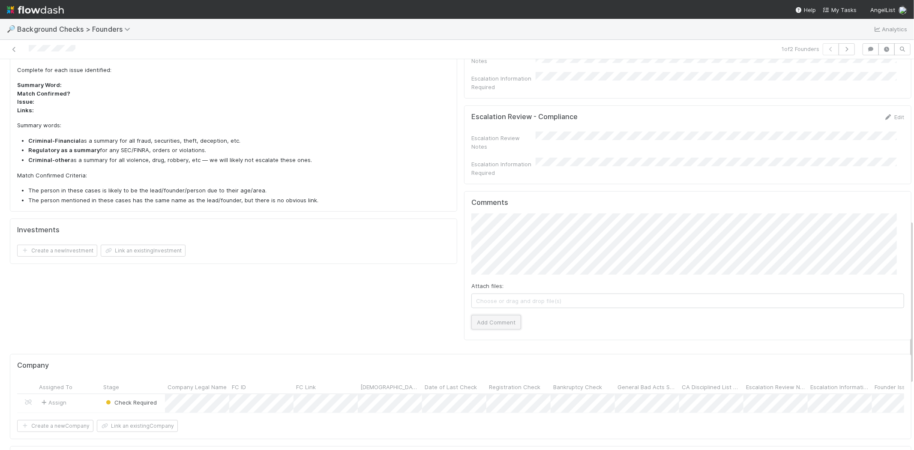
click at [488, 315] on button "Add Comment" at bounding box center [496, 322] width 50 height 15
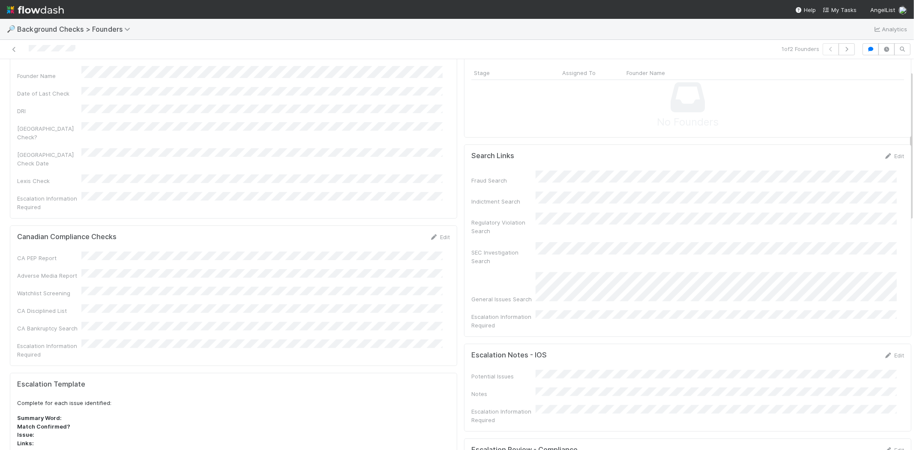
scroll to position [0, 0]
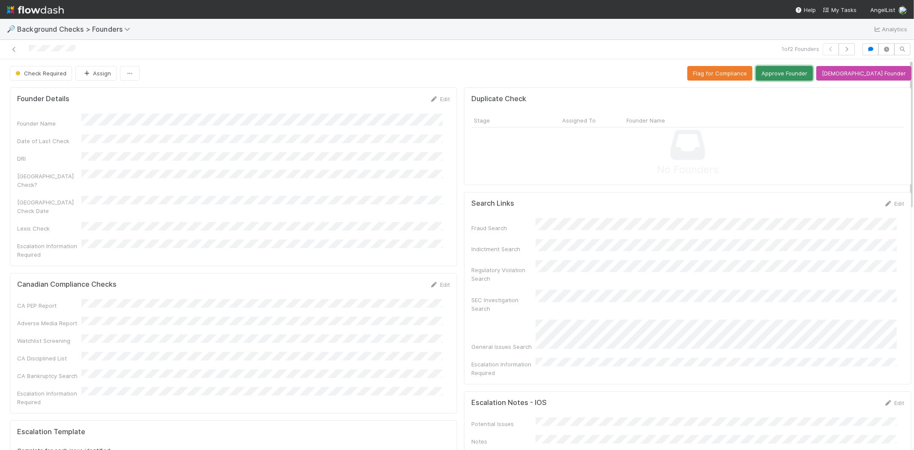
click at [813, 70] on button "Approve Founder" at bounding box center [784, 73] width 57 height 15
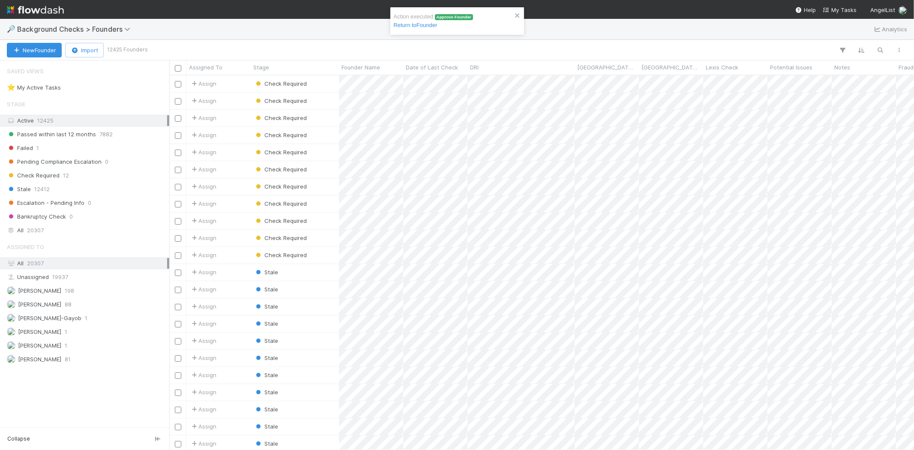
scroll to position [367, 737]
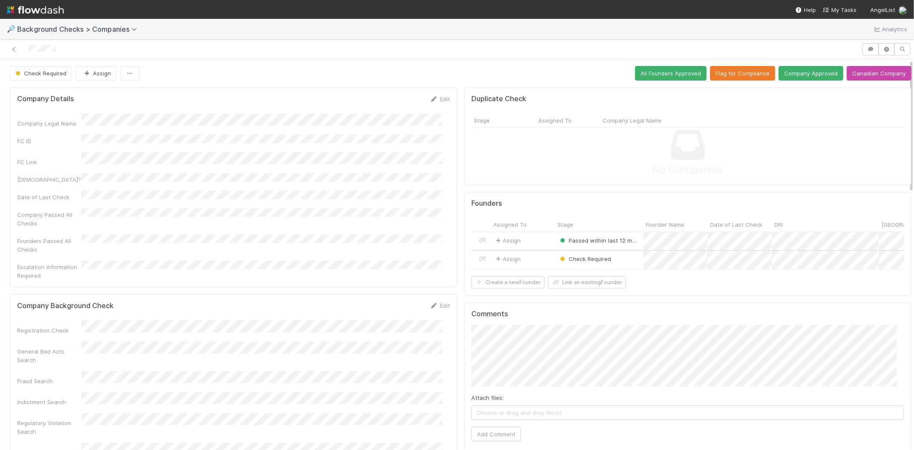
click at [528, 258] on div "Assign" at bounding box center [523, 260] width 64 height 18
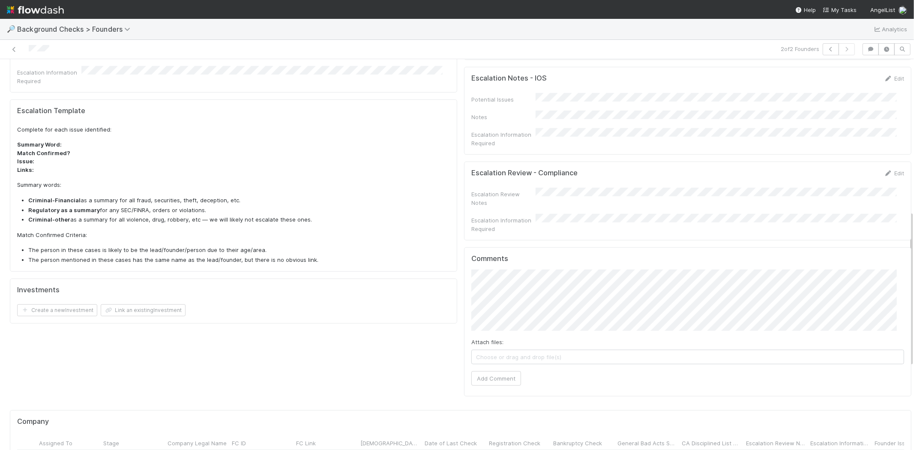
scroll to position [380, 0]
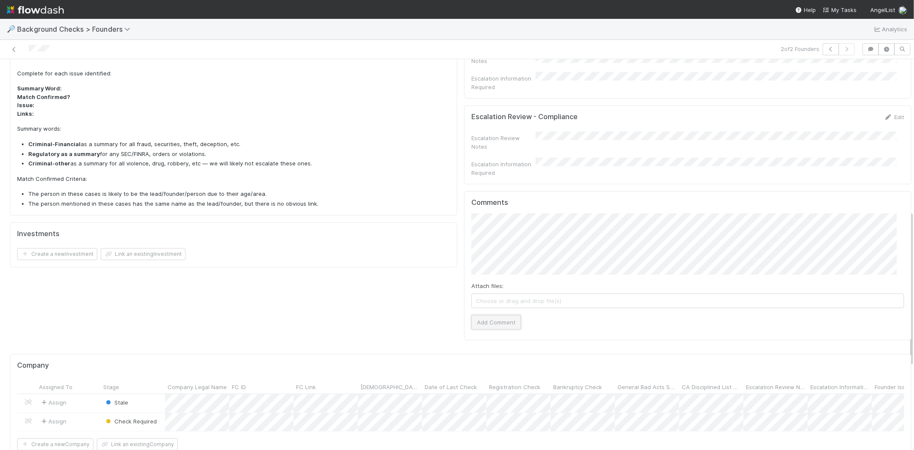
click at [490, 315] on button "Add Comment" at bounding box center [496, 322] width 50 height 15
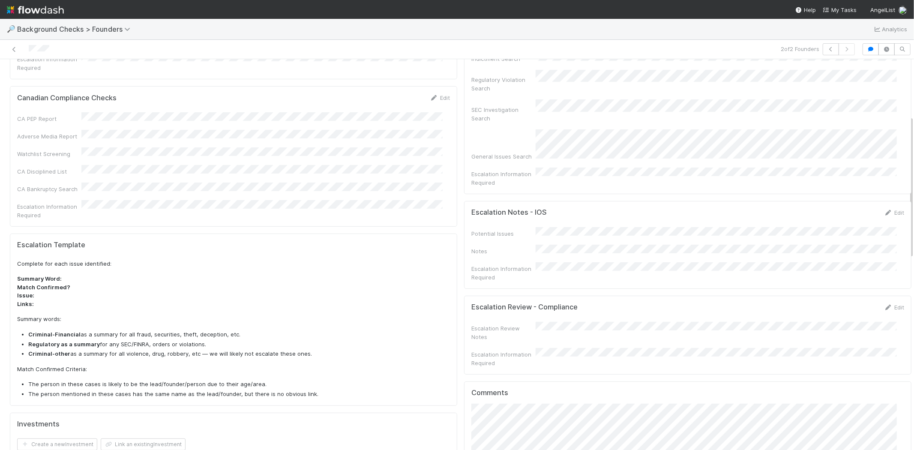
scroll to position [0, 0]
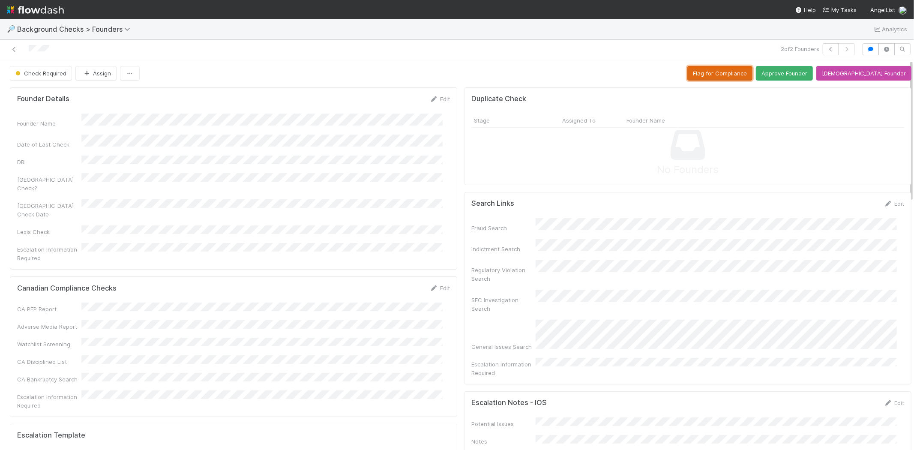
click at [737, 75] on button "Flag for Compliance" at bounding box center [719, 73] width 65 height 15
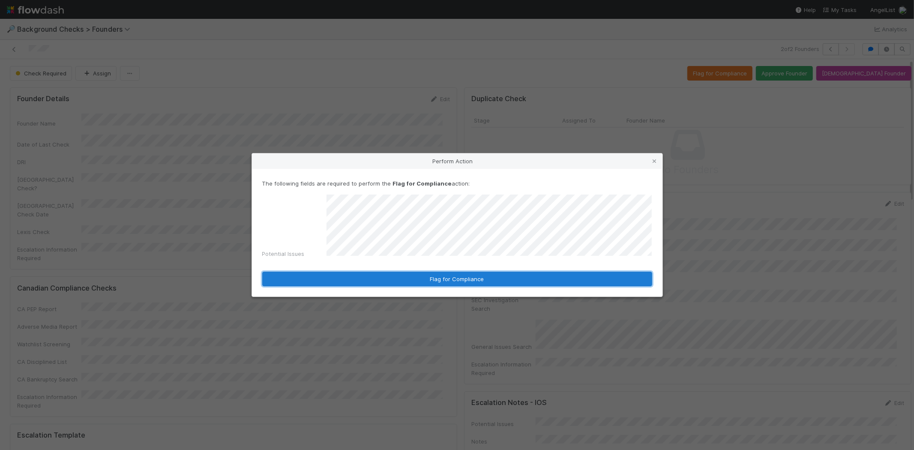
click at [476, 240] on form "The following fields are required to perform the Flag for Compliance action: Po…" at bounding box center [457, 232] width 390 height 107
click at [477, 275] on button "Flag for Compliance" at bounding box center [457, 279] width 390 height 15
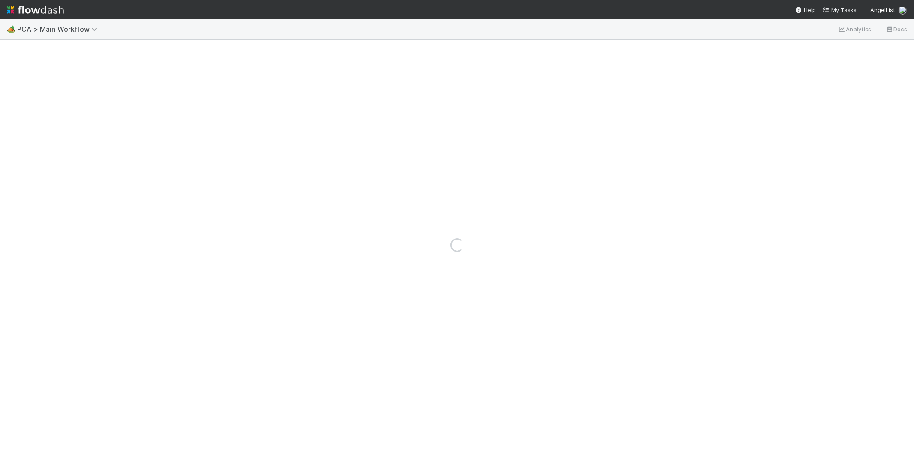
click at [26, 8] on img at bounding box center [35, 10] width 57 height 15
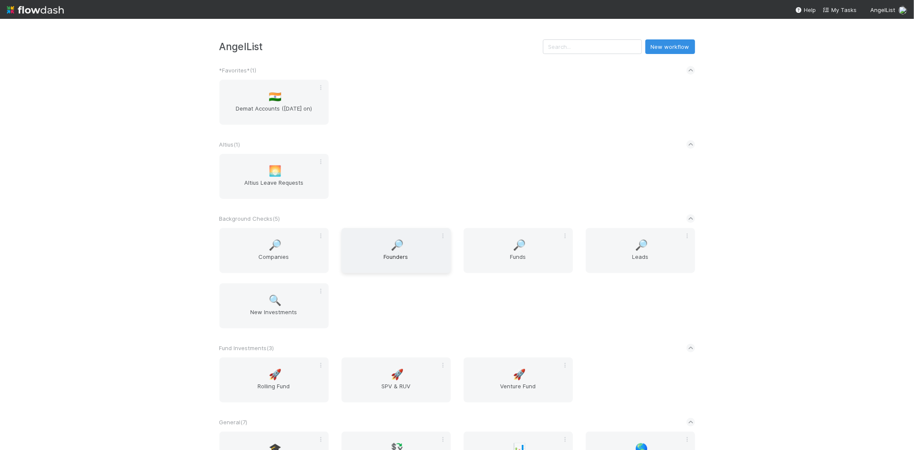
click at [381, 260] on span "Founders" at bounding box center [396, 260] width 102 height 17
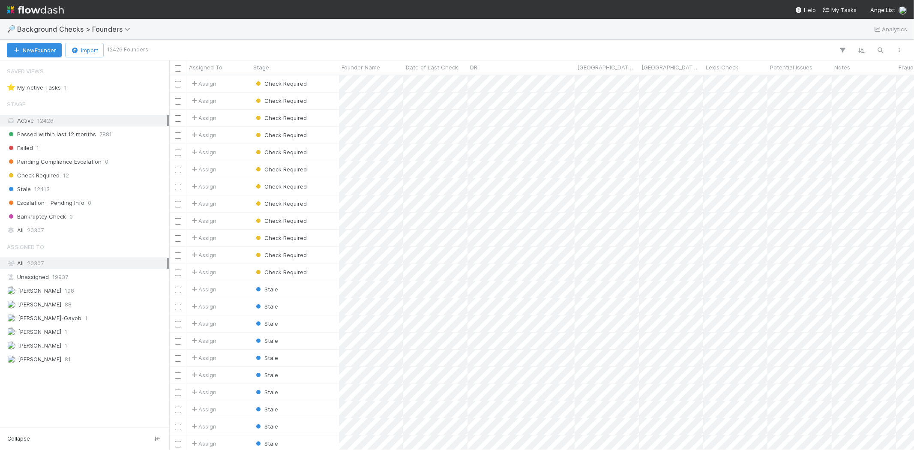
scroll to position [367, 737]
click at [883, 49] on icon "button" at bounding box center [880, 50] width 9 height 8
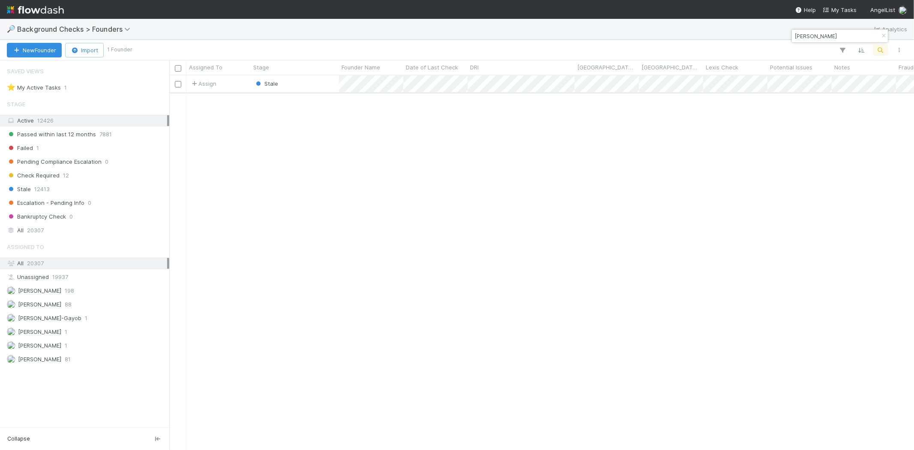
type input "[PERSON_NAME]"
click at [303, 86] on div "Stale" at bounding box center [295, 83] width 88 height 17
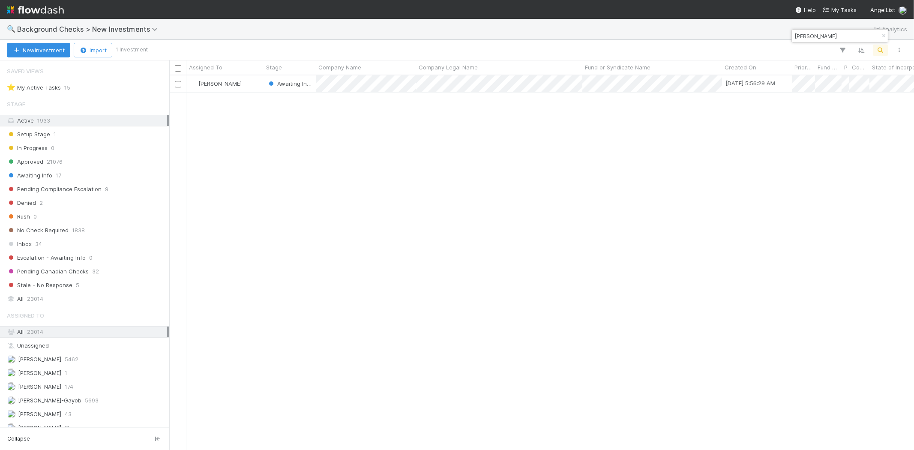
scroll to position [367, 737]
drag, startPoint x: 810, startPoint y: 36, endPoint x: 785, endPoint y: 36, distance: 25.7
click at [785, 36] on body "🔍 Background Checks > New Investments Analytics New Investment Import 1 Investm…" at bounding box center [457, 225] width 914 height 450
drag, startPoint x: 810, startPoint y: 34, endPoint x: 795, endPoint y: 35, distance: 15.0
click at [795, 35] on input "[PERSON_NAME]" at bounding box center [836, 36] width 86 height 10
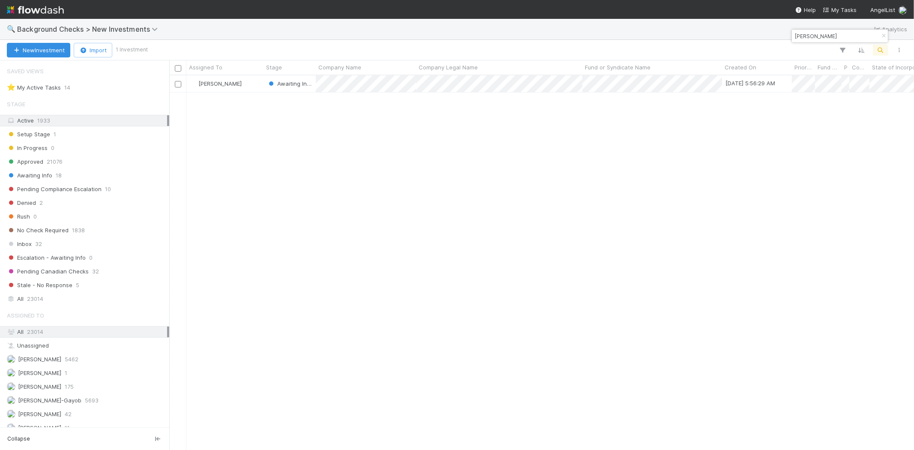
paste input "Vulcan Technologies, Inc."
type input "Vulcan Technologies"
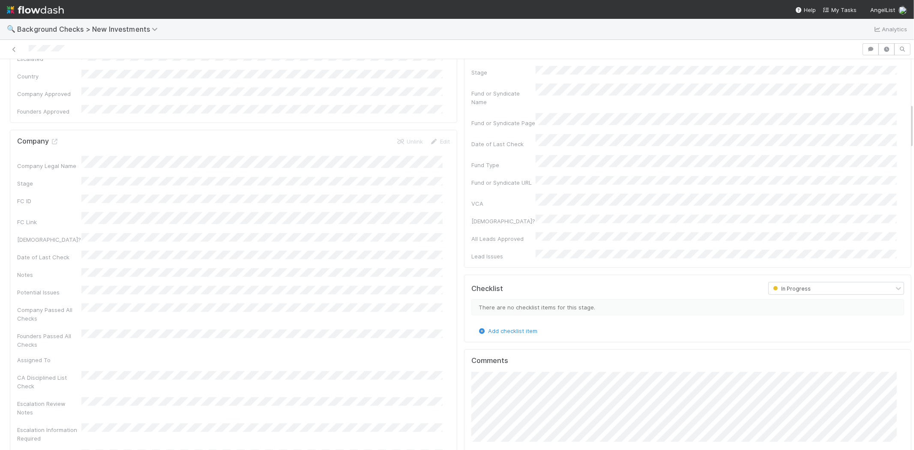
scroll to position [428, 0]
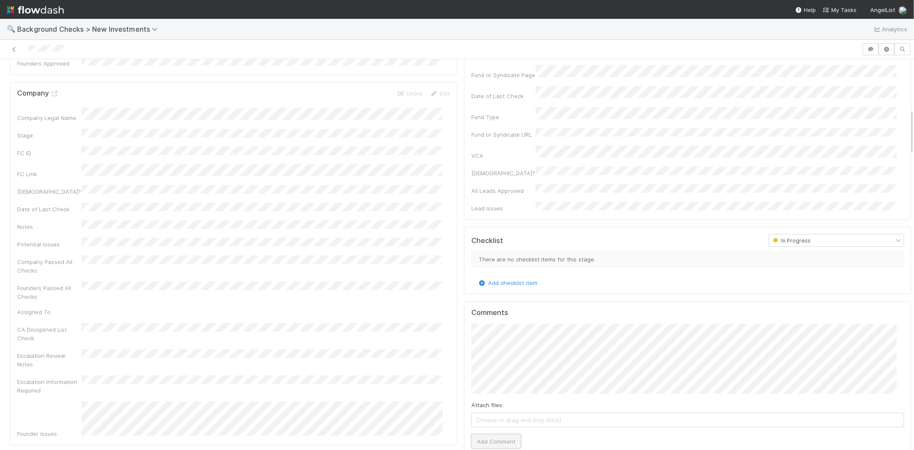
click at [498, 434] on button "Add Comment" at bounding box center [496, 441] width 50 height 15
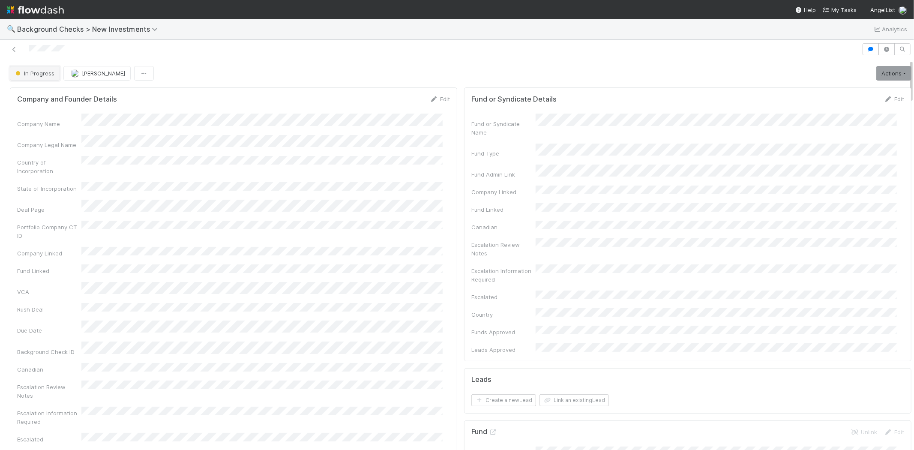
click at [40, 70] on span "In Progress" at bounding box center [34, 73] width 41 height 7
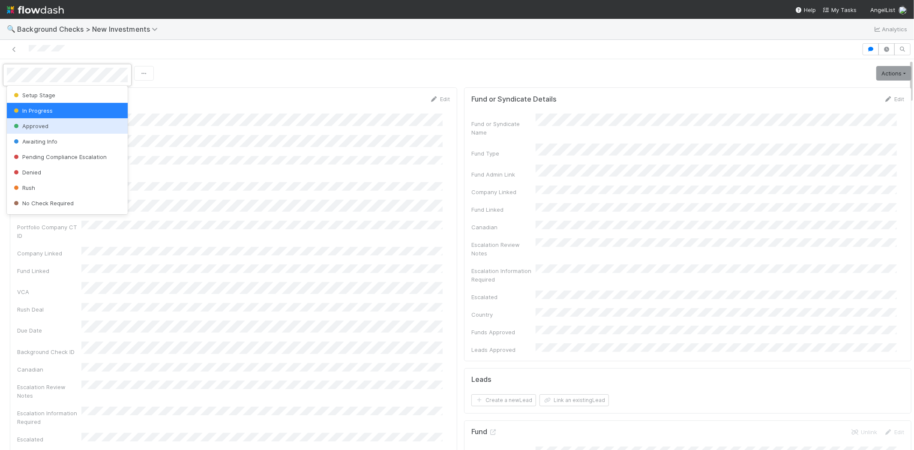
drag, startPoint x: 46, startPoint y: 140, endPoint x: 207, endPoint y: 114, distance: 162.4
click at [206, 114] on body "🔍 Background Checks > New Investments Analytics In Progress Michael Capilitan A…" at bounding box center [457, 225] width 914 height 450
click at [209, 114] on div at bounding box center [457, 225] width 914 height 450
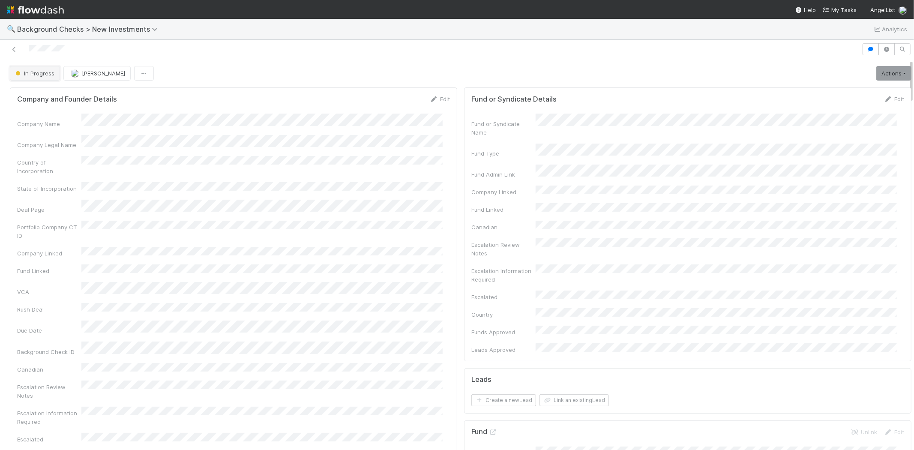
click at [37, 75] on span "In Progress" at bounding box center [34, 73] width 41 height 7
click at [209, 110] on div at bounding box center [457, 225] width 914 height 450
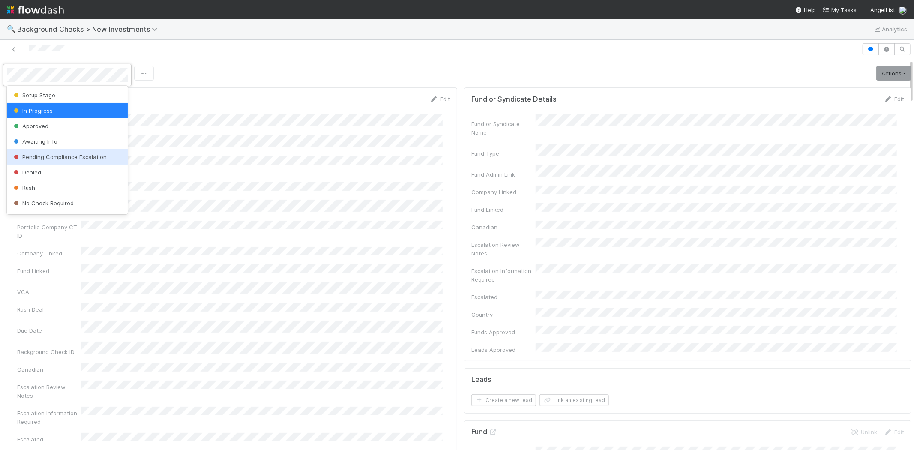
click at [93, 158] on span "Pending Compliance Escalation" at bounding box center [59, 156] width 95 height 7
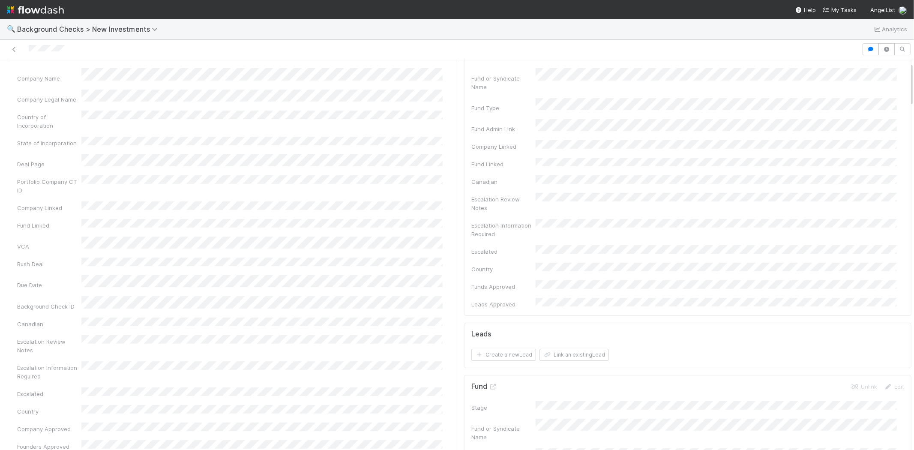
scroll to position [0, 0]
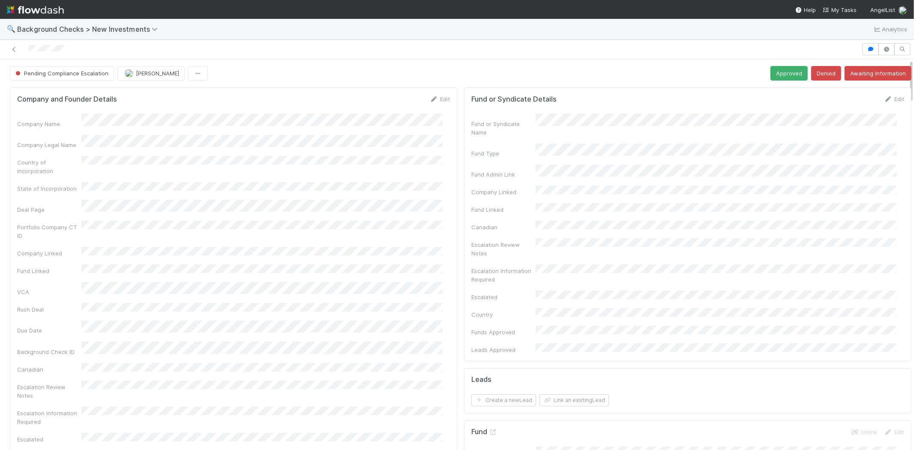
click at [29, 49] on div at bounding box center [430, 49] width 855 height 12
click at [849, 9] on span "My Tasks" at bounding box center [840, 9] width 34 height 7
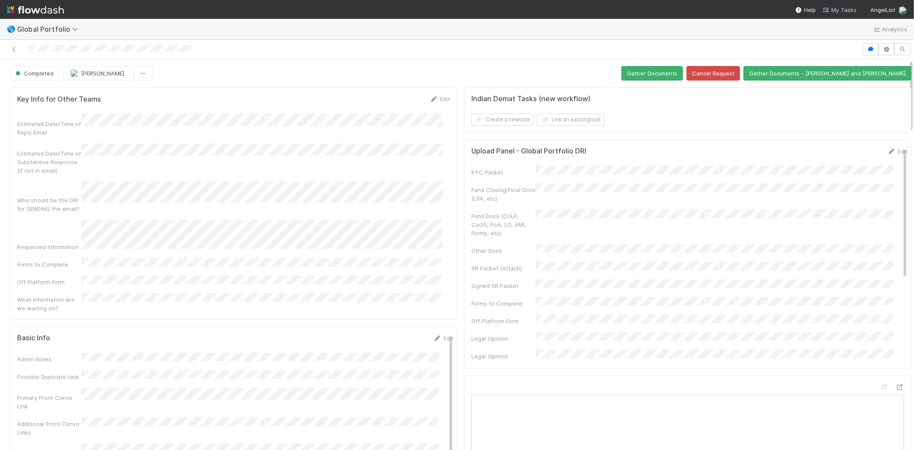
click at [843, 10] on span "My Tasks" at bounding box center [840, 9] width 34 height 7
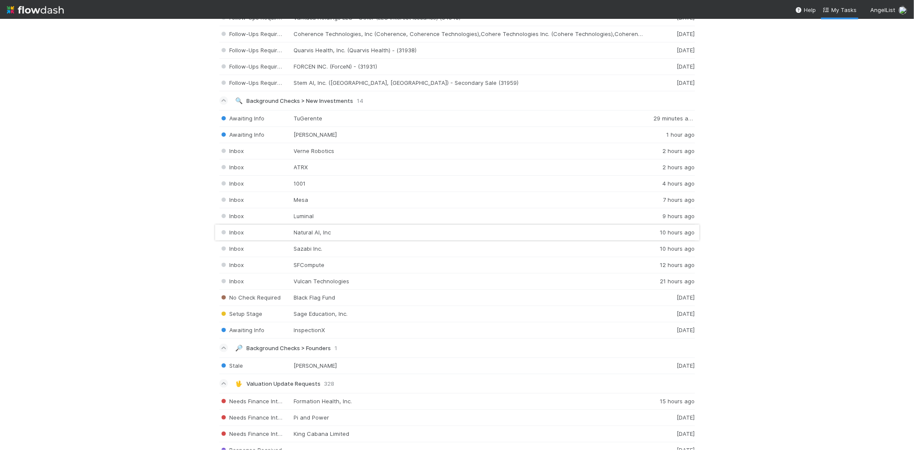
scroll to position [905, 0]
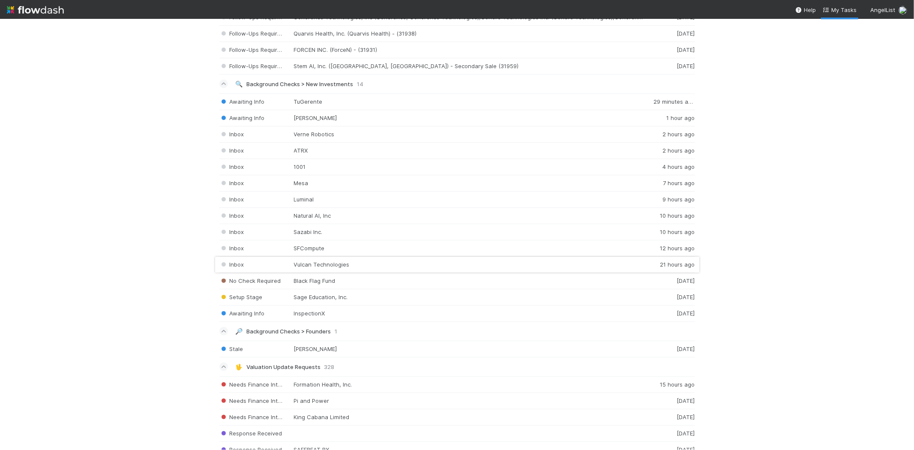
click at [377, 268] on div "Inbox Vulcan Technologies 21 hours ago" at bounding box center [457, 265] width 476 height 16
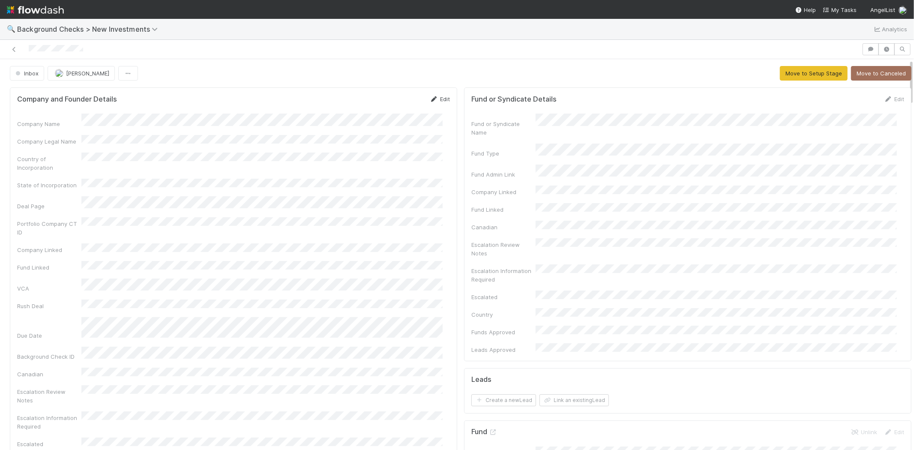
click at [439, 99] on link "Edit" at bounding box center [440, 99] width 20 height 7
click at [392, 99] on button "Save" at bounding box center [404, 102] width 24 height 15
click at [780, 75] on button "Move to Setup Stage" at bounding box center [814, 73] width 68 height 15
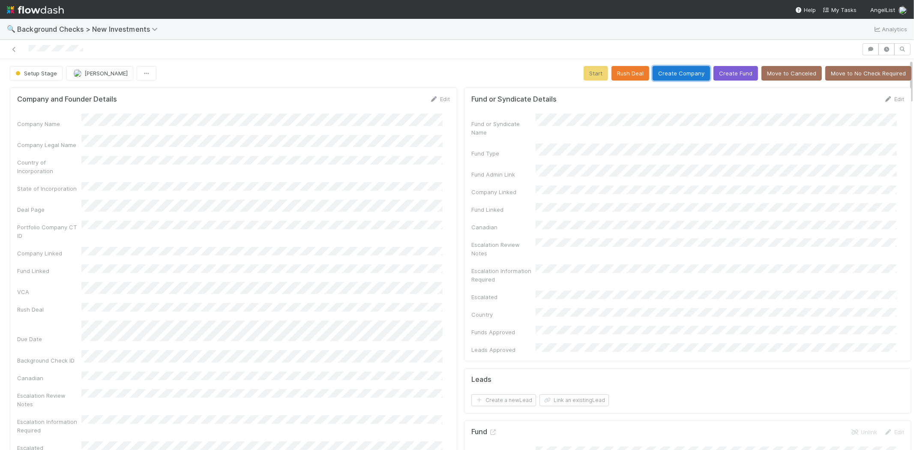
click at [686, 75] on button "Create Company" at bounding box center [681, 73] width 57 height 15
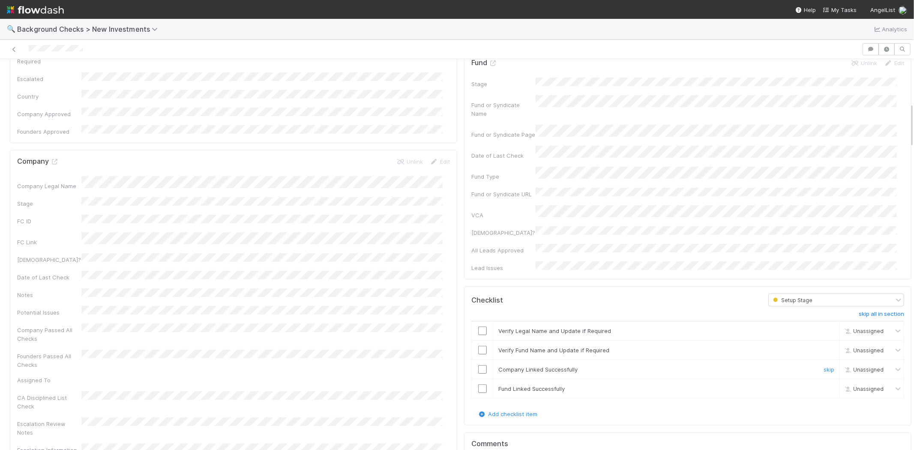
scroll to position [380, 0]
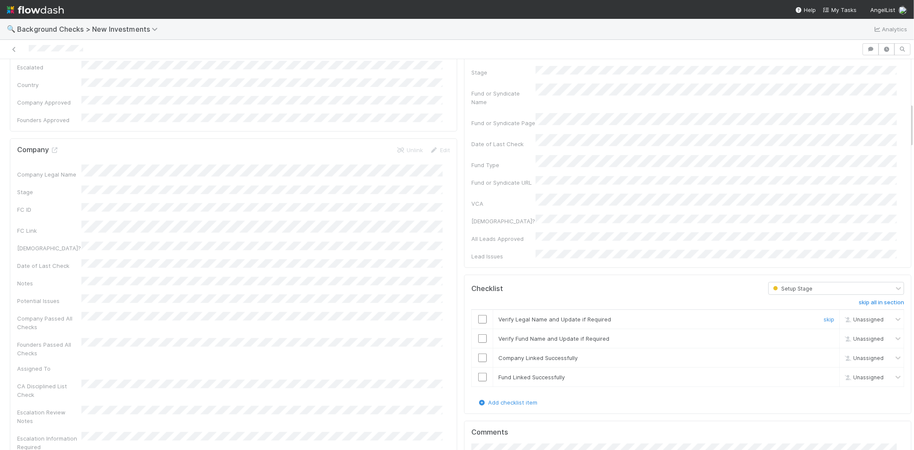
click at [478, 315] on input "checkbox" at bounding box center [482, 319] width 9 height 9
click at [478, 334] on input "checkbox" at bounding box center [482, 338] width 9 height 9
click at [478, 353] on input "checkbox" at bounding box center [482, 357] width 9 height 9
click at [478, 373] on input "checkbox" at bounding box center [482, 377] width 9 height 9
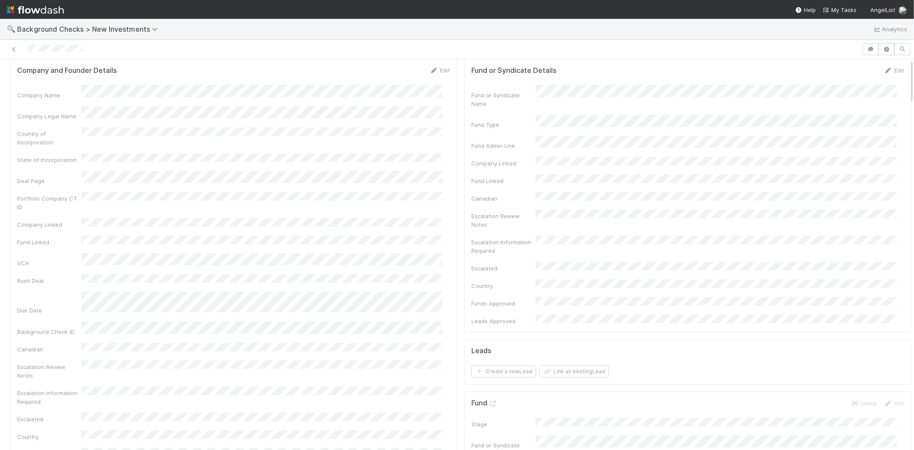
scroll to position [0, 0]
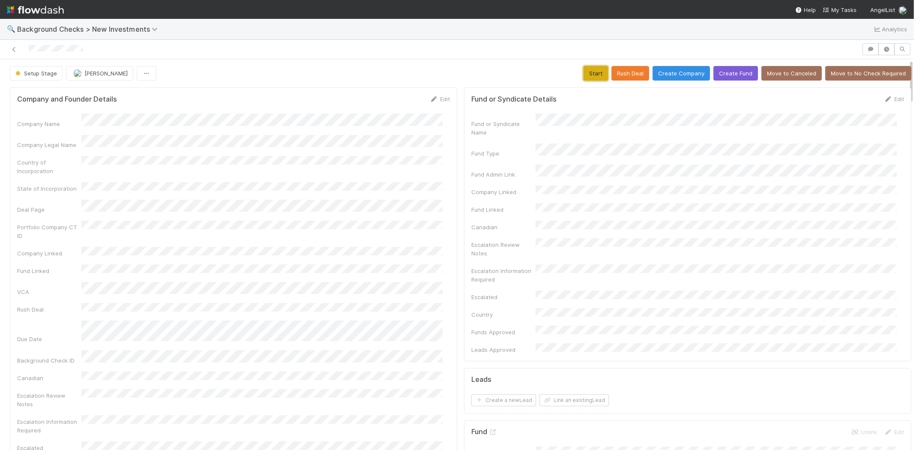
click at [590, 73] on button "Start" at bounding box center [596, 73] width 24 height 15
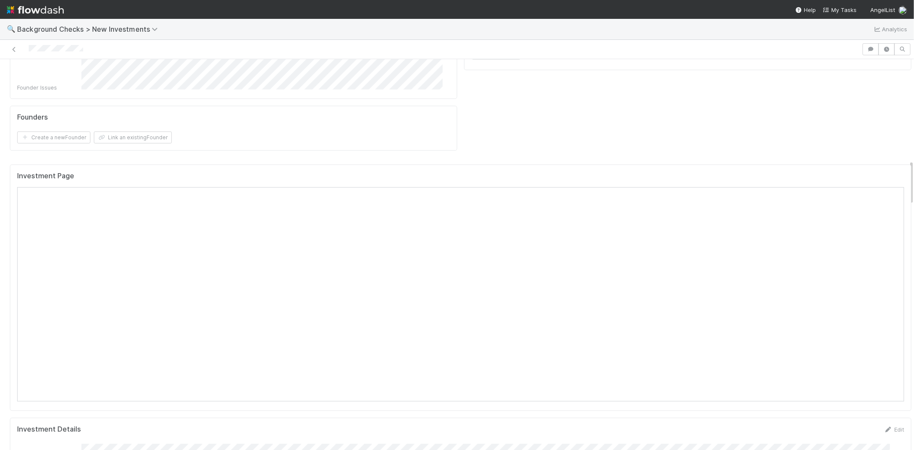
scroll to position [860, 0]
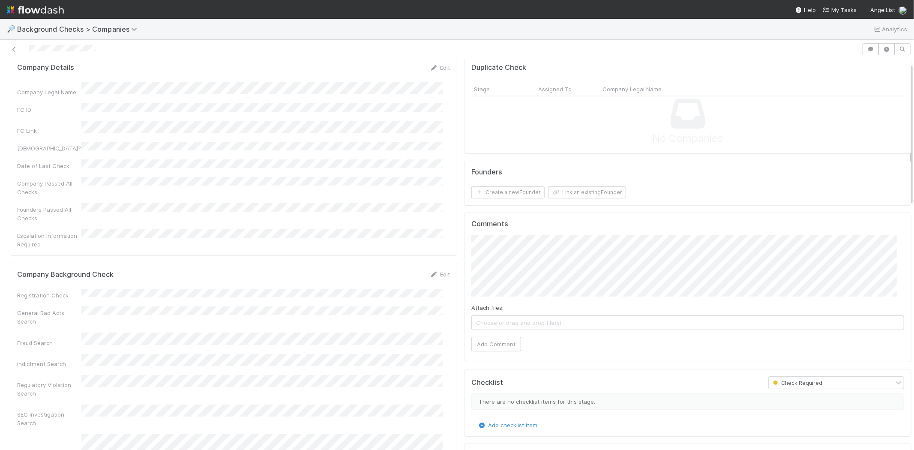
scroll to position [48, 0]
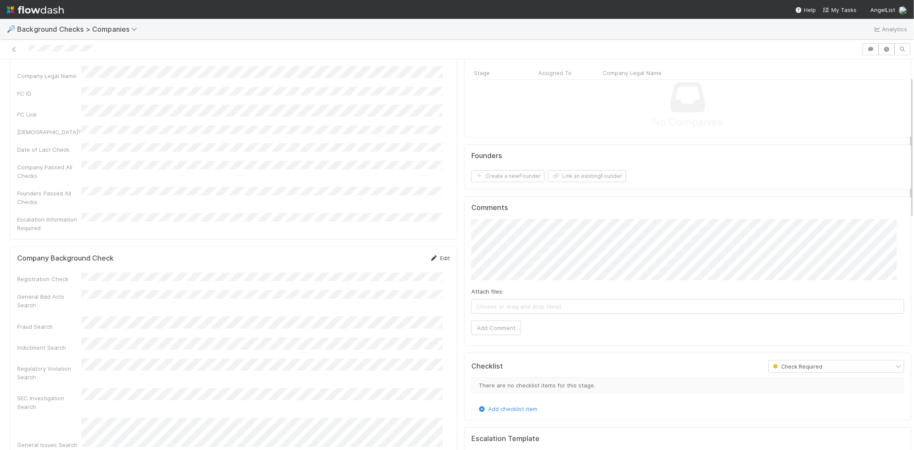
click at [430, 255] on icon at bounding box center [434, 258] width 9 height 6
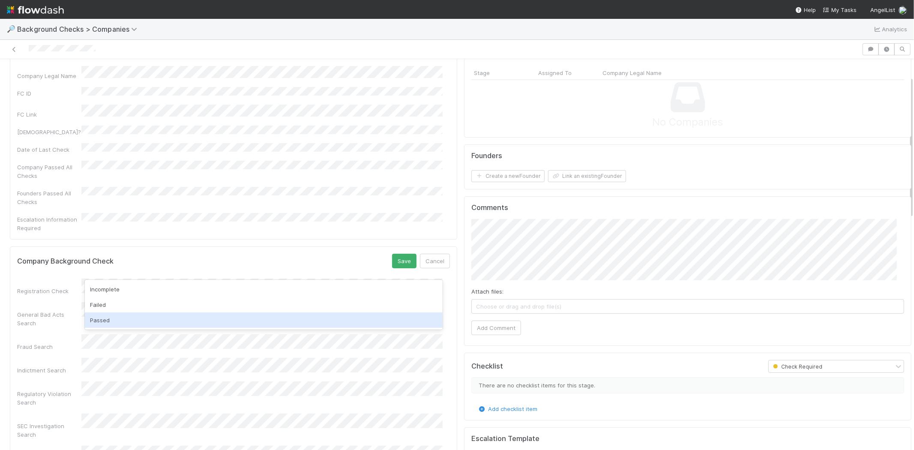
click at [202, 320] on div "Passed" at bounding box center [264, 319] width 358 height 15
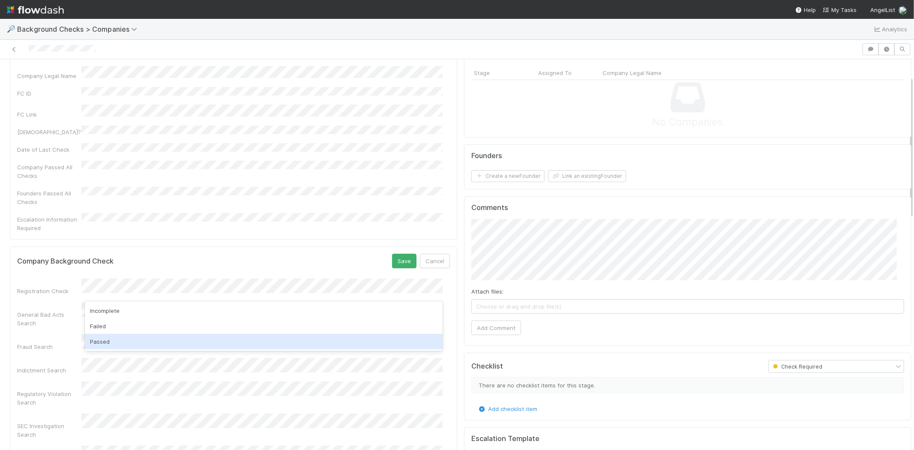
click at [182, 340] on div "Passed" at bounding box center [264, 341] width 358 height 15
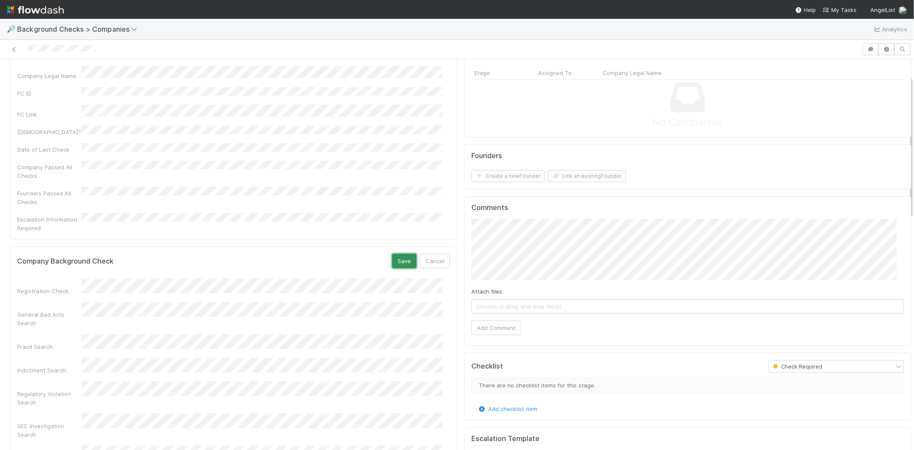
click at [395, 254] on button "Save" at bounding box center [404, 261] width 24 height 15
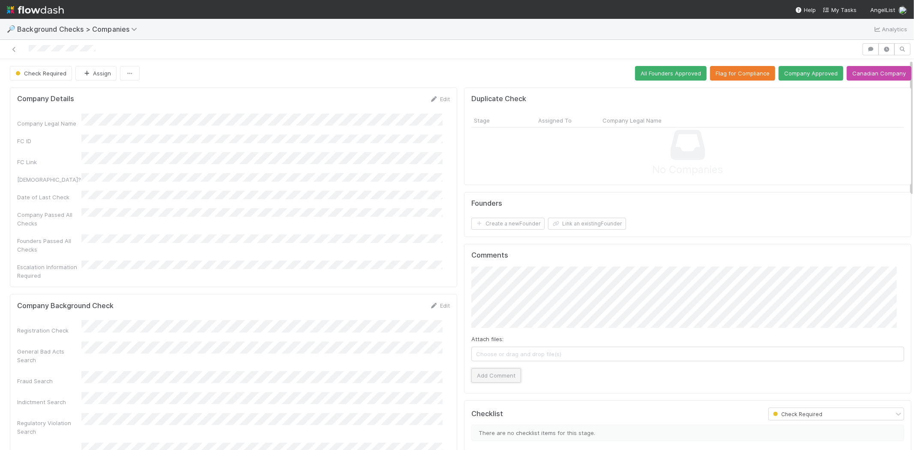
click at [494, 375] on button "Add Comment" at bounding box center [496, 375] width 50 height 15
click at [603, 227] on button "Link an existing Founder" at bounding box center [587, 224] width 78 height 12
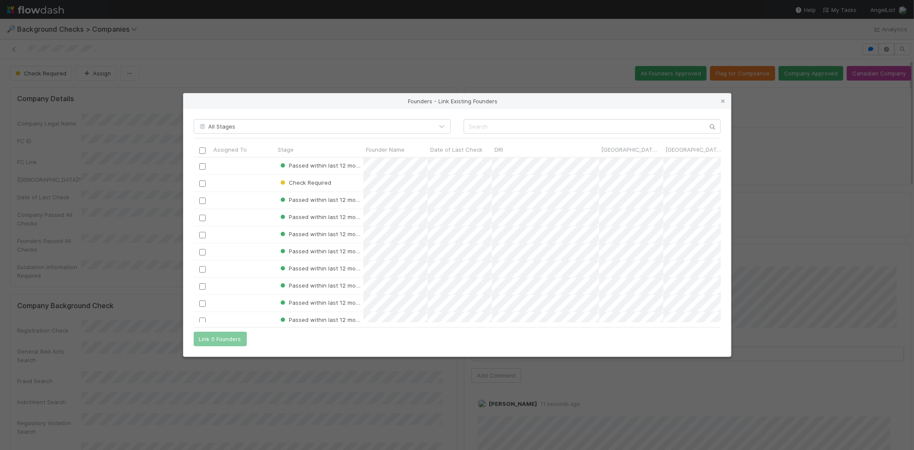
scroll to position [7, 7]
click at [543, 124] on input "text" at bounding box center [592, 126] width 257 height 15
paste input "Tanner Jones"
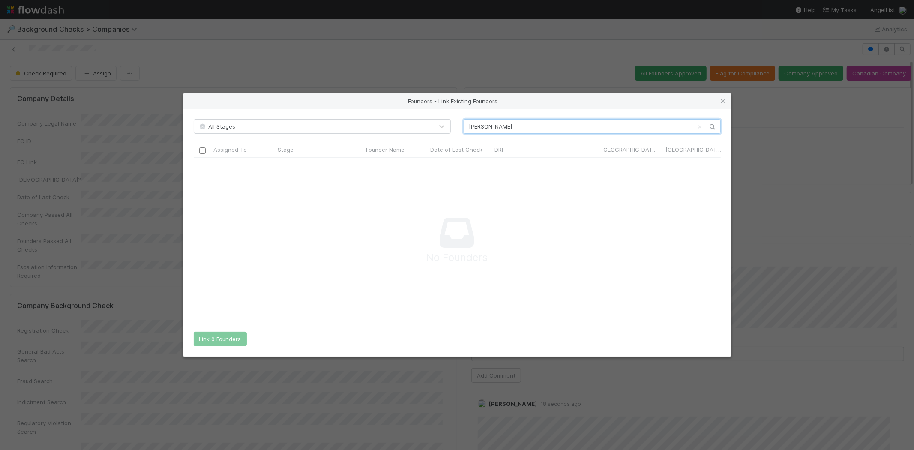
scroll to position [151, 512]
type input "Tanner Jones"
click at [722, 100] on icon at bounding box center [723, 102] width 9 height 6
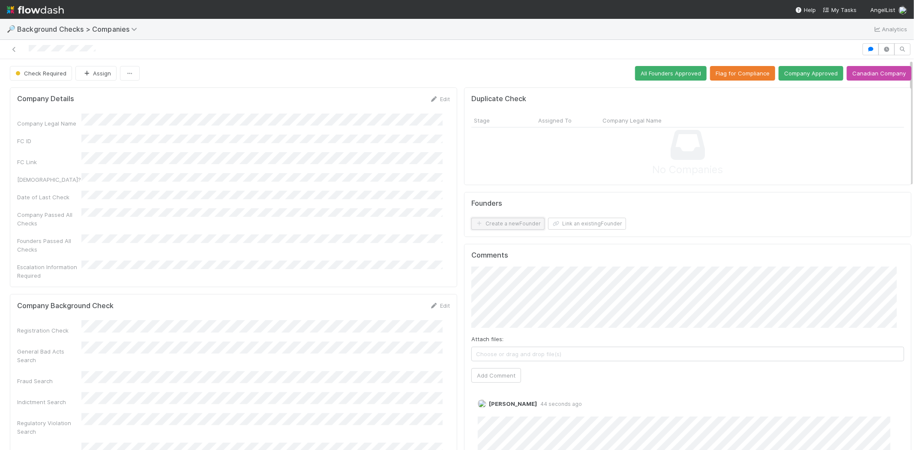
click at [512, 223] on button "Create a new Founder" at bounding box center [507, 224] width 73 height 12
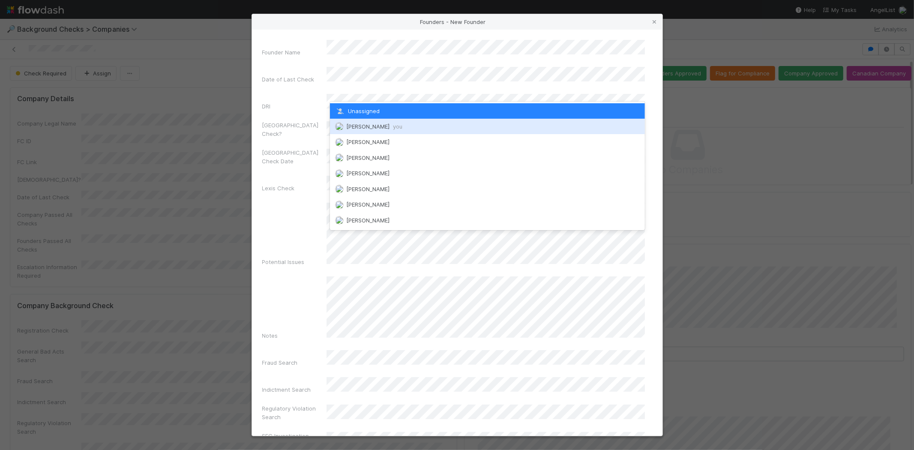
click at [406, 124] on div "Michael Capilitan you" at bounding box center [487, 126] width 315 height 15
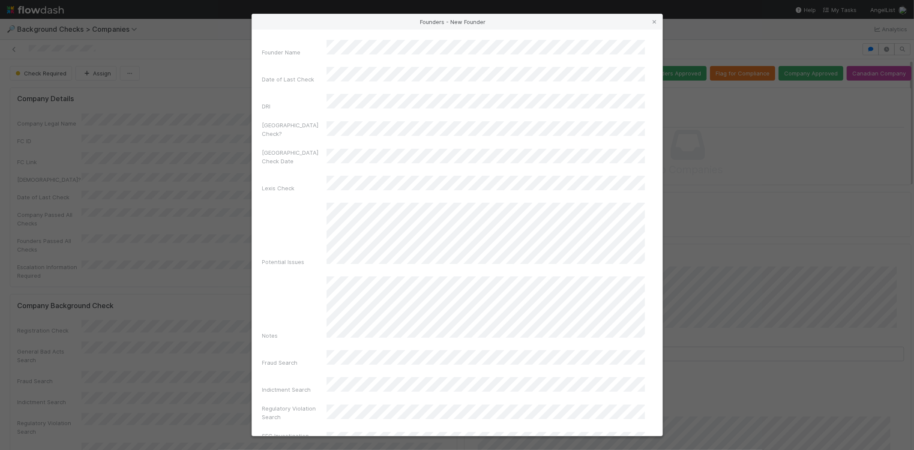
click at [278, 234] on div "Founder Name Date of Last Check DRI Canada Check? Canada Check Date Lexis Check…" at bounding box center [457, 399] width 390 height 719
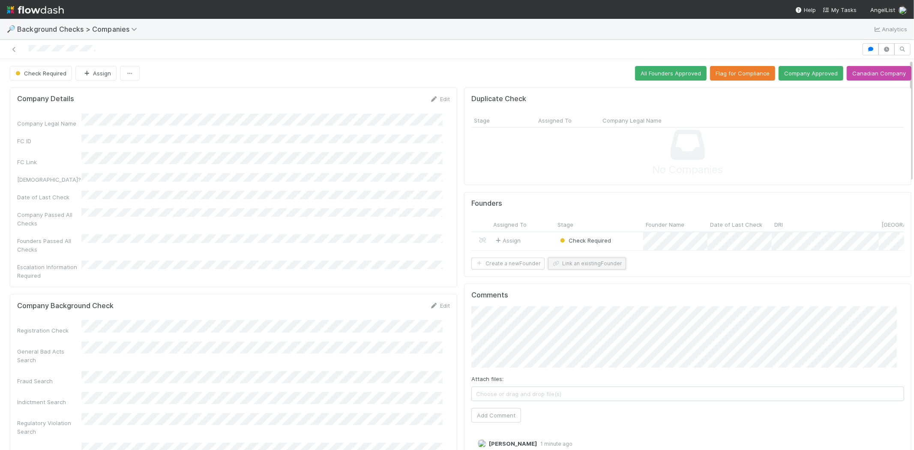
click at [557, 270] on button "Link an existing Founder" at bounding box center [587, 264] width 78 height 12
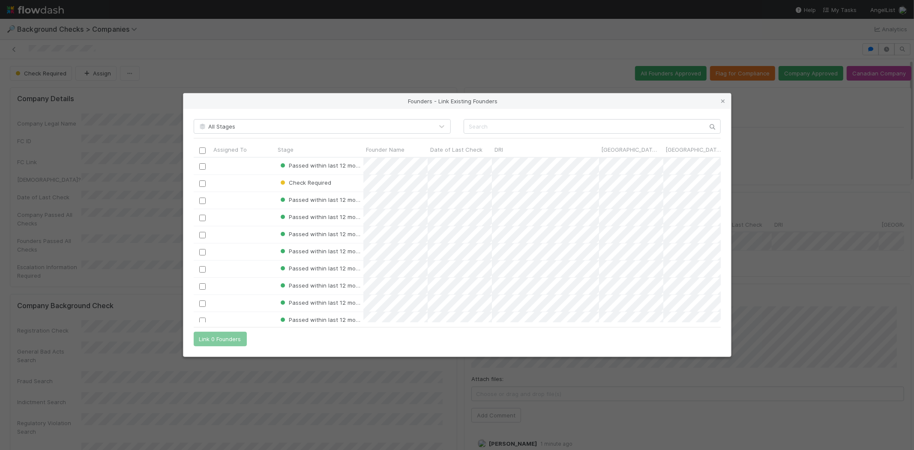
scroll to position [7, 7]
click at [521, 125] on input "text" at bounding box center [592, 126] width 257 height 15
paste input "Aleksander Mekhanik"
type input "Aleksander Mekhanik"
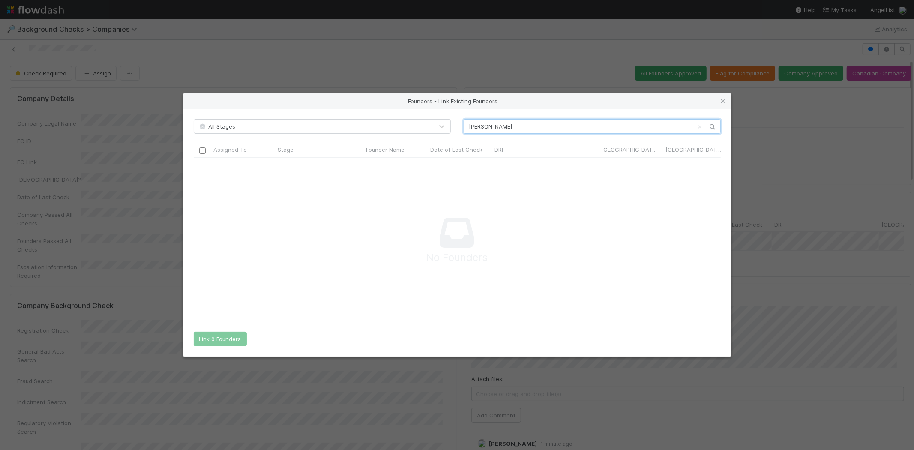
scroll to position [151, 512]
drag, startPoint x: 547, startPoint y: 123, endPoint x: 465, endPoint y: 120, distance: 81.9
click at [465, 120] on input "Aleksander Mekhanik" at bounding box center [592, 126] width 257 height 15
drag, startPoint x: 722, startPoint y: 100, endPoint x: 695, endPoint y: 105, distance: 28.4
click at [723, 100] on icon at bounding box center [723, 102] width 9 height 6
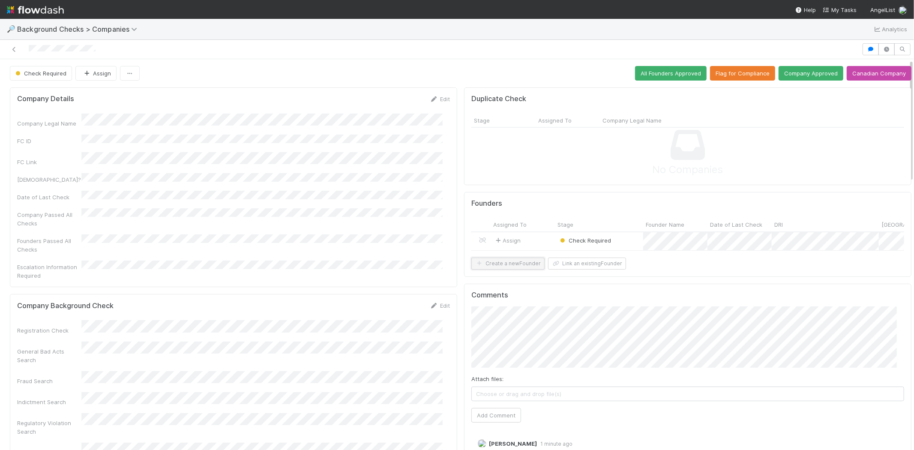
click at [498, 270] on button "Create a new Founder" at bounding box center [507, 264] width 73 height 12
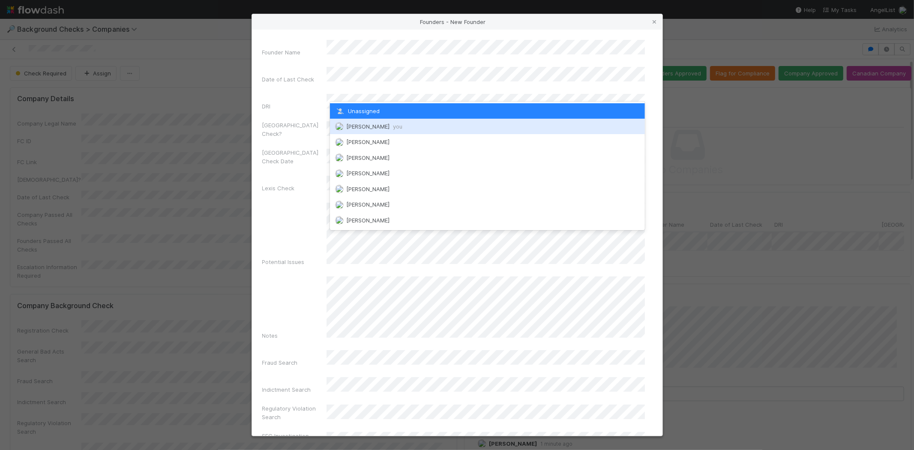
click at [388, 123] on span "Michael Capilitan you" at bounding box center [374, 126] width 56 height 7
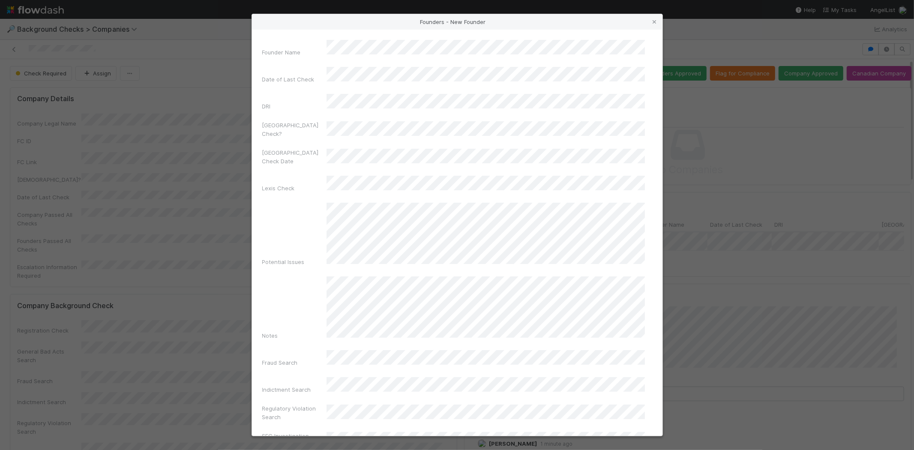
click at [302, 142] on div "Founder Name Date of Last Check DRI Canada Check? Canada Check Date Lexis Check…" at bounding box center [457, 399] width 390 height 719
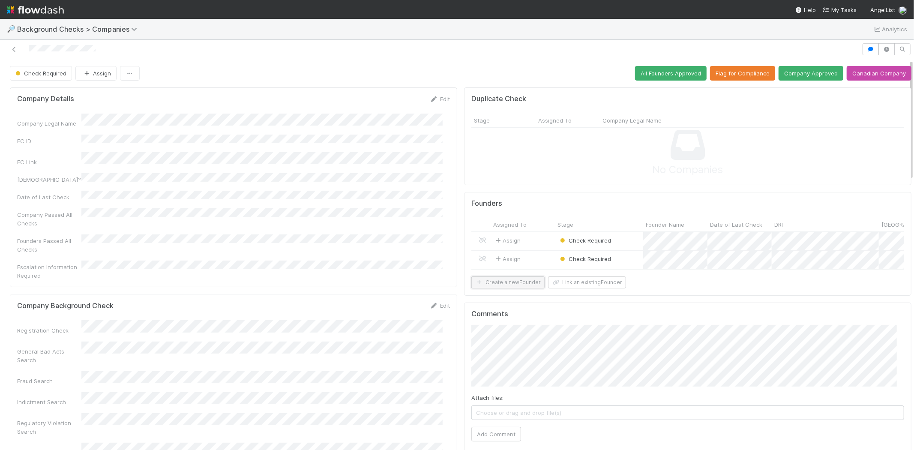
click at [500, 286] on button "Create a new Founder" at bounding box center [507, 282] width 73 height 12
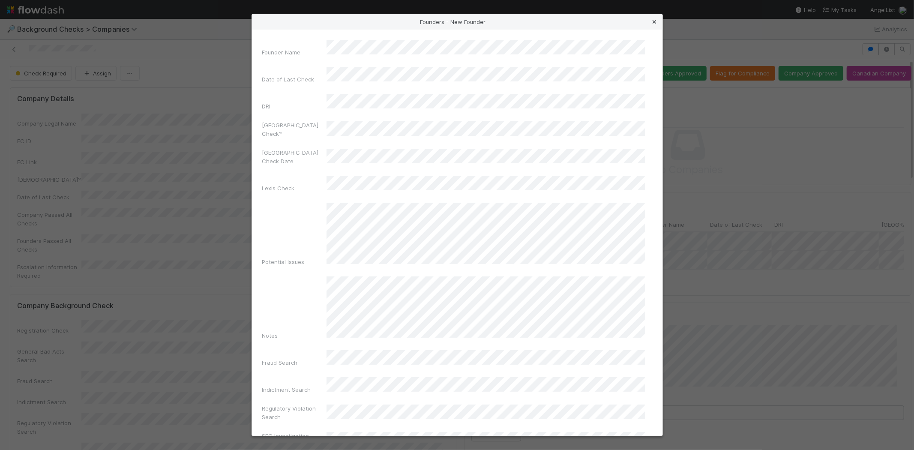
click at [657, 23] on icon at bounding box center [654, 22] width 9 height 6
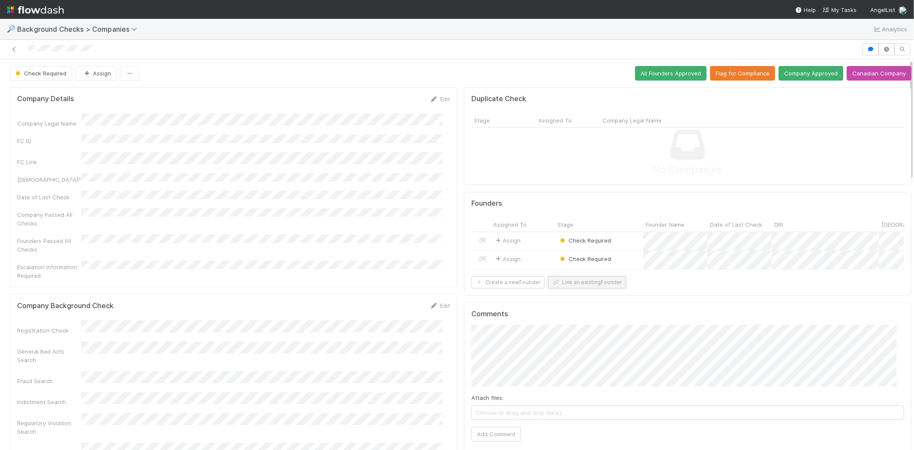
click at [576, 288] on button "Link an existing Founder" at bounding box center [587, 282] width 78 height 12
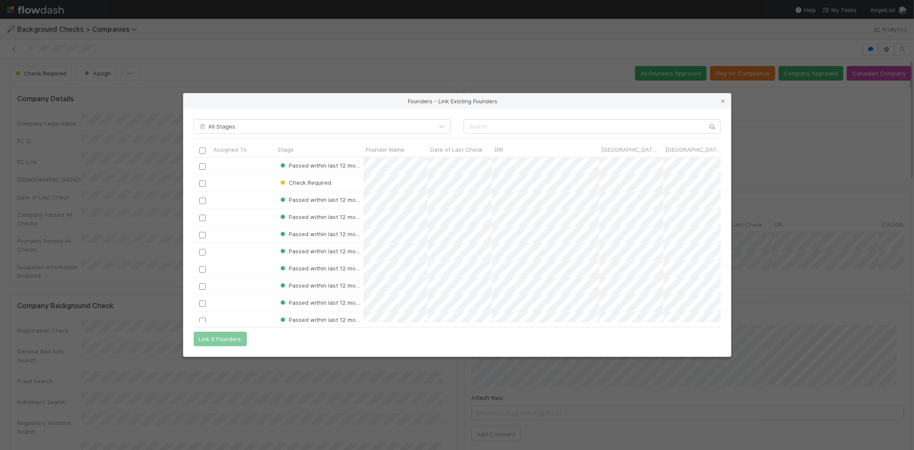
scroll to position [158, 520]
click at [521, 125] on input "text" at bounding box center [592, 126] width 257 height 15
paste input "Chris Minge"
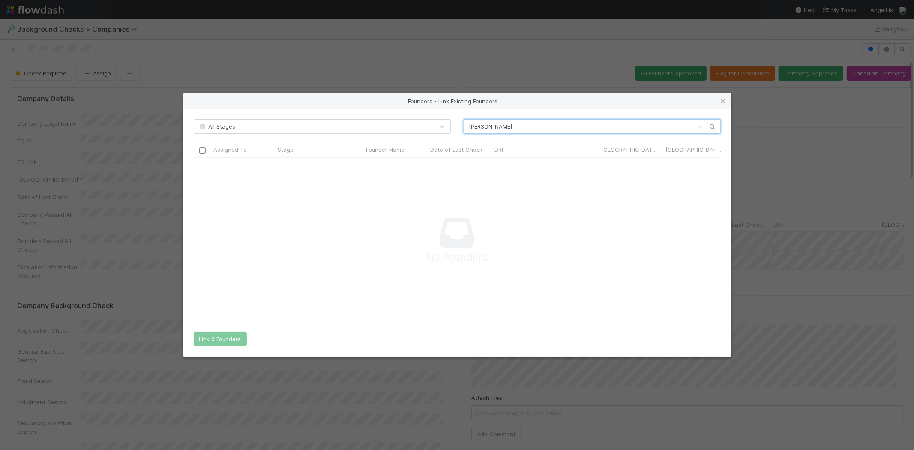
scroll to position [151, 512]
type input "Chris Minge"
click at [726, 100] on icon at bounding box center [723, 102] width 9 height 6
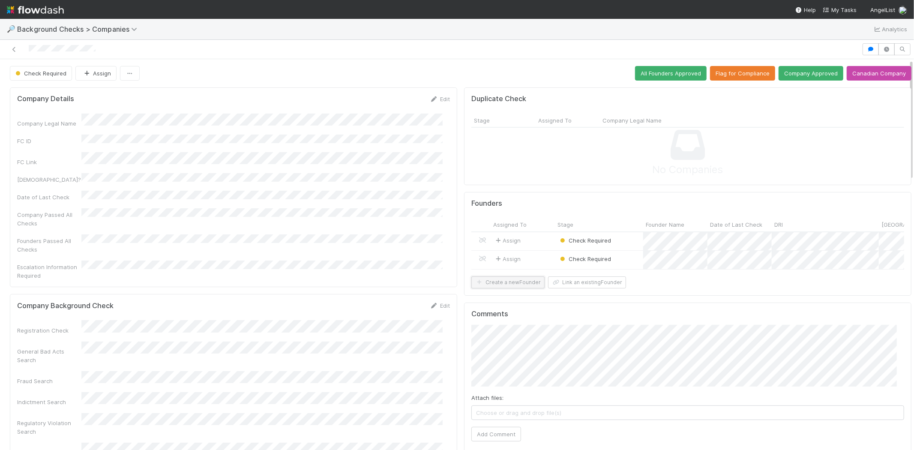
click at [511, 288] on button "Create a new Founder" at bounding box center [507, 282] width 73 height 12
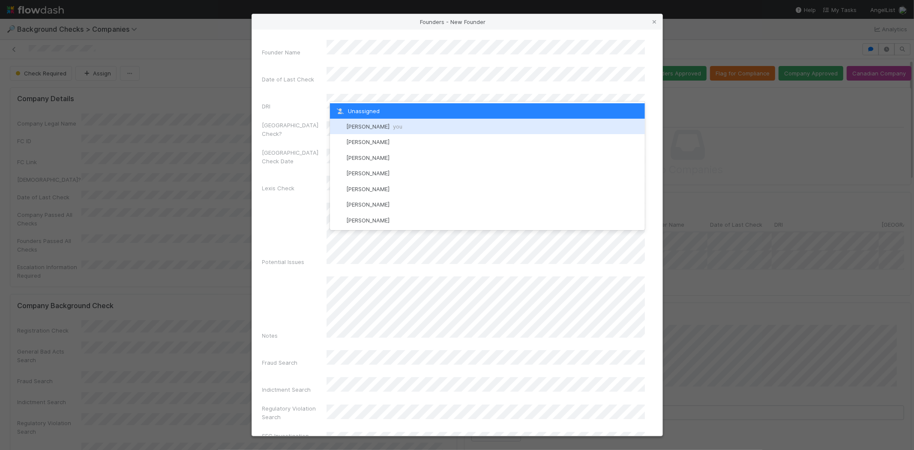
click at [374, 126] on span "Michael Capilitan you" at bounding box center [374, 126] width 56 height 7
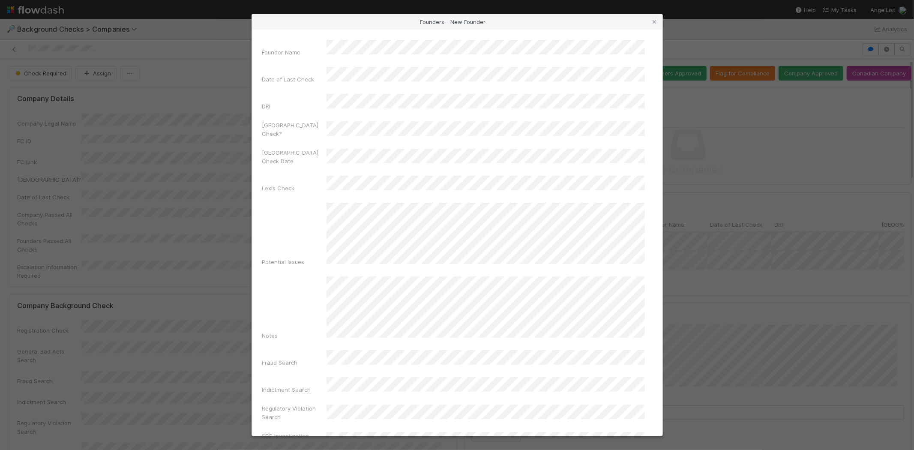
click at [306, 227] on div "Potential Issues" at bounding box center [457, 236] width 390 height 67
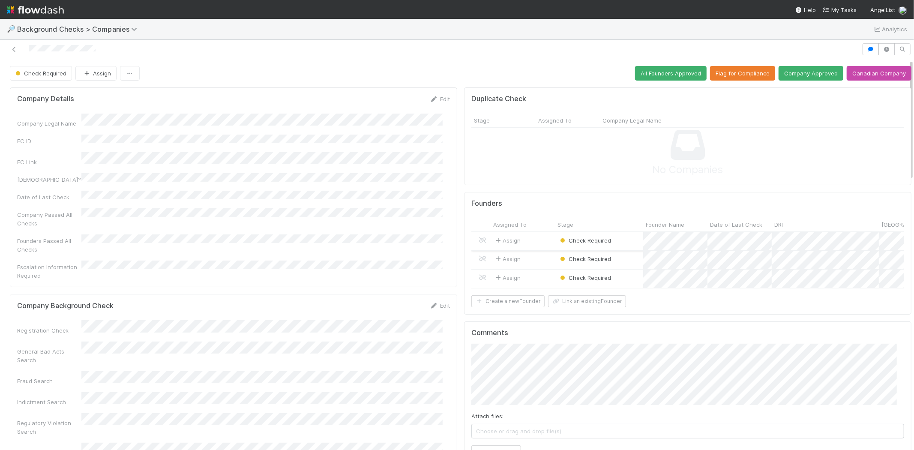
click at [527, 236] on div "Assign" at bounding box center [523, 241] width 64 height 18
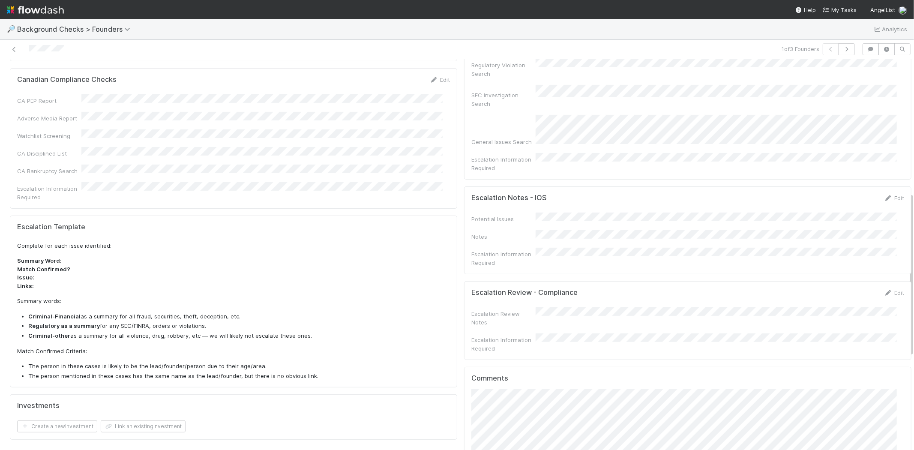
scroll to position [95, 0]
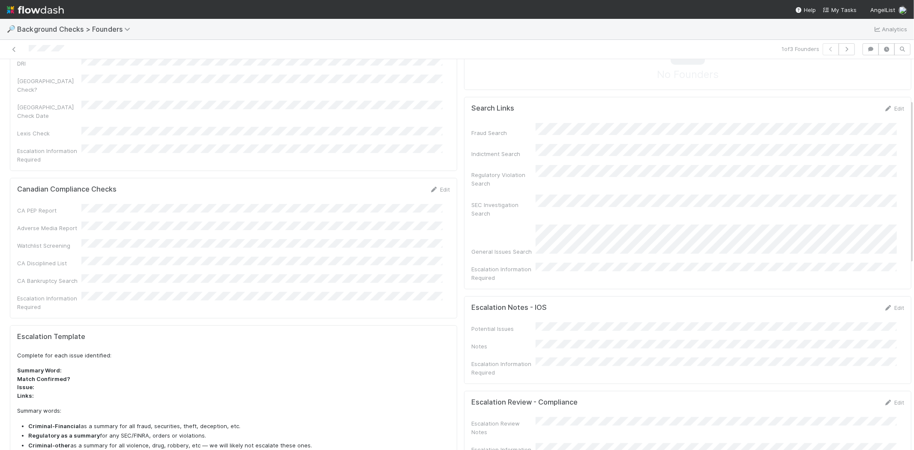
drag, startPoint x: 66, startPoint y: 48, endPoint x: 29, endPoint y: 45, distance: 36.5
click at [29, 45] on div at bounding box center [217, 49] width 429 height 12
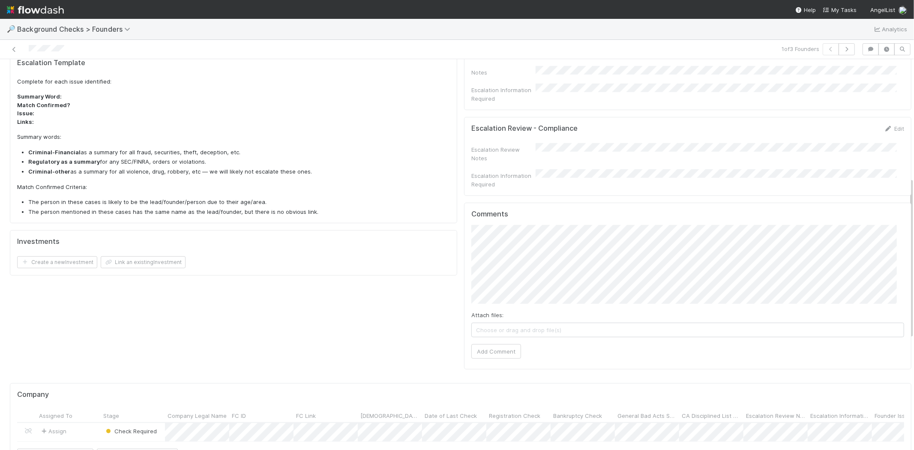
scroll to position [476, 0]
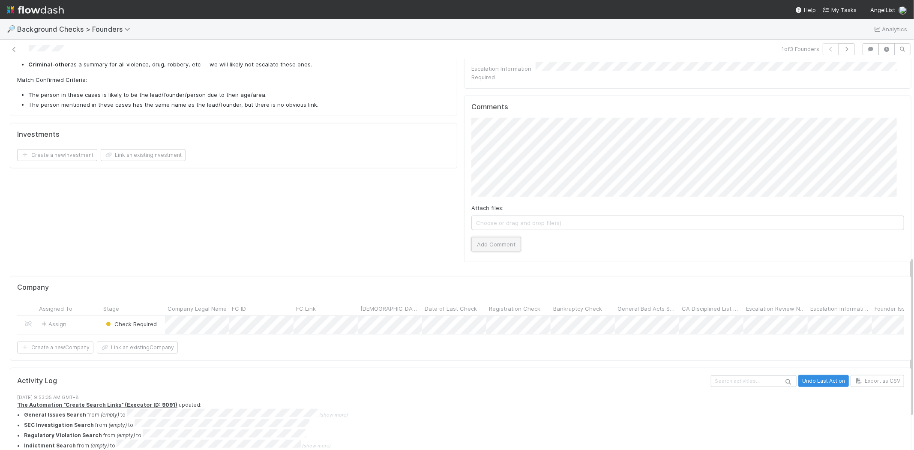
click at [492, 237] on button "Add Comment" at bounding box center [496, 244] width 50 height 15
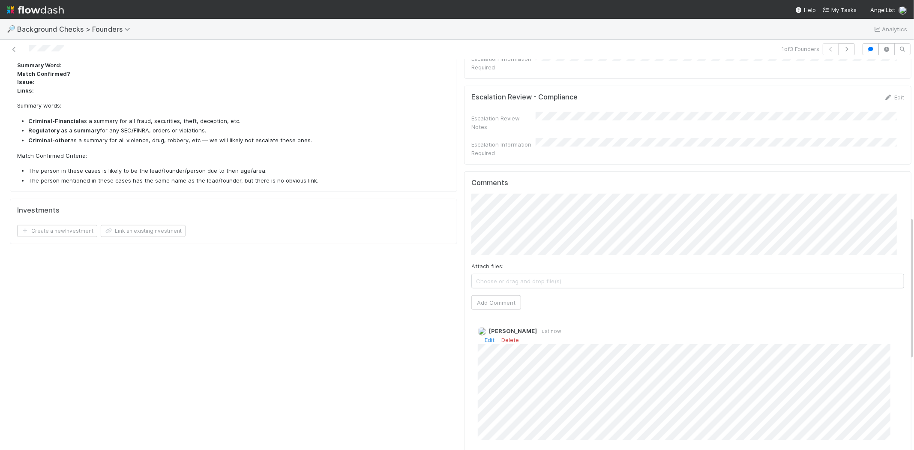
scroll to position [428, 0]
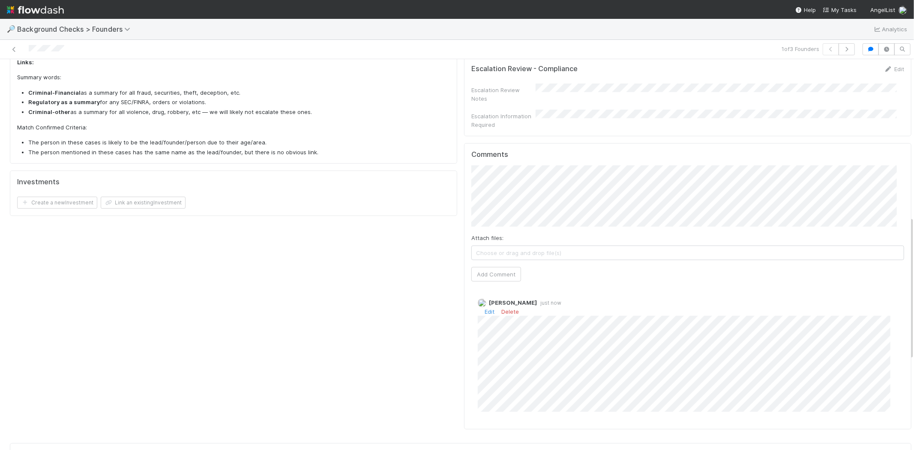
click at [675, 346] on div "Michael Capilitan just now Edit Delete" at bounding box center [691, 352] width 440 height 120
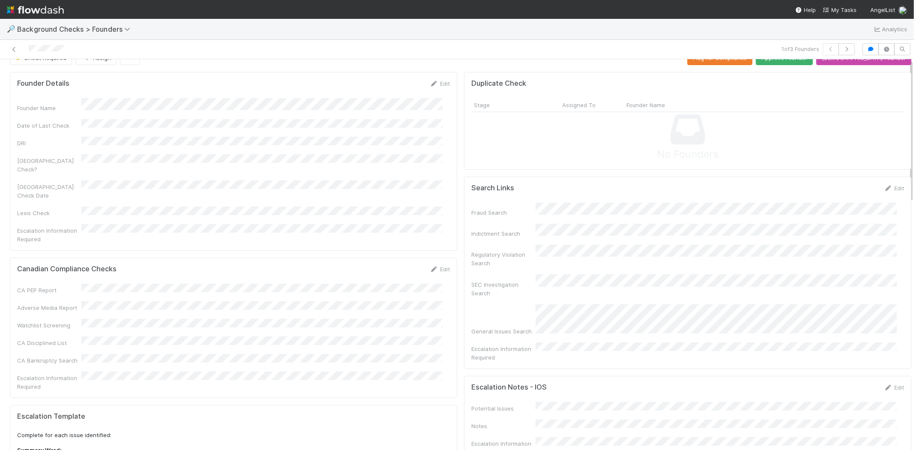
scroll to position [0, 0]
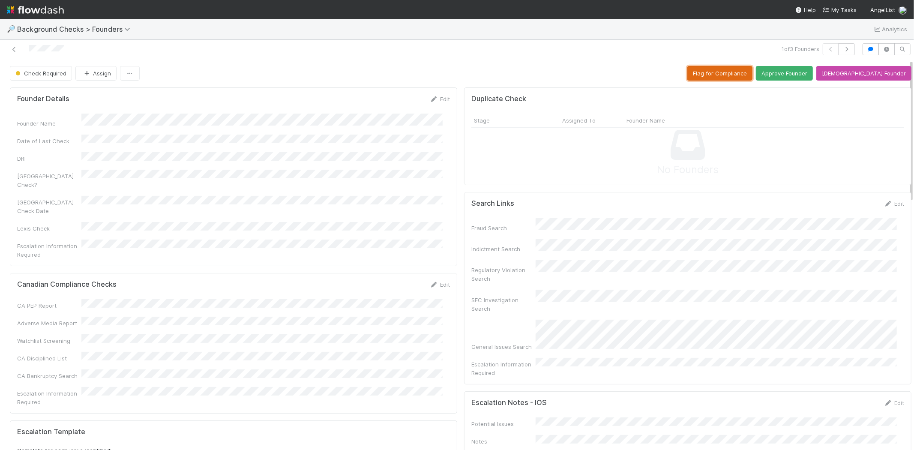
click at [743, 75] on button "Flag for Compliance" at bounding box center [719, 73] width 65 height 15
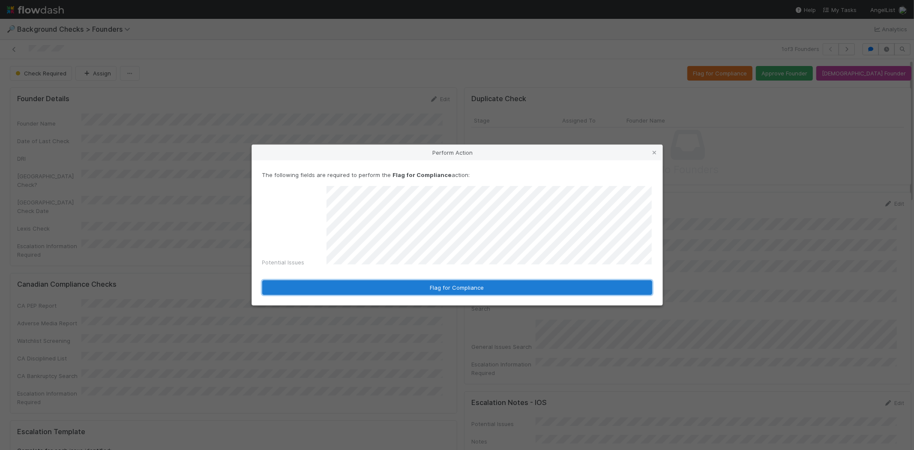
click at [460, 288] on button "Flag for Compliance" at bounding box center [457, 287] width 390 height 15
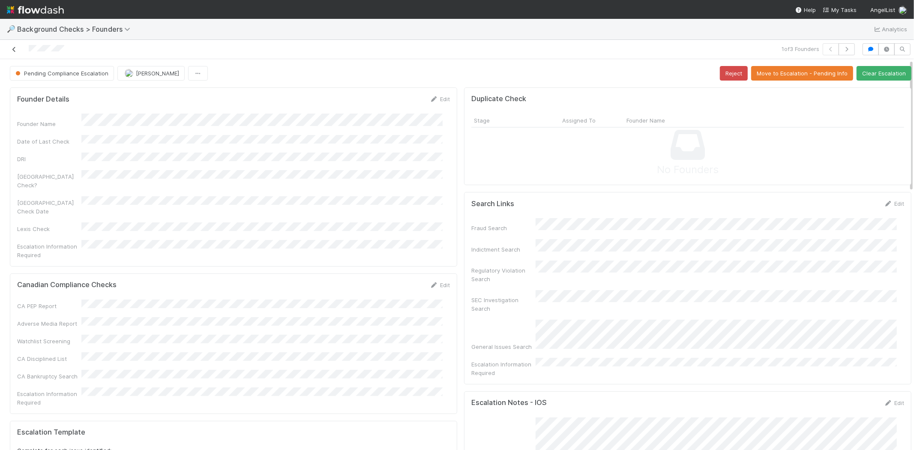
click at [14, 51] on icon at bounding box center [14, 50] width 9 height 6
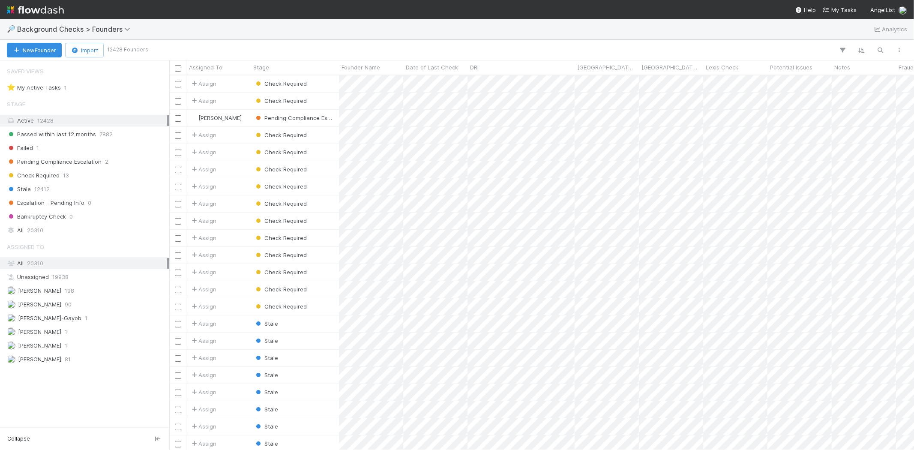
scroll to position [7, 7]
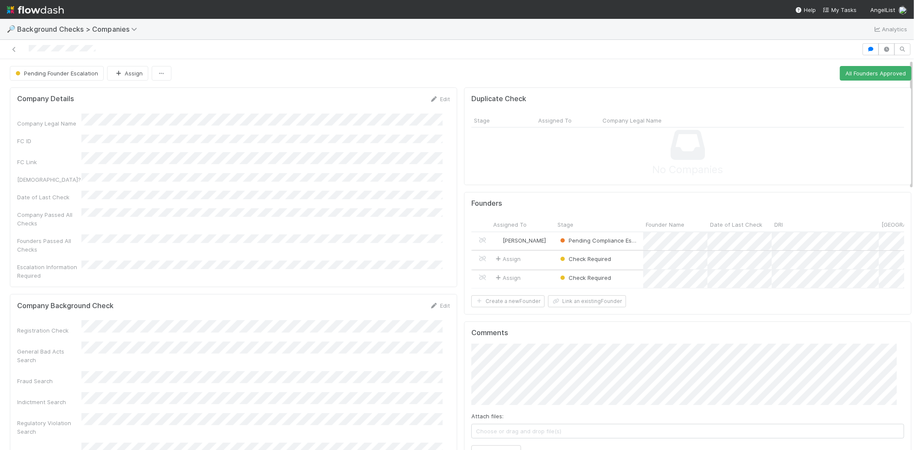
click at [530, 256] on div "Assign" at bounding box center [523, 260] width 64 height 18
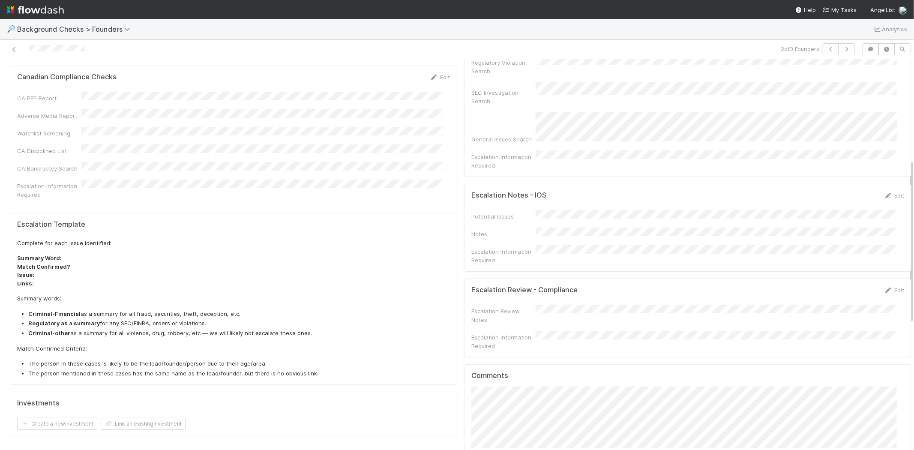
scroll to position [238, 0]
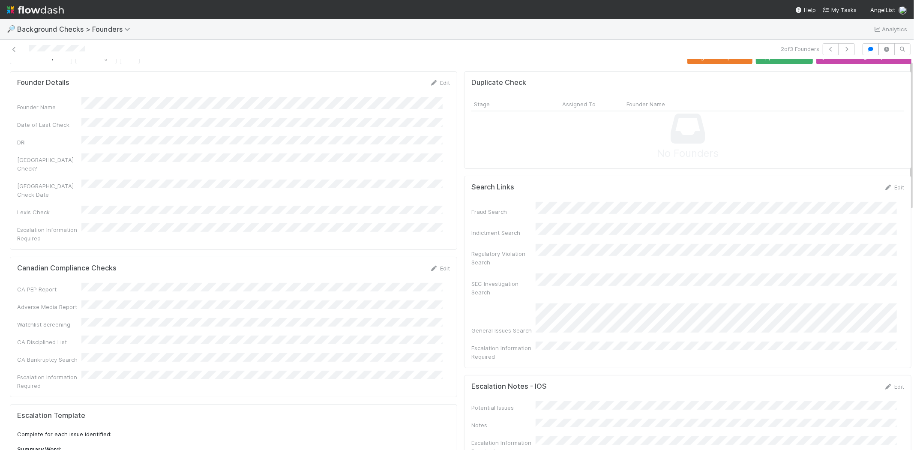
scroll to position [0, 0]
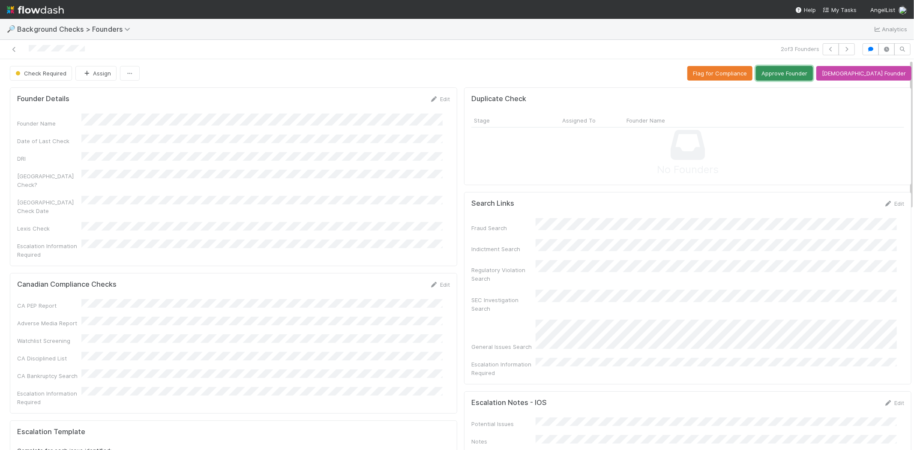
click at [803, 70] on button "Approve Founder" at bounding box center [784, 73] width 57 height 15
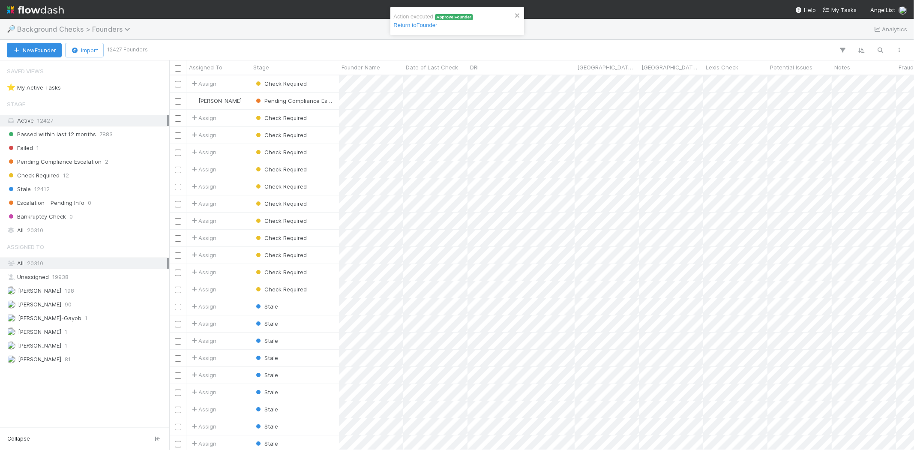
scroll to position [367, 737]
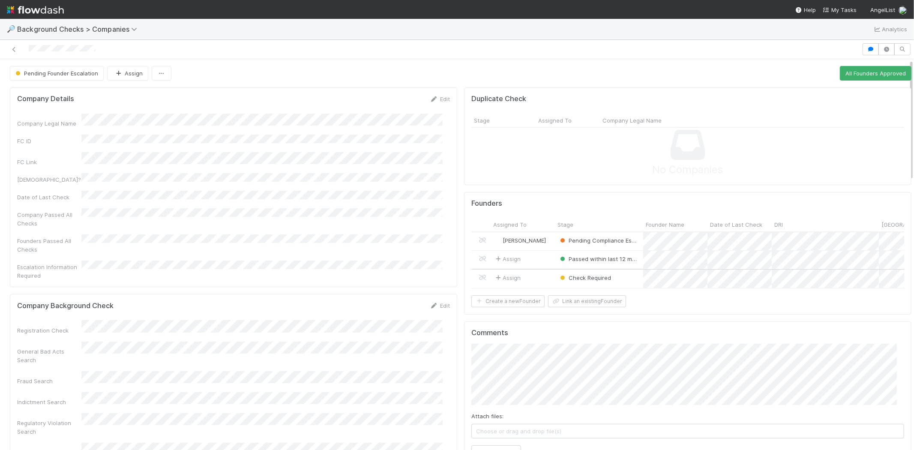
click at [530, 278] on div "Assign" at bounding box center [523, 279] width 64 height 18
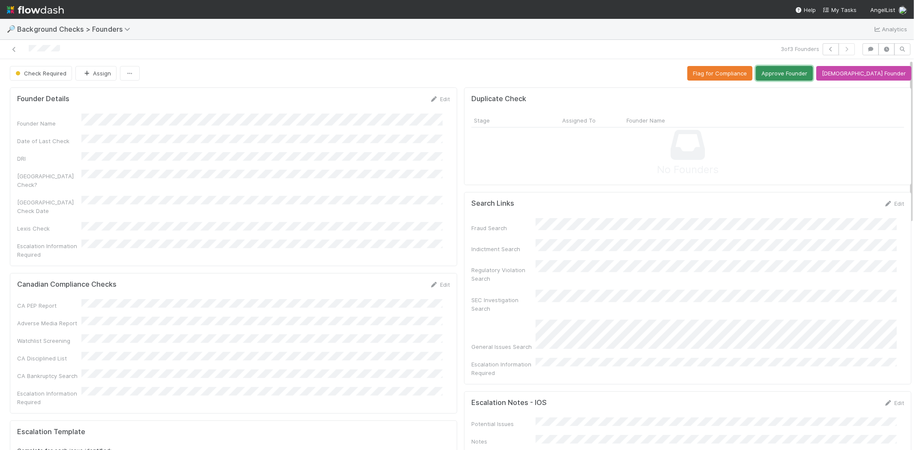
click at [791, 76] on button "Approve Founder" at bounding box center [784, 73] width 57 height 15
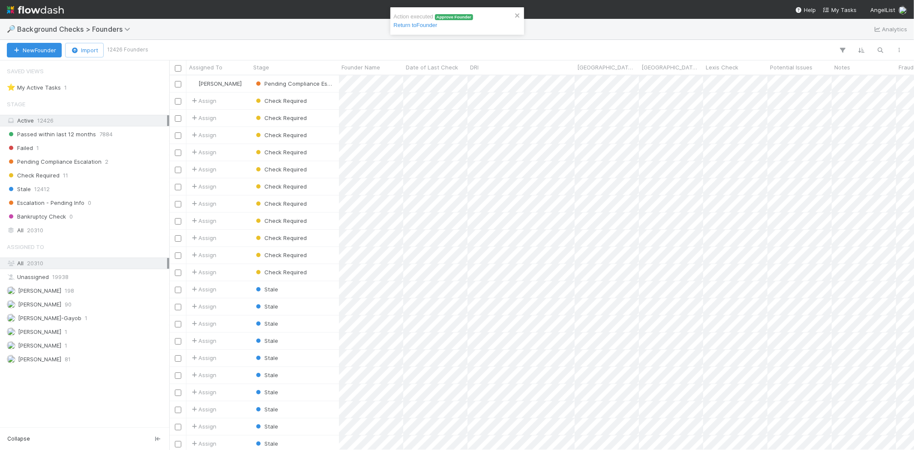
scroll to position [367, 737]
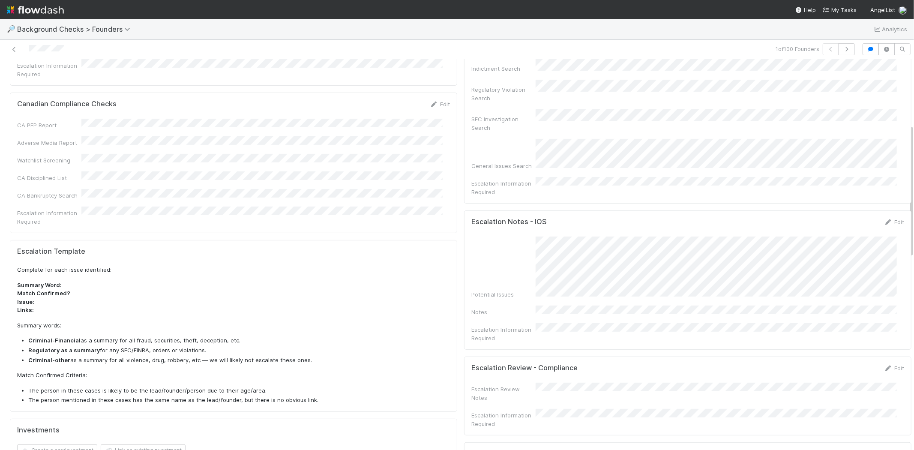
scroll to position [190, 0]
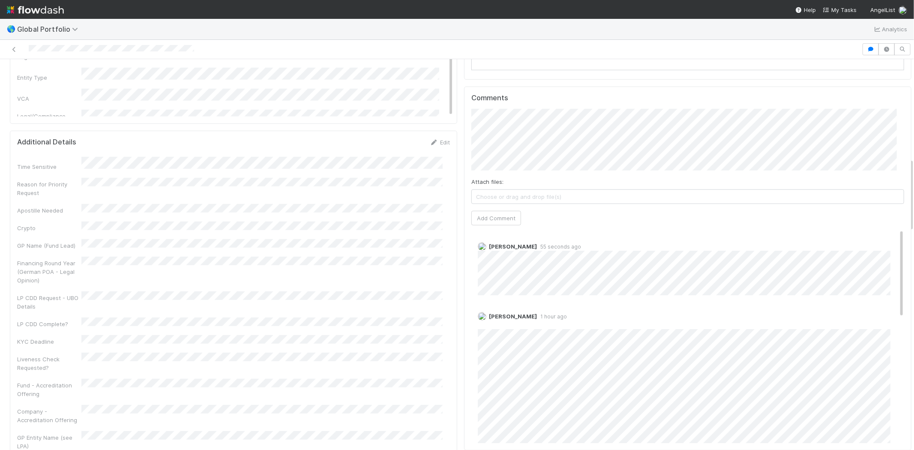
scroll to position [524, 0]
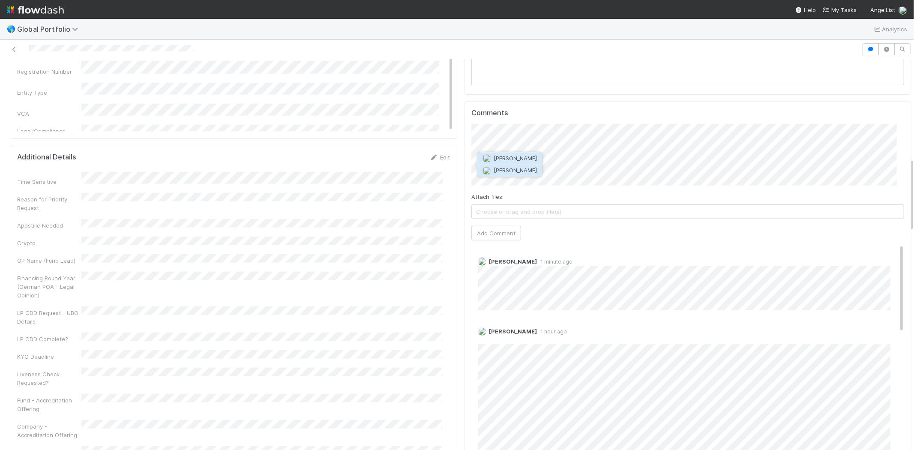
click at [539, 166] on button "[PERSON_NAME]" at bounding box center [509, 171] width 65 height 12
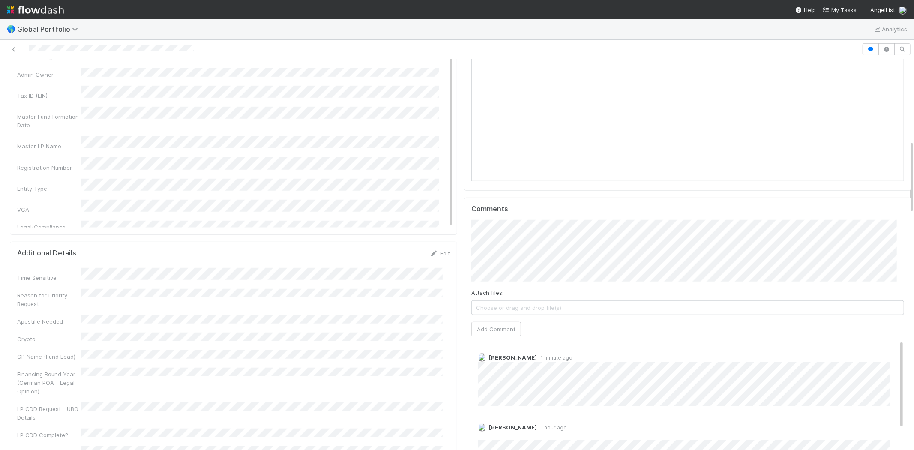
scroll to position [428, 0]
click at [493, 331] on button "Add Comment" at bounding box center [496, 328] width 50 height 15
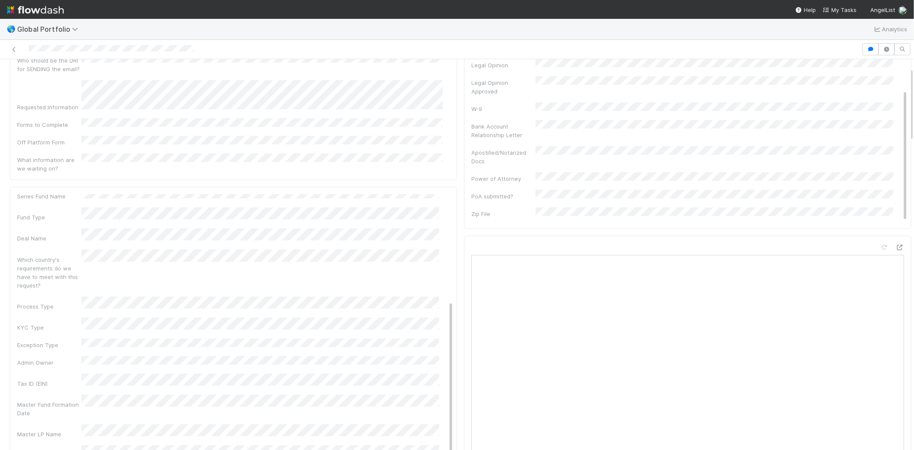
scroll to position [0, 0]
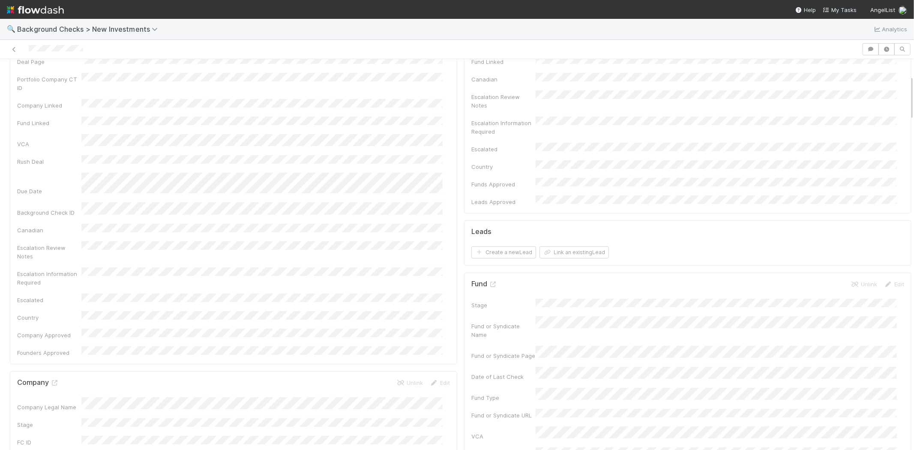
scroll to position [143, 0]
click at [555, 252] on button "Link an existing Lead" at bounding box center [573, 258] width 69 height 12
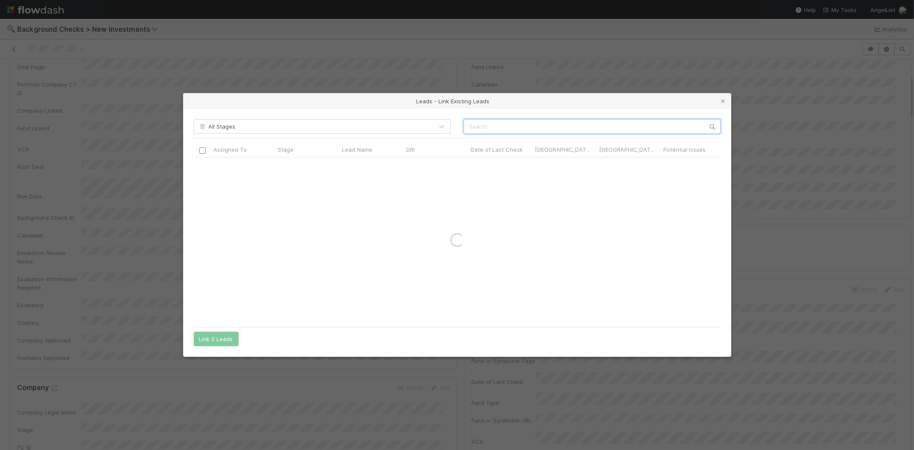
click at [605, 126] on input "text" at bounding box center [592, 126] width 257 height 15
paste input "Jeff Henriod"
type input "Jeff Henriod"
click at [250, 164] on div at bounding box center [243, 166] width 64 height 17
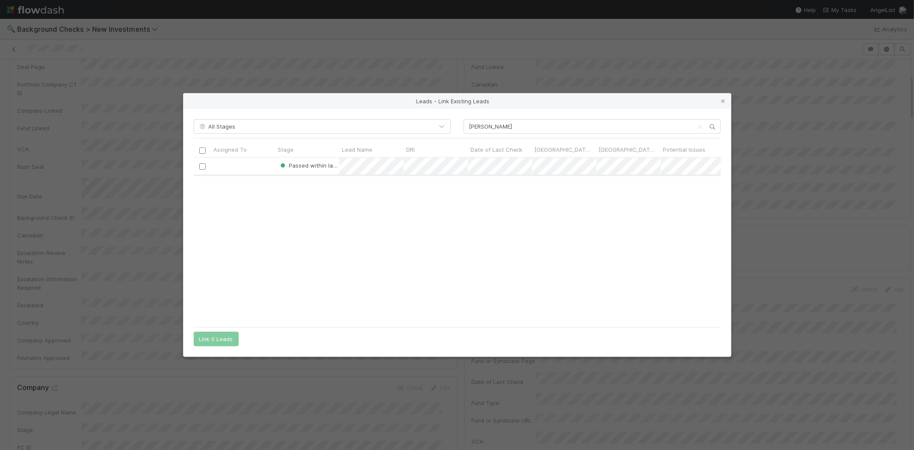
click at [206, 162] on div at bounding box center [202, 165] width 10 height 9
click at [203, 164] on input "checkbox" at bounding box center [202, 166] width 6 height 6
click at [219, 339] on button "Link 1 Lead" at bounding box center [214, 339] width 41 height 15
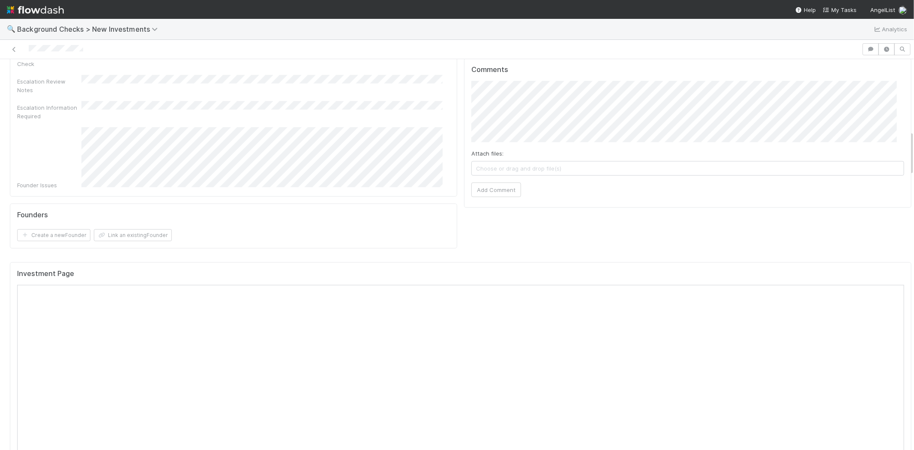
scroll to position [619, 0]
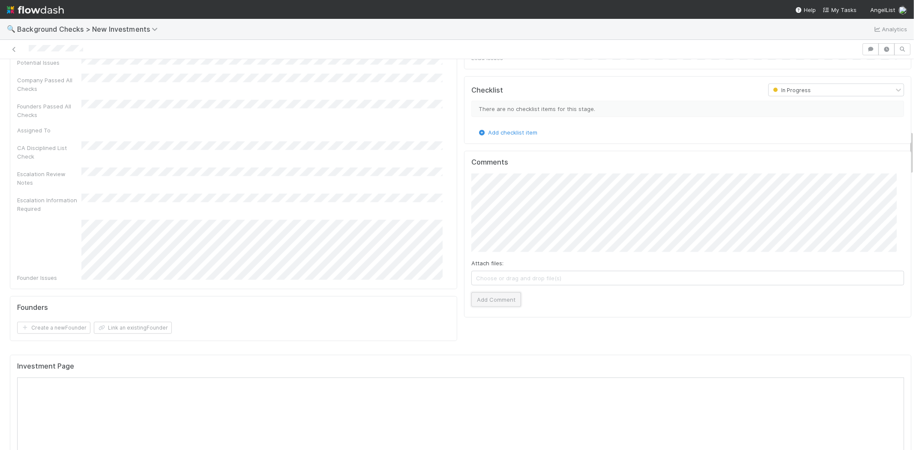
click at [494, 292] on button "Add Comment" at bounding box center [496, 299] width 50 height 15
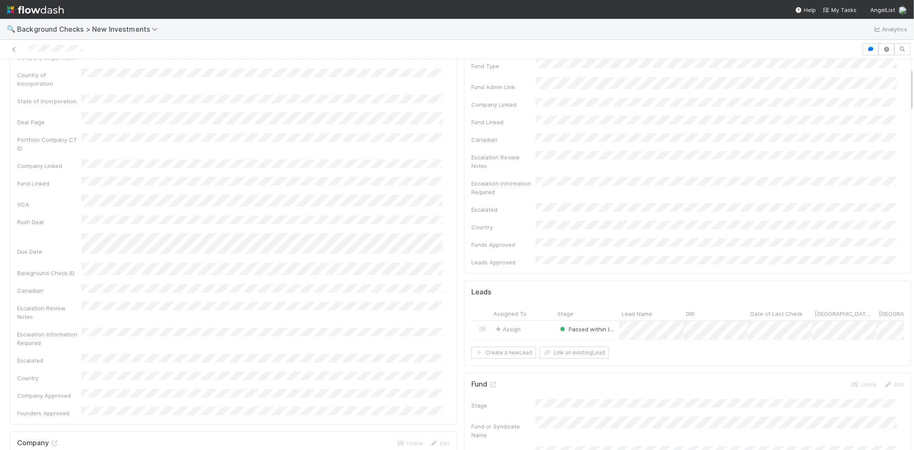
scroll to position [0, 0]
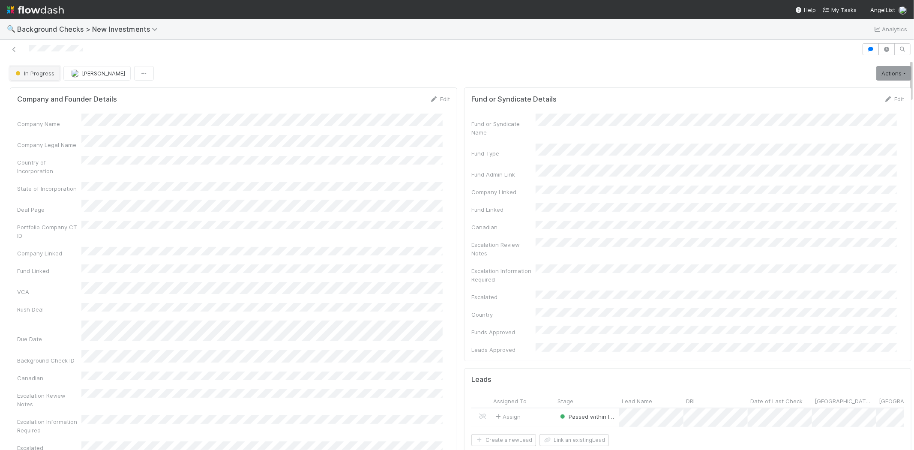
click at [35, 75] on span "In Progress" at bounding box center [34, 73] width 41 height 7
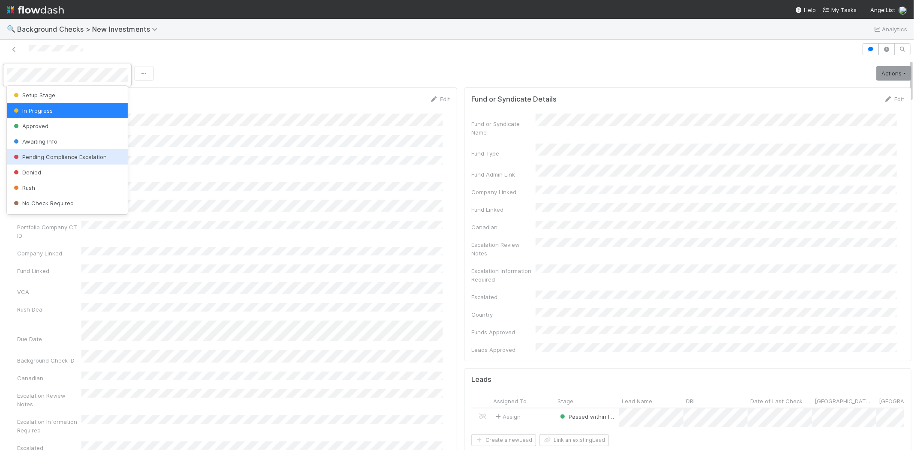
click at [92, 154] on span "Pending Compliance Escalation" at bounding box center [59, 156] width 95 height 7
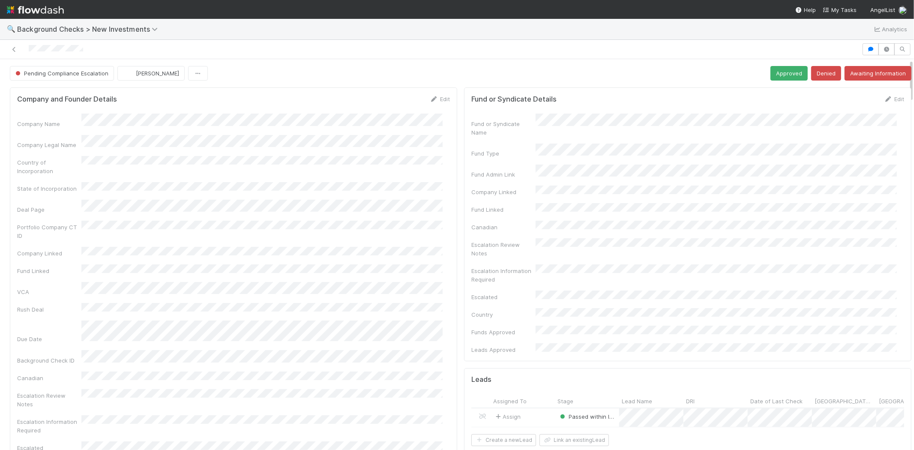
click at [28, 49] on div at bounding box center [430, 49] width 855 height 12
click at [842, 11] on span "My Tasks" at bounding box center [840, 9] width 34 height 7
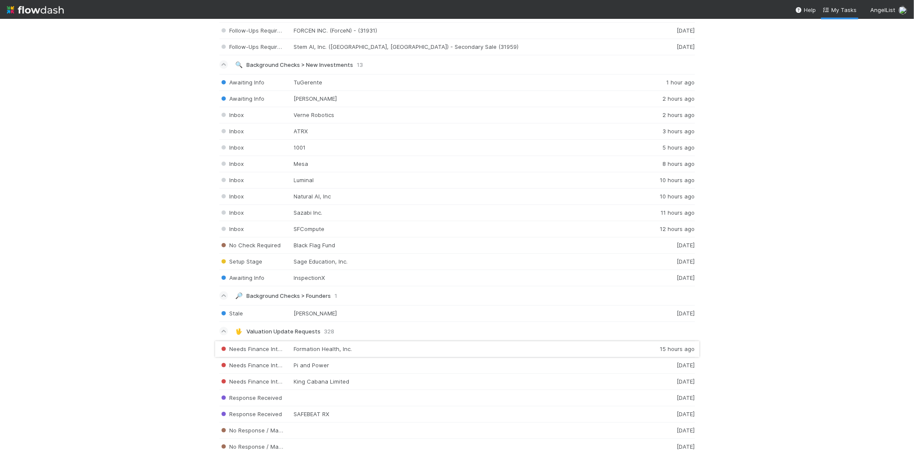
scroll to position [905, 0]
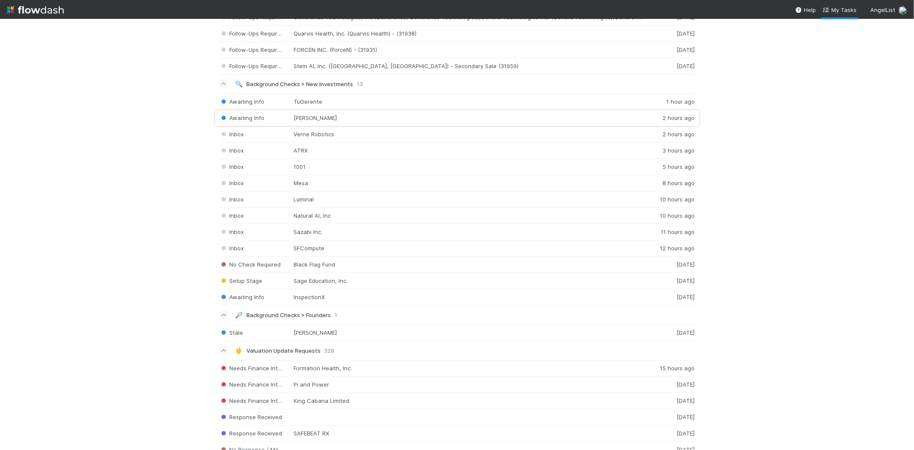
click at [303, 119] on div "Awaiting Info Elise AI 2 hours ago" at bounding box center [457, 118] width 476 height 16
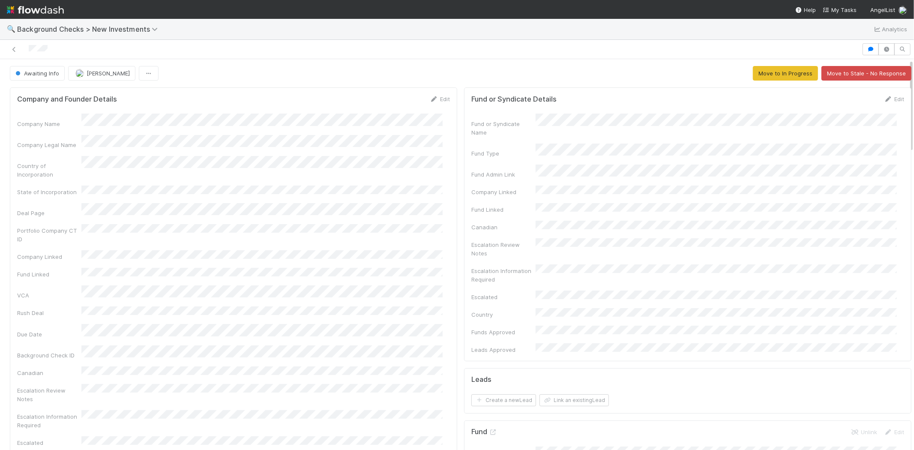
click at [28, 48] on div at bounding box center [430, 49] width 855 height 12
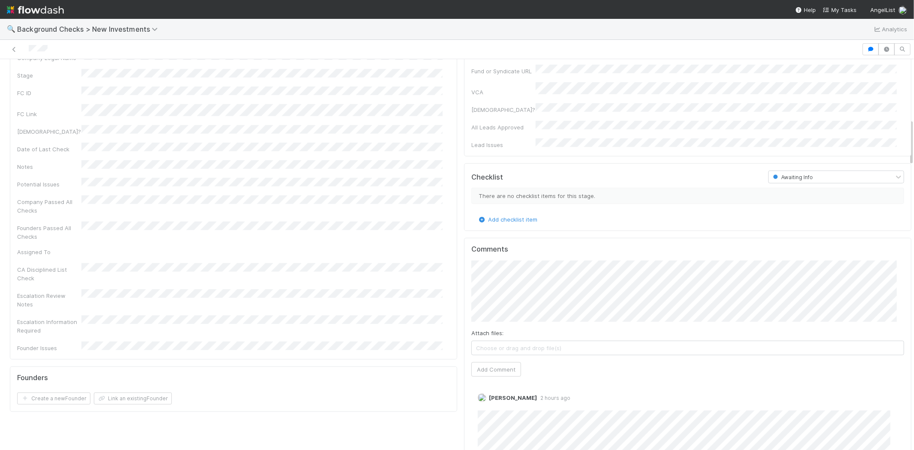
scroll to position [476, 0]
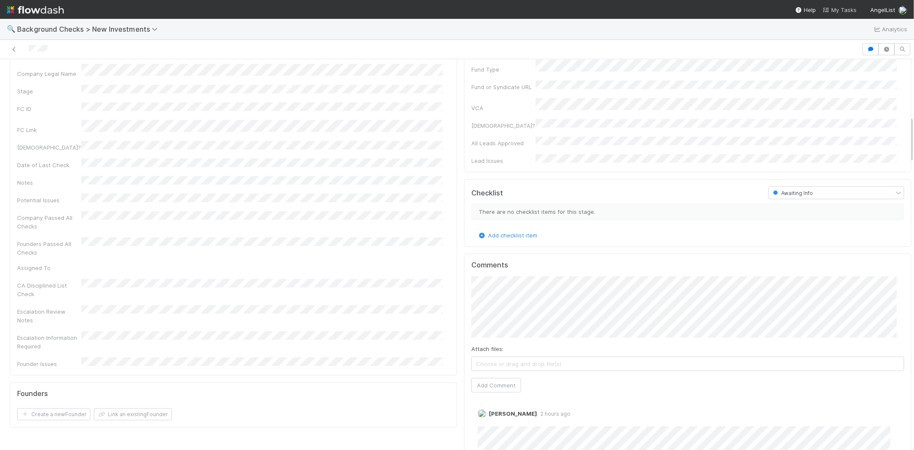
click at [847, 8] on span "My Tasks" at bounding box center [840, 9] width 34 height 7
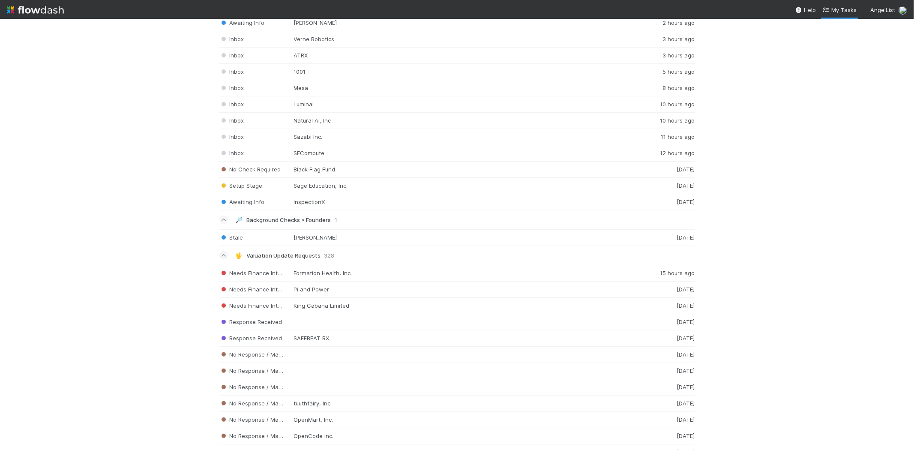
scroll to position [905, 0]
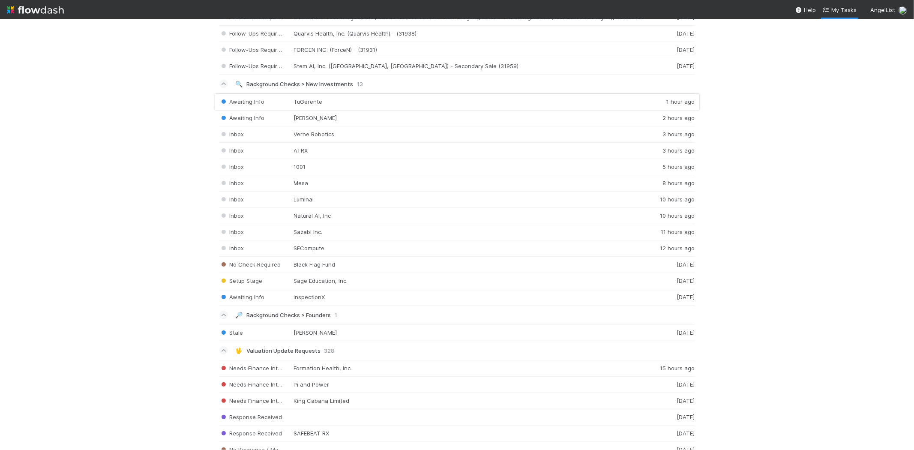
click at [320, 101] on div "Awaiting Info TuGerente 1 hour ago" at bounding box center [457, 101] width 476 height 17
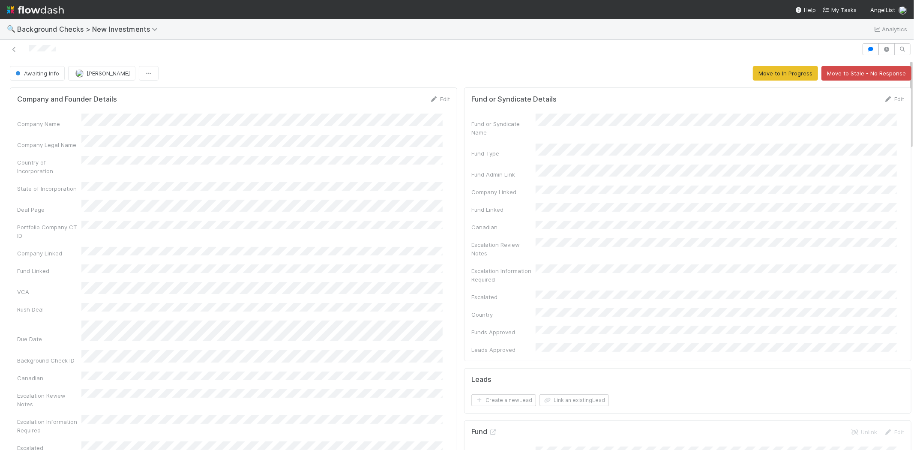
drag, startPoint x: 66, startPoint y: 46, endPoint x: 27, endPoint y: 48, distance: 39.0
click at [27, 48] on div at bounding box center [430, 49] width 855 height 12
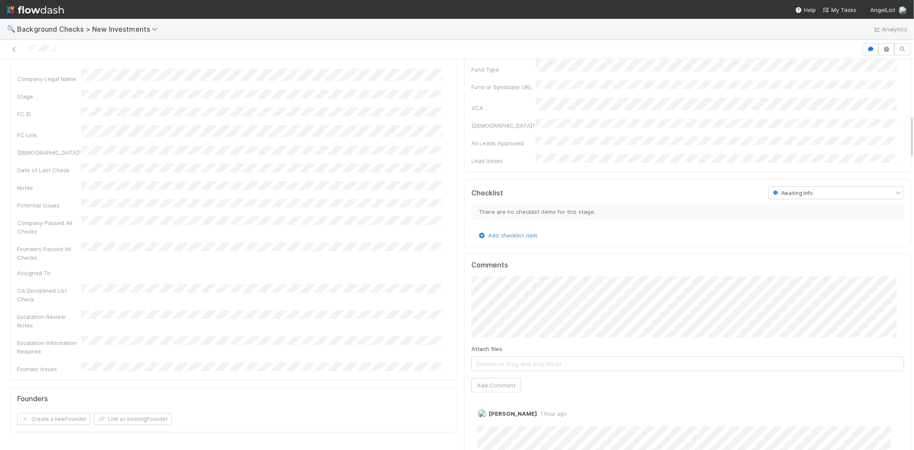
scroll to position [524, 0]
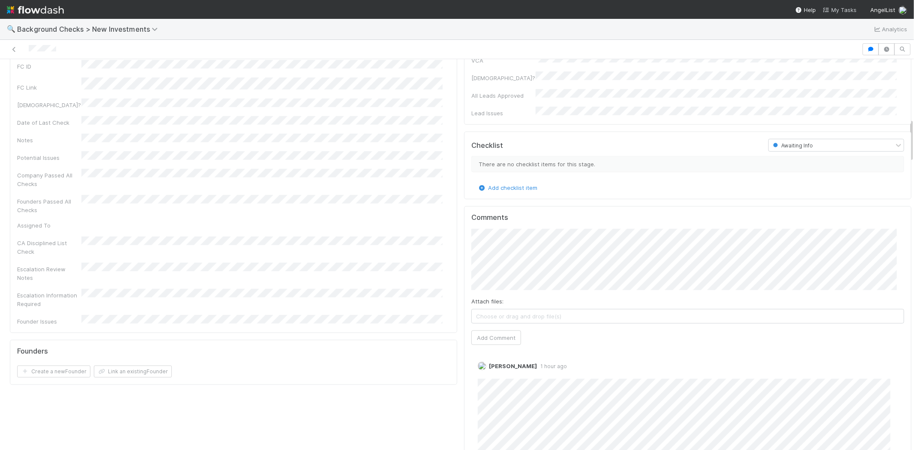
click at [849, 10] on span "My Tasks" at bounding box center [840, 9] width 34 height 7
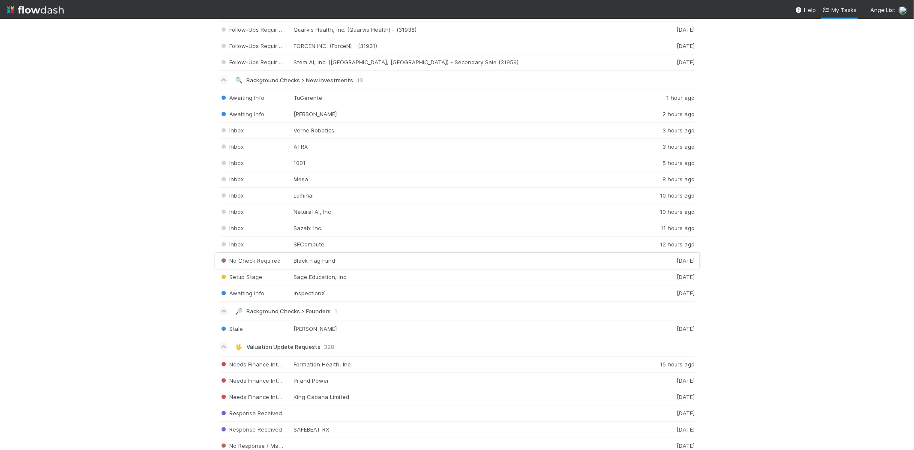
scroll to position [905, 0]
drag, startPoint x: 309, startPoint y: 247, endPoint x: 315, endPoint y: 242, distance: 7.6
click at [315, 242] on div "Awaiting Info TuGerente 1 hour ago Awaiting Info Elise AI 2 hours ago Inbox Ver…" at bounding box center [457, 199] width 476 height 212
click at [321, 299] on div "Awaiting Info InspectionX 4 days ago" at bounding box center [457, 297] width 476 height 16
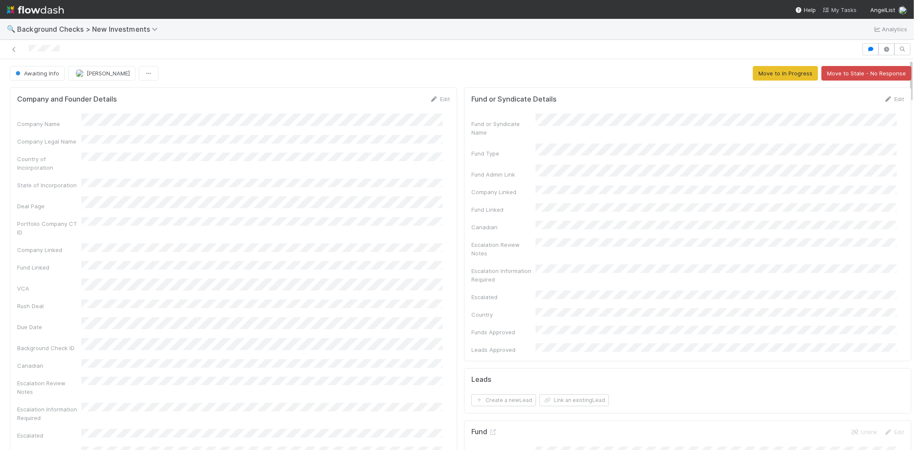
click at [843, 8] on span "My Tasks" at bounding box center [840, 9] width 34 height 7
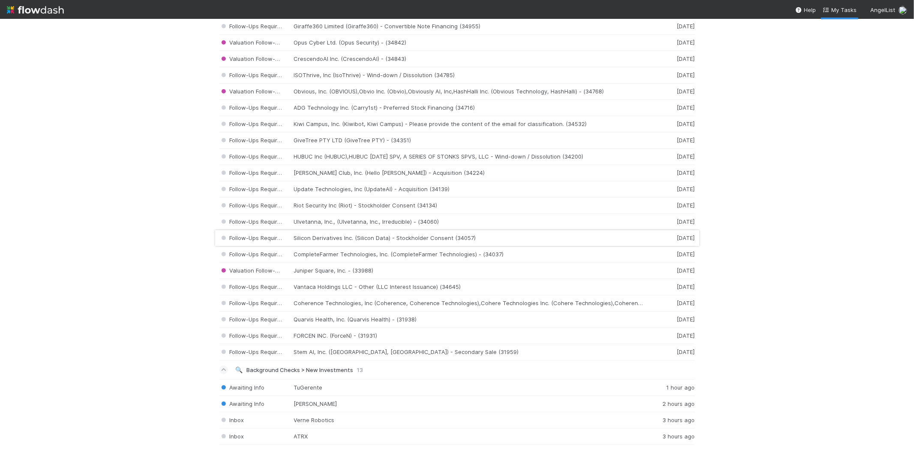
scroll to position [905, 0]
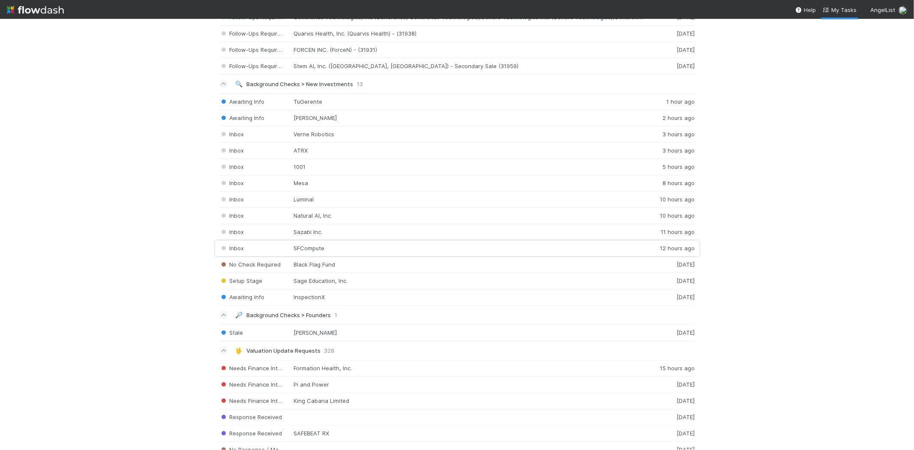
click at [315, 250] on div "Inbox SFCompute 12 hours ago" at bounding box center [457, 248] width 476 height 16
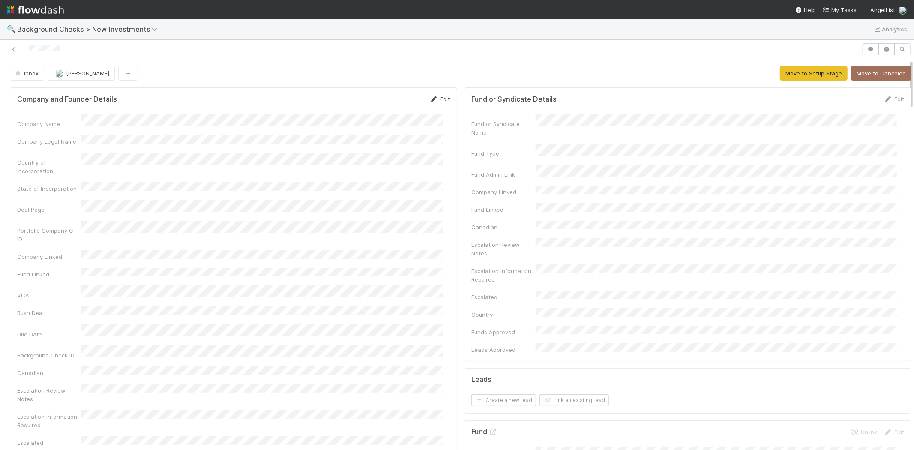
click at [431, 96] on link "Edit" at bounding box center [440, 99] width 20 height 7
click at [393, 102] on button "Save" at bounding box center [404, 102] width 24 height 15
click at [433, 98] on link "Edit" at bounding box center [440, 99] width 20 height 7
click at [84, 136] on div "Company Name * Company Legal Name Country of Incorporation State of Incorporati…" at bounding box center [233, 388] width 433 height 536
click at [392, 103] on button "Save" at bounding box center [404, 102] width 24 height 15
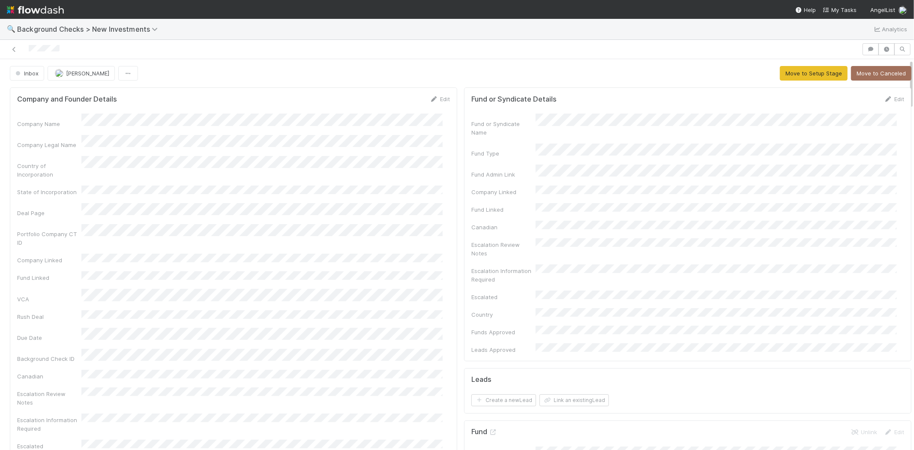
click at [72, 117] on div "Company Name" at bounding box center [233, 121] width 433 height 14
click at [434, 100] on link "Edit" at bounding box center [440, 99] width 20 height 7
click at [398, 98] on button "Save" at bounding box center [404, 102] width 24 height 15
click at [20, 76] on button "Inbox" at bounding box center [27, 73] width 34 height 15
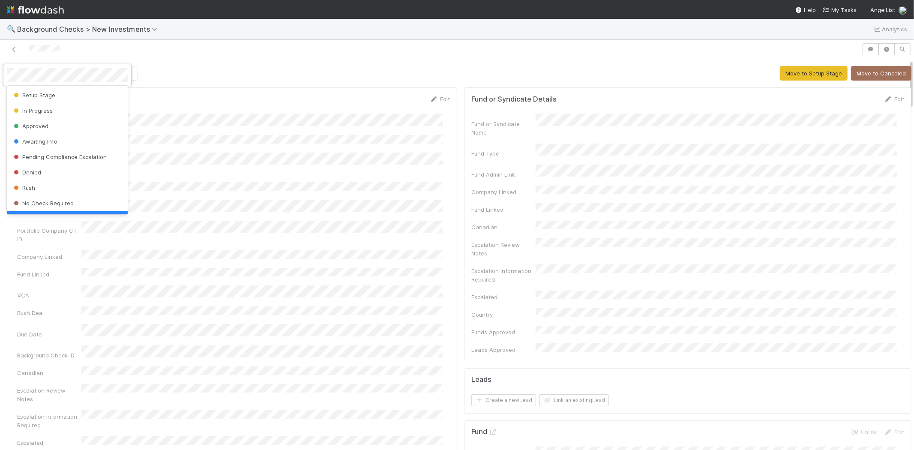
scroll to position [17, 0]
click at [213, 73] on div at bounding box center [457, 225] width 914 height 450
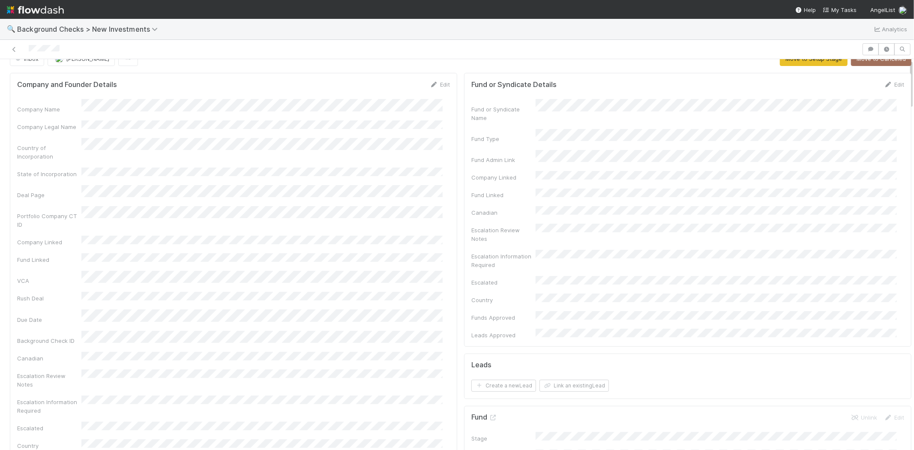
scroll to position [0, 0]
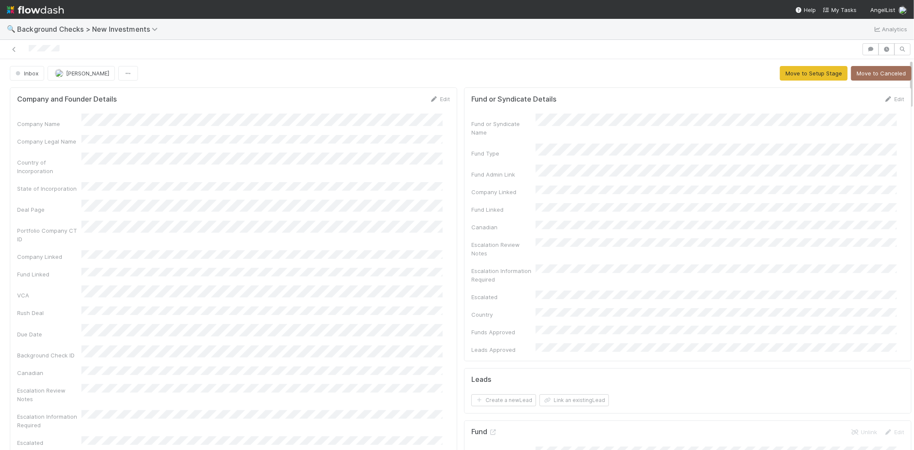
drag, startPoint x: 62, startPoint y: 48, endPoint x: 28, endPoint y: 47, distance: 34.3
click at [28, 47] on div at bounding box center [430, 49] width 855 height 12
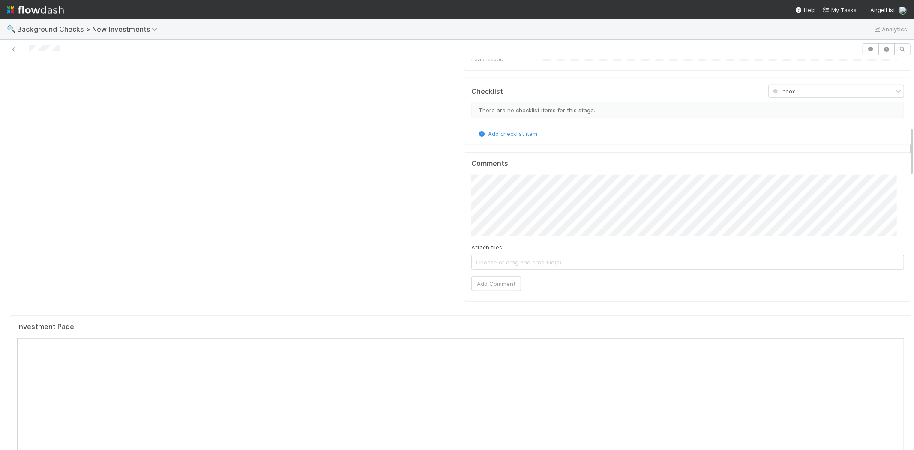
scroll to position [524, 0]
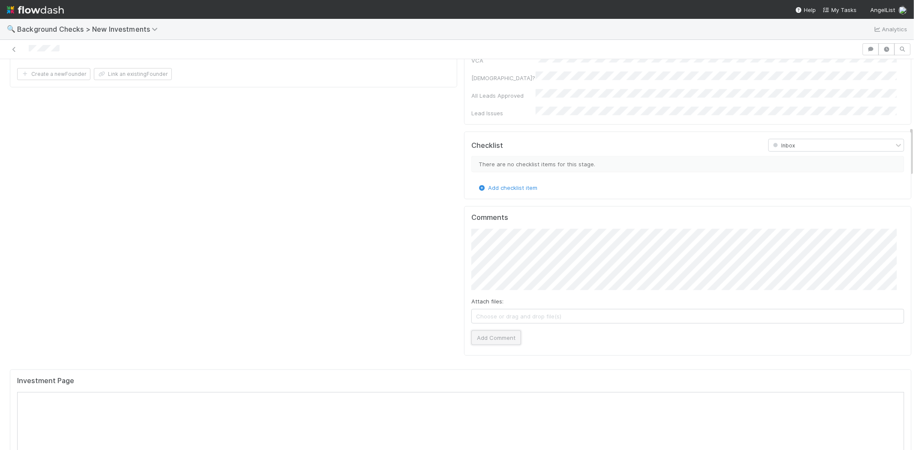
click at [499, 330] on button "Add Comment" at bounding box center [496, 337] width 50 height 15
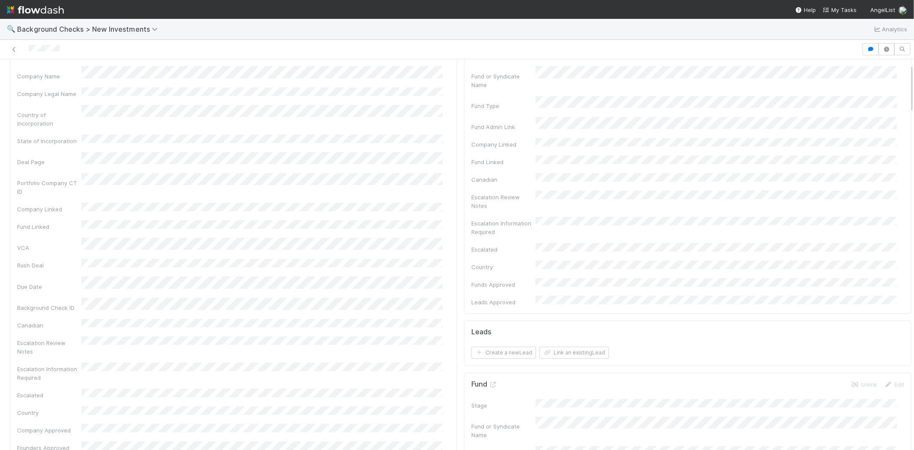
scroll to position [0, 0]
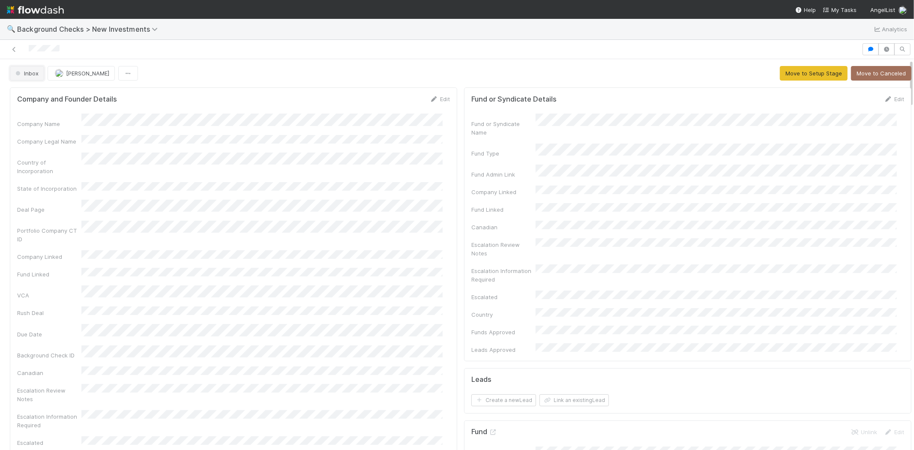
click at [22, 70] on span "Inbox" at bounding box center [26, 73] width 25 height 7
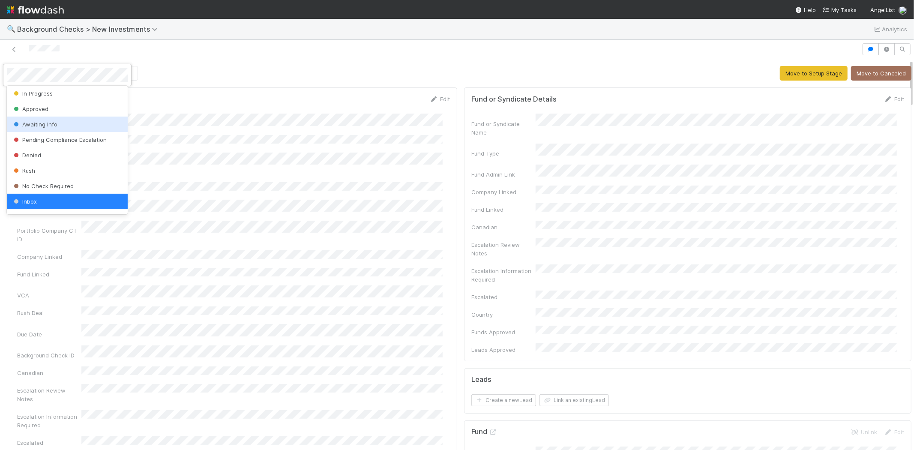
click at [54, 121] on span "Awaiting Info" at bounding box center [34, 124] width 45 height 7
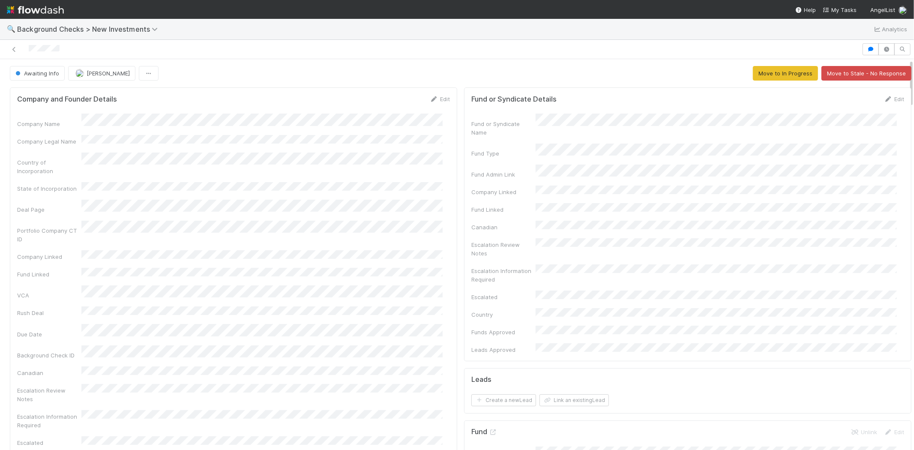
drag, startPoint x: 63, startPoint y: 50, endPoint x: 28, endPoint y: 52, distance: 35.6
click at [28, 52] on div at bounding box center [430, 49] width 855 height 12
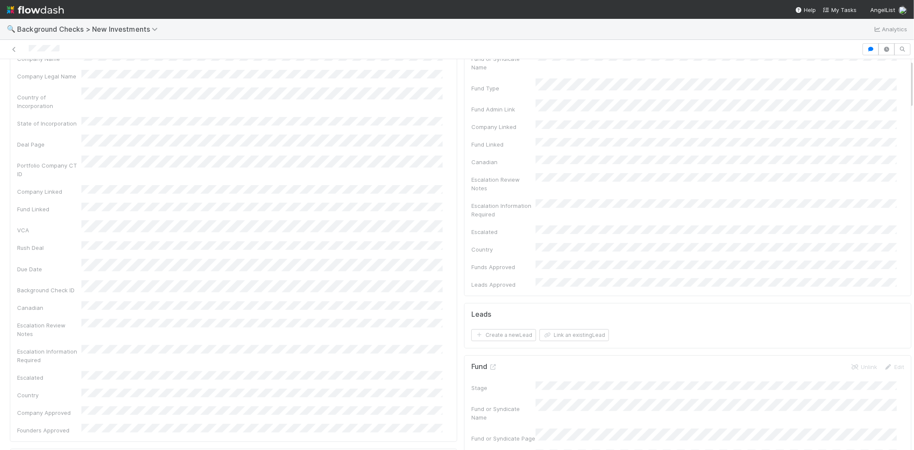
scroll to position [0, 0]
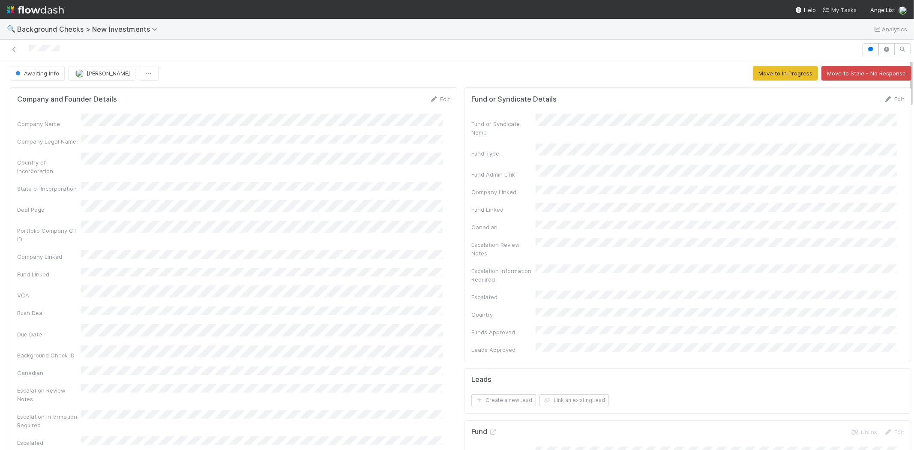
click at [850, 8] on span "My Tasks" at bounding box center [840, 9] width 34 height 7
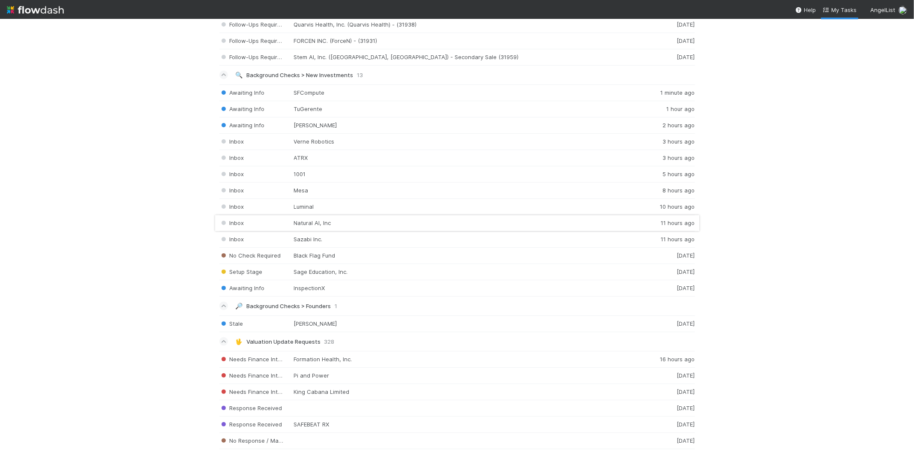
scroll to position [905, 0]
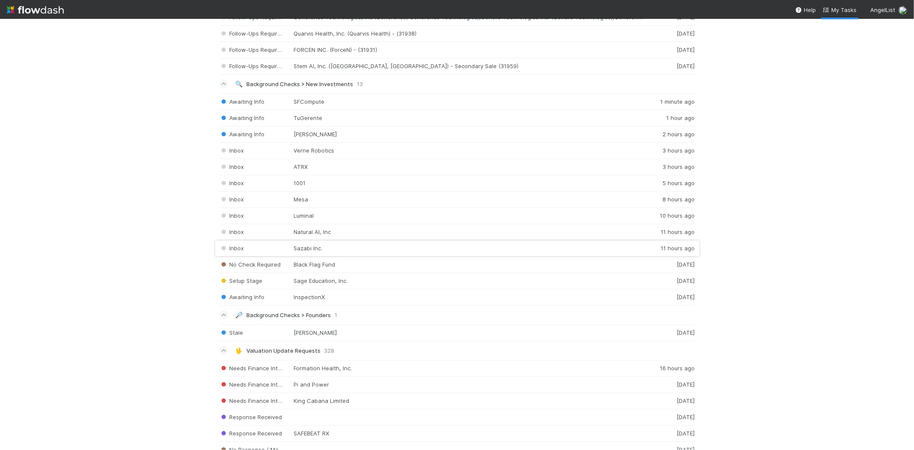
click at [336, 248] on div "Inbox Sazabi Inc. 11 hours ago" at bounding box center [457, 248] width 476 height 16
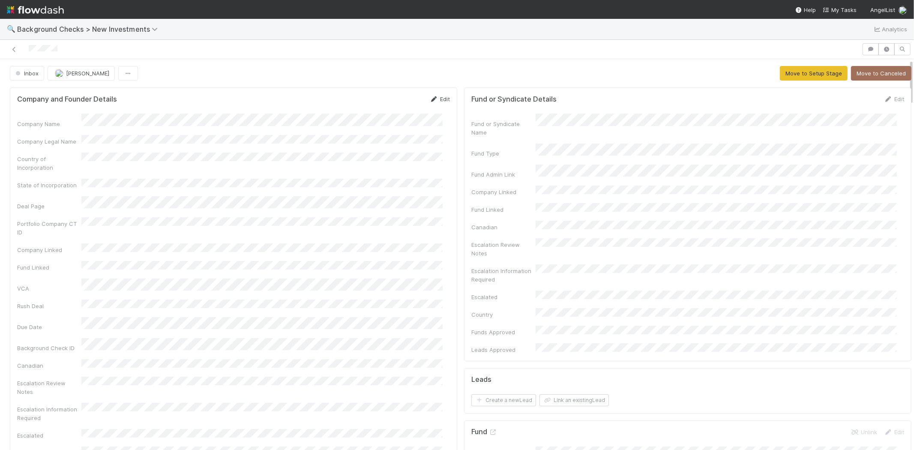
click at [438, 97] on link "Edit" at bounding box center [440, 99] width 20 height 7
click at [392, 99] on button "Save" at bounding box center [404, 102] width 24 height 15
click at [780, 75] on button "Move to Setup Stage" at bounding box center [814, 73] width 68 height 15
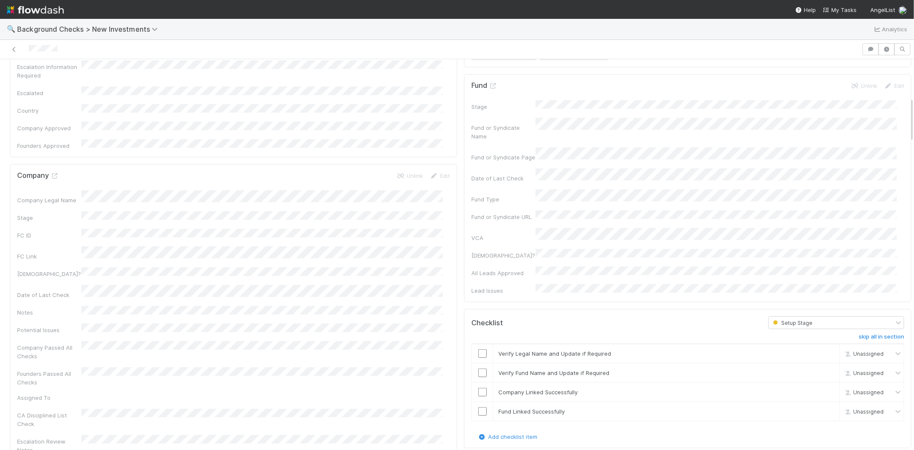
scroll to position [380, 0]
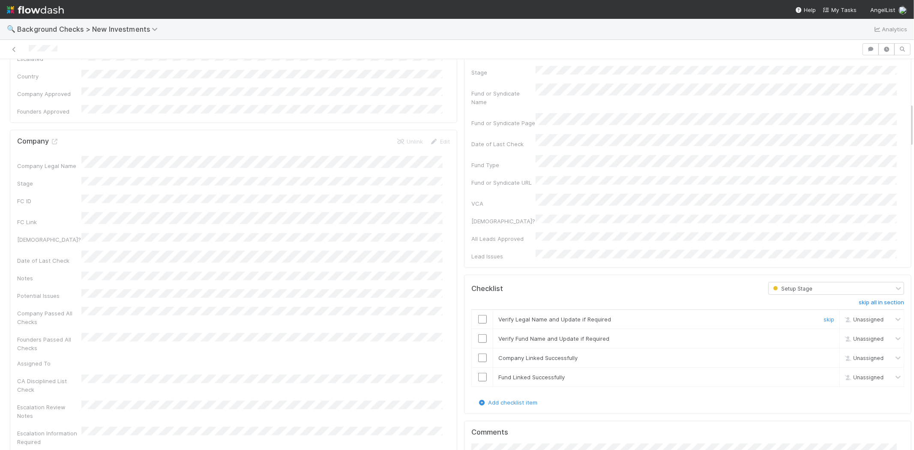
click at [478, 315] on input "checkbox" at bounding box center [482, 319] width 9 height 9
click at [478, 334] on input "checkbox" at bounding box center [482, 338] width 9 height 9
click at [478, 353] on input "checkbox" at bounding box center [482, 357] width 9 height 9
click at [478, 373] on input "checkbox" at bounding box center [482, 377] width 9 height 9
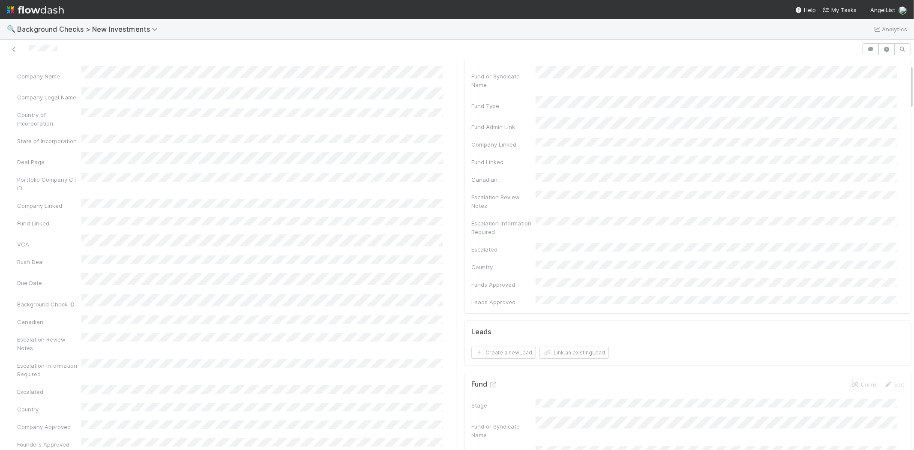
scroll to position [0, 0]
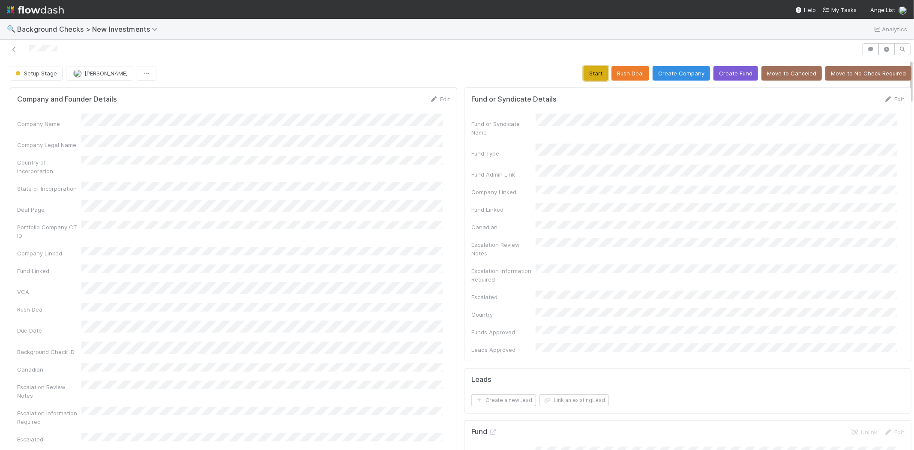
click at [584, 67] on button "Start" at bounding box center [596, 73] width 24 height 15
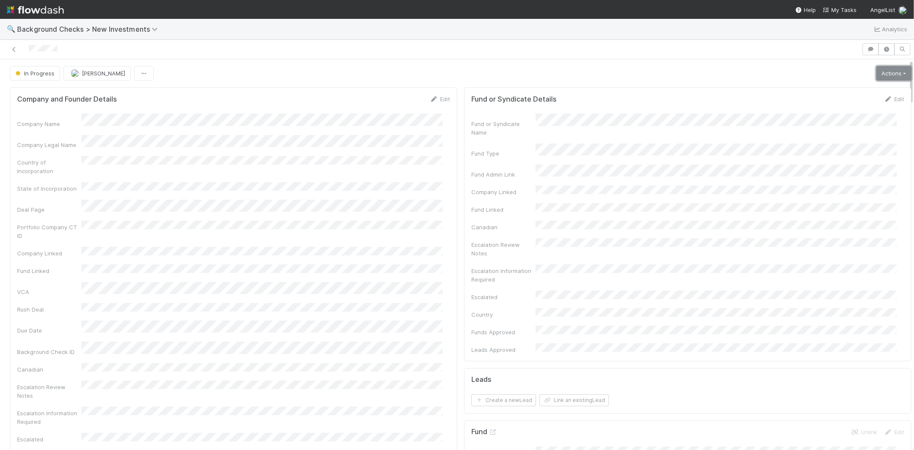
click at [876, 75] on link "Actions" at bounding box center [893, 73] width 35 height 15
click at [837, 172] on button "Link Lead" at bounding box center [865, 175] width 96 height 12
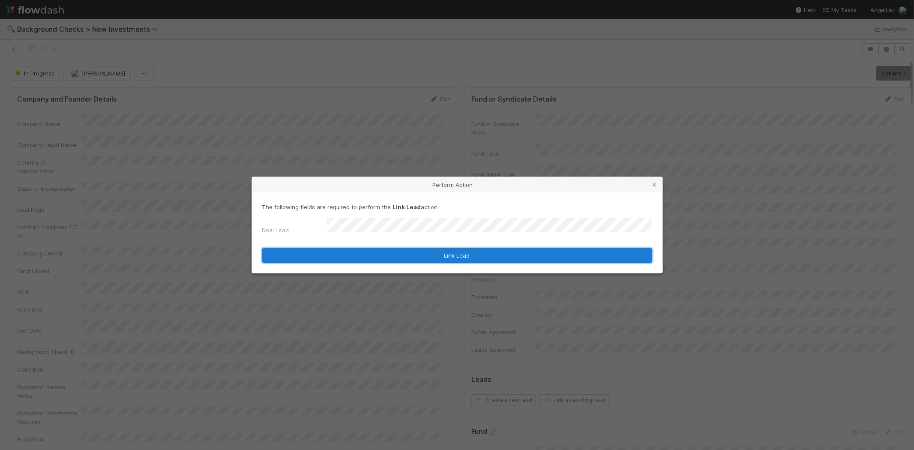
click at [379, 248] on button "Link Lead" at bounding box center [457, 255] width 390 height 15
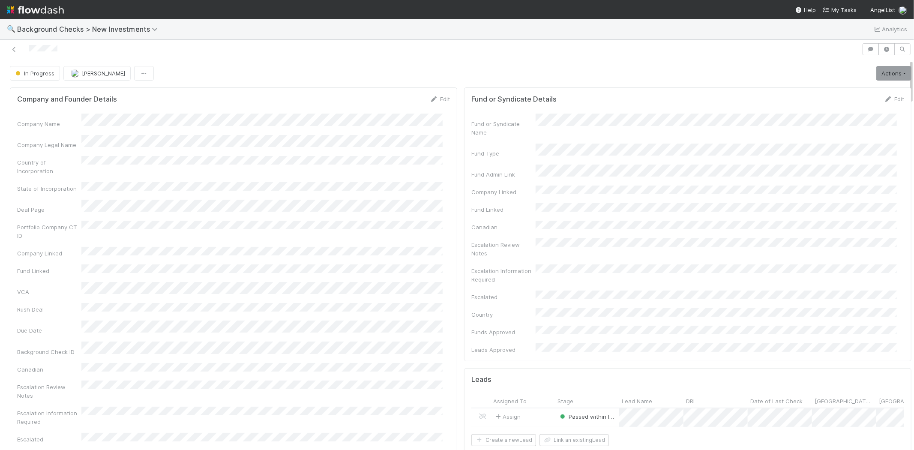
click at [30, 50] on div at bounding box center [430, 49] width 855 height 12
click at [876, 75] on link "Actions" at bounding box center [893, 73] width 35 height 15
click at [860, 87] on button "Finish" at bounding box center [865, 91] width 96 height 12
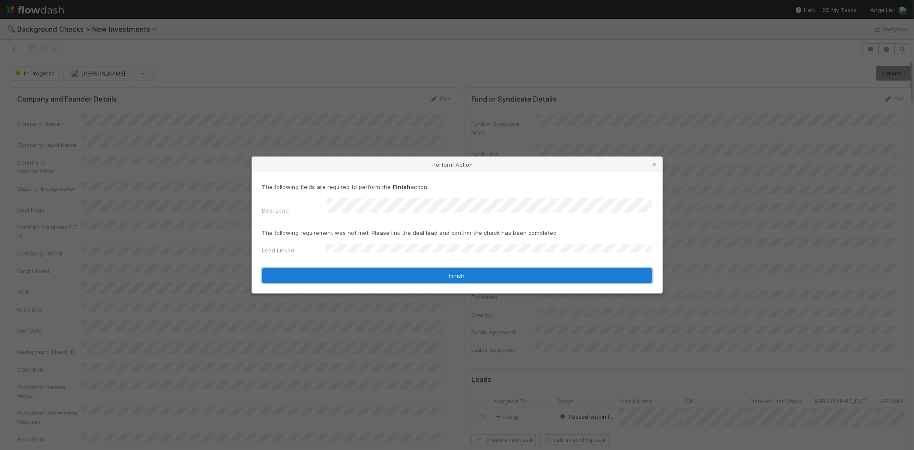
click at [411, 272] on button "Finish" at bounding box center [457, 275] width 390 height 15
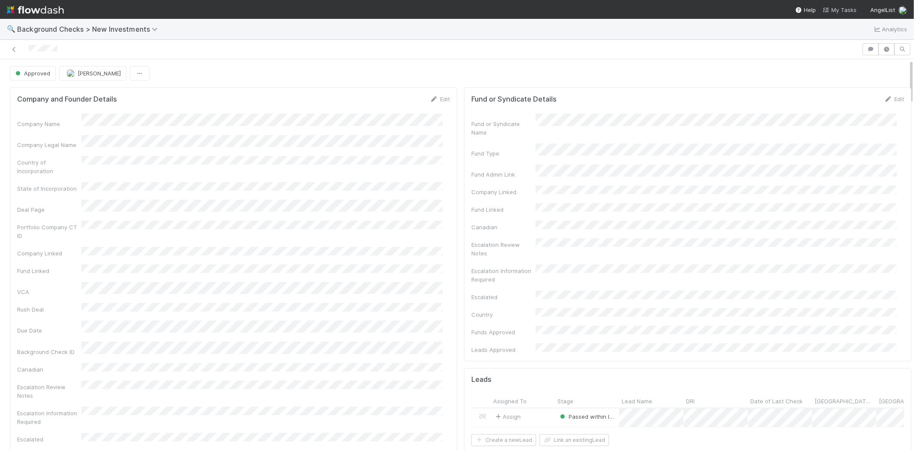
click at [839, 10] on span "My Tasks" at bounding box center [840, 9] width 34 height 7
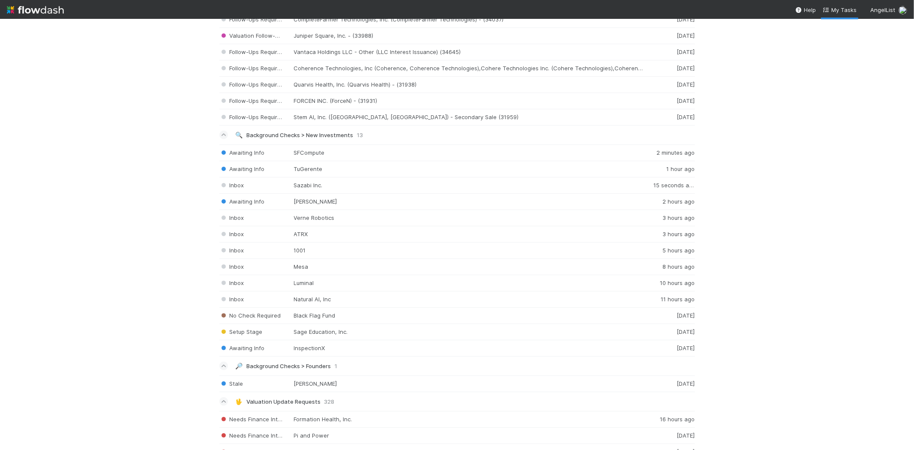
scroll to position [857, 0]
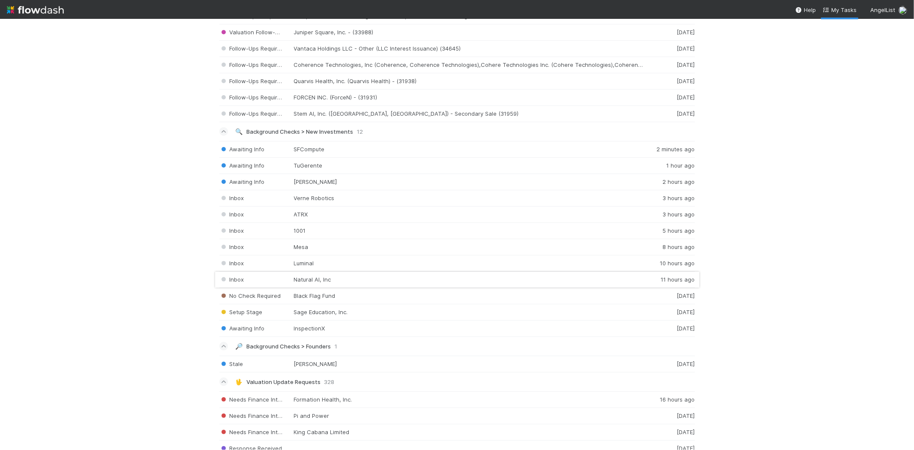
click at [336, 281] on div "Inbox Natural AI, Inc 11 hours ago" at bounding box center [457, 280] width 476 height 16
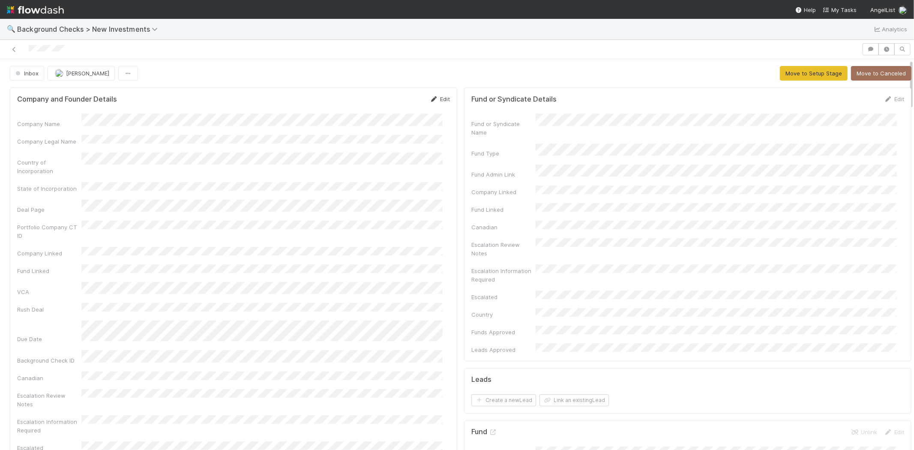
click at [439, 99] on link "Edit" at bounding box center [440, 99] width 20 height 7
click at [392, 104] on button "Save" at bounding box center [404, 102] width 24 height 15
click at [434, 99] on link "Edit" at bounding box center [440, 99] width 20 height 7
click at [398, 102] on button "Save" at bounding box center [404, 102] width 24 height 15
click at [806, 73] on button "Move to Setup Stage" at bounding box center [814, 73] width 68 height 15
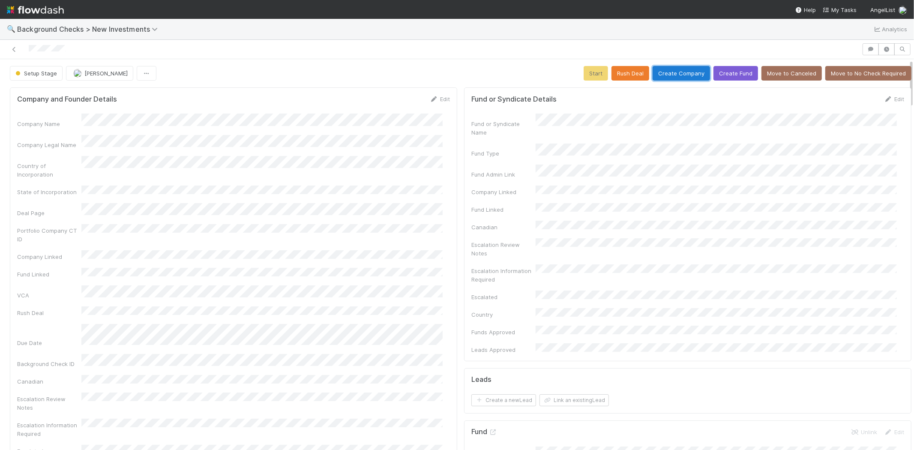
drag, startPoint x: 303, startPoint y: 168, endPoint x: 309, endPoint y: 166, distance: 5.6
click at [306, 167] on div "Country of Incorporation" at bounding box center [233, 167] width 433 height 23
click at [80, 119] on div "Company Name" at bounding box center [233, 121] width 433 height 14
click at [667, 75] on button "Create Company" at bounding box center [681, 73] width 57 height 15
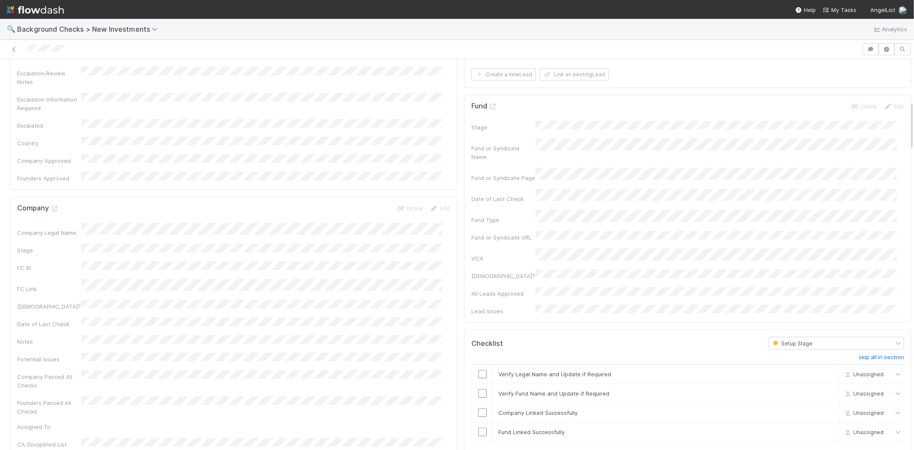
scroll to position [333, 0]
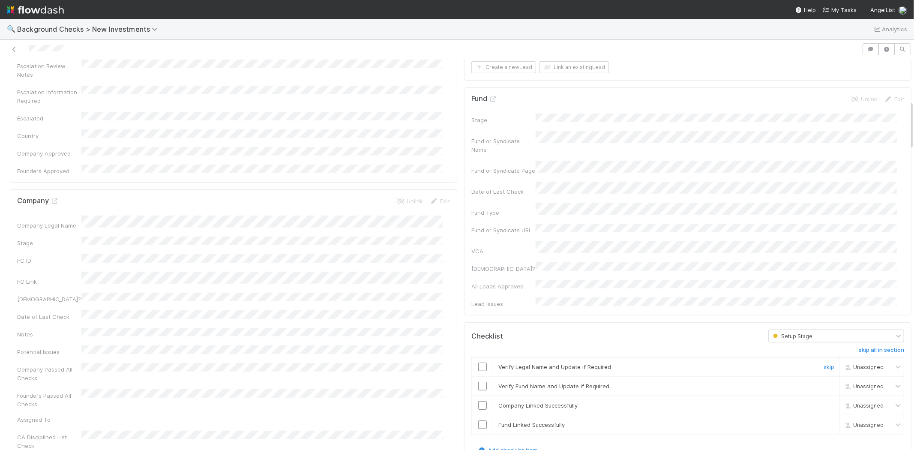
click at [478, 362] on input "checkbox" at bounding box center [482, 366] width 9 height 9
click at [478, 382] on input "checkbox" at bounding box center [482, 386] width 9 height 9
click at [478, 401] on input "checkbox" at bounding box center [482, 405] width 9 height 9
click at [478, 420] on input "checkbox" at bounding box center [482, 424] width 9 height 9
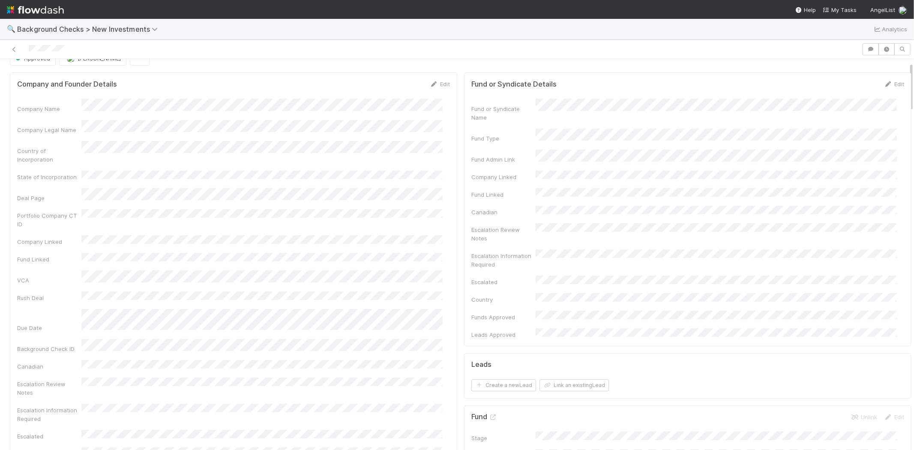
scroll to position [0, 0]
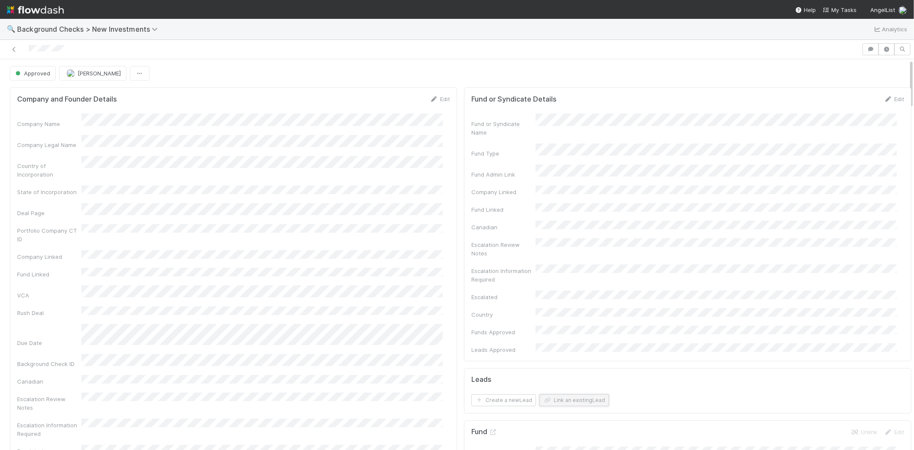
click at [568, 394] on button "Link an existing Lead" at bounding box center [573, 400] width 69 height 12
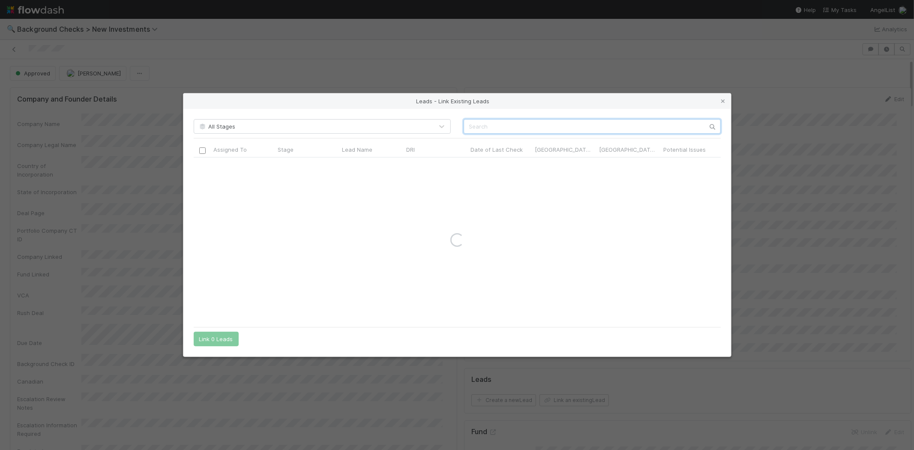
click at [566, 127] on input "text" at bounding box center [592, 126] width 257 height 15
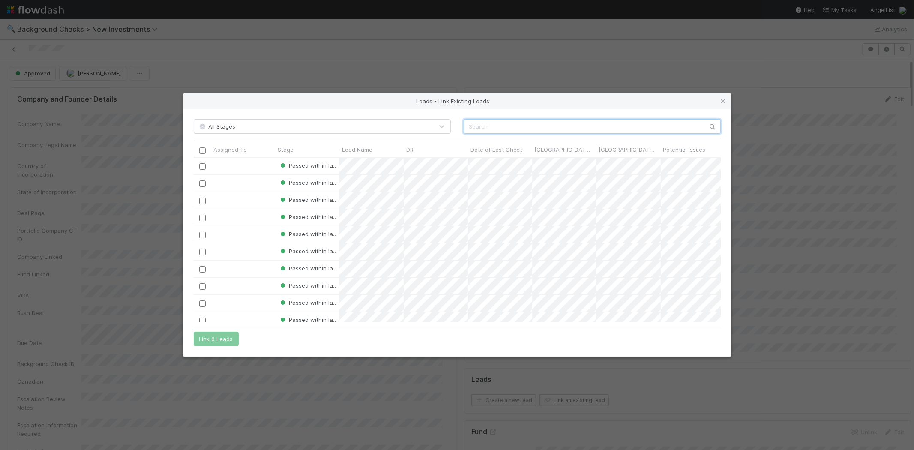
paste input "Kathleen Ryan"
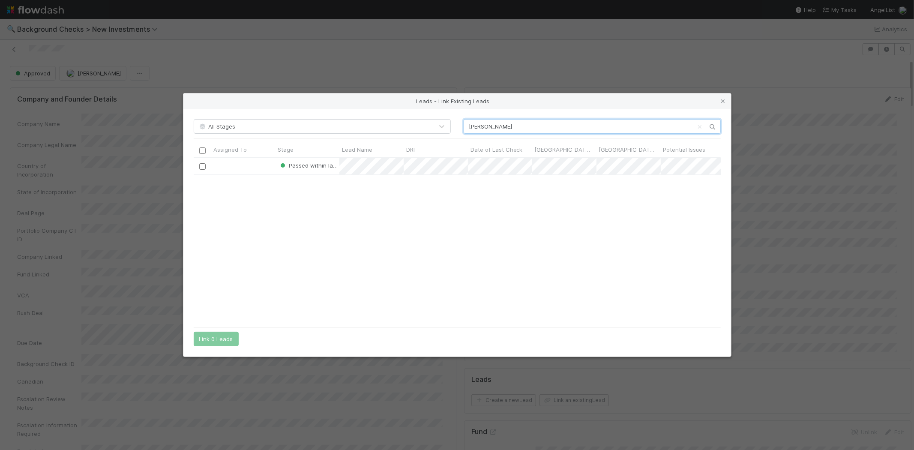
scroll to position [158, 520]
type input "Kathleen Ryan"
click at [246, 165] on div at bounding box center [243, 166] width 64 height 17
click at [260, 168] on div at bounding box center [243, 166] width 64 height 17
click at [205, 169] on input "checkbox" at bounding box center [202, 166] width 6 height 6
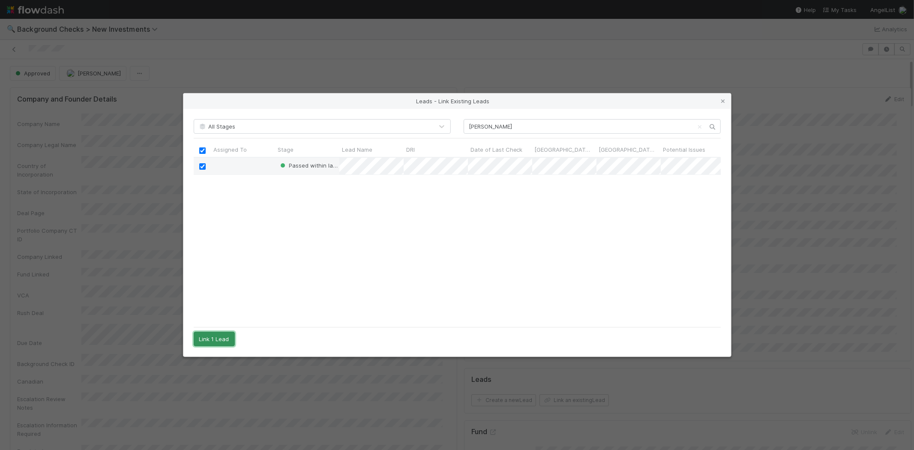
click at [217, 342] on button "Link 1 Lead" at bounding box center [214, 339] width 41 height 15
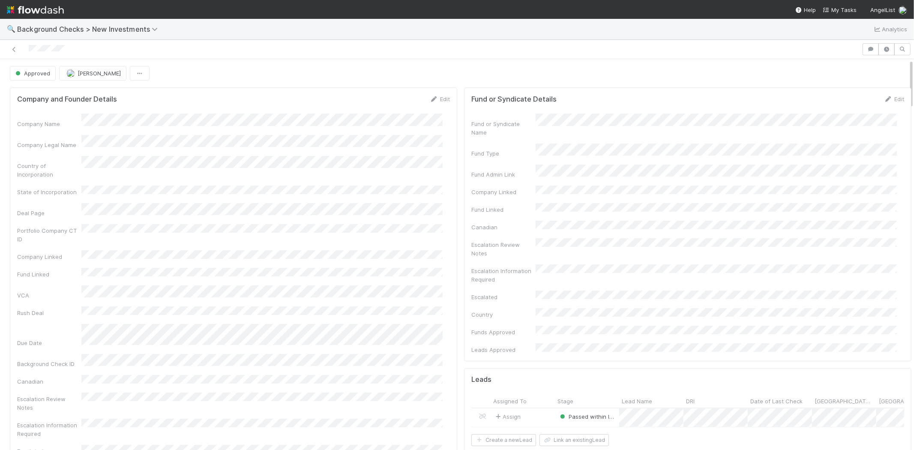
drag, startPoint x: 72, startPoint y: 46, endPoint x: 28, endPoint y: 46, distance: 43.7
click at [28, 46] on div at bounding box center [430, 49] width 855 height 12
click at [848, 9] on span "My Tasks" at bounding box center [840, 9] width 34 height 7
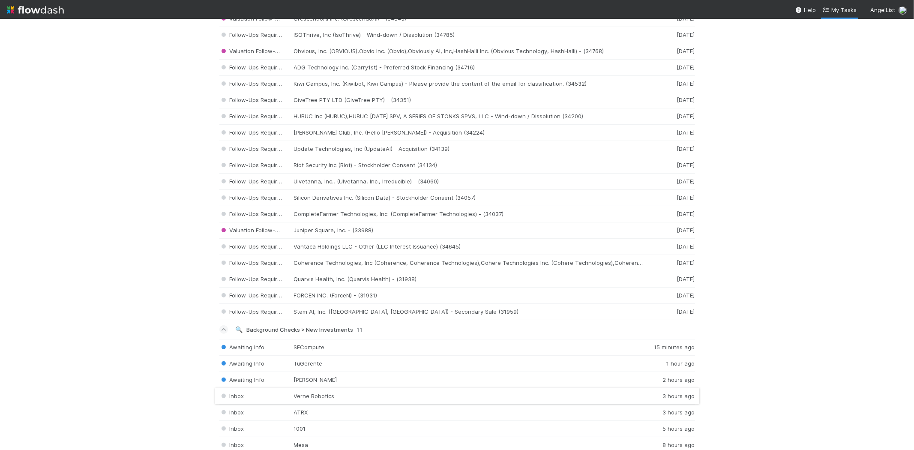
scroll to position [809, 0]
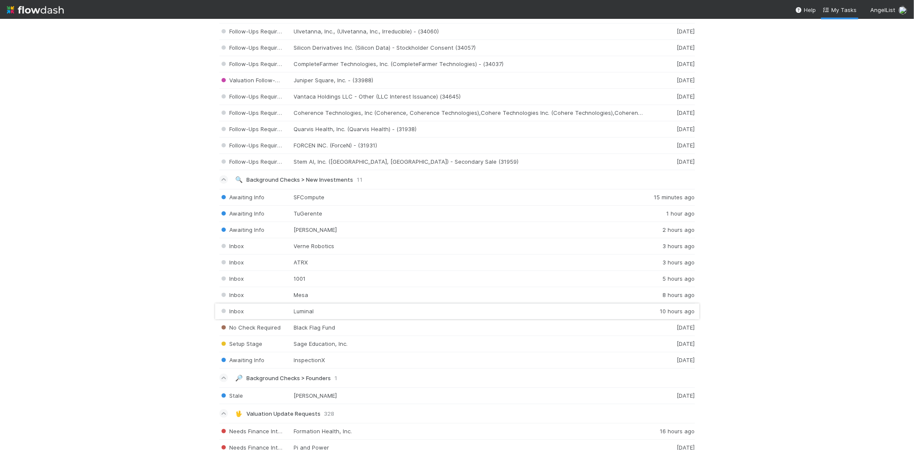
click at [322, 312] on div "Inbox Luminal 10 hours ago" at bounding box center [457, 311] width 476 height 16
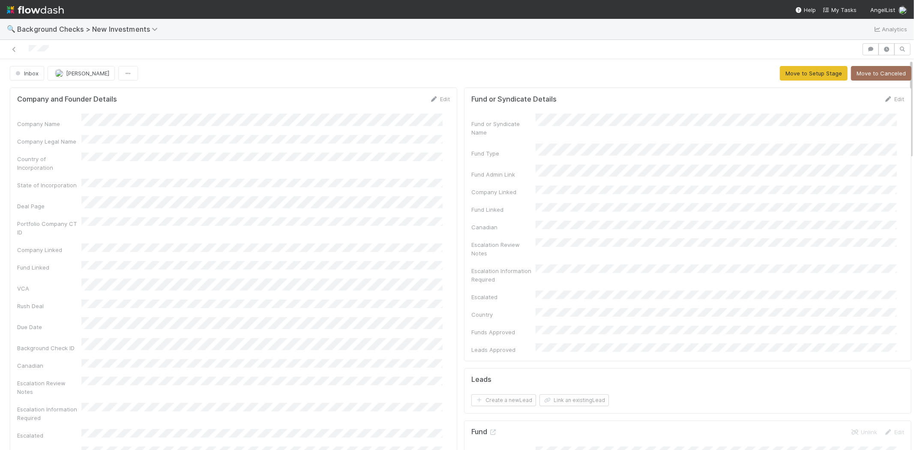
click at [334, 51] on div at bounding box center [430, 49] width 855 height 12
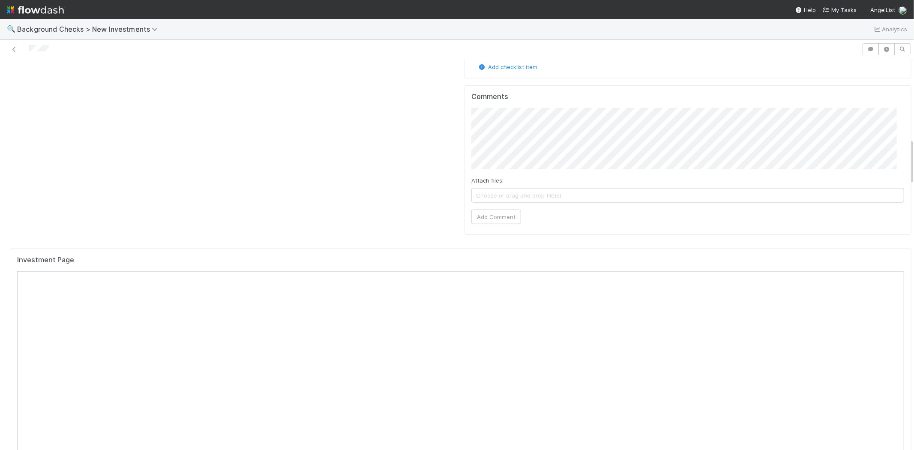
scroll to position [666, 0]
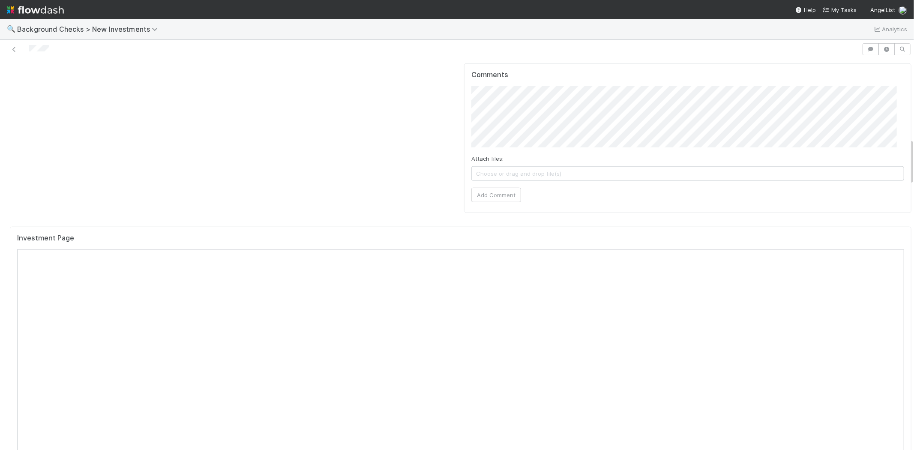
drag, startPoint x: 50, startPoint y: 48, endPoint x: 27, endPoint y: 49, distance: 23.2
click at [27, 49] on div at bounding box center [430, 49] width 855 height 12
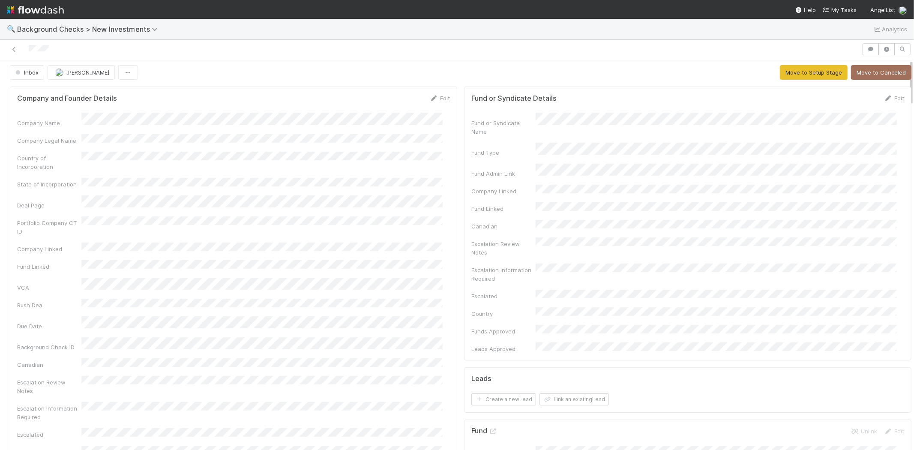
scroll to position [0, 0]
click at [442, 98] on link "Edit" at bounding box center [440, 99] width 20 height 7
click at [404, 98] on button "Save" at bounding box center [404, 102] width 24 height 15
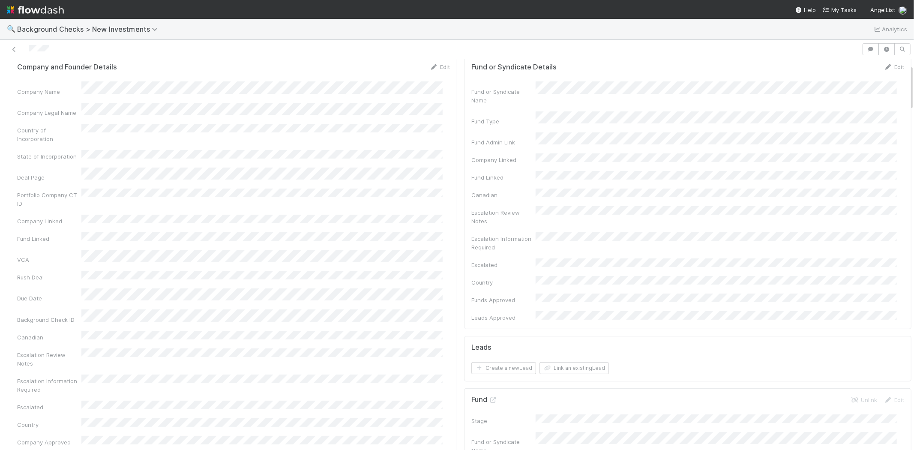
scroll to position [48, 0]
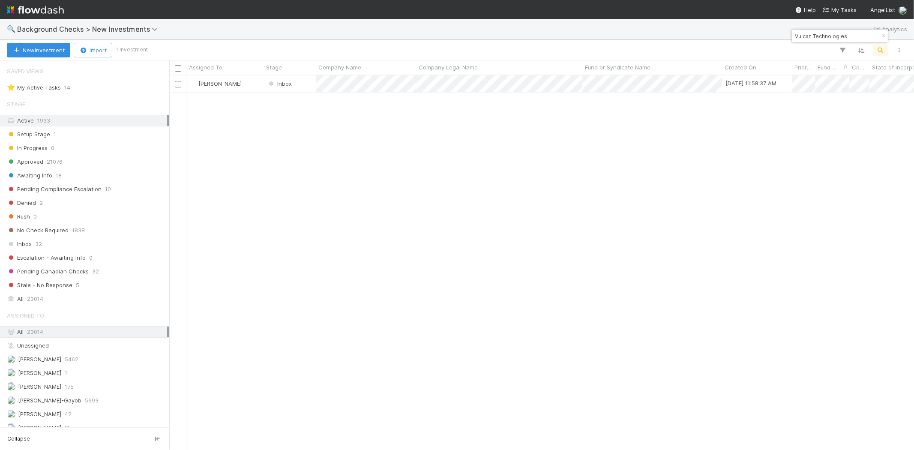
scroll to position [367, 737]
click at [825, 35] on input "Vulcan Technologies" at bounding box center [836, 36] width 86 height 10
type input "San Francisco Compute Company"
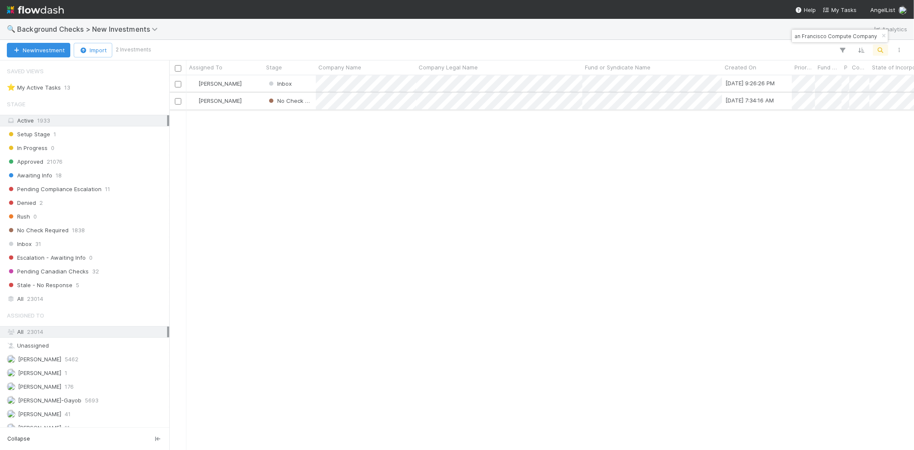
scroll to position [0, 0]
click at [244, 102] on span "[PERSON_NAME]" at bounding box center [216, 100] width 56 height 11
click at [344, 127] on div at bounding box center [457, 225] width 914 height 450
click at [262, 103] on div "[PERSON_NAME]" at bounding box center [224, 101] width 77 height 17
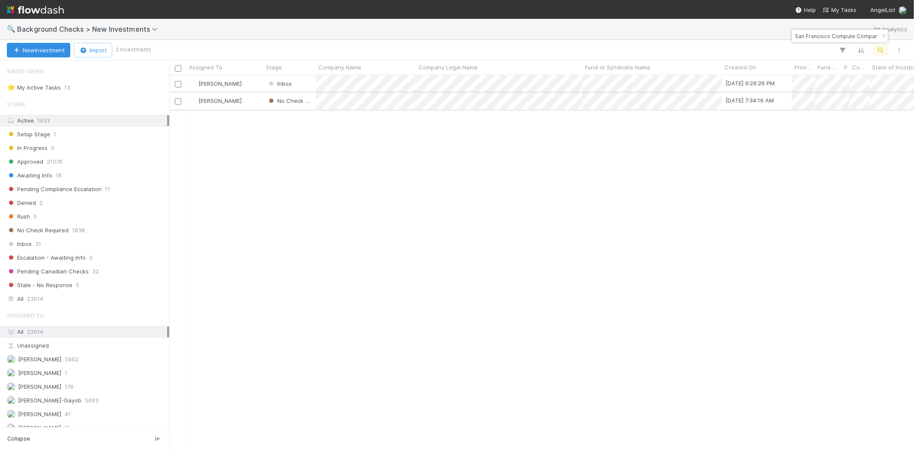
click at [315, 102] on div "No Check Required" at bounding box center [290, 101] width 52 height 17
click at [861, 35] on input "San Francisco Compute Company" at bounding box center [836, 36] width 86 height 10
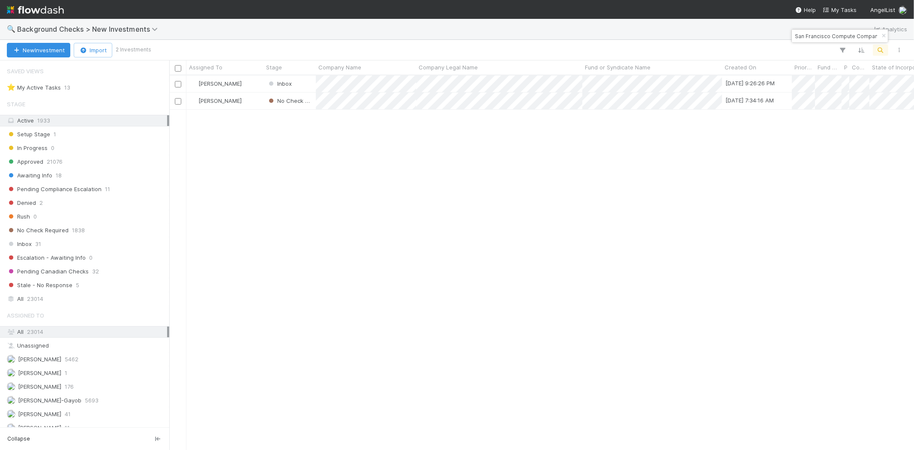
click at [860, 35] on input "San Francisco Compute Company" at bounding box center [836, 36] width 86 height 10
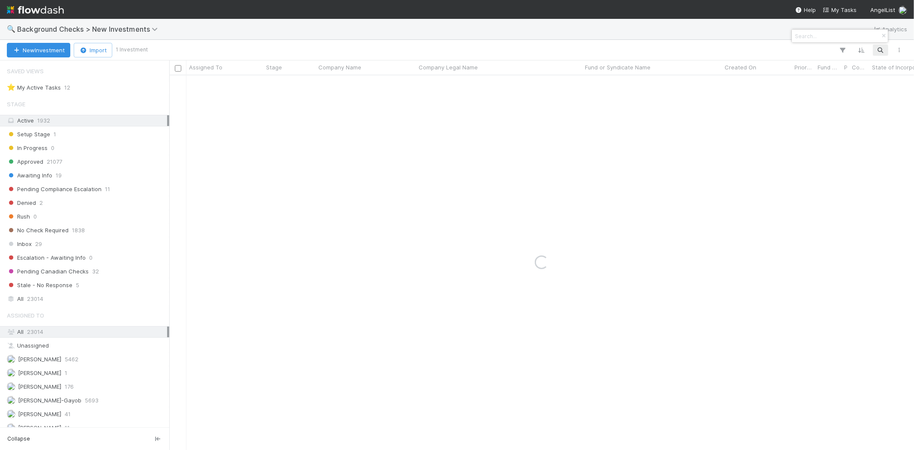
paste input "Natural AI, Inc."
type input "Natural AI, Inc"
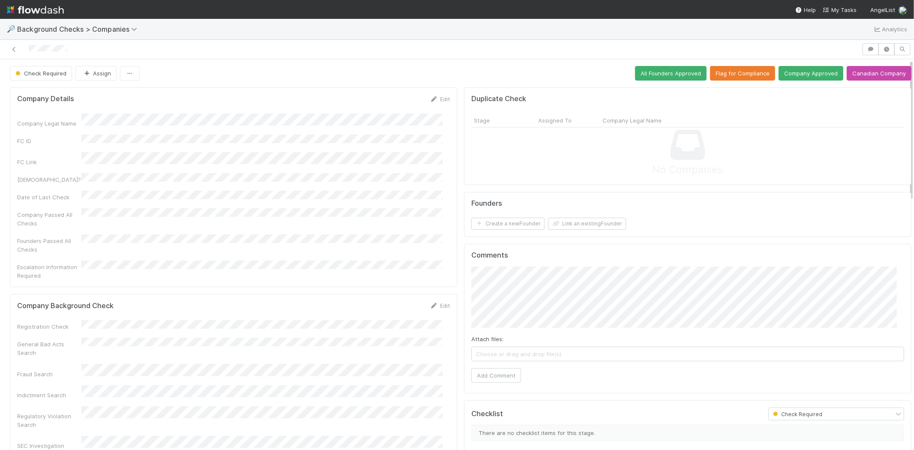
click at [437, 301] on div "Edit" at bounding box center [440, 305] width 20 height 9
click at [436, 302] on link "Edit" at bounding box center [440, 305] width 20 height 7
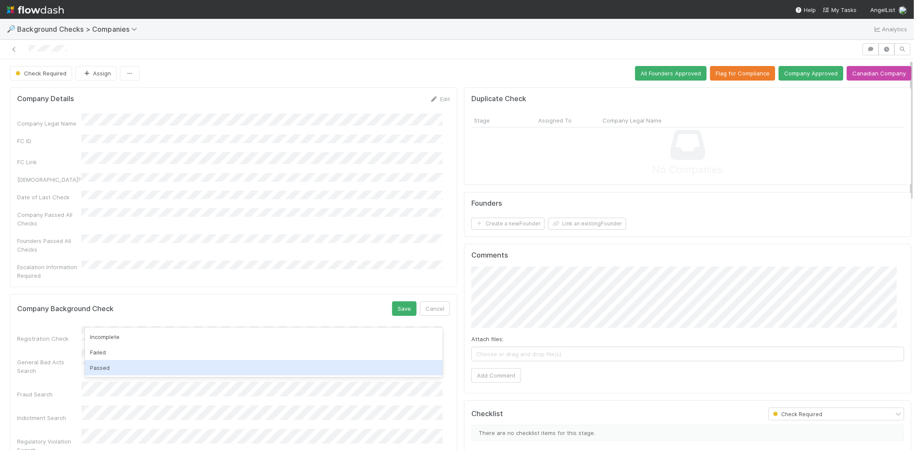
click at [175, 368] on div "Passed" at bounding box center [264, 367] width 358 height 15
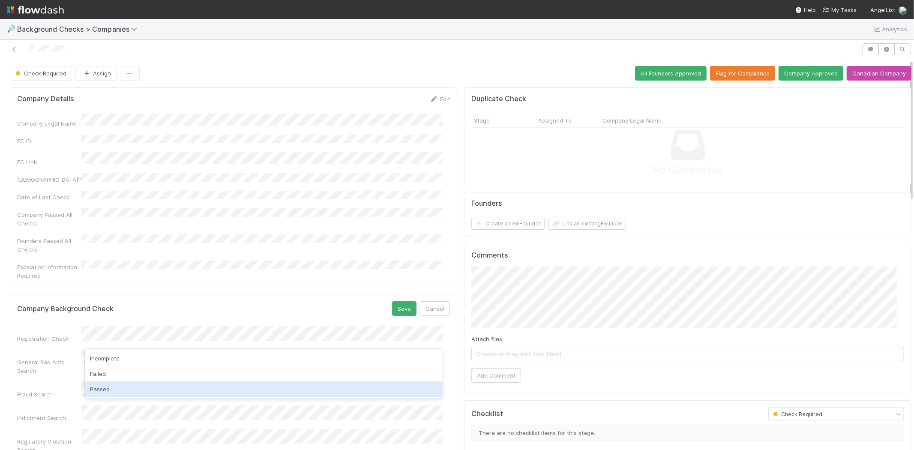
click at [159, 386] on div "Passed" at bounding box center [264, 388] width 358 height 15
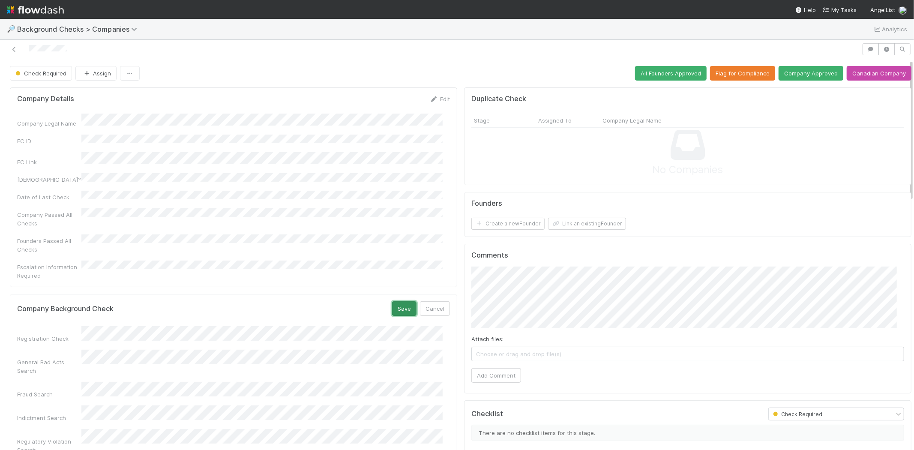
click at [396, 301] on button "Save" at bounding box center [404, 308] width 24 height 15
click at [571, 223] on button "Link an existing Founder" at bounding box center [587, 224] width 78 height 12
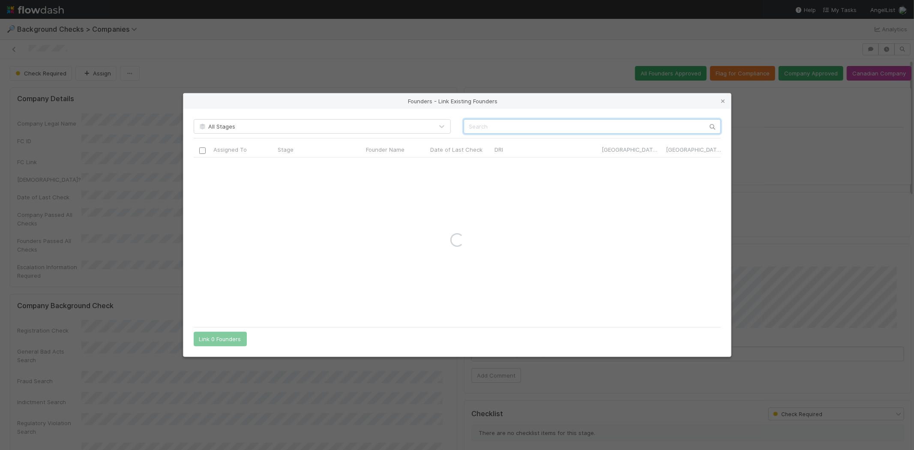
click at [532, 123] on input "text" at bounding box center [592, 126] width 257 height 15
paste input "Kahlil Lalji"
type input "Kahlil Lalji"
click at [722, 101] on icon at bounding box center [723, 102] width 9 height 6
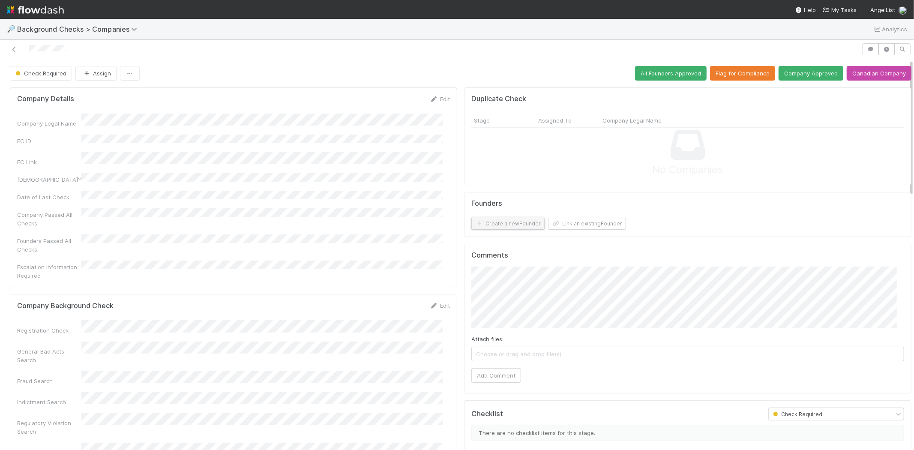
click at [508, 225] on button "Create a new Founder" at bounding box center [507, 224] width 73 height 12
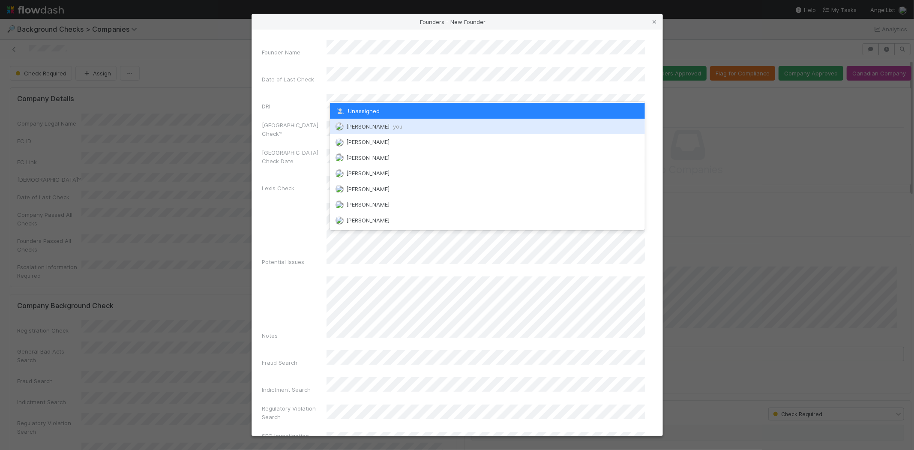
click at [382, 123] on span "Michael Capilitan you" at bounding box center [374, 126] width 56 height 7
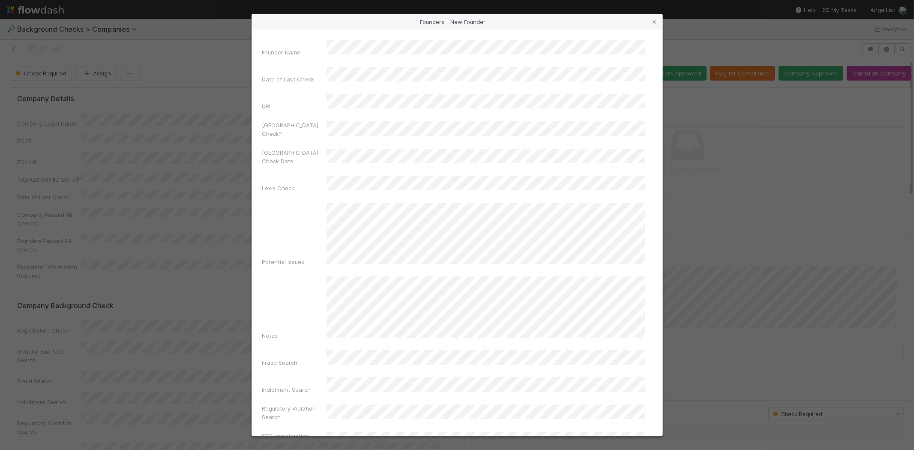
click at [302, 228] on div "Potential Issues" at bounding box center [457, 236] width 390 height 67
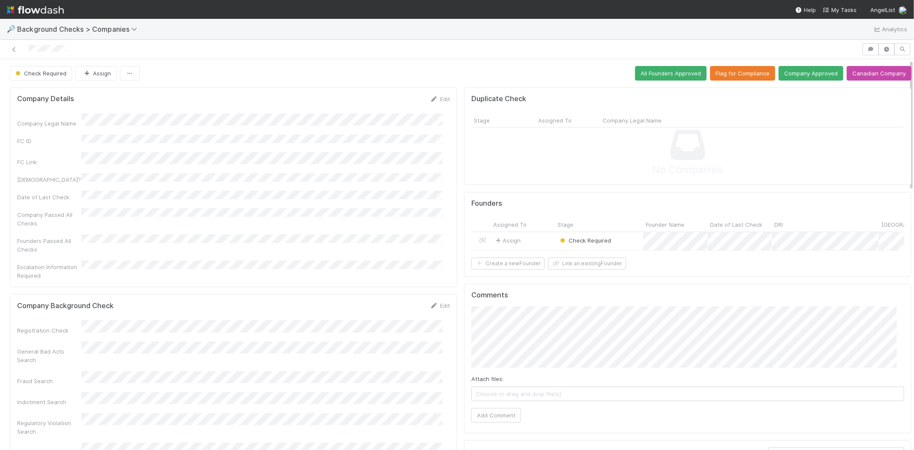
click at [532, 242] on div "Assign" at bounding box center [523, 241] width 64 height 18
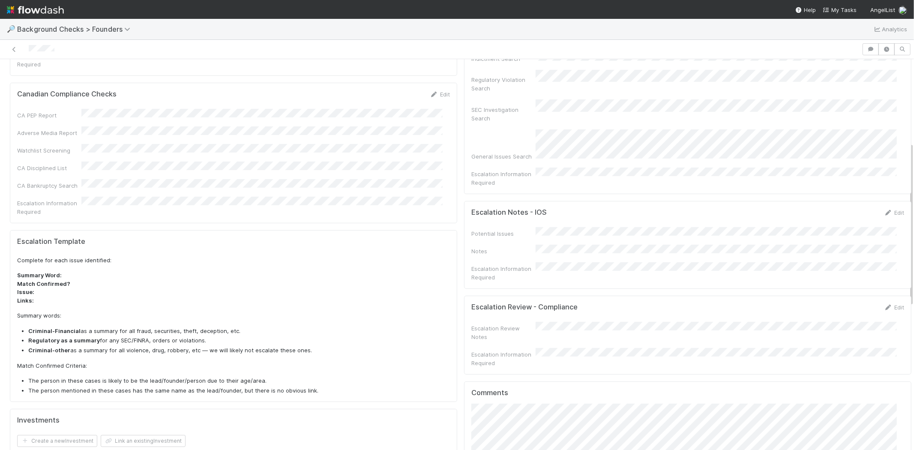
scroll to position [285, 0]
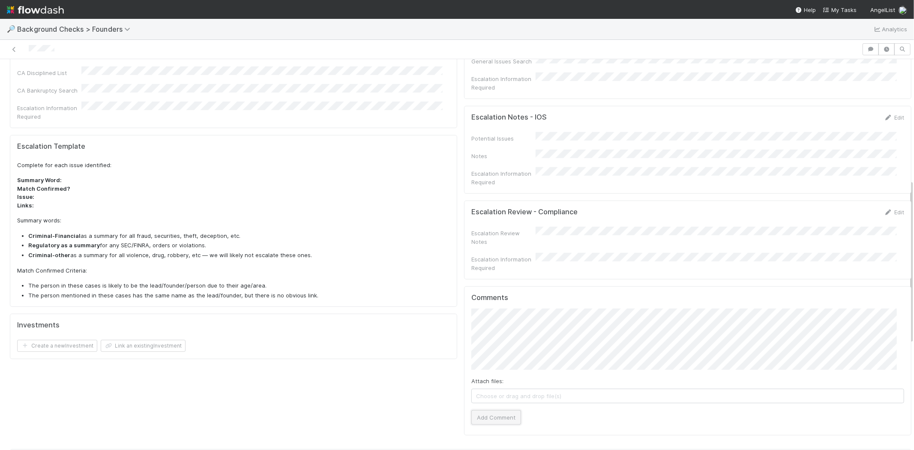
click at [499, 410] on button "Add Comment" at bounding box center [496, 417] width 50 height 15
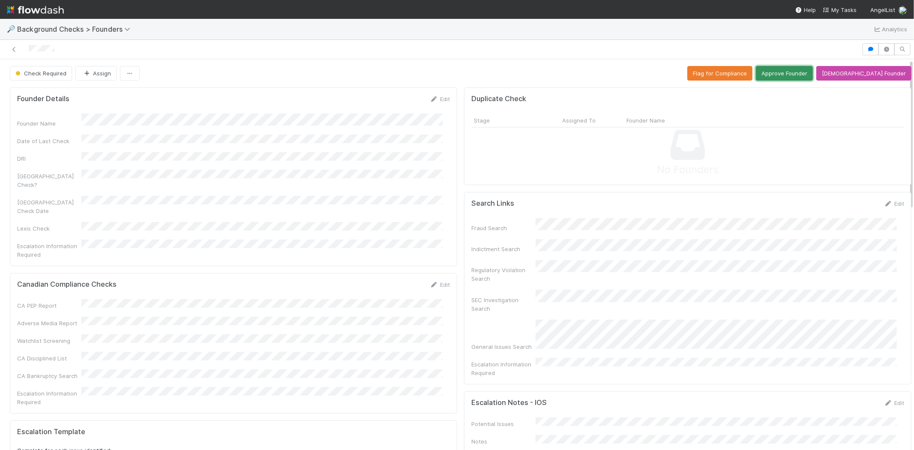
click at [804, 73] on button "Approve Founder" at bounding box center [784, 73] width 57 height 15
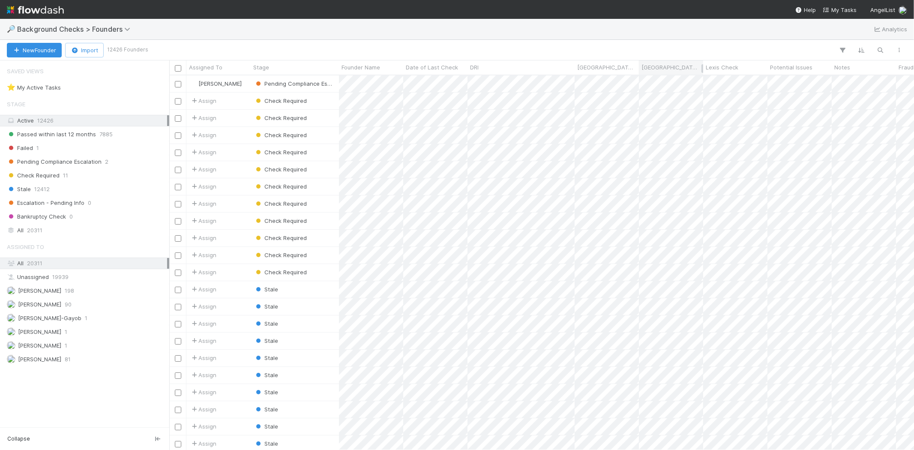
scroll to position [367, 737]
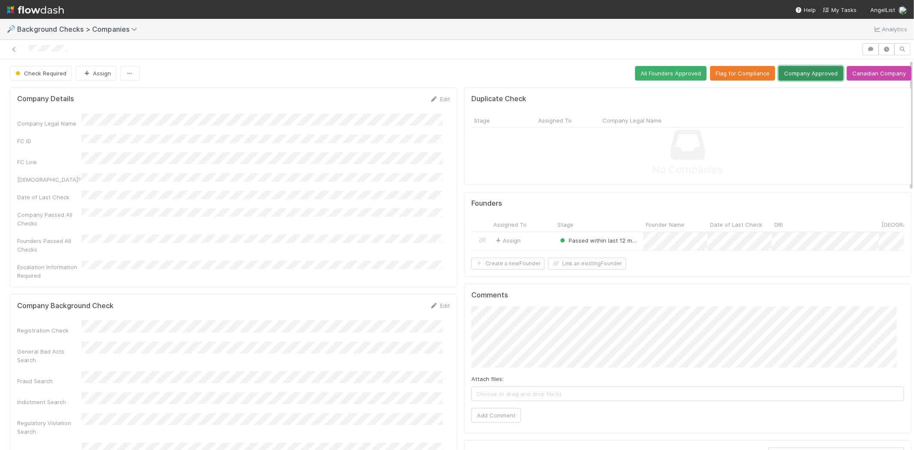
click at [796, 73] on button "Company Approved" at bounding box center [811, 73] width 65 height 15
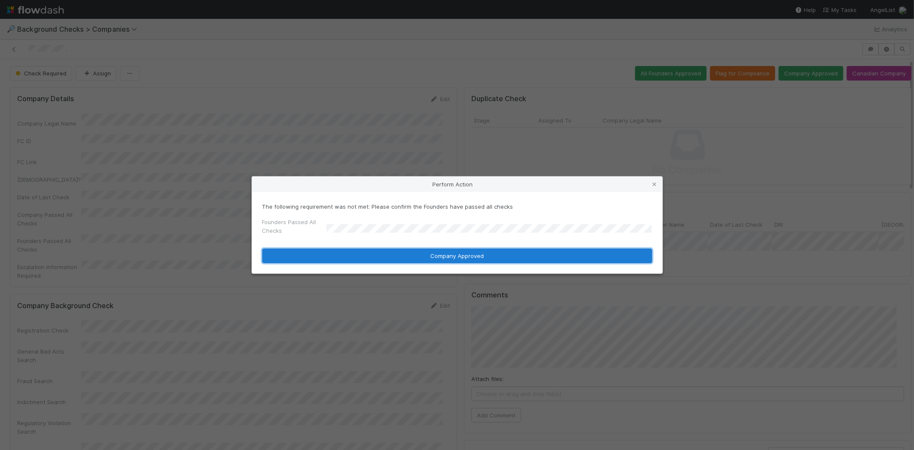
drag, startPoint x: 440, startPoint y: 258, endPoint x: 458, endPoint y: 253, distance: 18.6
click at [442, 258] on button "Company Approved" at bounding box center [457, 256] width 390 height 15
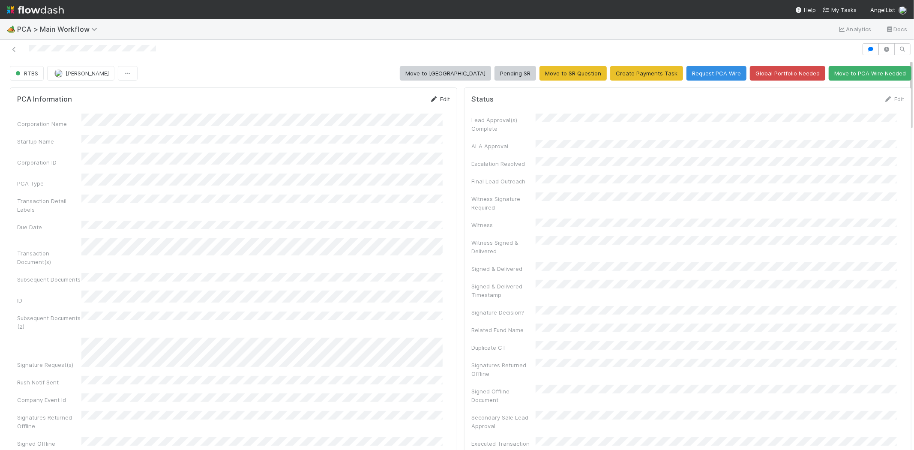
click at [437, 99] on link "Edit" at bounding box center [440, 99] width 20 height 7
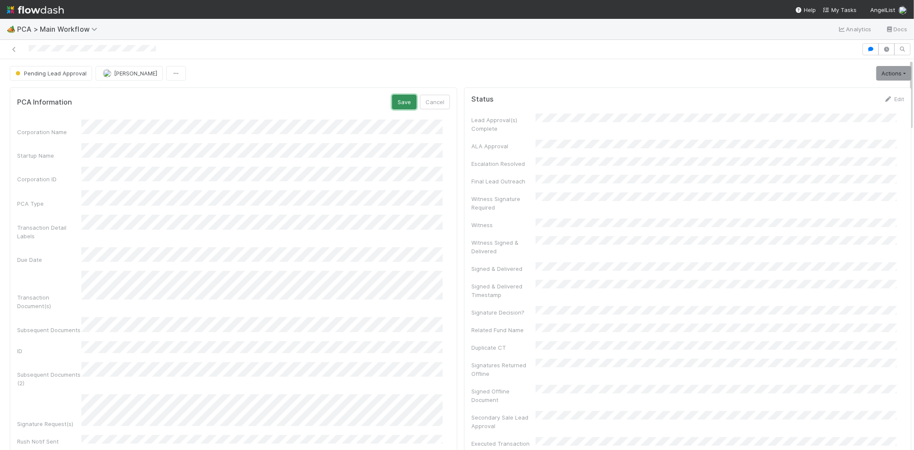
click at [393, 103] on button "Save" at bounding box center [404, 102] width 24 height 15
click at [435, 99] on link "Edit" at bounding box center [440, 99] width 20 height 7
click at [392, 99] on button "Save" at bounding box center [404, 102] width 24 height 15
click at [886, 99] on link "Edit" at bounding box center [894, 99] width 20 height 7
click at [846, 103] on button "Save" at bounding box center [858, 102] width 24 height 15
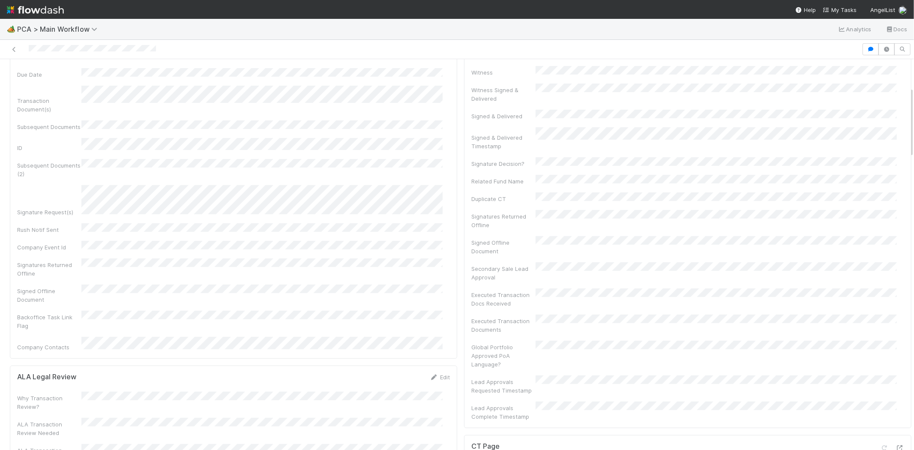
scroll to position [95, 0]
